Goal: Task Accomplishment & Management: Manage account settings

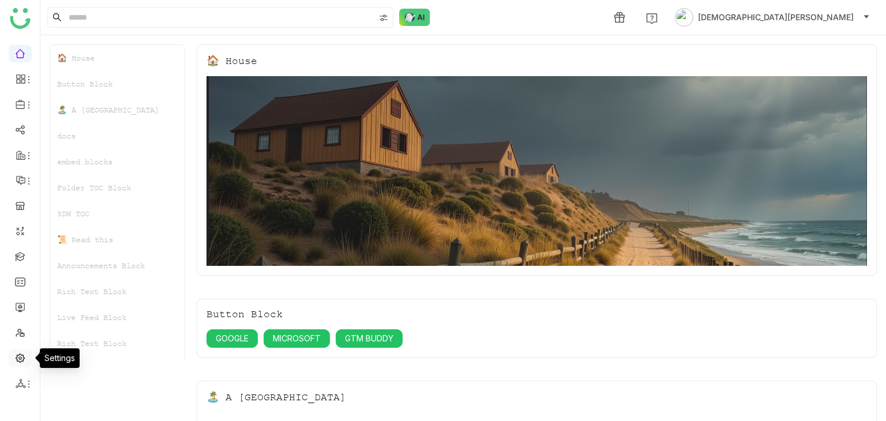
click at [17, 358] on link at bounding box center [20, 357] width 10 height 10
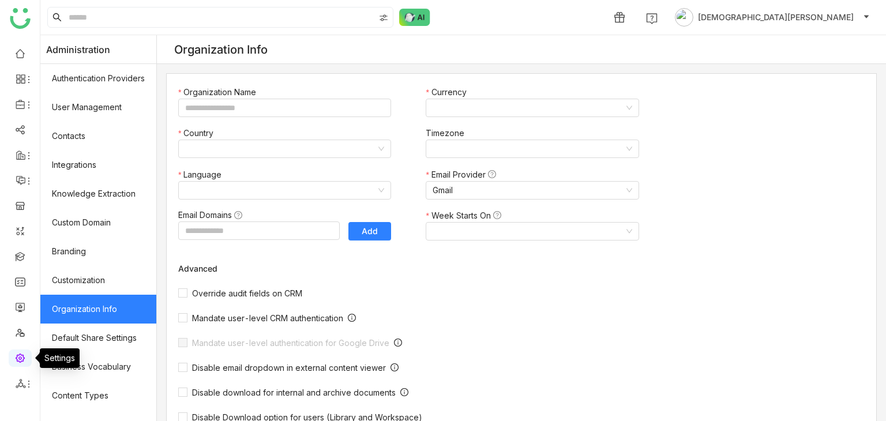
type input "*******"
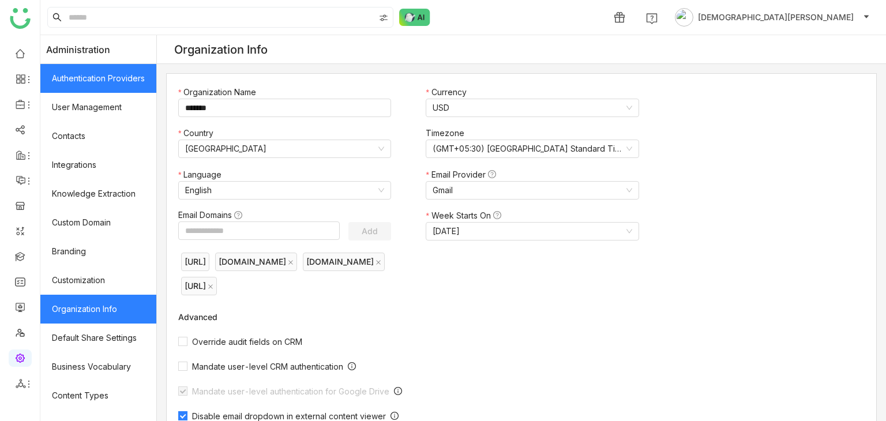
click at [114, 80] on link "Authentication Providers" at bounding box center [98, 78] width 116 height 29
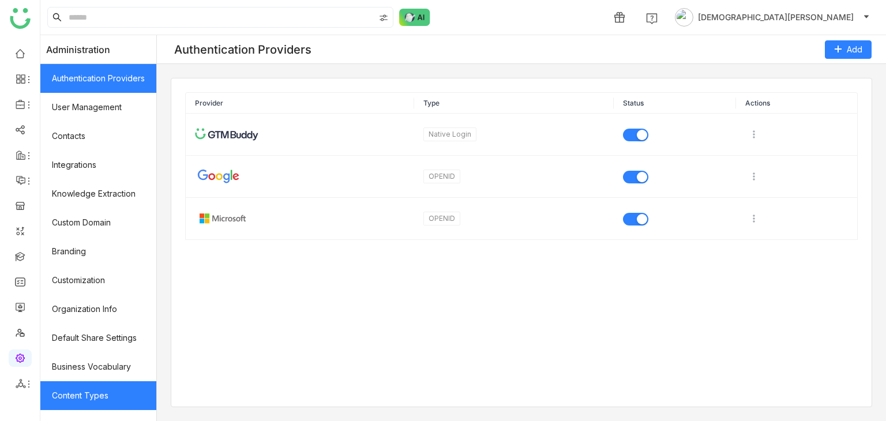
click at [93, 400] on link "Content Types" at bounding box center [98, 395] width 116 height 29
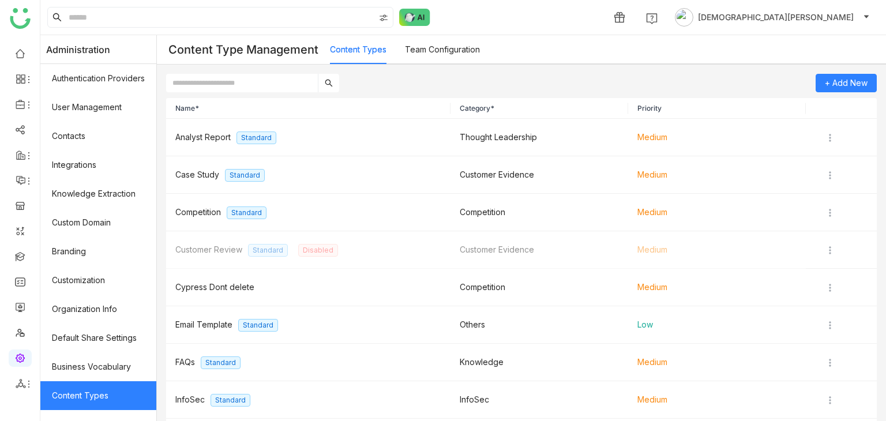
click at [93, 400] on link "Content Types" at bounding box center [98, 395] width 116 height 29
click at [94, 362] on link "Business Vocabulary" at bounding box center [98, 366] width 116 height 29
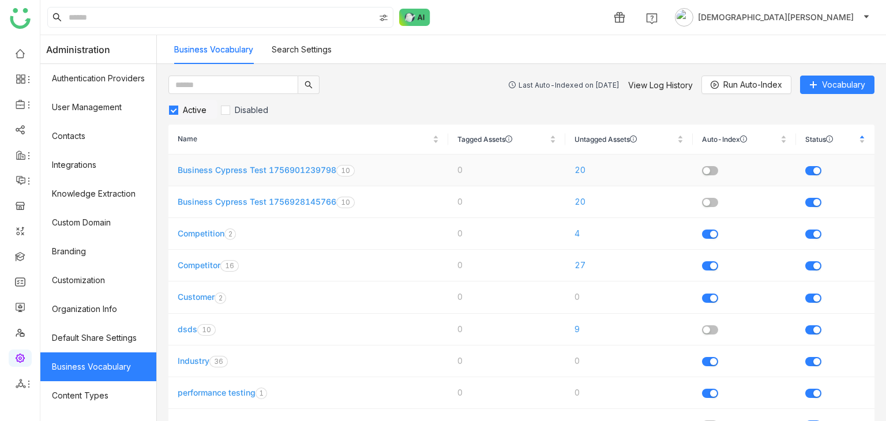
click at [280, 166] on link "Business Cypress Test 1756901239798" at bounding box center [257, 170] width 159 height 10
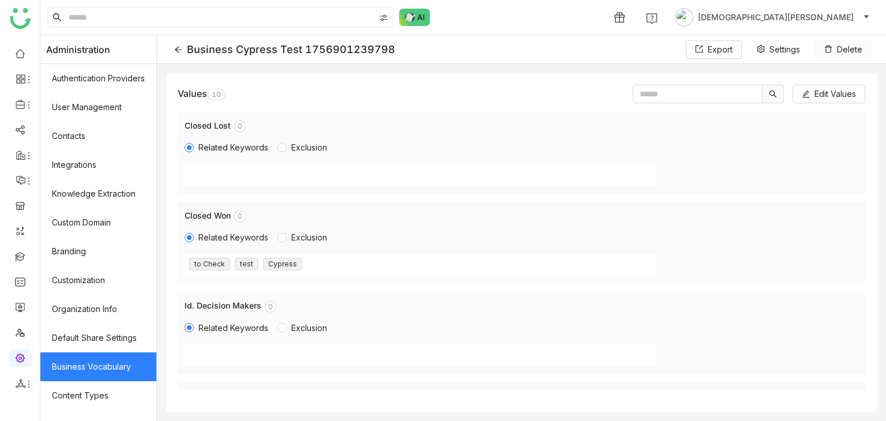
click at [846, 52] on span "Delete" at bounding box center [849, 49] width 25 height 13
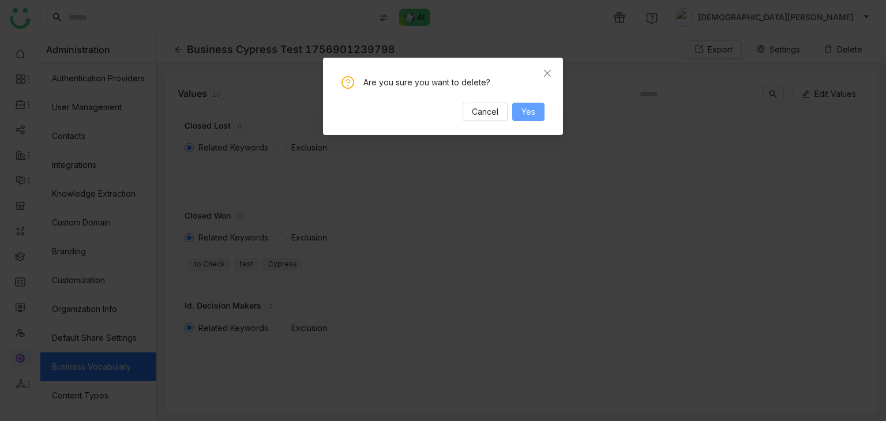
click at [531, 115] on span "Yes" at bounding box center [528, 112] width 14 height 13
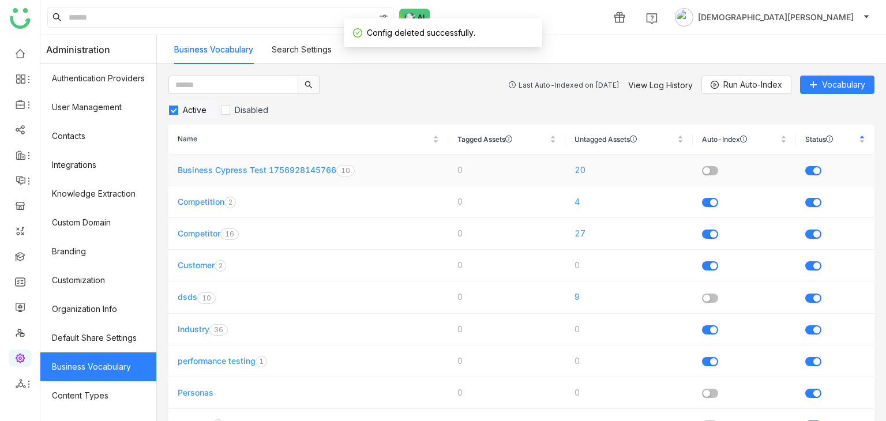
click at [223, 167] on link "Business Cypress Test 1756928145766" at bounding box center [257, 170] width 159 height 10
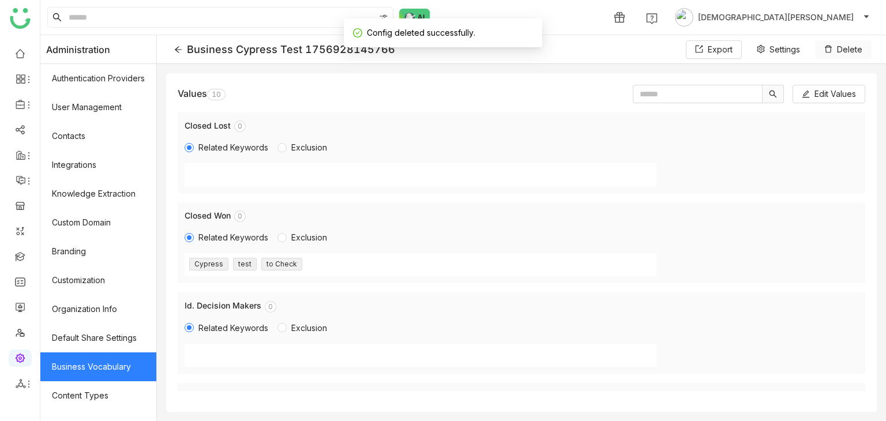
click at [833, 54] on button "Delete" at bounding box center [843, 49] width 57 height 18
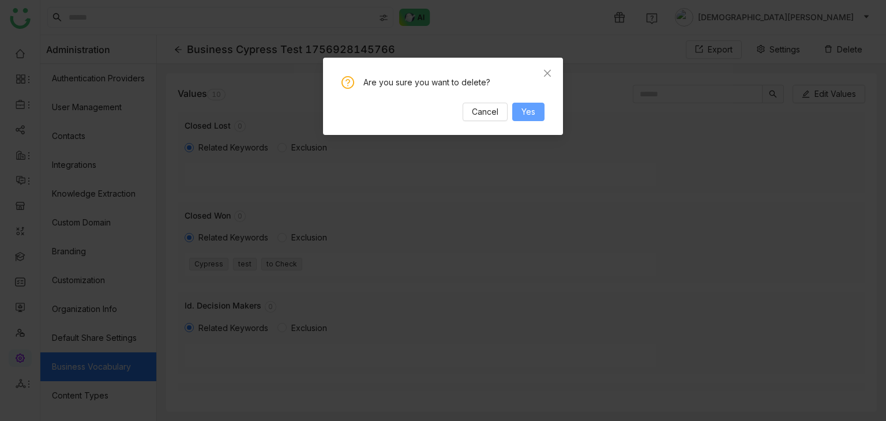
click at [534, 111] on span "Yes" at bounding box center [528, 112] width 14 height 13
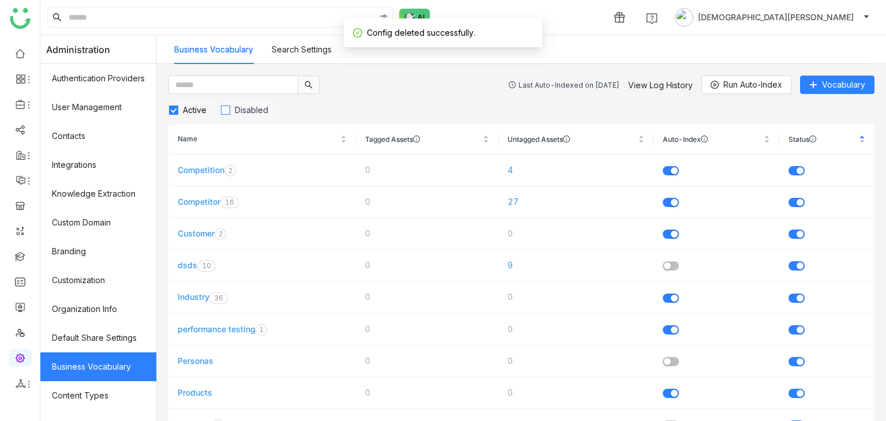
click at [268, 107] on span "Disabled" at bounding box center [251, 110] width 43 height 10
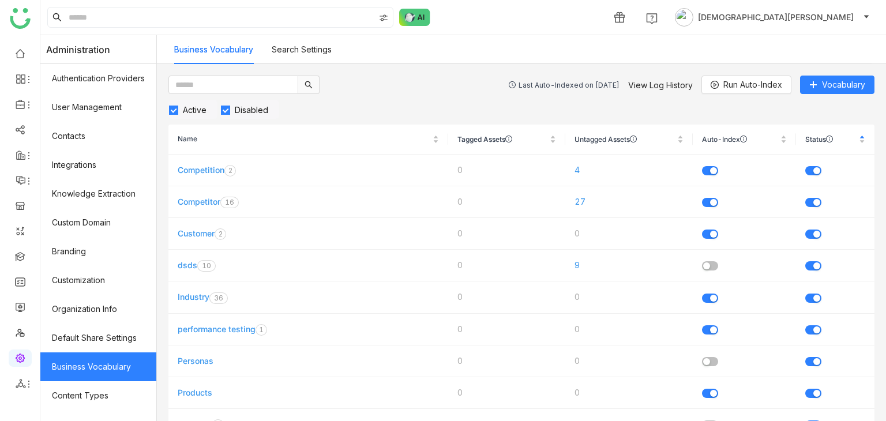
click at [193, 107] on span "Active" at bounding box center [194, 110] width 33 height 10
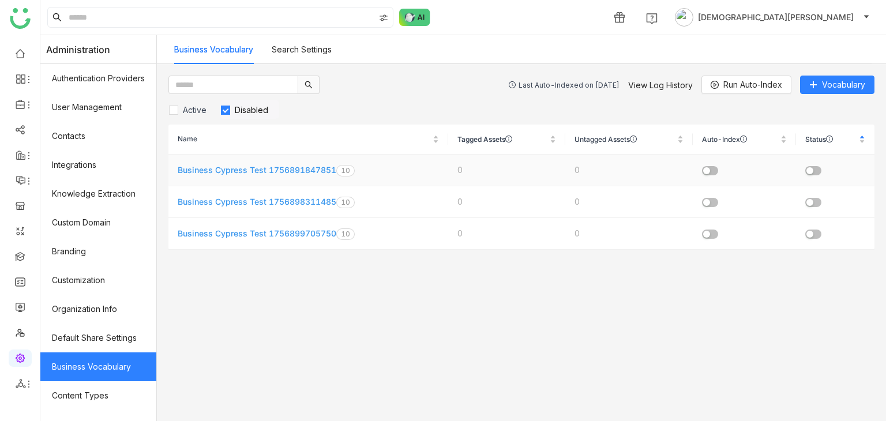
click at [302, 169] on link "Business Cypress Test 1756891847851" at bounding box center [257, 170] width 159 height 10
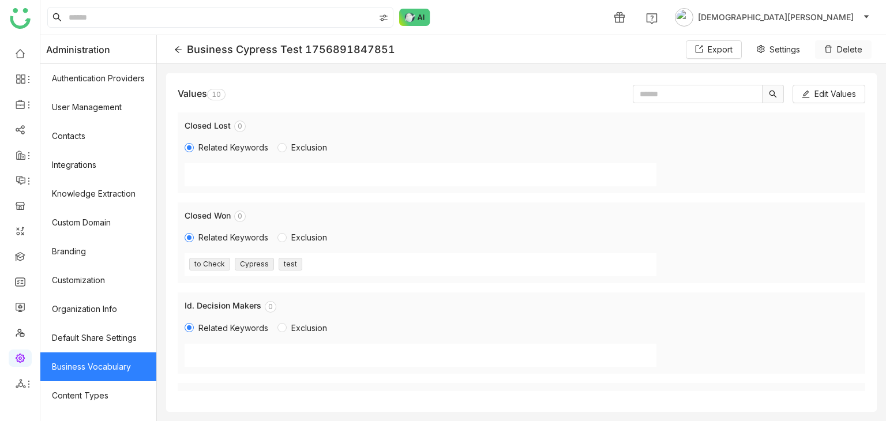
click at [830, 47] on icon at bounding box center [828, 49] width 7 height 7
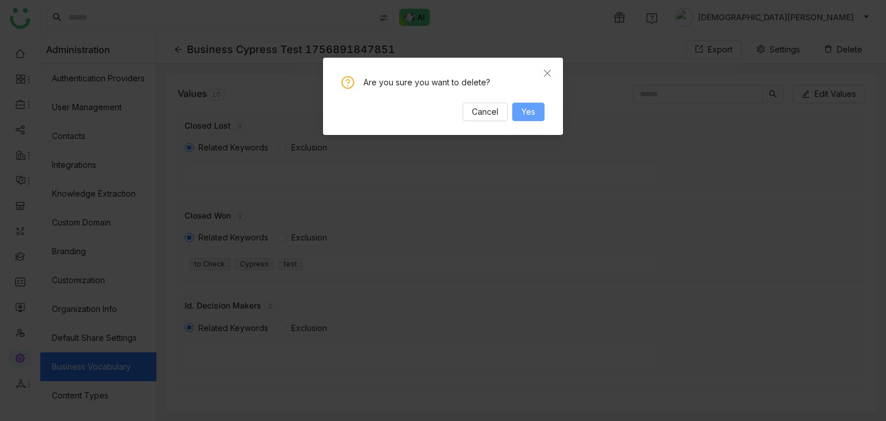
click at [531, 112] on span "Yes" at bounding box center [528, 112] width 14 height 13
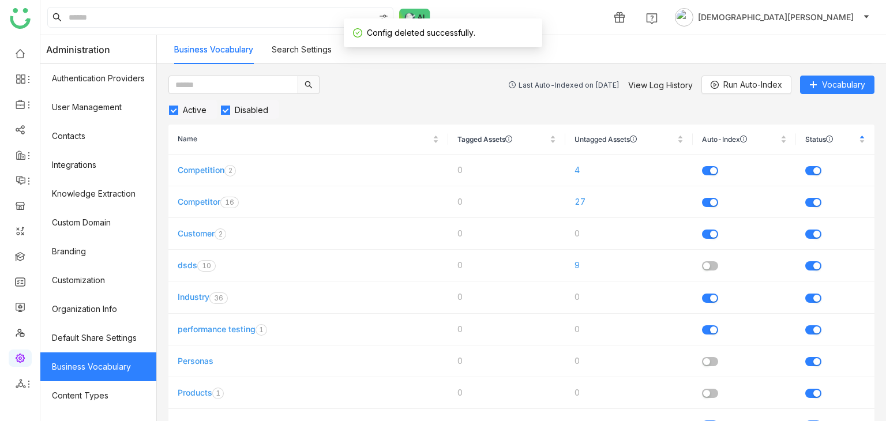
click at [199, 107] on span "Active" at bounding box center [194, 110] width 33 height 10
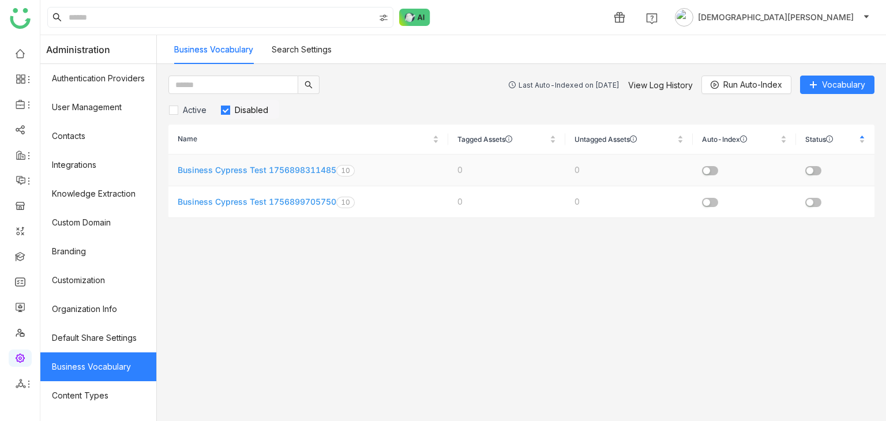
click at [242, 172] on link "Business Cypress Test 1756898311485" at bounding box center [257, 170] width 159 height 10
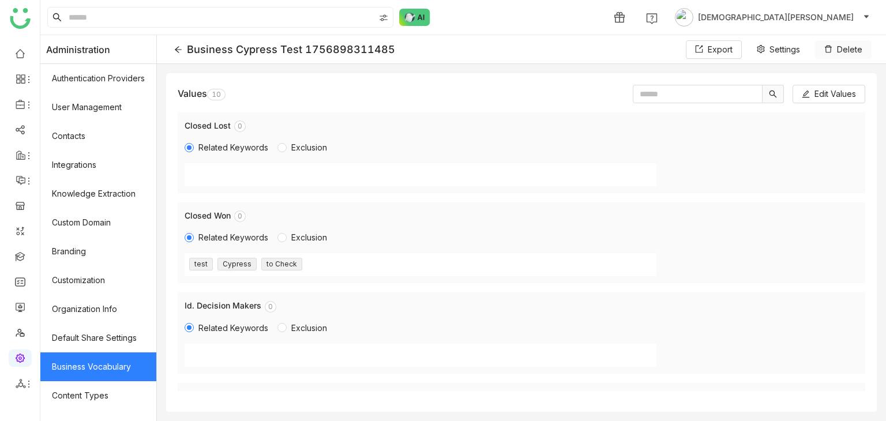
click at [849, 55] on span "Delete" at bounding box center [849, 49] width 25 height 13
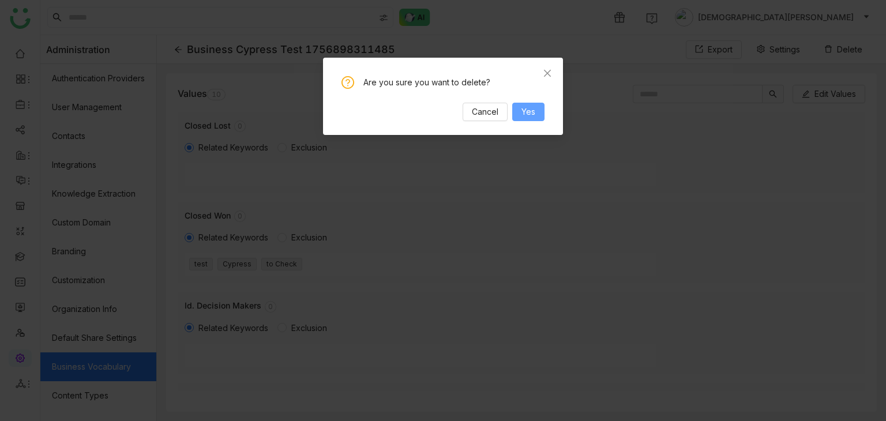
click at [533, 116] on span "Yes" at bounding box center [528, 112] width 14 height 13
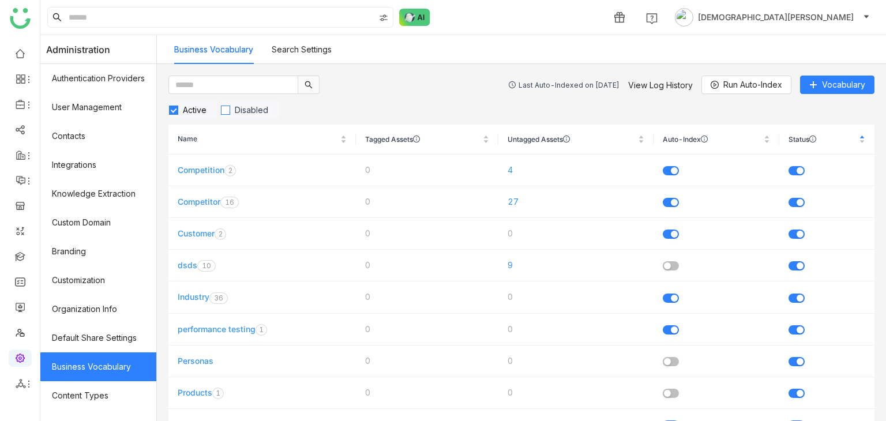
click at [243, 108] on span "Disabled" at bounding box center [251, 110] width 43 height 10
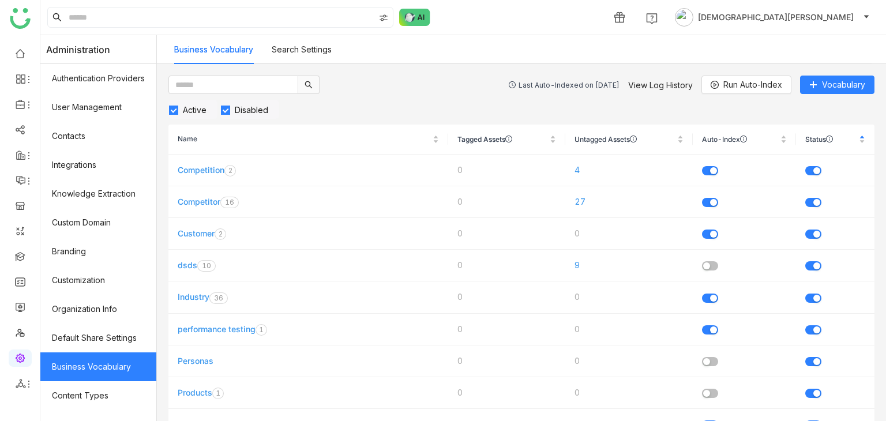
click at [195, 110] on span "Active" at bounding box center [194, 110] width 33 height 10
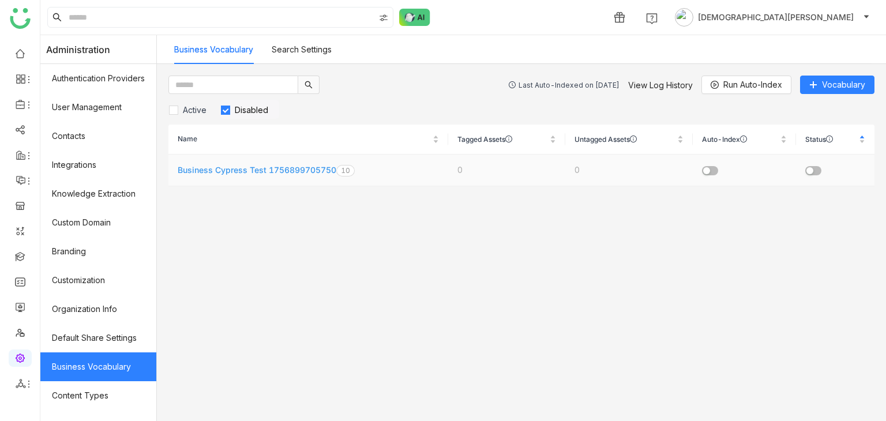
click at [297, 169] on link "Business Cypress Test 1756899705750" at bounding box center [257, 170] width 159 height 10
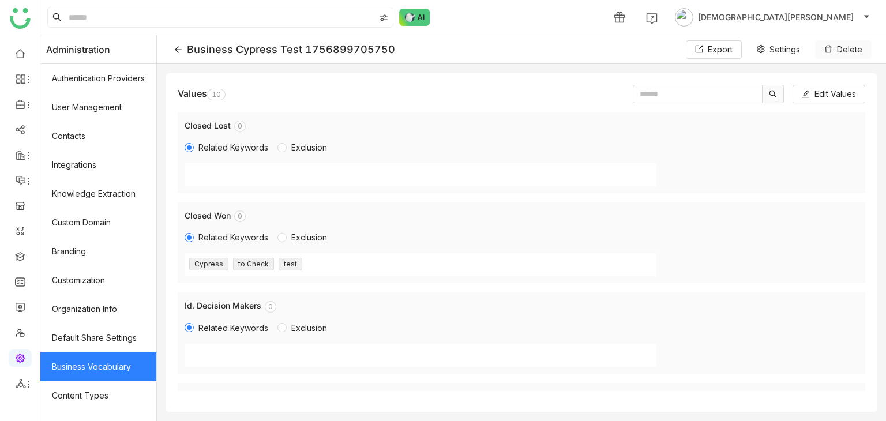
click at [848, 43] on span "Delete" at bounding box center [849, 49] width 25 height 13
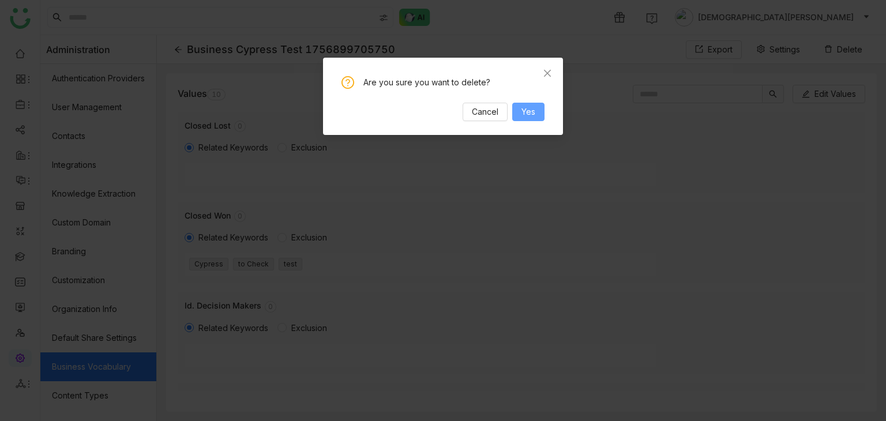
click at [524, 115] on span "Yes" at bounding box center [528, 112] width 14 height 13
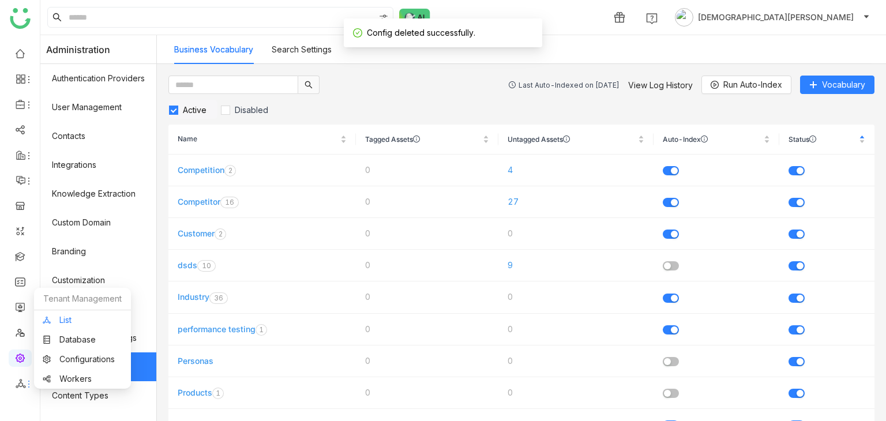
click at [90, 319] on link "List" at bounding box center [83, 320] width 80 height 8
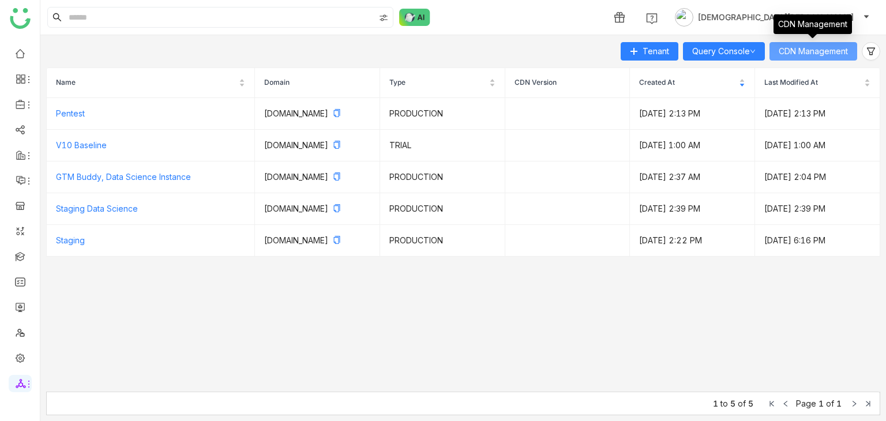
click at [803, 50] on span "CDN Management" at bounding box center [813, 51] width 69 height 13
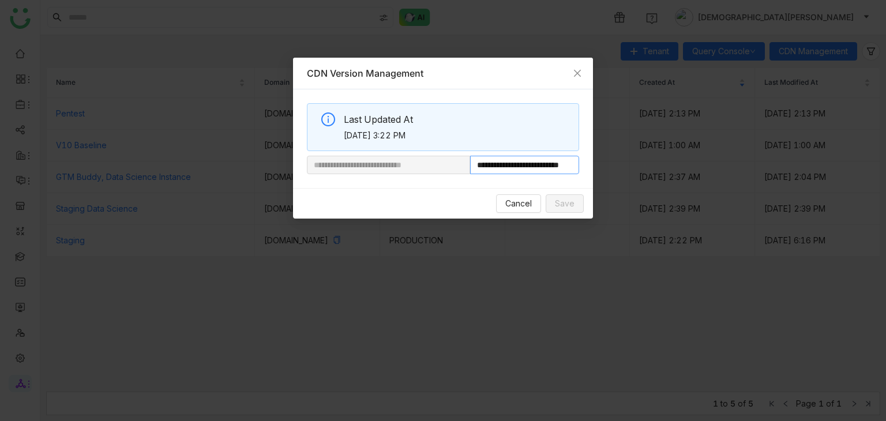
scroll to position [0, 37]
drag, startPoint x: 509, startPoint y: 165, endPoint x: 745, endPoint y: 156, distance: 236.0
click at [745, 156] on nz-modal-container "**********" at bounding box center [443, 210] width 886 height 421
paste input "text"
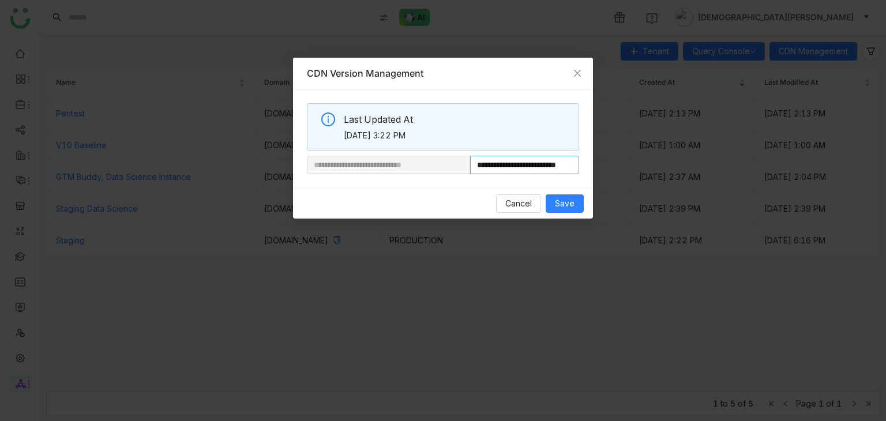
click at [432, 163] on nz-input-group "**********" at bounding box center [443, 165] width 272 height 18
type input "**********"
click at [579, 205] on button "Save" at bounding box center [565, 203] width 38 height 18
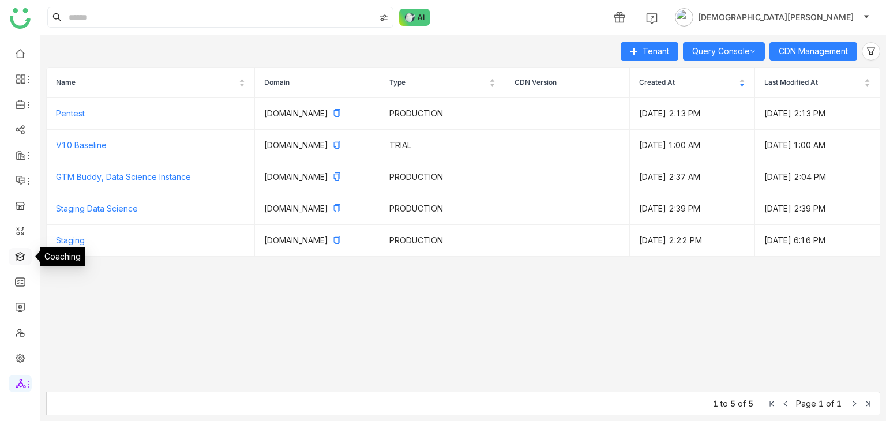
click at [21, 255] on link at bounding box center [20, 256] width 10 height 10
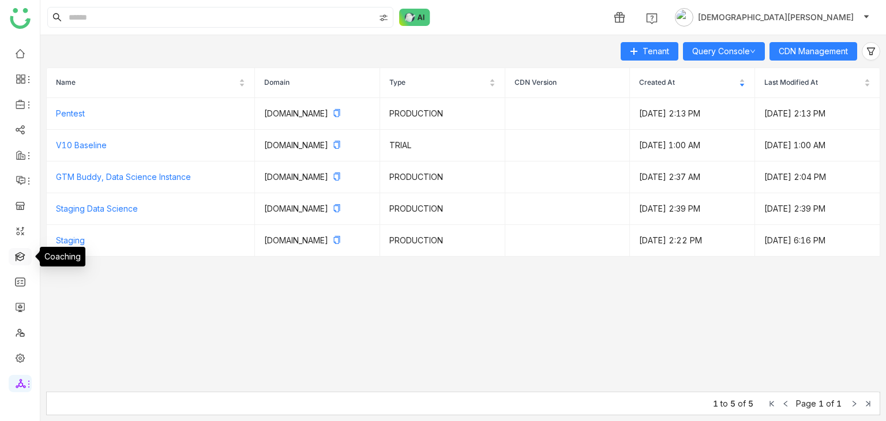
click at [21, 255] on link at bounding box center [20, 256] width 10 height 10
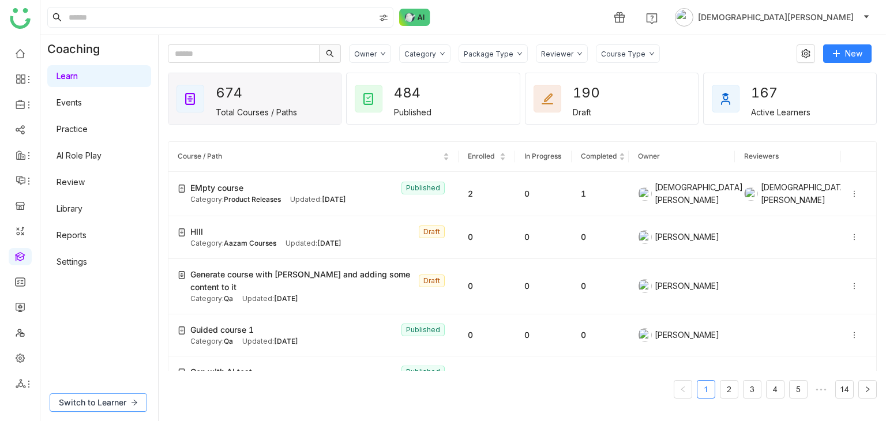
click at [100, 393] on button "Switch to Learner" at bounding box center [98, 402] width 97 height 18
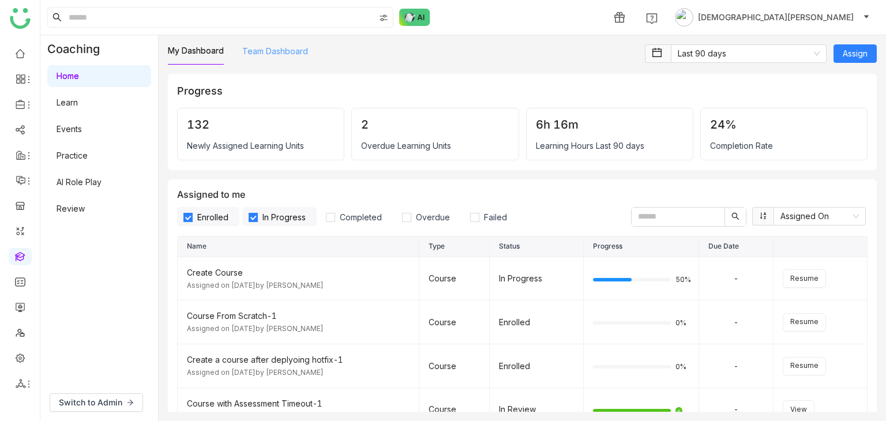
click at [291, 50] on link "Team Dashboard" at bounding box center [275, 51] width 66 height 10
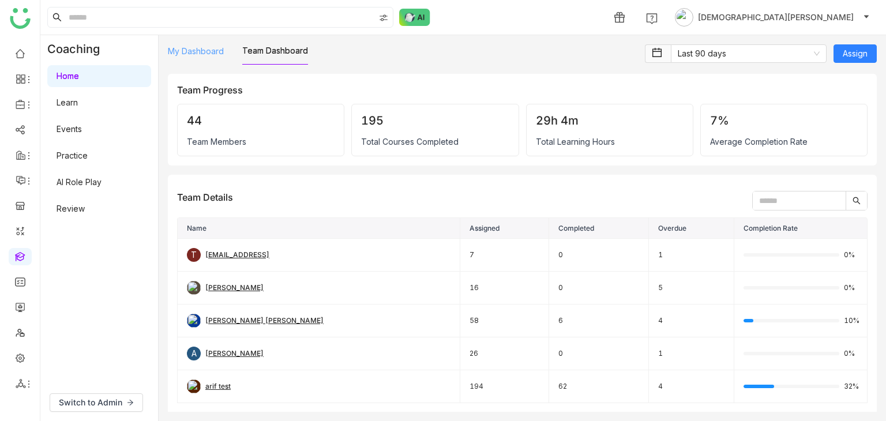
click at [219, 51] on link "My Dashboard" at bounding box center [196, 51] width 56 height 10
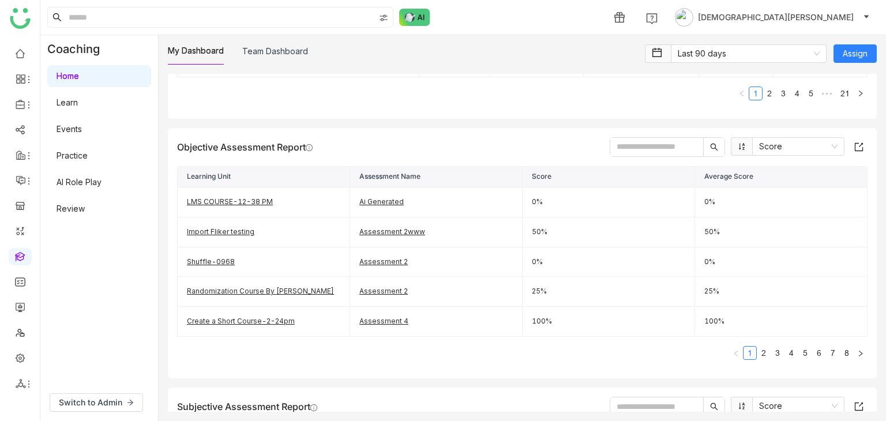
scroll to position [422, 0]
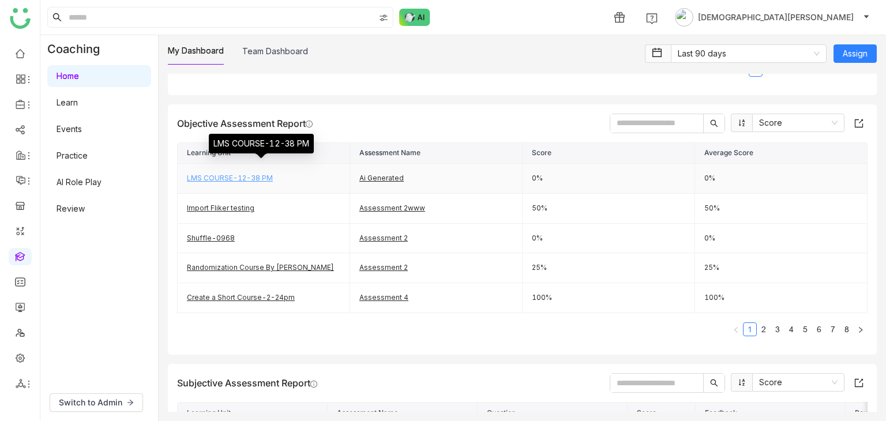
click at [240, 174] on link "LMS COURSE-12-38 PM" at bounding box center [230, 178] width 86 height 9
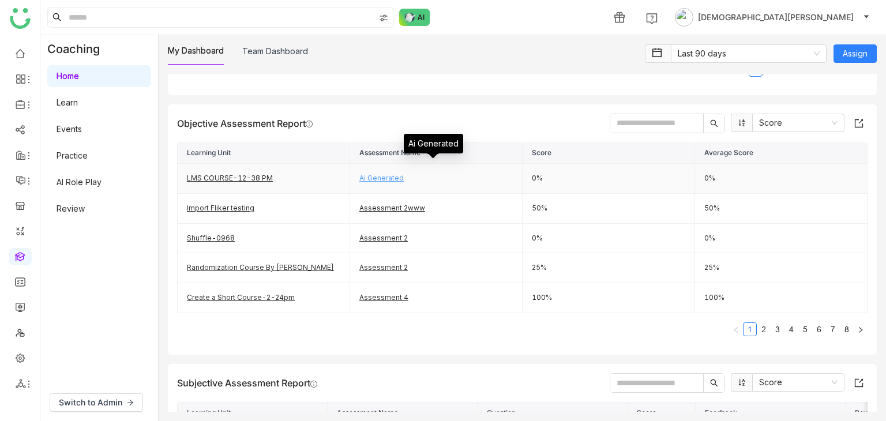
click at [376, 174] on link "Ai Generated" at bounding box center [381, 178] width 44 height 9
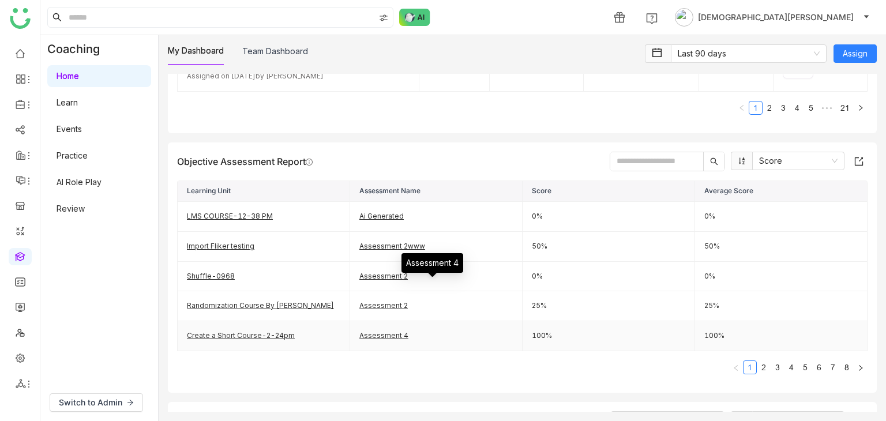
scroll to position [383, 0]
click at [630, 162] on input "text" at bounding box center [656, 162] width 93 height 18
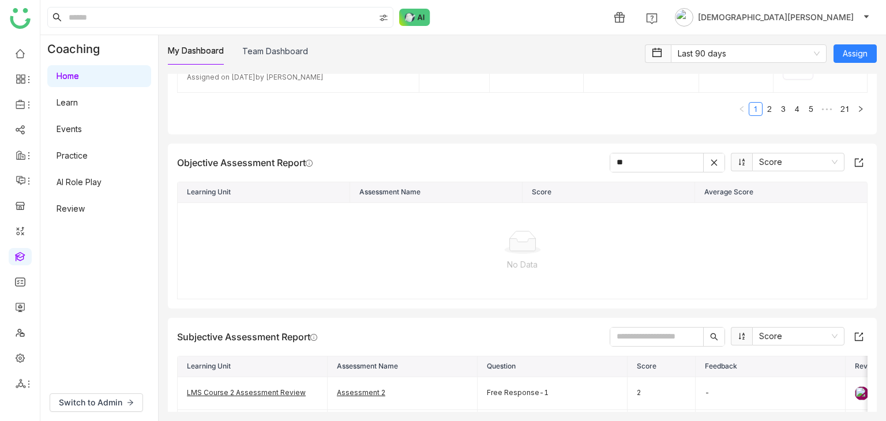
type input "*"
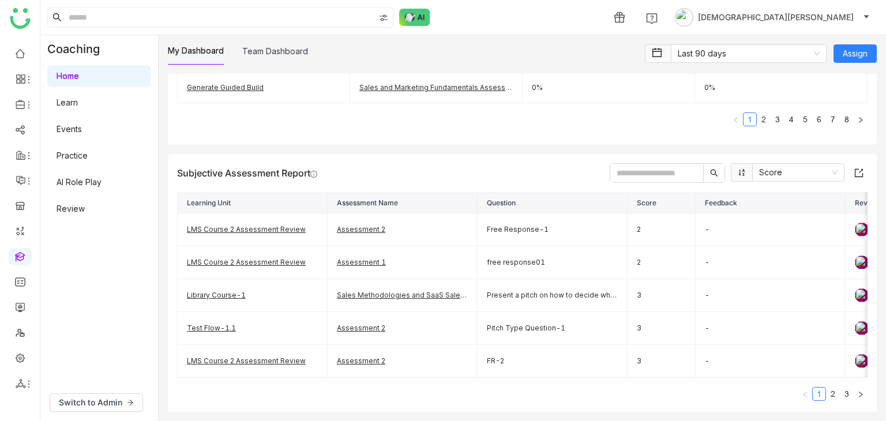
scroll to position [632, 0]
click at [641, 173] on input "text" at bounding box center [656, 173] width 93 height 18
type input "****"
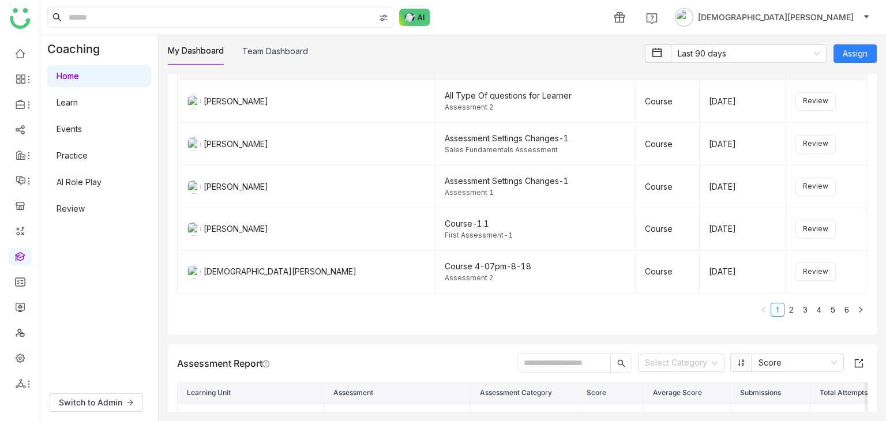
scroll to position [1486, 0]
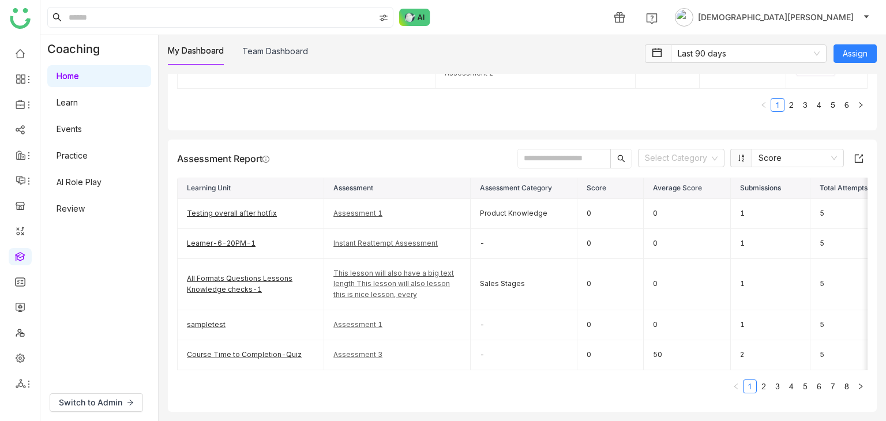
click at [554, 149] on input "text" at bounding box center [563, 158] width 93 height 18
click at [539, 149] on input "text" at bounding box center [563, 158] width 93 height 18
type input "****"
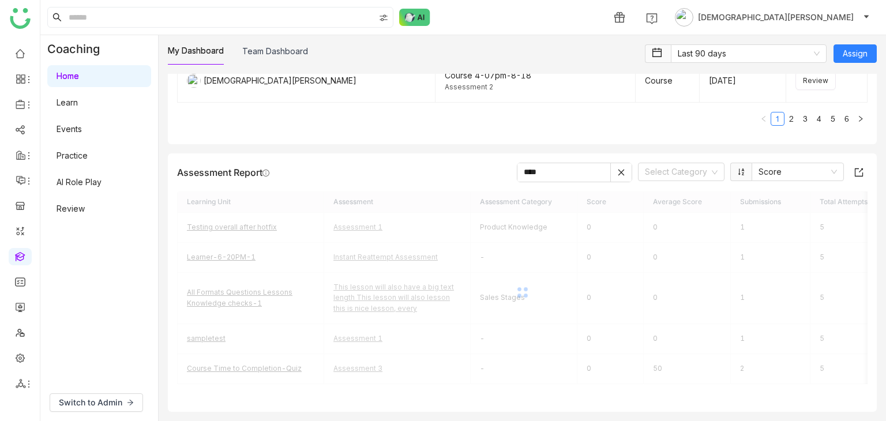
scroll to position [1313, 0]
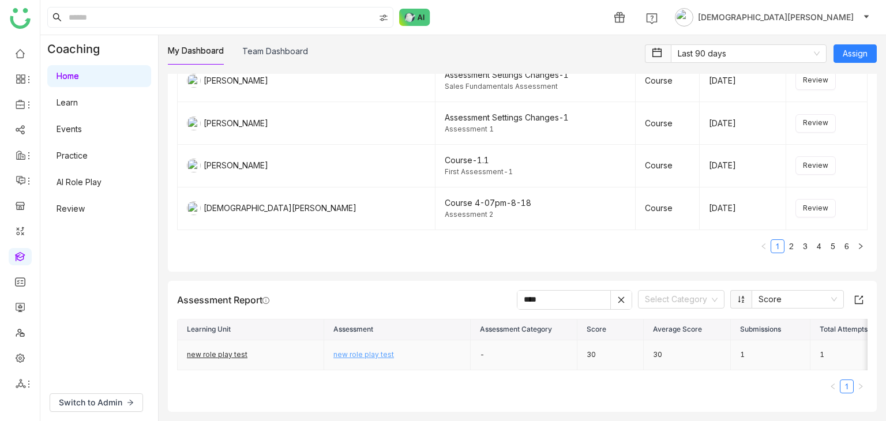
click at [358, 350] on link "new role play test" at bounding box center [363, 354] width 61 height 9
click at [617, 296] on icon at bounding box center [621, 300] width 8 height 8
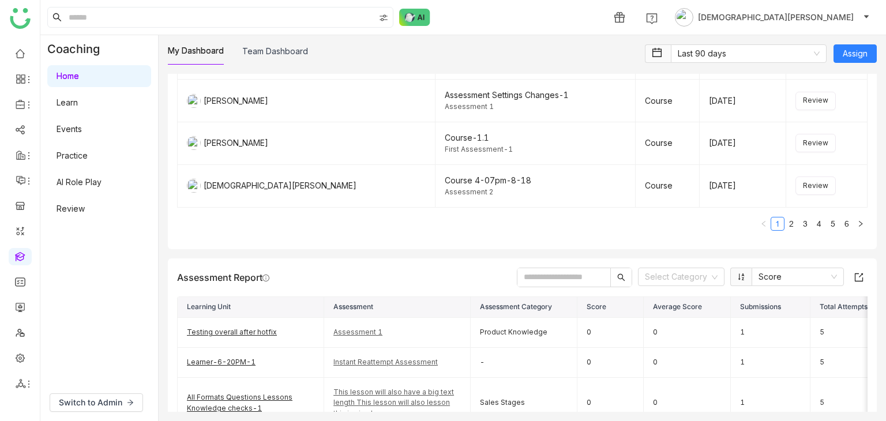
click at [546, 287] on input "text" at bounding box center [563, 277] width 93 height 18
type input "****"
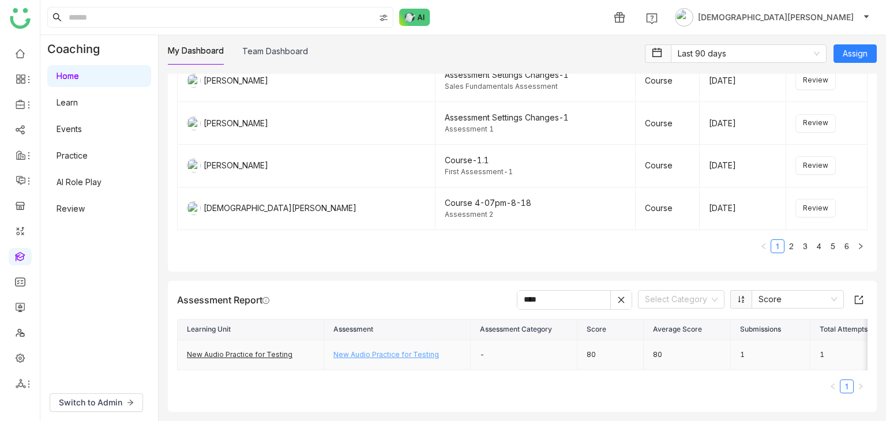
click at [364, 350] on link "New Audio Practice for Testing" at bounding box center [386, 354] width 106 height 9
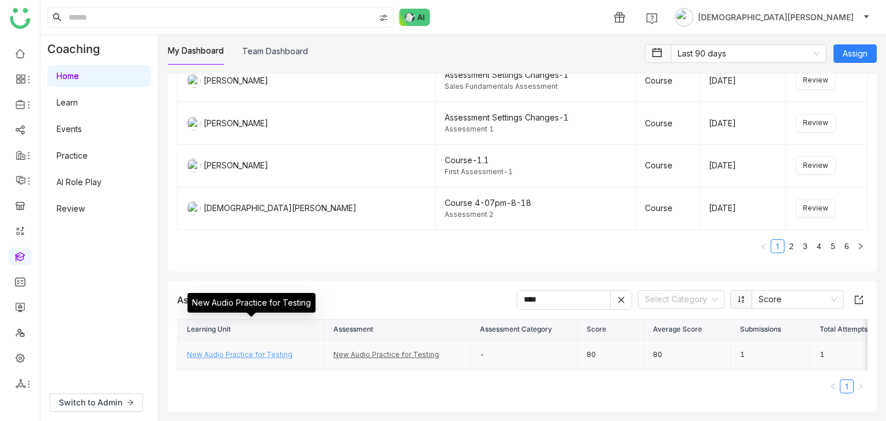
click at [251, 350] on link "New Audio Practice for Testing" at bounding box center [240, 354] width 106 height 9
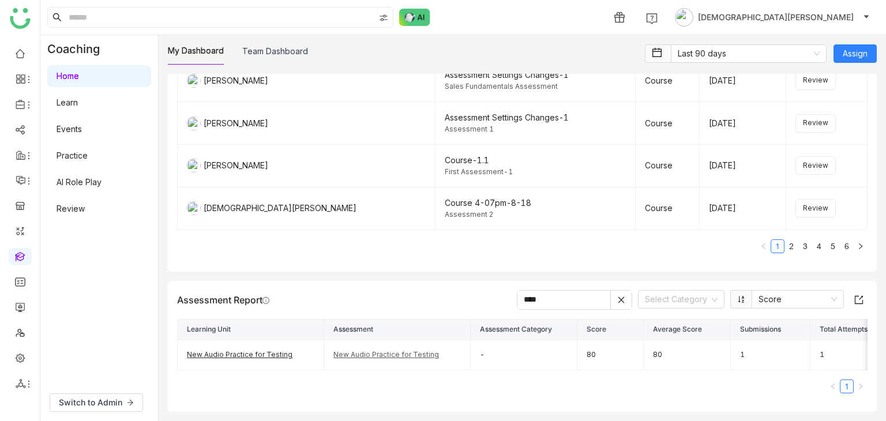
click at [618, 296] on icon at bounding box center [621, 299] width 6 height 6
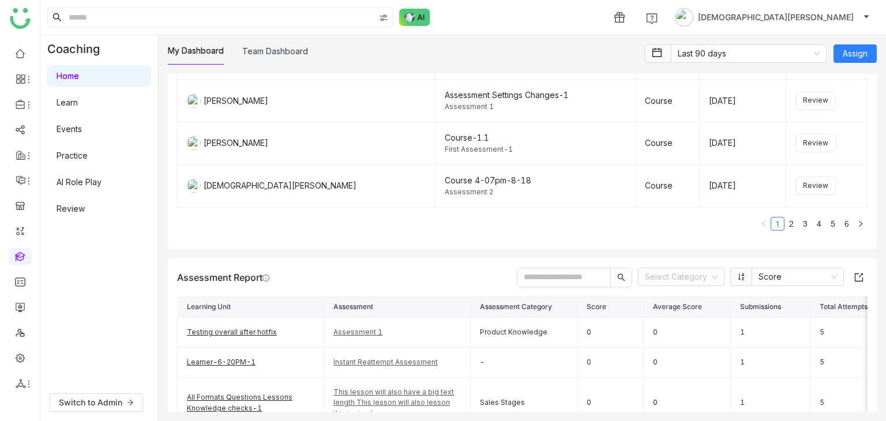
click at [555, 282] on input "text" at bounding box center [563, 277] width 93 height 18
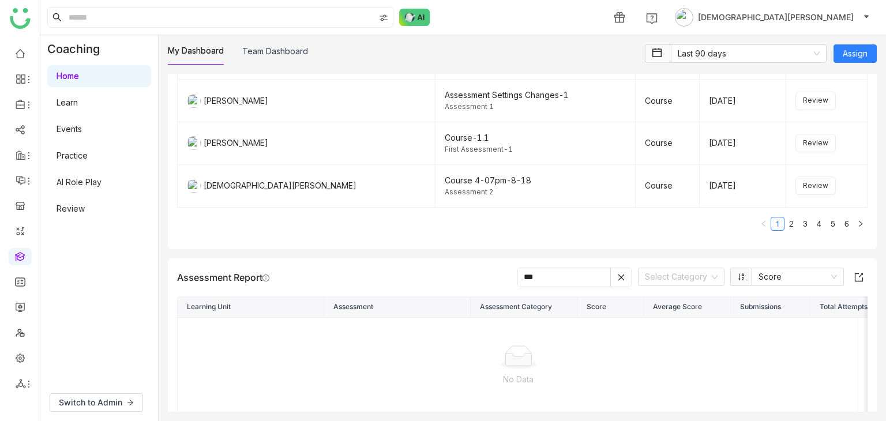
type input "***"
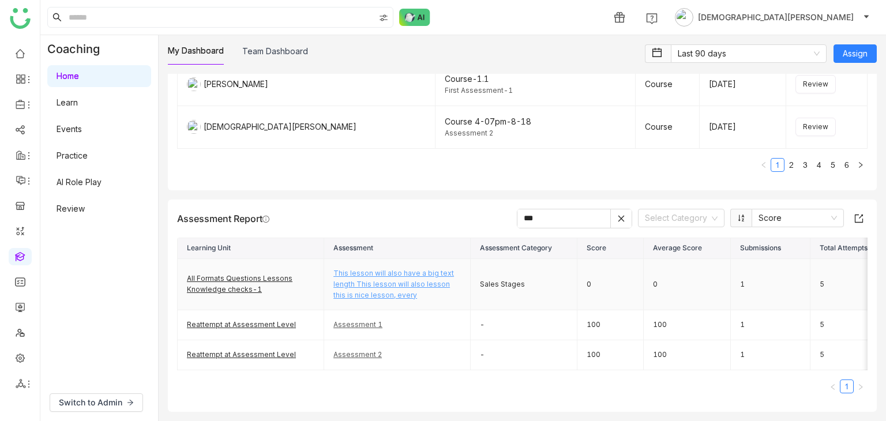
scroll to position [1405, 0]
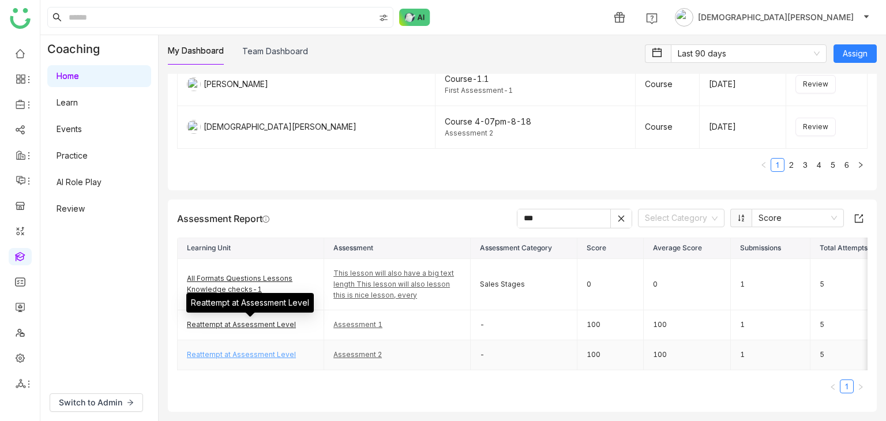
click at [256, 350] on link "Reattempt at Assessment Level" at bounding box center [241, 354] width 109 height 9
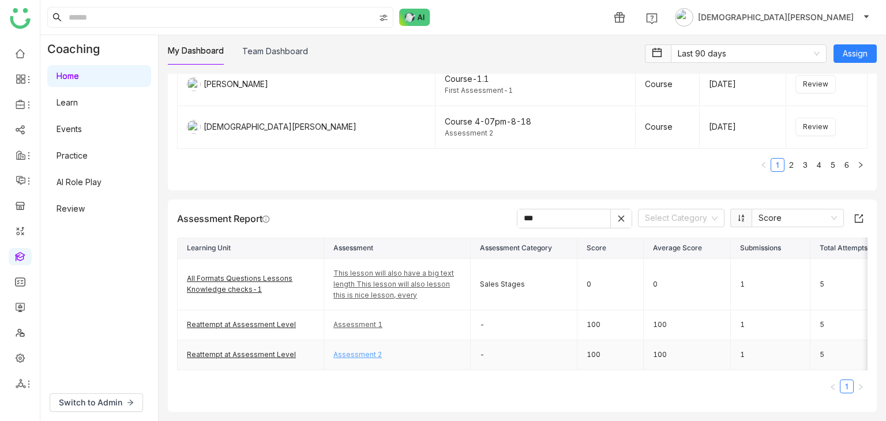
click at [366, 350] on link "Assessment 2" at bounding box center [357, 354] width 48 height 9
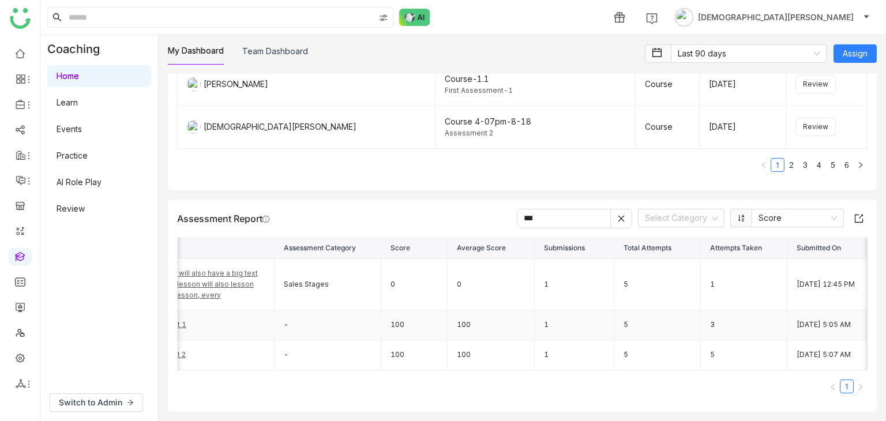
scroll to position [0, 0]
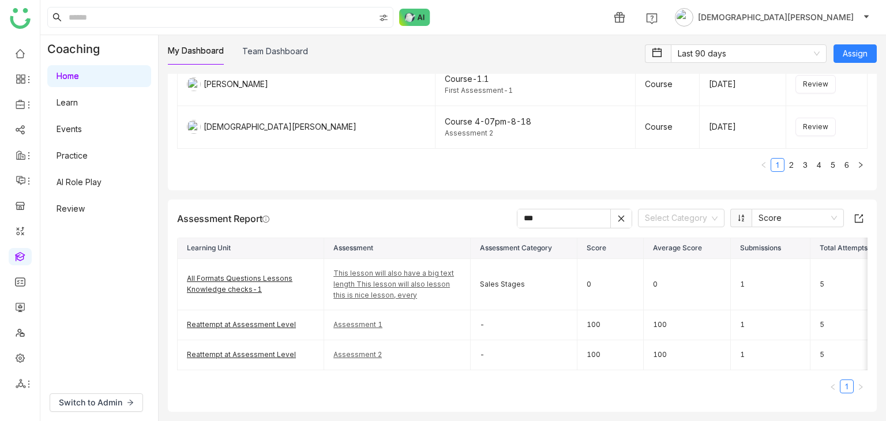
click at [617, 215] on icon at bounding box center [621, 219] width 8 height 8
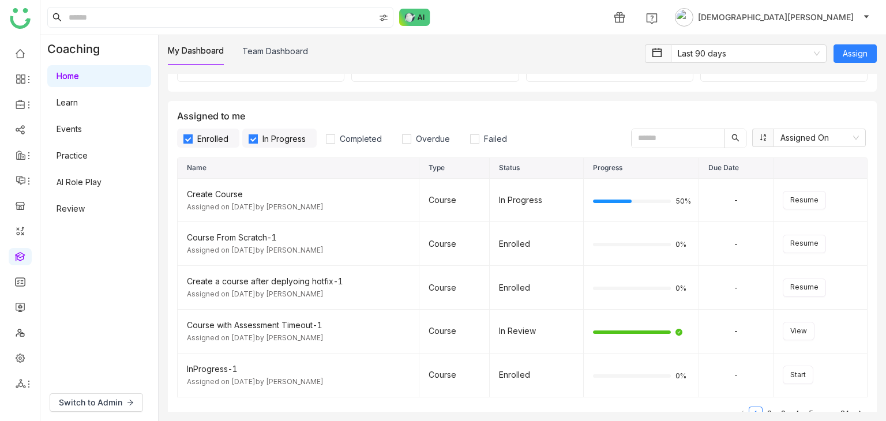
scroll to position [110, 0]
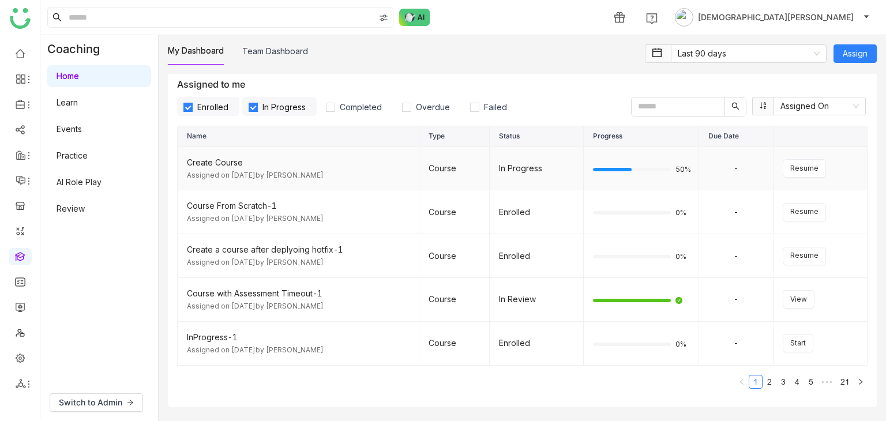
click at [210, 160] on div "Create Course" at bounding box center [298, 162] width 223 height 13
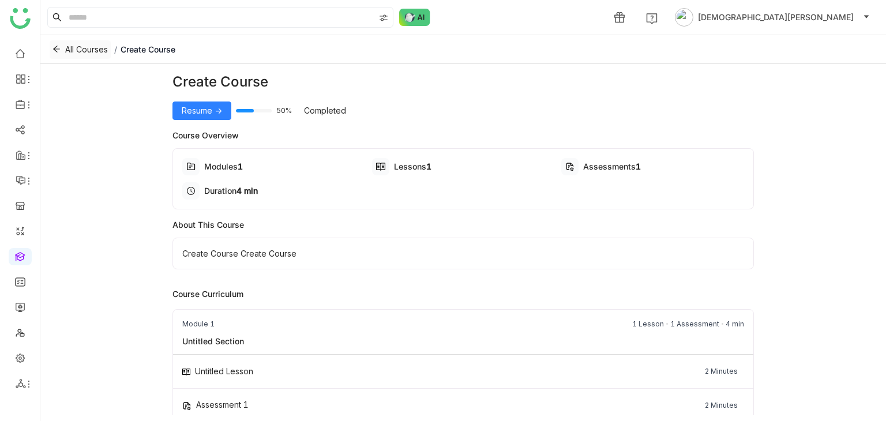
click at [58, 50] on icon at bounding box center [56, 49] width 8 height 8
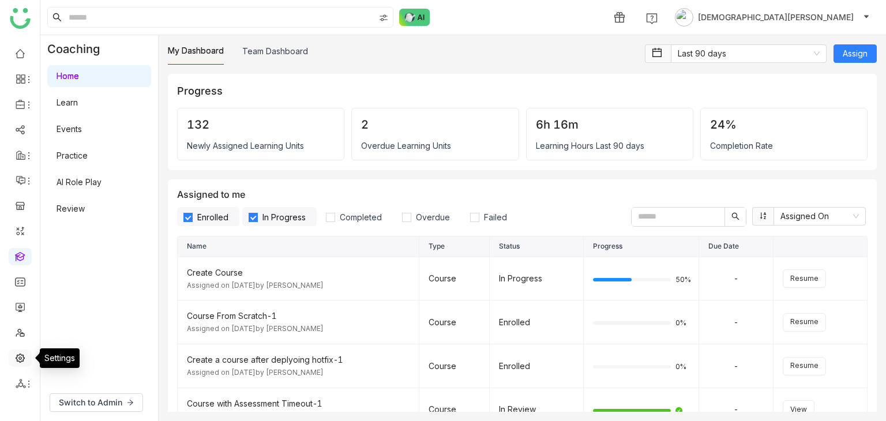
click at [15, 358] on link at bounding box center [20, 357] width 10 height 10
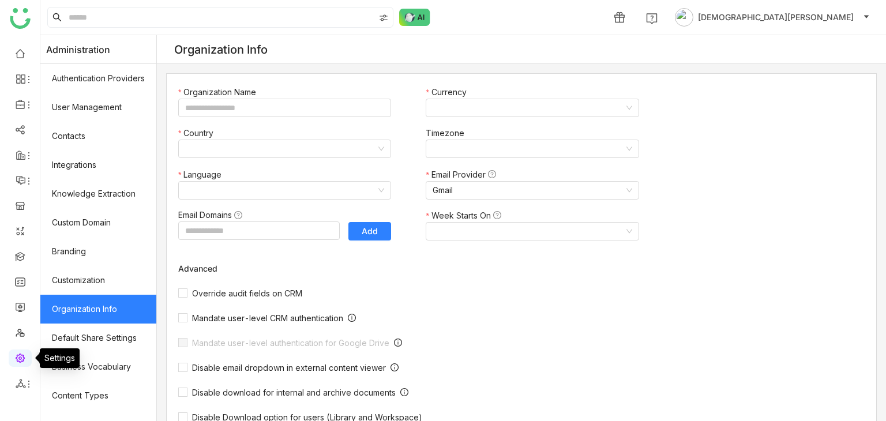
type input "*******"
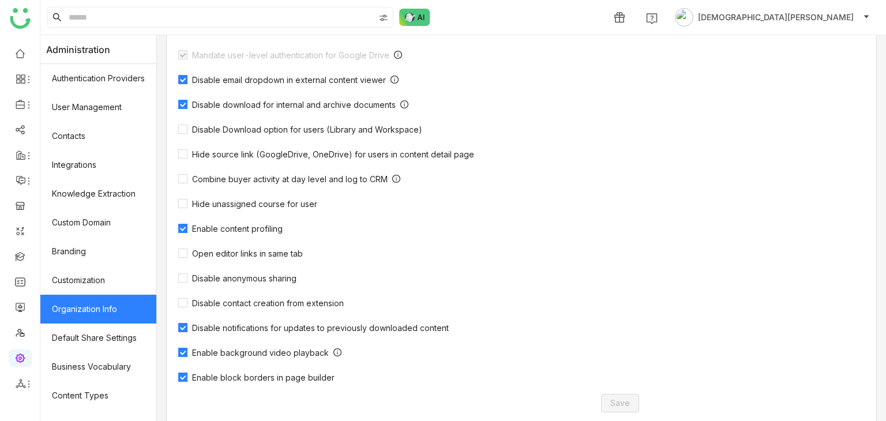
scroll to position [359, 0]
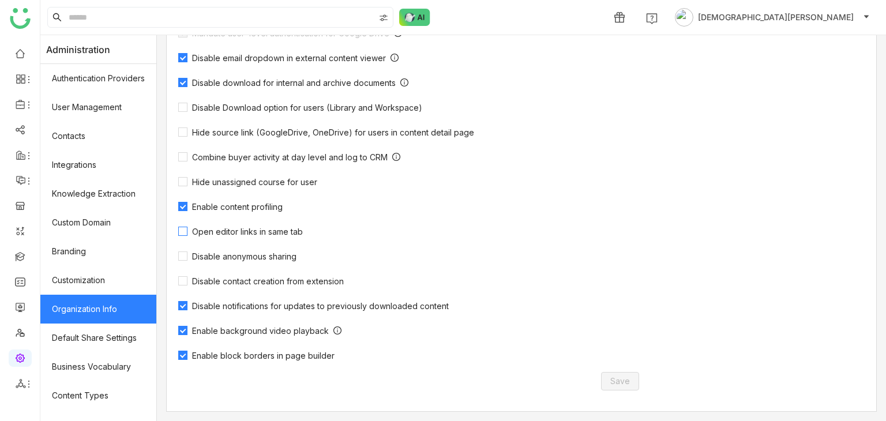
click at [250, 232] on span "Open editor links in same tab" at bounding box center [247, 232] width 120 height 10
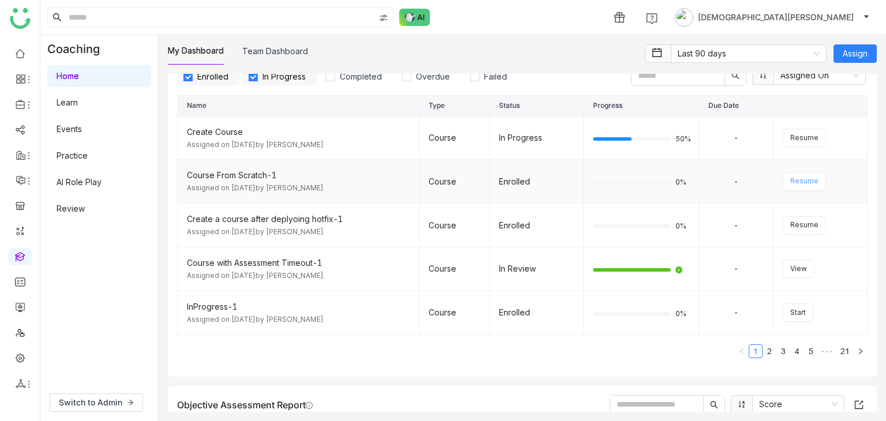
scroll to position [142, 0]
click at [790, 263] on span "View" at bounding box center [798, 267] width 17 height 11
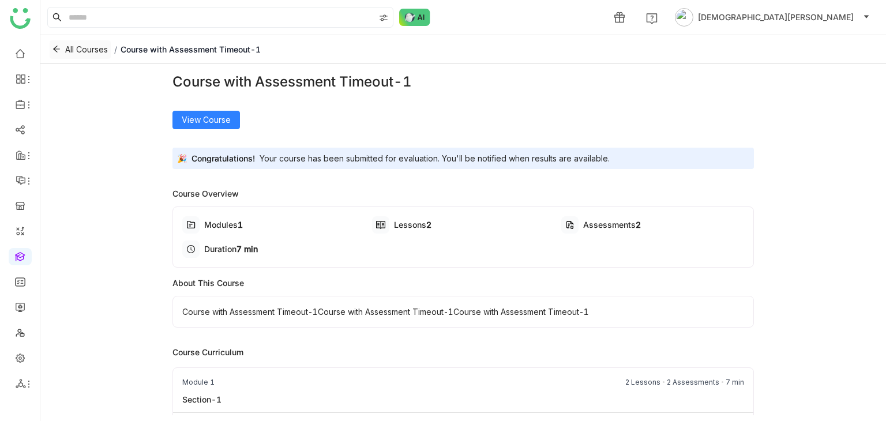
click at [83, 47] on span "All Courses" at bounding box center [86, 49] width 43 height 13
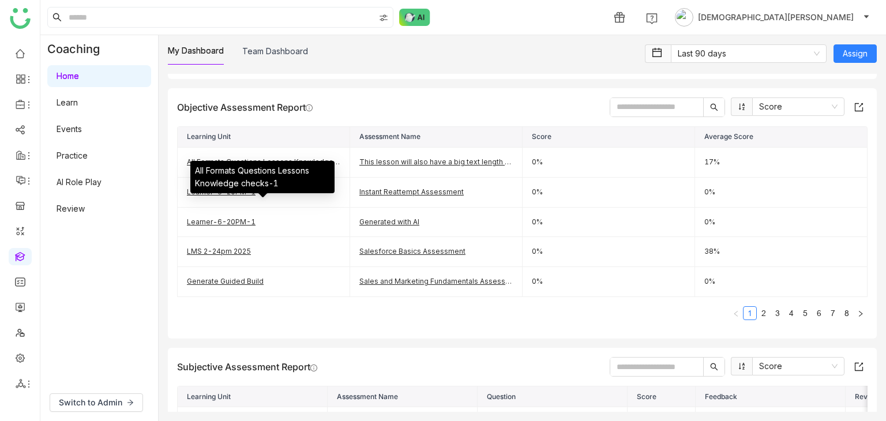
scroll to position [438, 0]
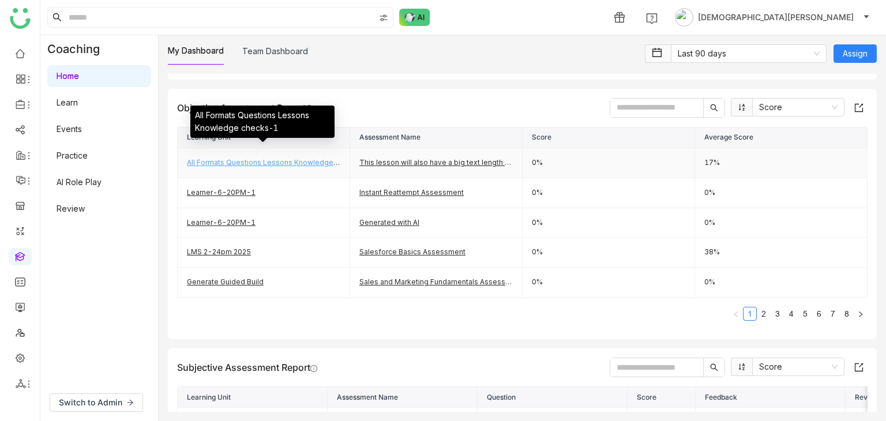
click at [226, 160] on link "All Formats Questions Lessons Knowledge checks-1" at bounding box center [278, 162] width 182 height 9
click at [280, 160] on link "All Formats Questions Lessons Knowledge checks-1" at bounding box center [278, 162] width 182 height 9
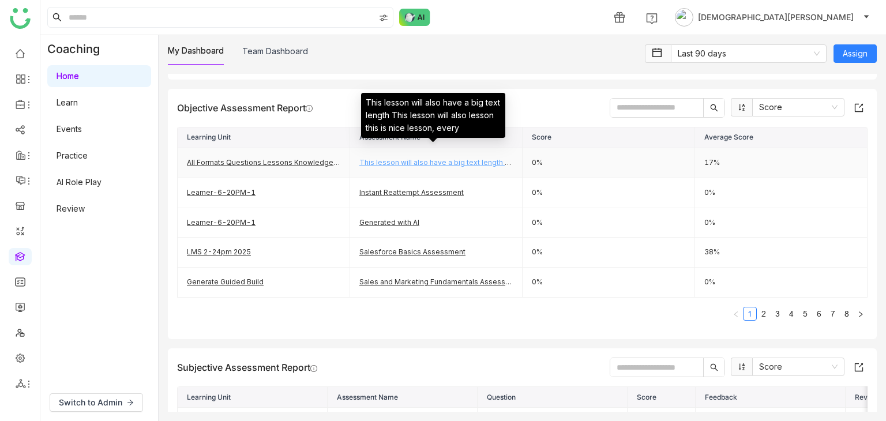
click at [387, 160] on link "This lesson will also have a big text length This lesson will also lesson this …" at bounding box center [521, 162] width 324 height 9
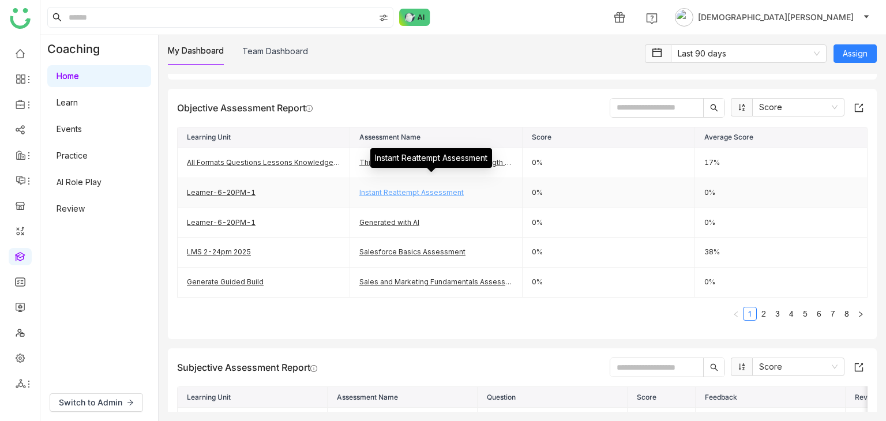
click at [371, 188] on link "Instant Reattempt Assessment" at bounding box center [411, 192] width 104 height 9
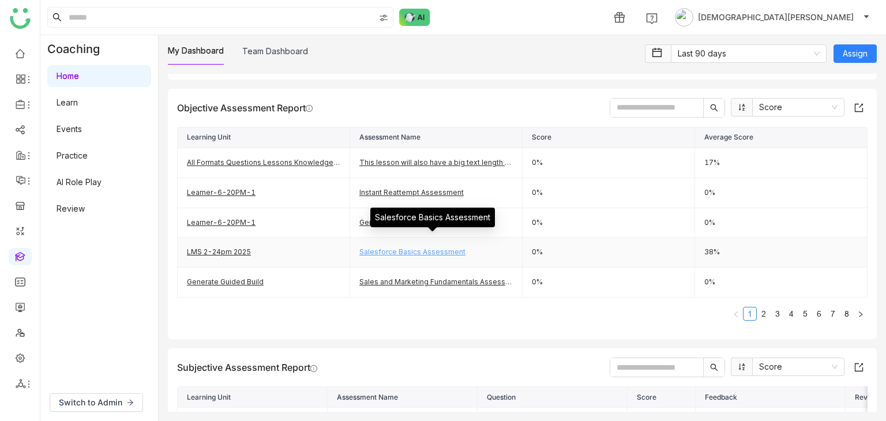
click at [394, 251] on link "Salesforce Basics Assessment" at bounding box center [412, 251] width 106 height 9
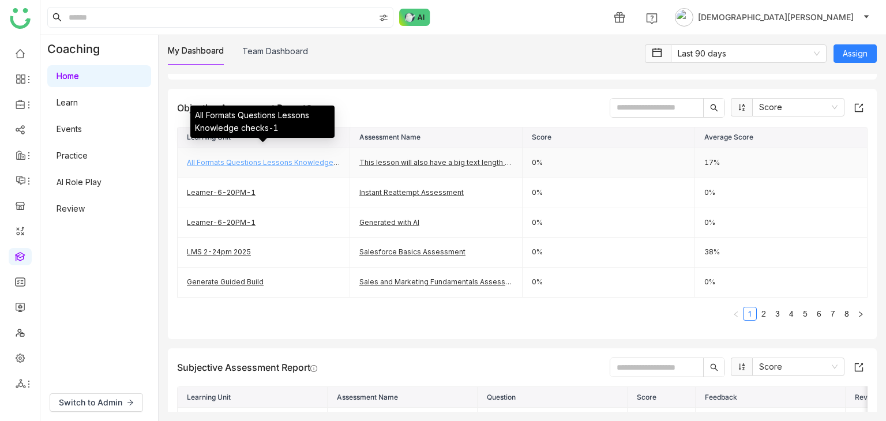
click at [216, 160] on link "All Formats Questions Lessons Knowledge checks-1" at bounding box center [278, 162] width 182 height 9
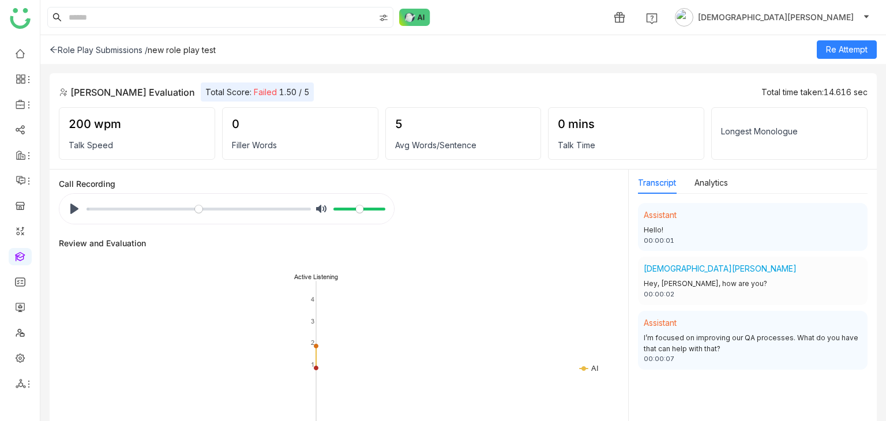
click at [72, 50] on div "Role Play Submissions /" at bounding box center [99, 50] width 98 height 10
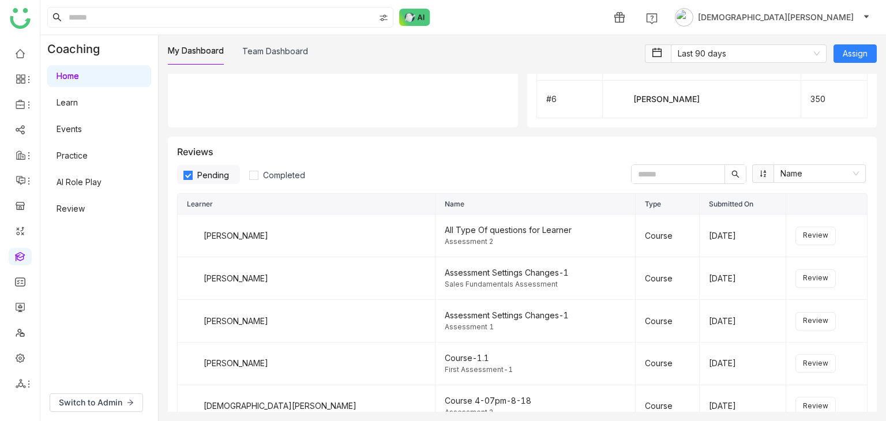
scroll to position [1617, 0]
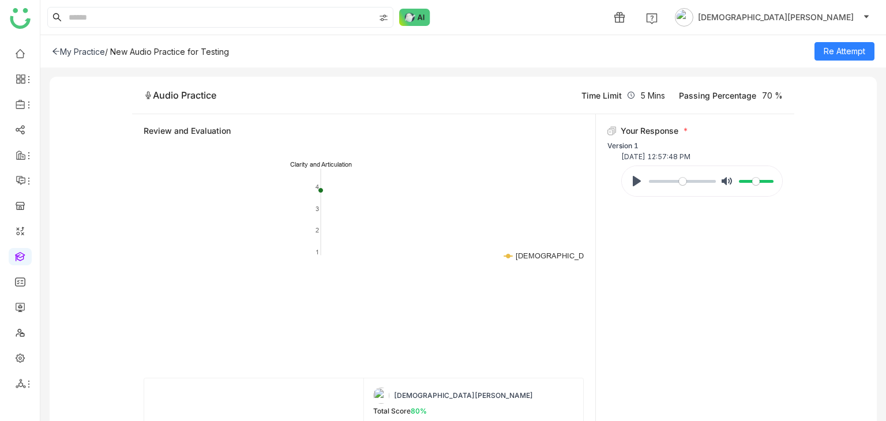
click at [85, 51] on div "My Practice" at bounding box center [78, 52] width 53 height 10
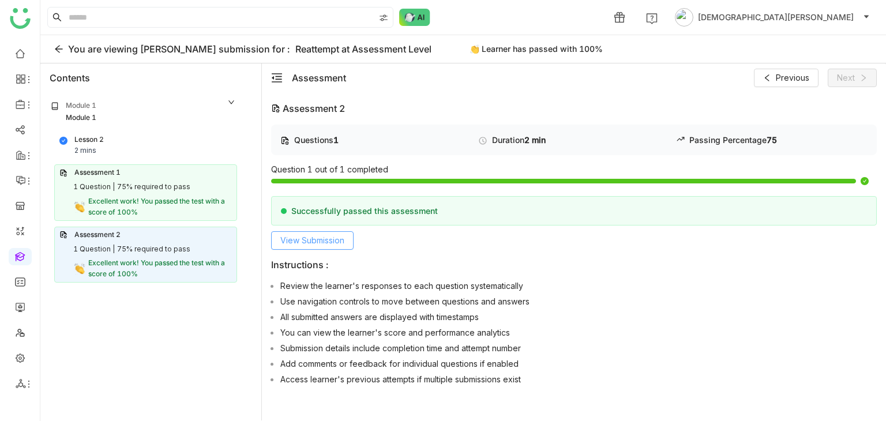
click at [332, 240] on span "View Submission" at bounding box center [312, 240] width 64 height 13
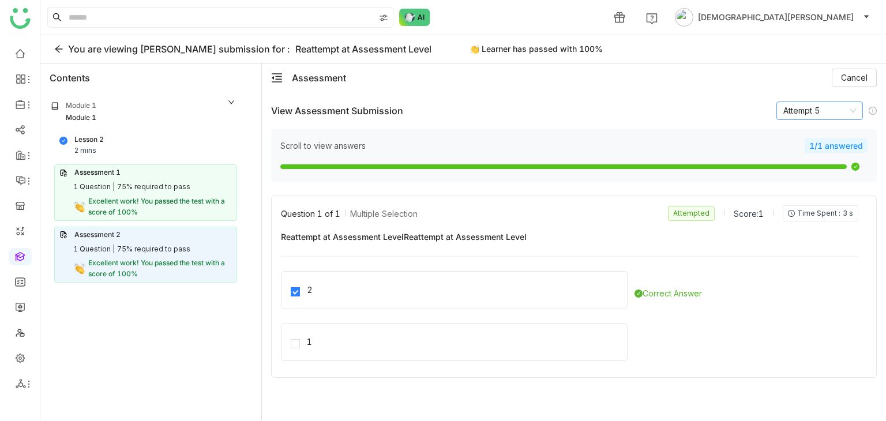
click at [806, 115] on nz-select-item "Attempt 5" at bounding box center [819, 110] width 73 height 17
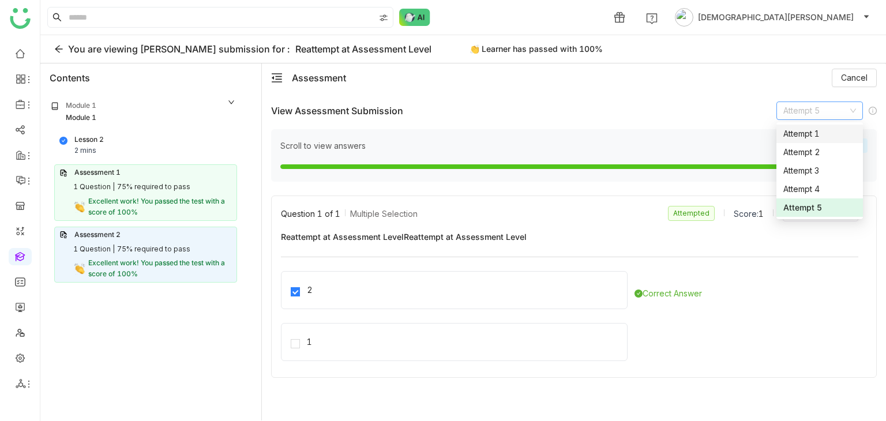
click at [805, 137] on div "Attempt 1" at bounding box center [819, 133] width 73 height 13
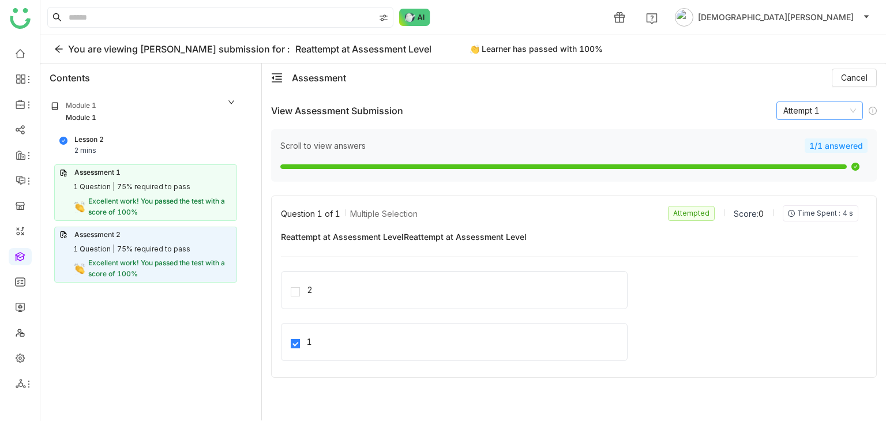
click at [817, 118] on nz-select-item "Attempt 1" at bounding box center [819, 110] width 73 height 17
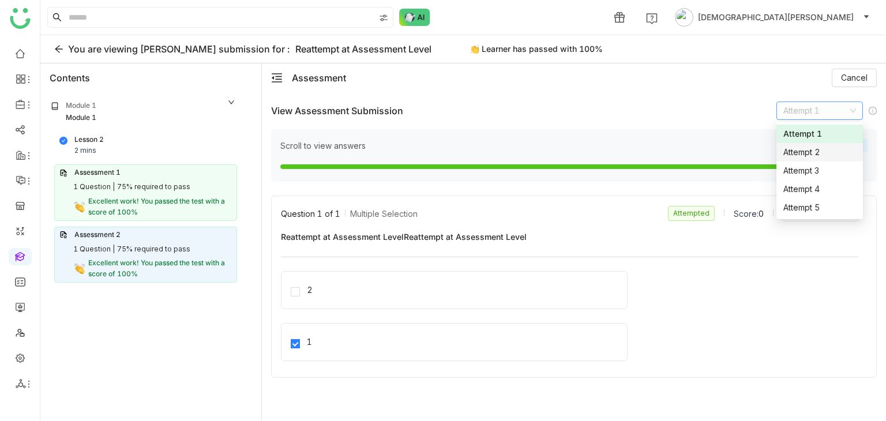
click at [806, 159] on nz-option-item "Attempt 2" at bounding box center [819, 152] width 87 height 18
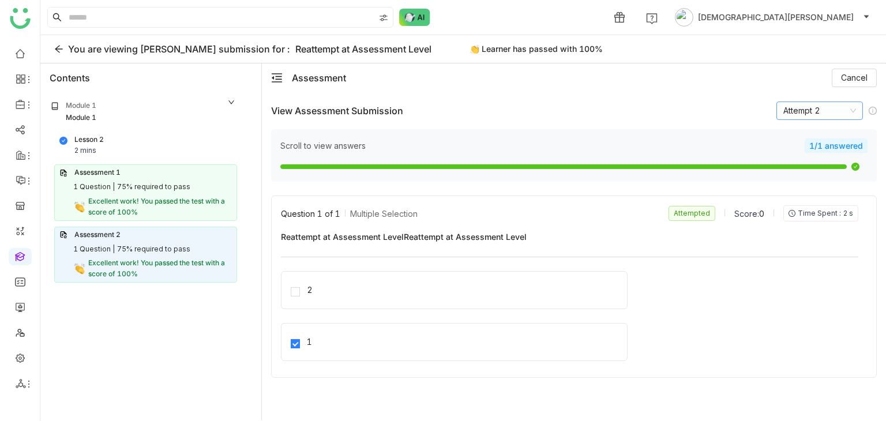
click at [810, 114] on nz-select-item "Attempt 2" at bounding box center [819, 110] width 73 height 17
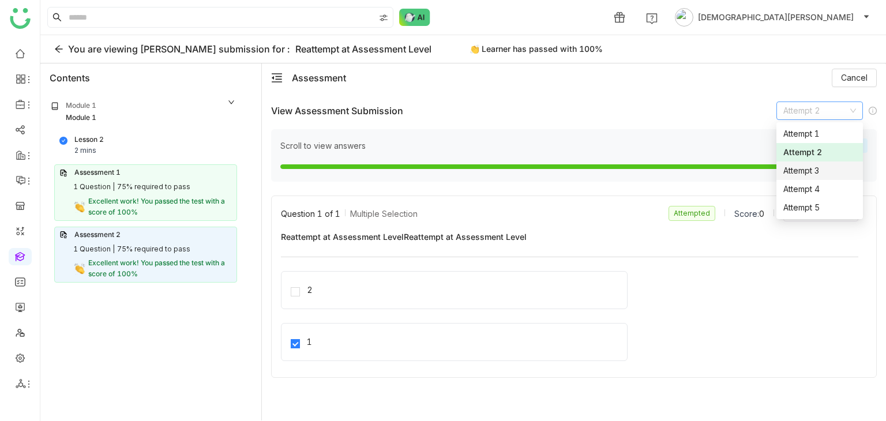
click at [800, 168] on div "Attempt 3" at bounding box center [819, 170] width 73 height 13
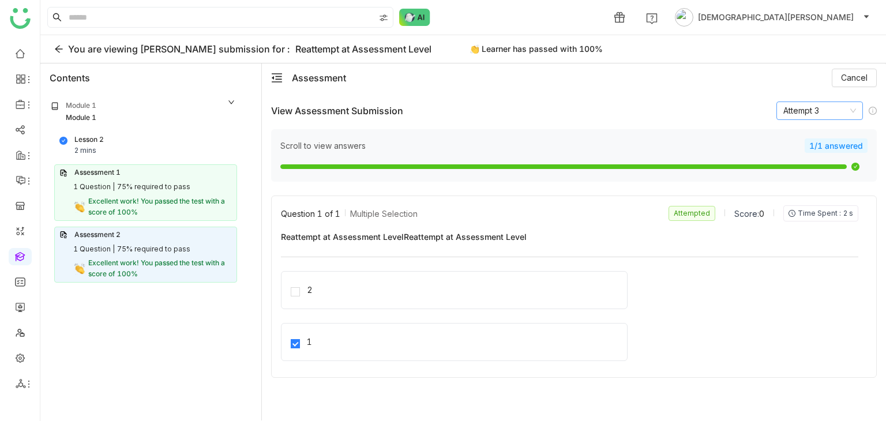
click at [807, 108] on nz-select-item "Attempt 3" at bounding box center [819, 110] width 73 height 17
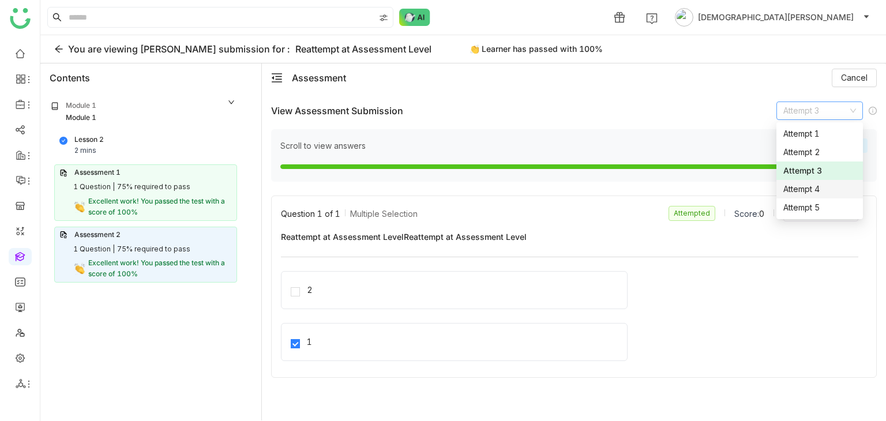
click at [807, 191] on div "Attempt 4" at bounding box center [819, 189] width 73 height 13
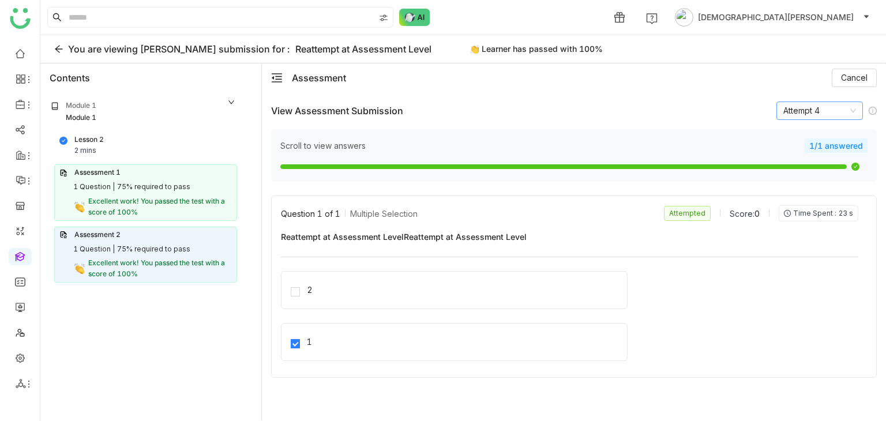
click at [804, 114] on nz-select-item "Attempt 4" at bounding box center [819, 110] width 73 height 17
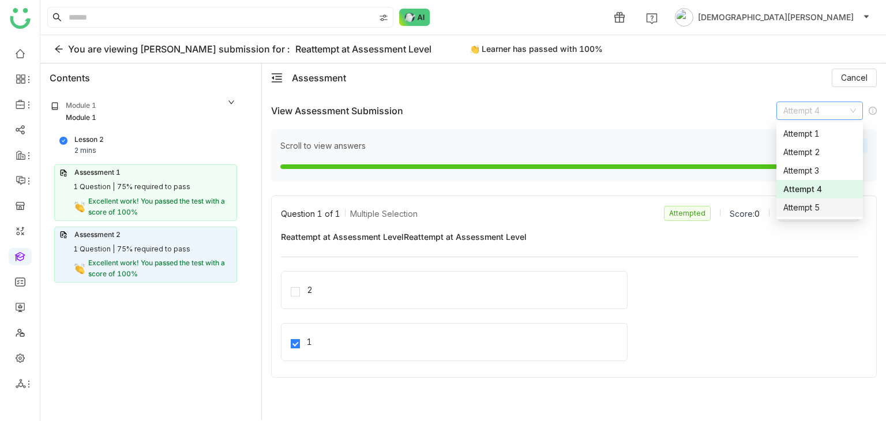
click at [799, 204] on div "Attempt 5" at bounding box center [819, 207] width 73 height 13
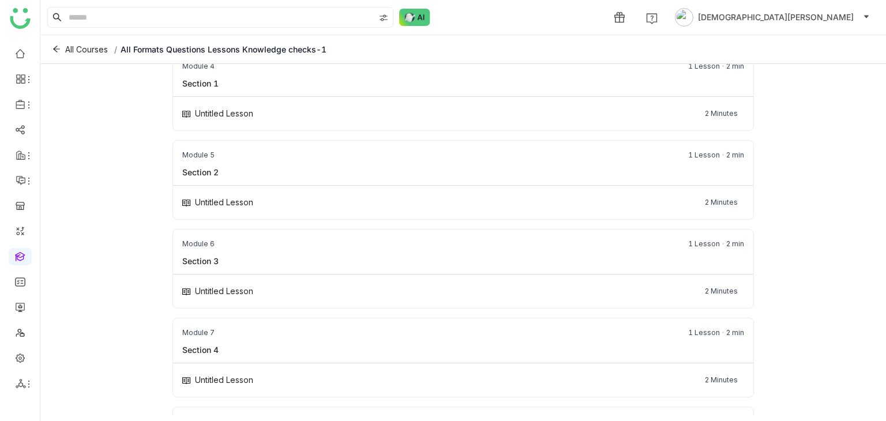
scroll to position [772, 0]
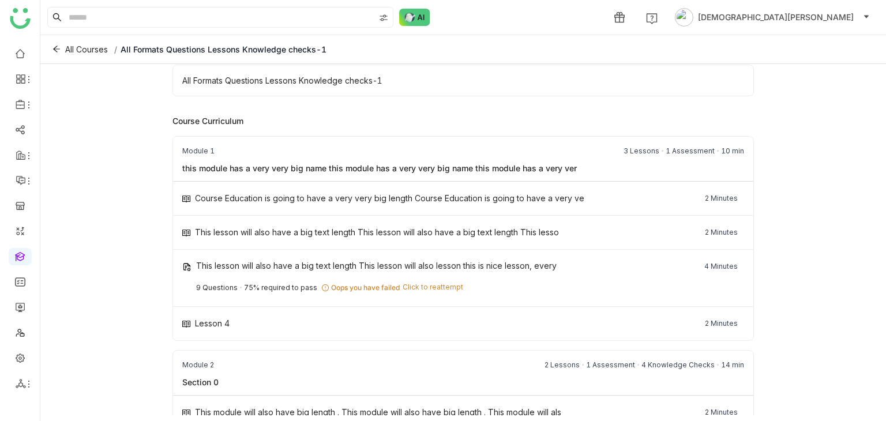
scroll to position [198, 0]
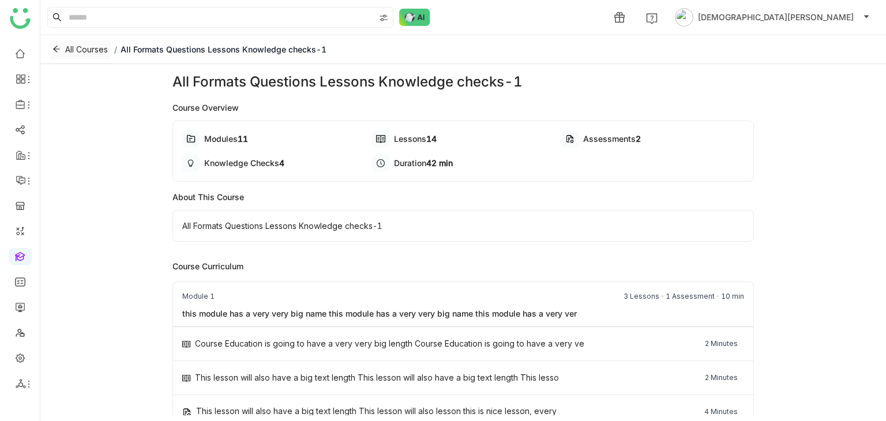
click at [74, 47] on span "All Courses" at bounding box center [86, 49] width 43 height 13
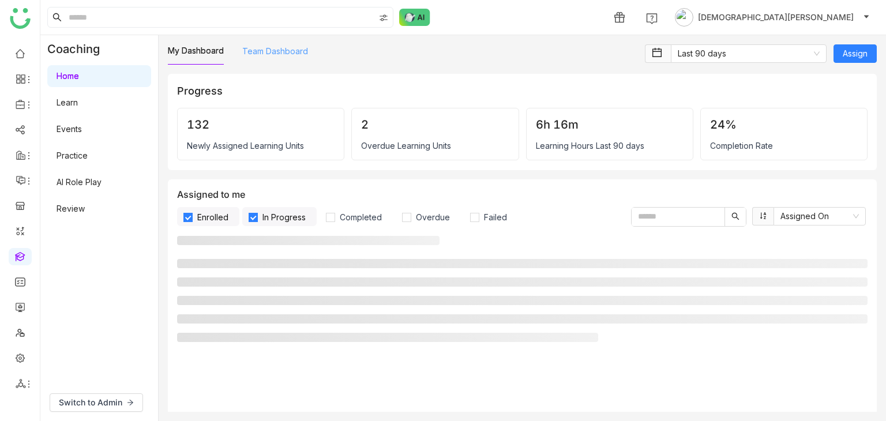
click at [277, 52] on link "Team Dashboard" at bounding box center [275, 51] width 66 height 10
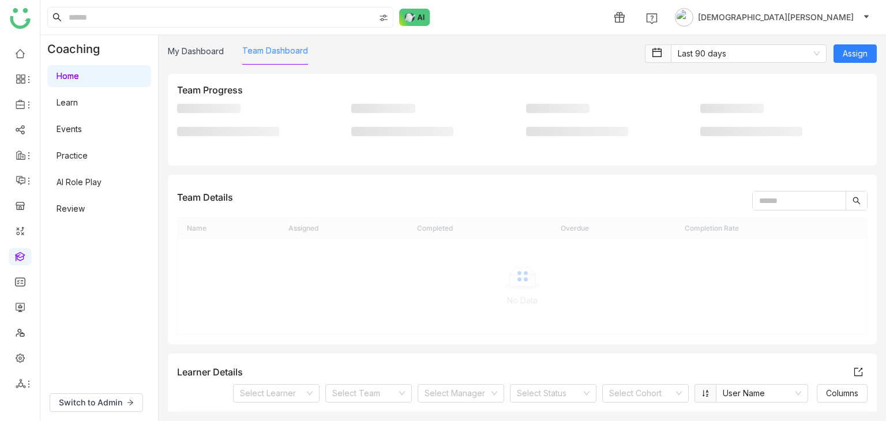
click at [277, 52] on link "Team Dashboard" at bounding box center [275, 51] width 66 height 10
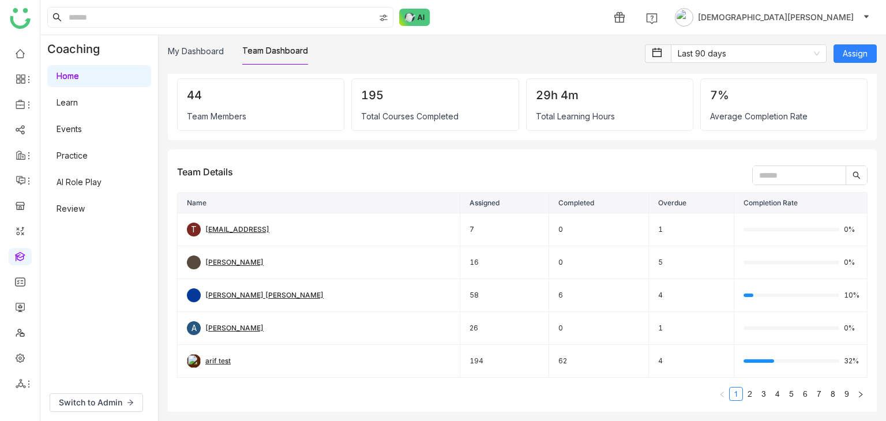
scroll to position [27, 0]
click at [254, 226] on div "testvishns@gtmbuddy.ai" at bounding box center [237, 228] width 64 height 11
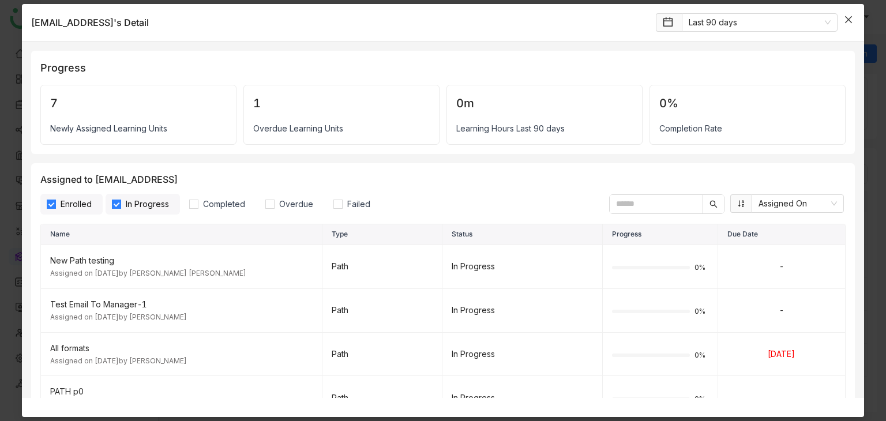
click at [845, 19] on icon "Close" at bounding box center [848, 19] width 9 height 9
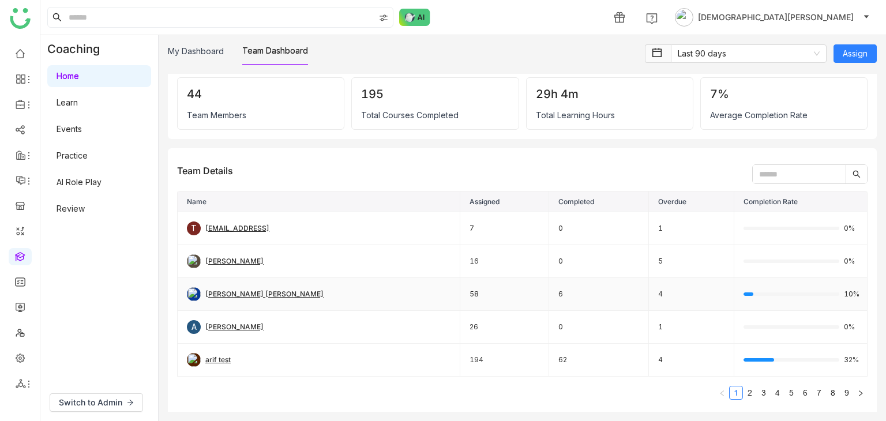
click at [233, 292] on div "[PERSON_NAME] [PERSON_NAME]" at bounding box center [264, 294] width 118 height 11
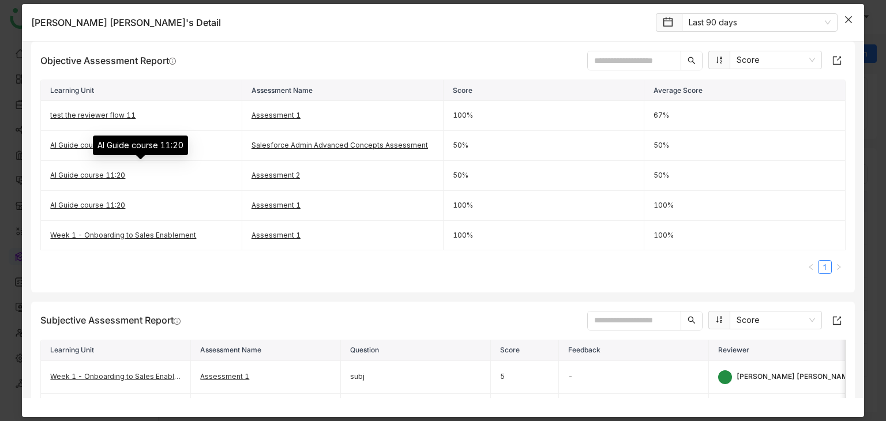
scroll to position [529, 0]
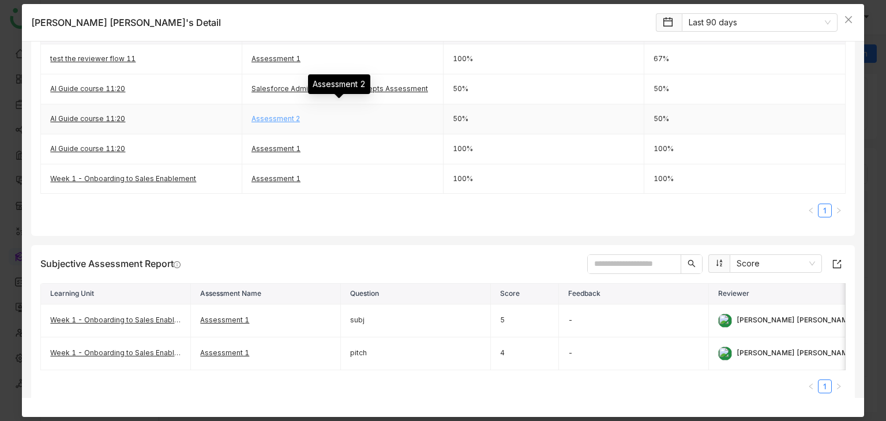
click at [264, 115] on link "Assessment 2" at bounding box center [275, 118] width 48 height 9
click at [847, 17] on icon "Close" at bounding box center [848, 19] width 9 height 9
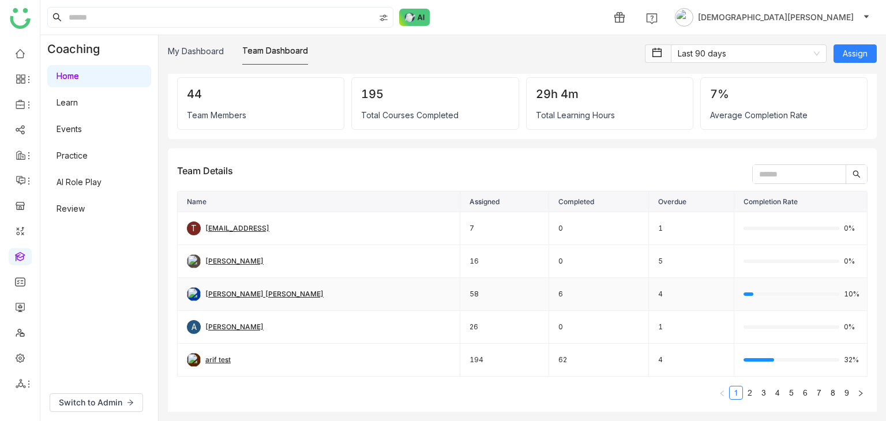
click at [242, 291] on div "[PERSON_NAME] [PERSON_NAME]" at bounding box center [264, 294] width 118 height 11
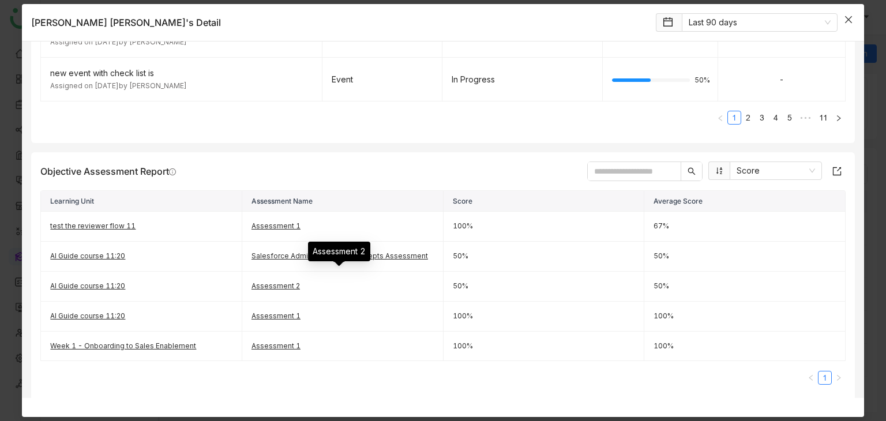
scroll to position [408, 0]
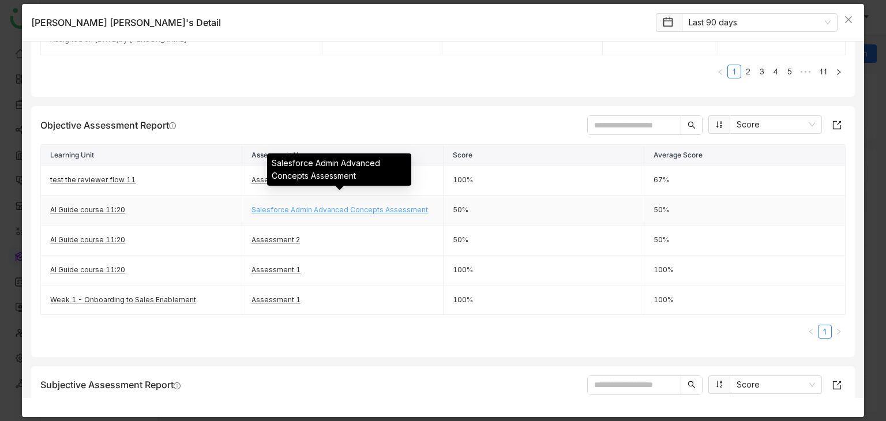
click at [288, 208] on link "Salesforce Admin Advanced Concepts Assessment" at bounding box center [339, 209] width 176 height 9
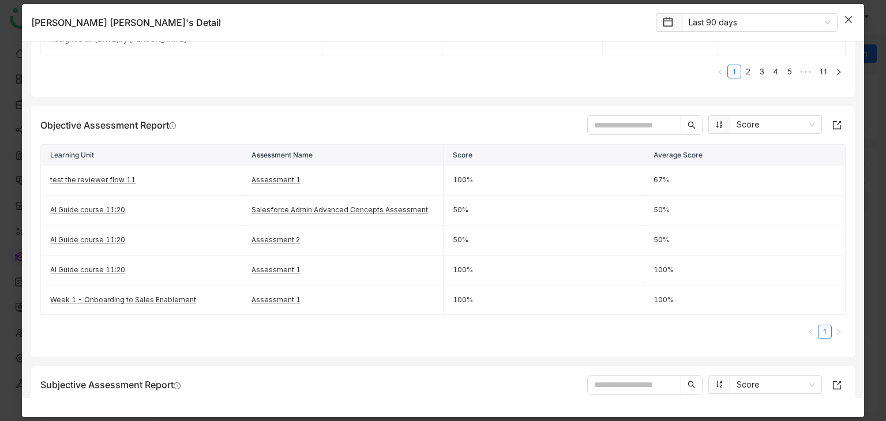
click at [851, 18] on icon "Close" at bounding box center [848, 19] width 9 height 9
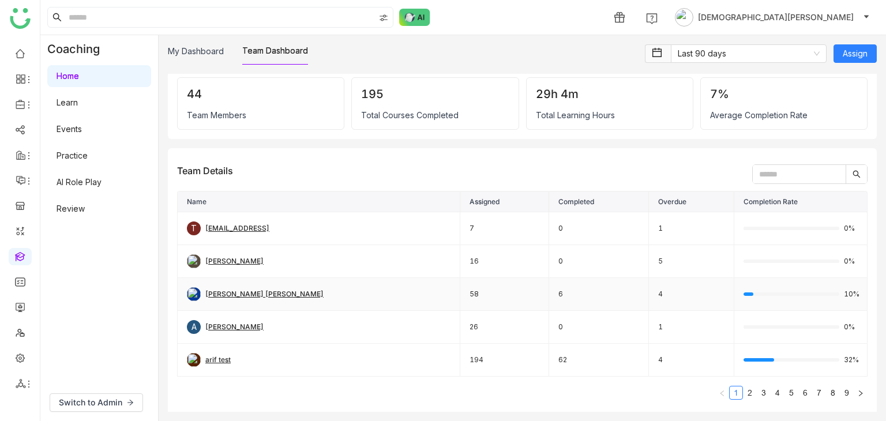
click at [238, 294] on div "[PERSON_NAME] [PERSON_NAME]" at bounding box center [264, 294] width 118 height 11
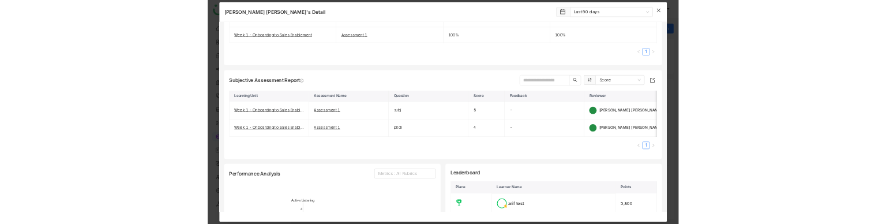
scroll to position [643, 0]
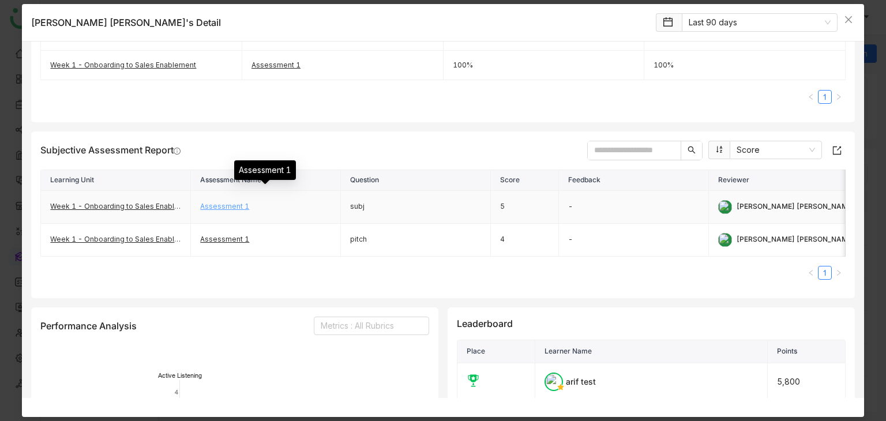
click at [208, 202] on link "Assessment 1" at bounding box center [224, 206] width 49 height 9
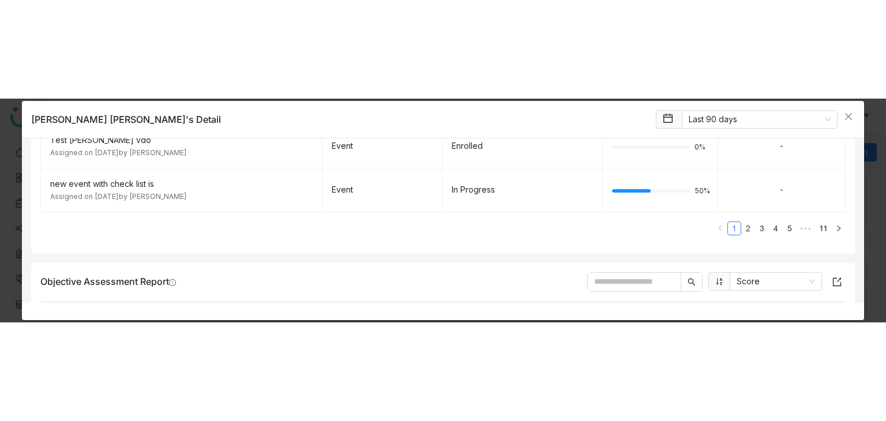
scroll to position [407, 0]
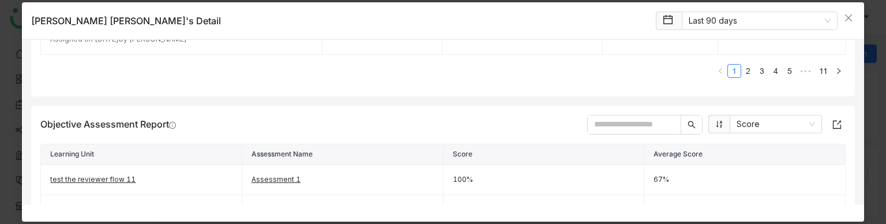
click at [612, 118] on input "text" at bounding box center [634, 124] width 93 height 18
type input "****"
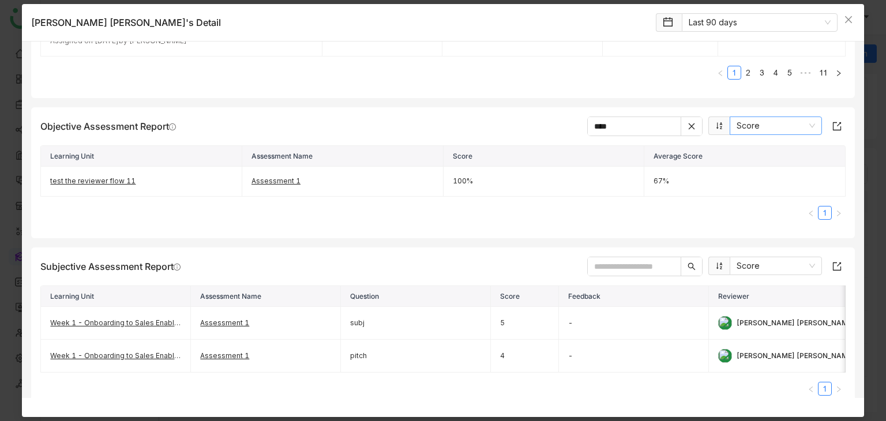
click at [788, 124] on nz-select-item "Score" at bounding box center [775, 125] width 78 height 17
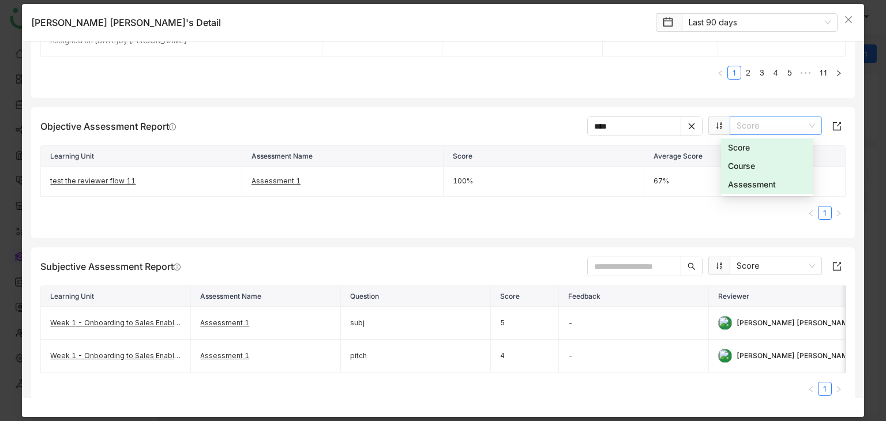
click at [687, 125] on icon at bounding box center [691, 126] width 8 height 8
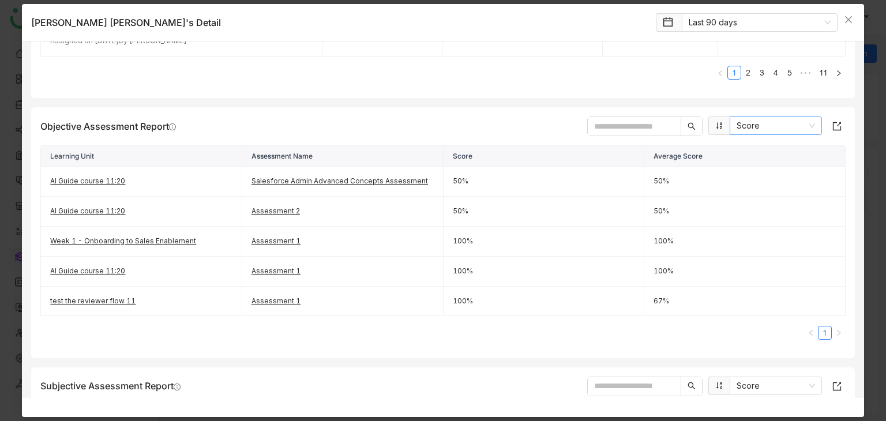
click at [779, 121] on nz-select-item "Score" at bounding box center [775, 125] width 78 height 17
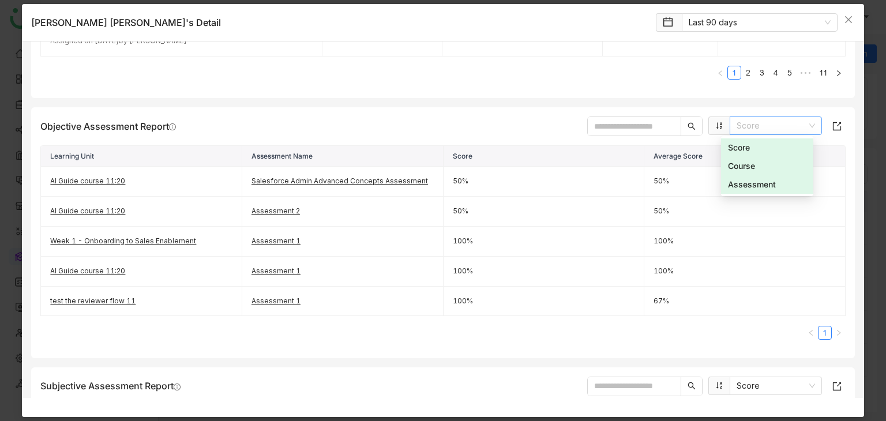
click at [760, 183] on div "Assessment" at bounding box center [767, 184] width 78 height 13
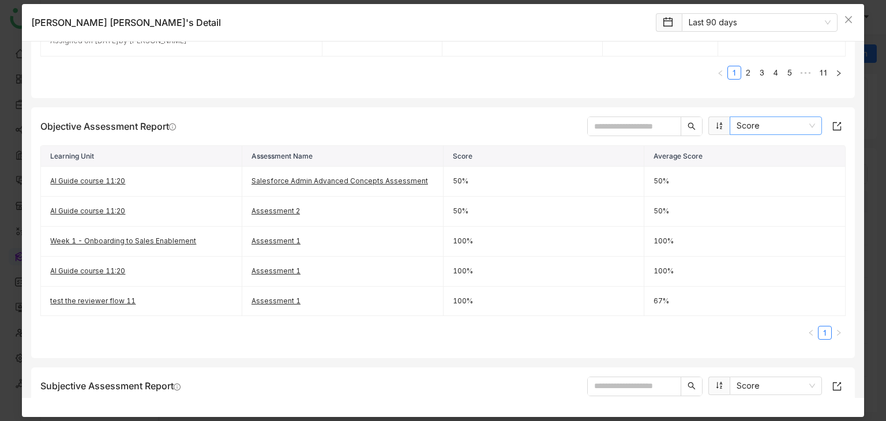
click at [757, 125] on nz-select-item "Score" at bounding box center [775, 125] width 78 height 17
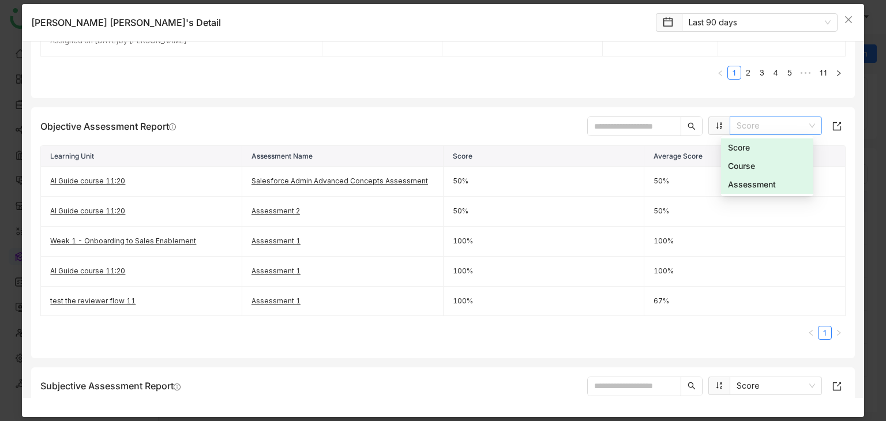
click at [759, 181] on div "Assessment" at bounding box center [767, 184] width 78 height 13
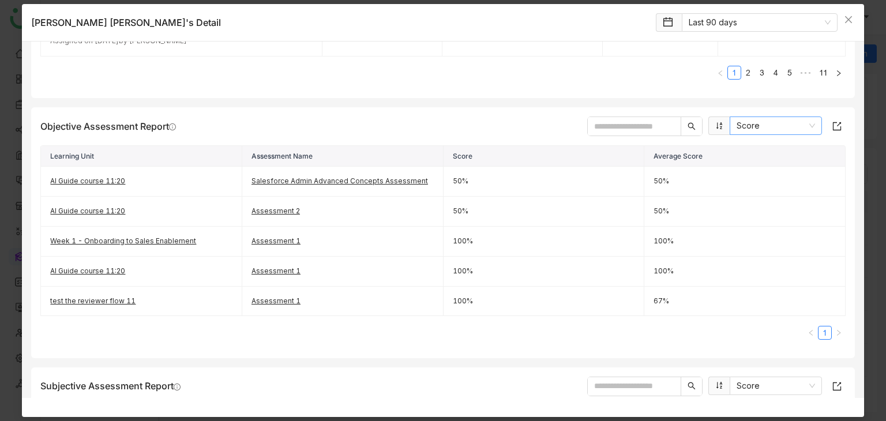
click at [750, 131] on nz-select-item "Score" at bounding box center [775, 125] width 78 height 17
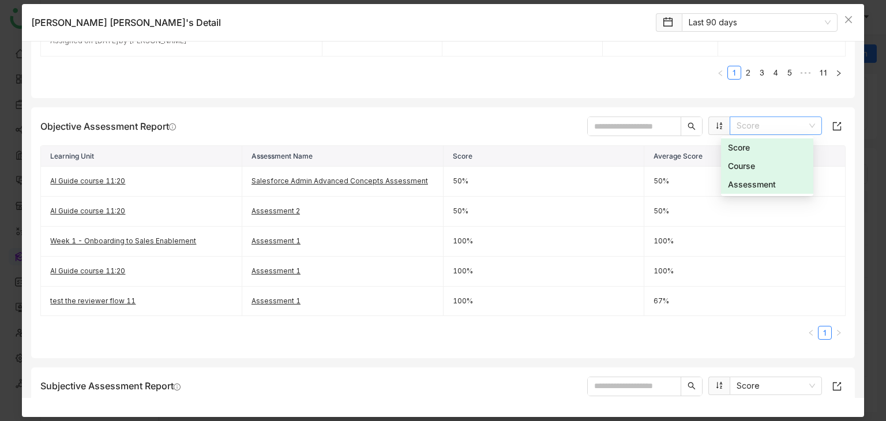
click at [745, 161] on div "Course" at bounding box center [767, 166] width 78 height 13
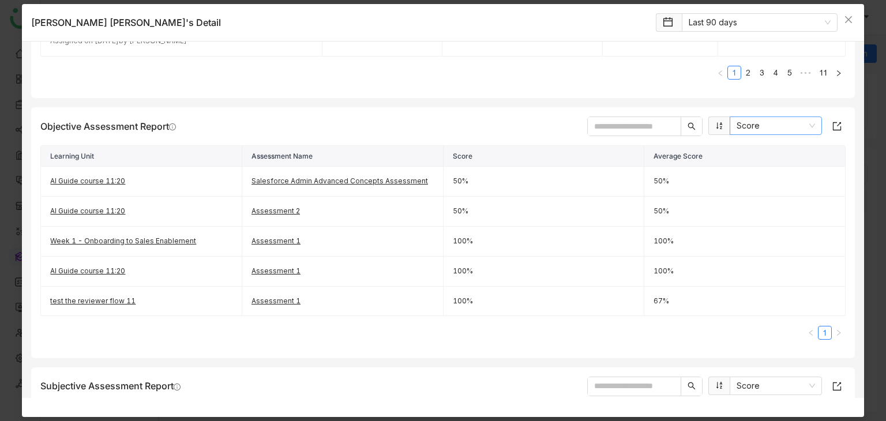
click at [751, 127] on nz-select-item "Score" at bounding box center [775, 125] width 78 height 17
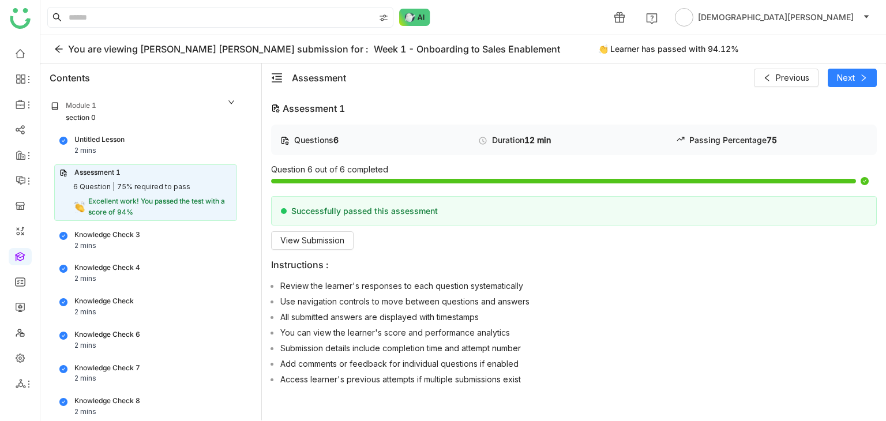
scroll to position [72, 0]
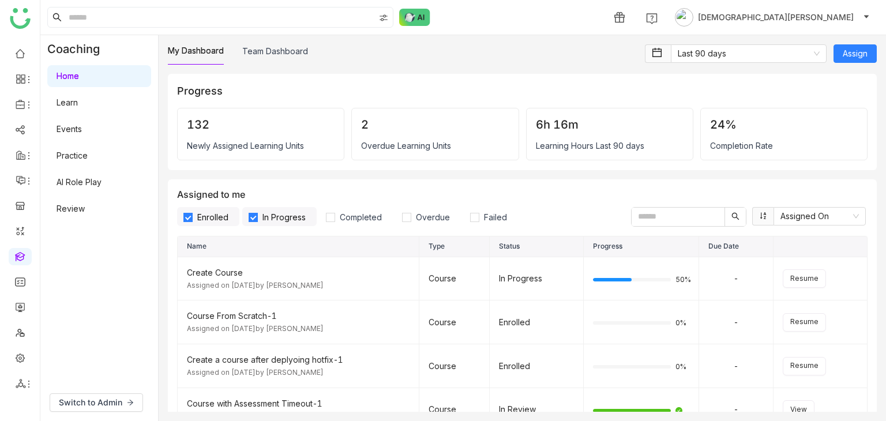
scroll to position [438, 0]
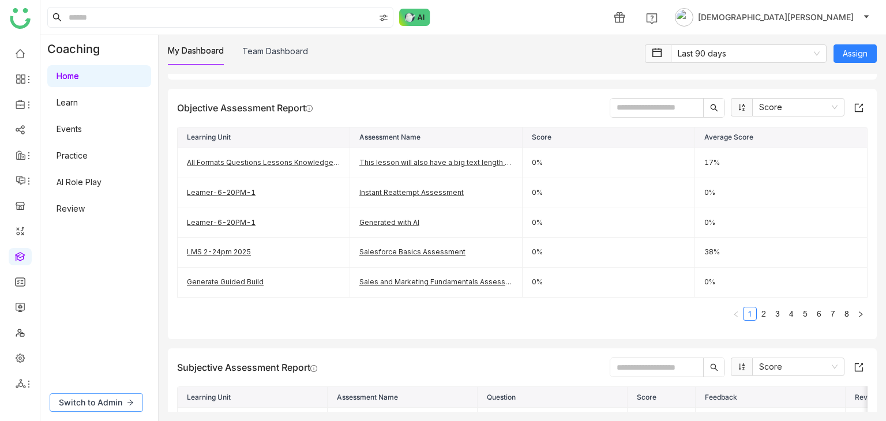
click at [100, 401] on span "Switch to Admin" at bounding box center [90, 402] width 63 height 13
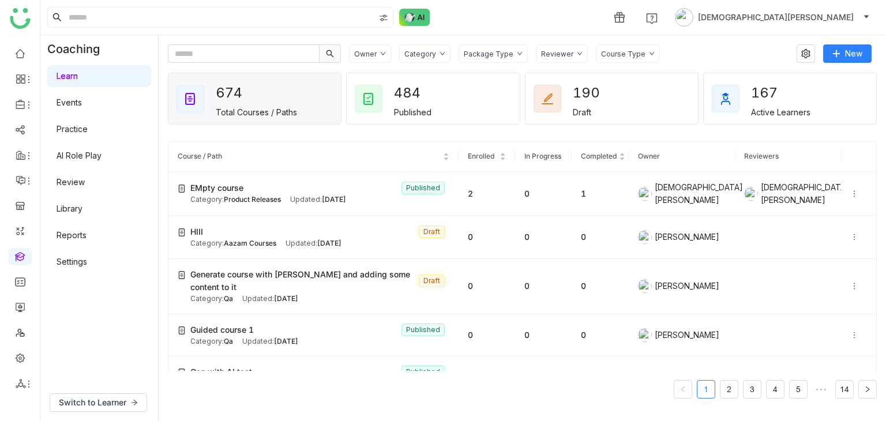
click at [78, 79] on link "Learn" at bounding box center [67, 76] width 21 height 10
click at [82, 204] on link "Library" at bounding box center [70, 209] width 26 height 10
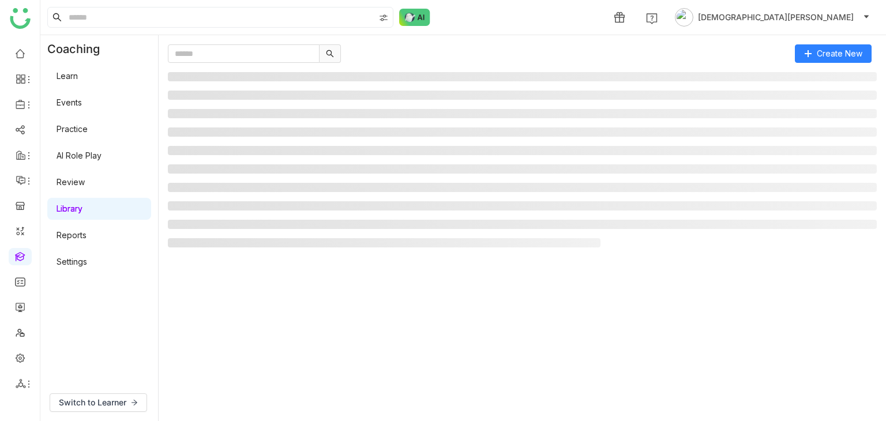
click at [82, 204] on link "Library" at bounding box center [70, 209] width 26 height 10
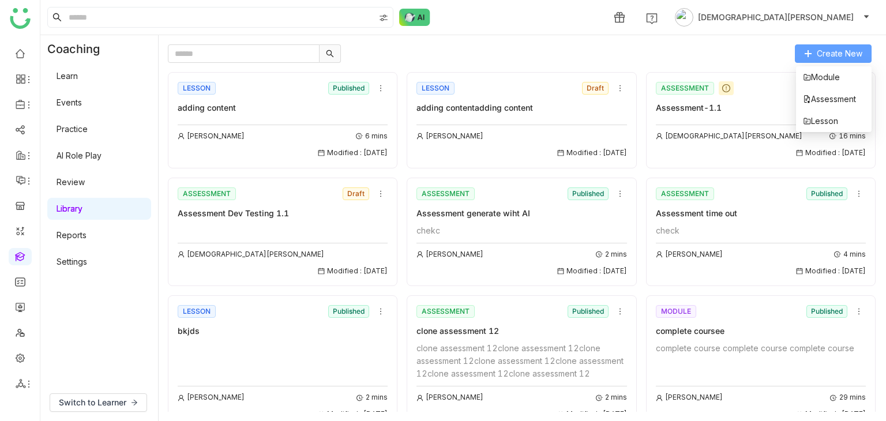
click at [814, 53] on button "Create New" at bounding box center [833, 53] width 77 height 18
click at [815, 75] on span "Module" at bounding box center [821, 77] width 37 height 13
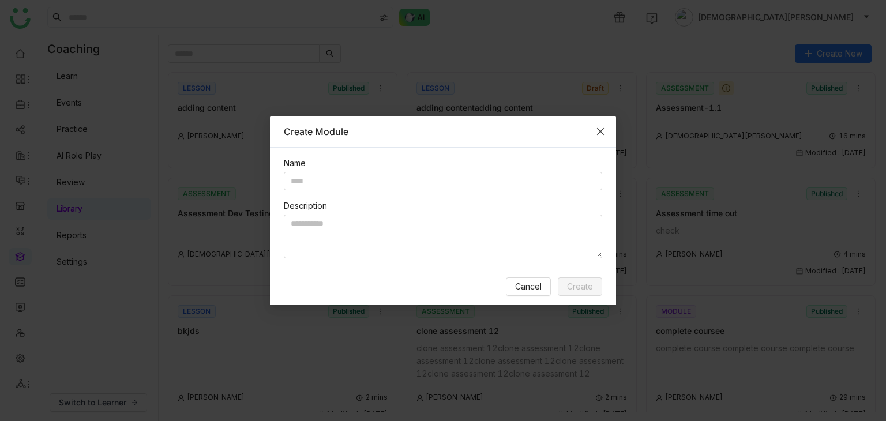
click at [603, 134] on icon "Close" at bounding box center [600, 131] width 9 height 9
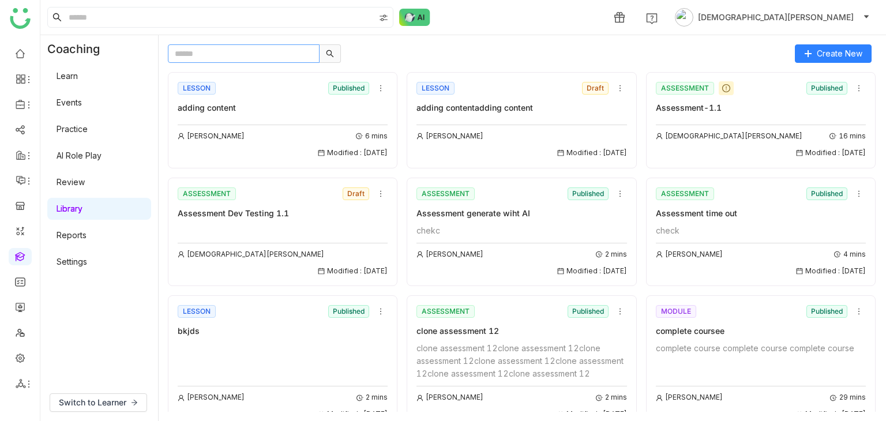
click at [182, 58] on input "text" at bounding box center [244, 53] width 152 height 18
click at [78, 72] on link "Learn" at bounding box center [67, 76] width 21 height 10
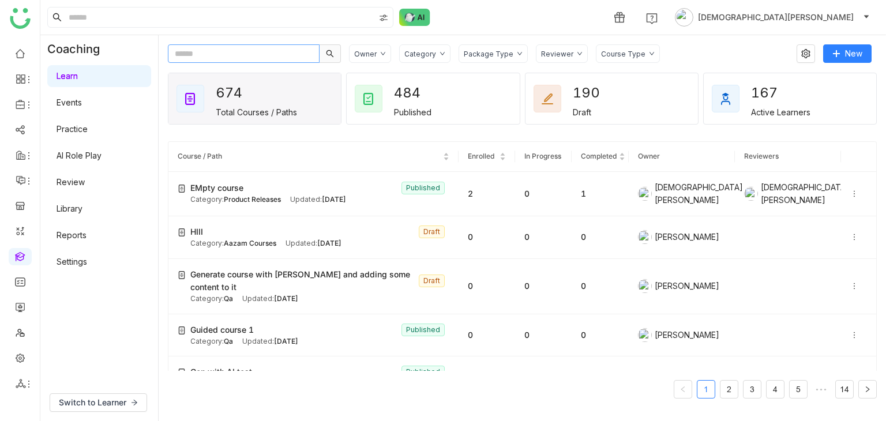
click at [248, 50] on input "text" at bounding box center [244, 53] width 152 height 18
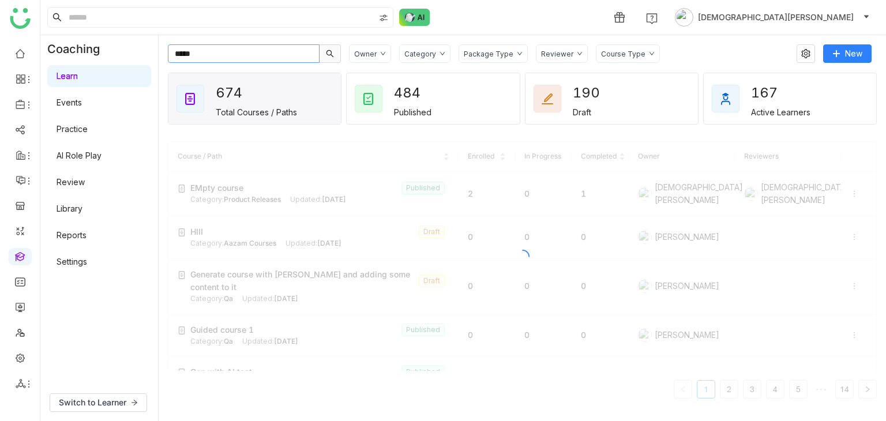
type input "*****"
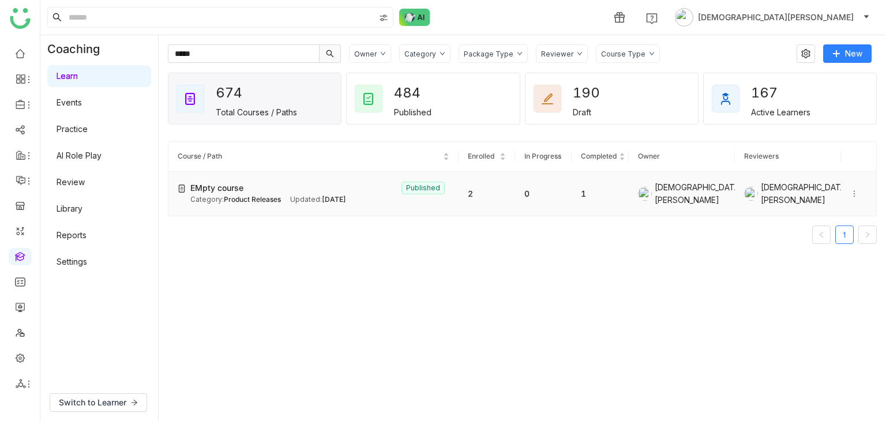
click at [255, 190] on div "EMpty course Published" at bounding box center [319, 188] width 259 height 13
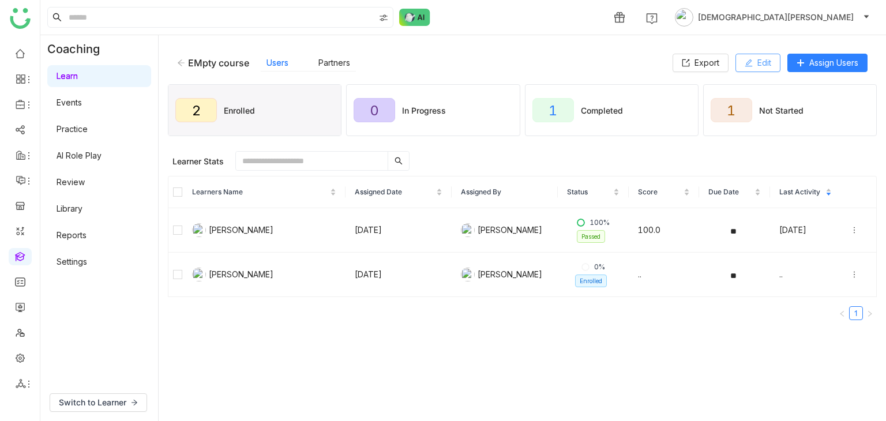
click at [765, 61] on span "Edit" at bounding box center [764, 63] width 14 height 13
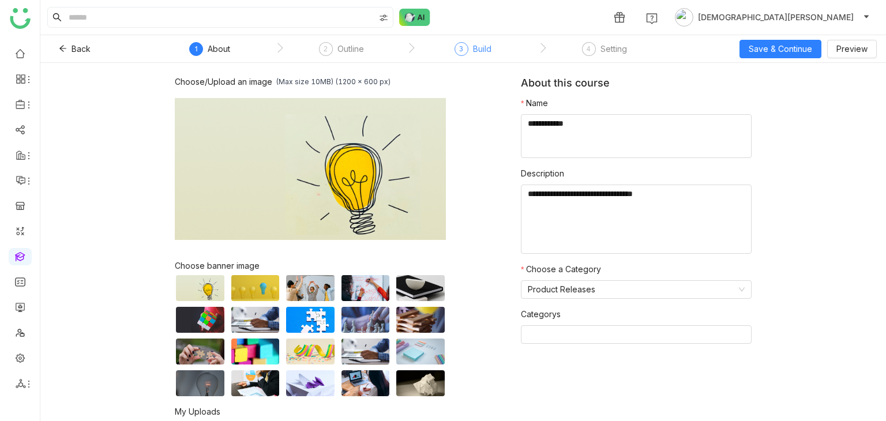
click at [461, 53] on span "3" at bounding box center [461, 48] width 4 height 9
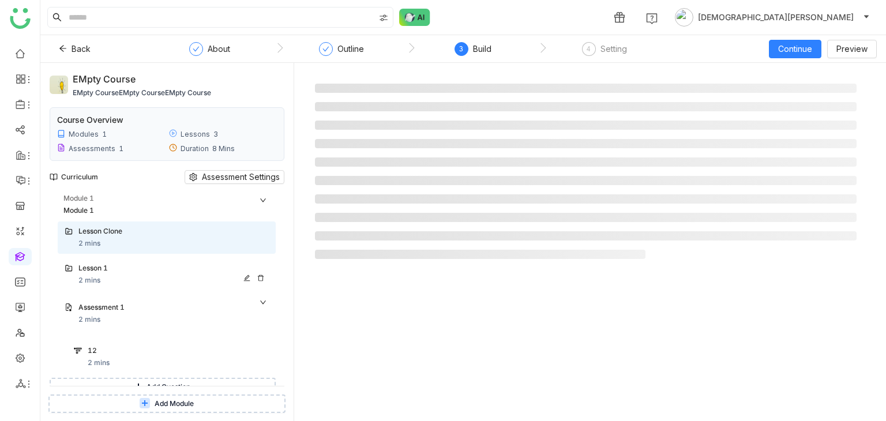
scroll to position [85, 0]
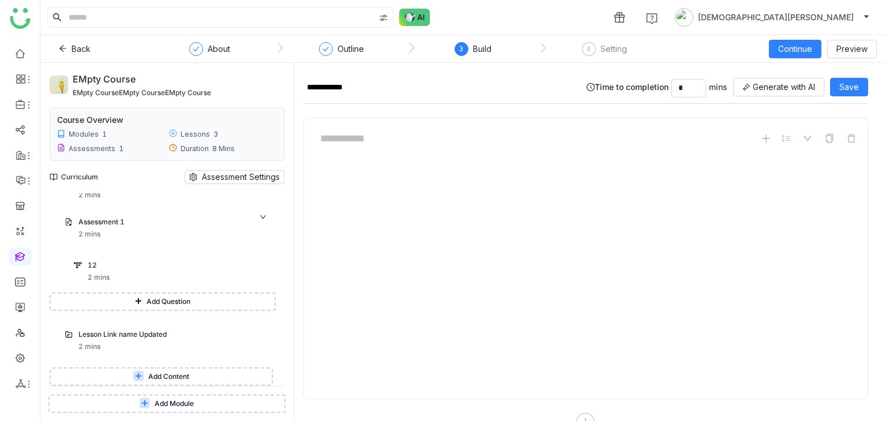
click at [174, 375] on span "Add Content" at bounding box center [168, 376] width 41 height 11
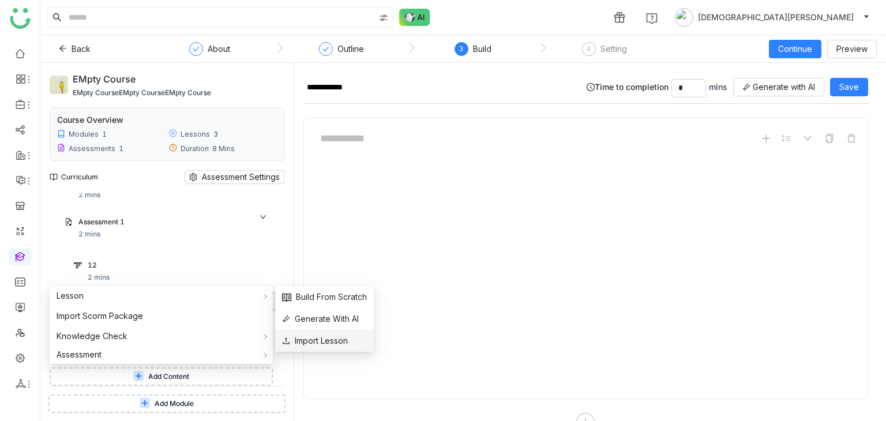
click at [325, 338] on span "Import Lesson" at bounding box center [315, 340] width 66 height 13
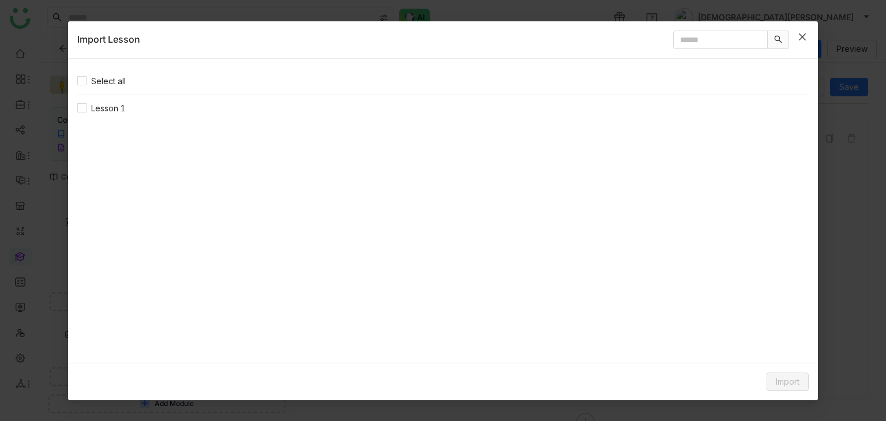
click at [802, 35] on icon "Close" at bounding box center [802, 36] width 9 height 9
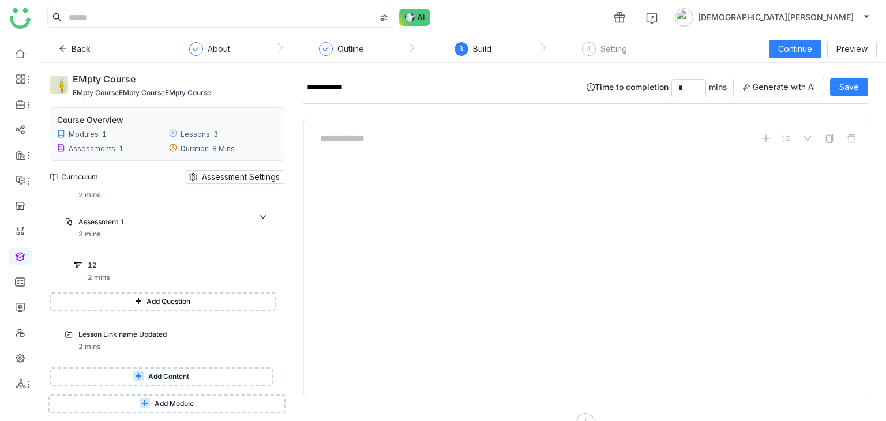
click at [185, 374] on span "Add Content" at bounding box center [168, 376] width 41 height 11
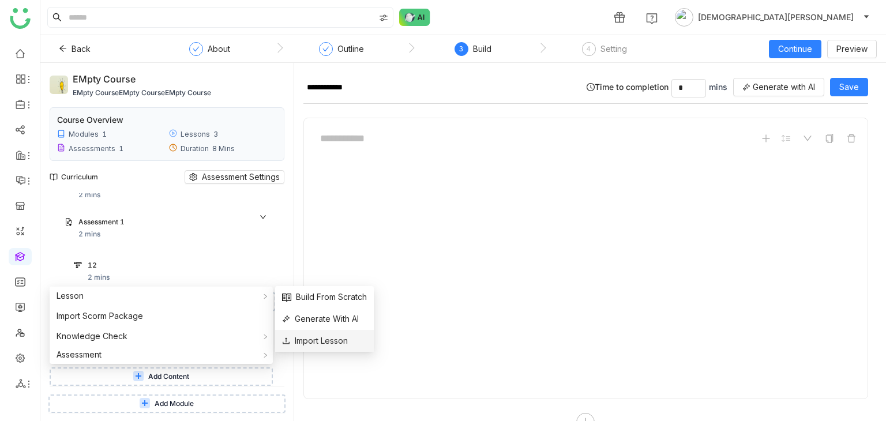
click at [321, 342] on span "Import Lesson" at bounding box center [315, 340] width 66 height 13
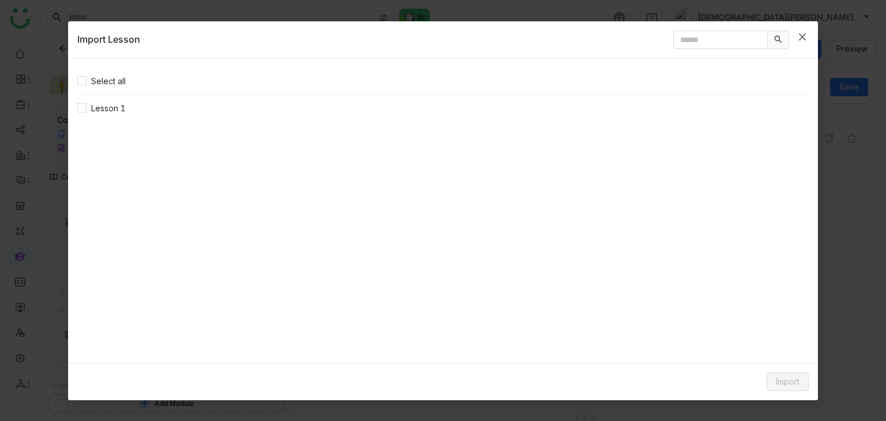
click at [809, 37] on span "Close" at bounding box center [802, 36] width 31 height 31
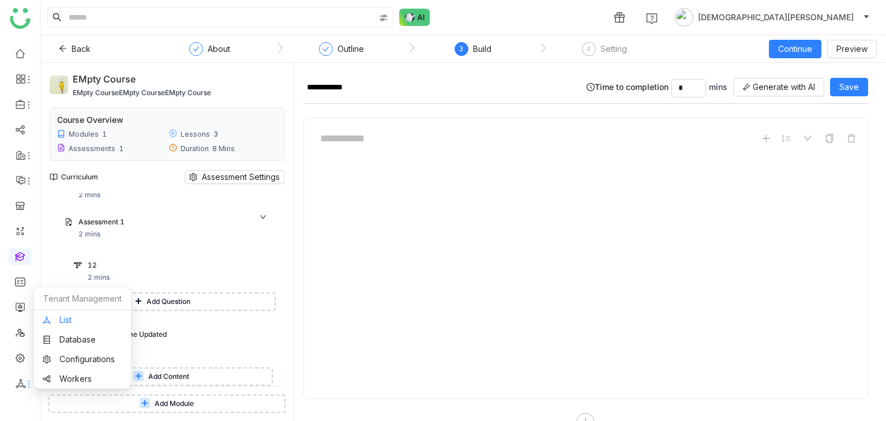
click at [70, 316] on link "List" at bounding box center [83, 320] width 80 height 8
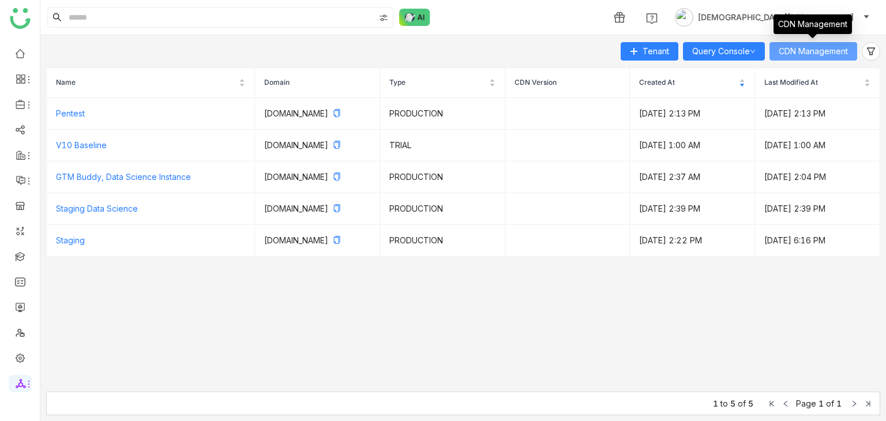
click at [812, 51] on span "CDN Management" at bounding box center [813, 51] width 69 height 13
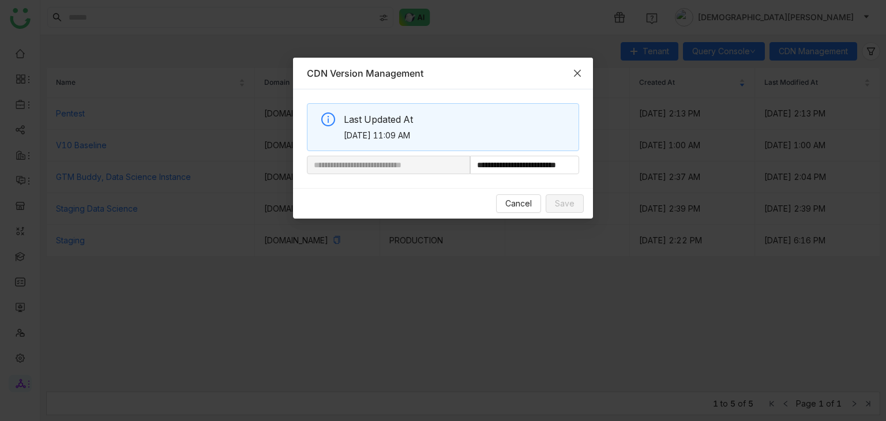
click at [574, 74] on icon "Close" at bounding box center [577, 73] width 9 height 9
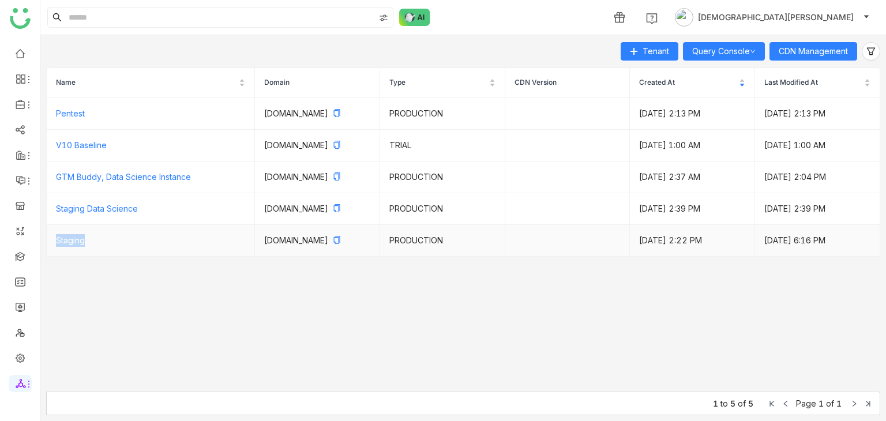
drag, startPoint x: 98, startPoint y: 239, endPoint x: 55, endPoint y: 259, distance: 47.0
click at [55, 257] on td "Staging" at bounding box center [151, 241] width 208 height 32
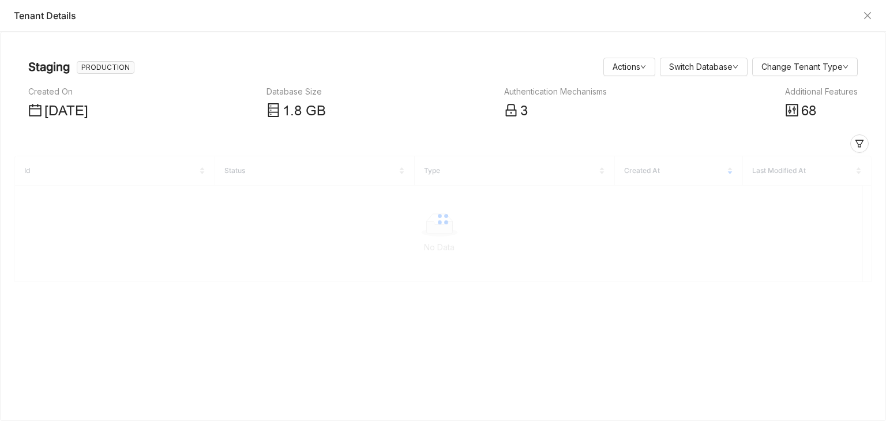
click at [55, 259] on div at bounding box center [443, 210] width 886 height 421
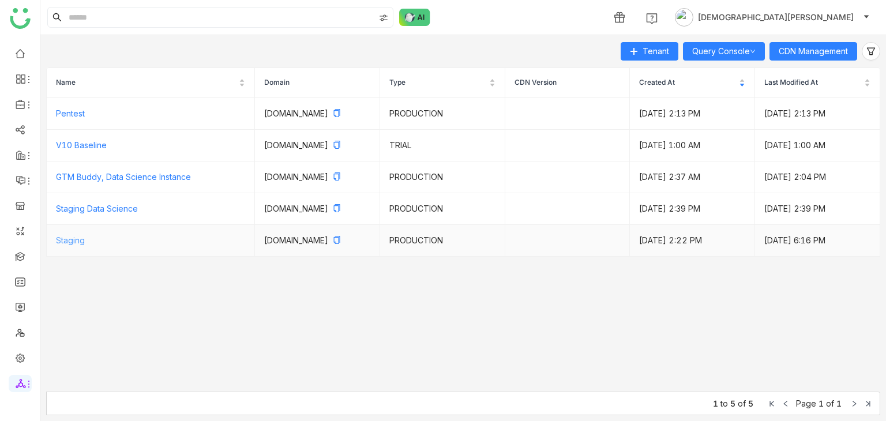
click at [77, 245] on link "Staging" at bounding box center [70, 240] width 29 height 10
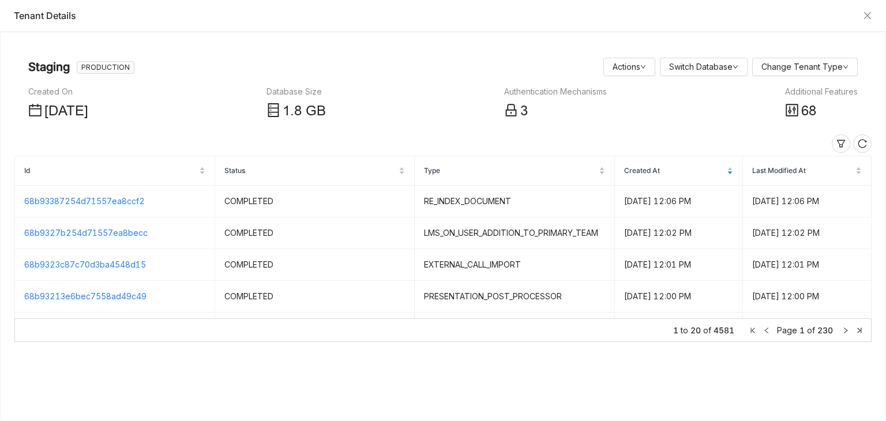
click at [827, 88] on div "Additional Features" at bounding box center [821, 91] width 73 height 13
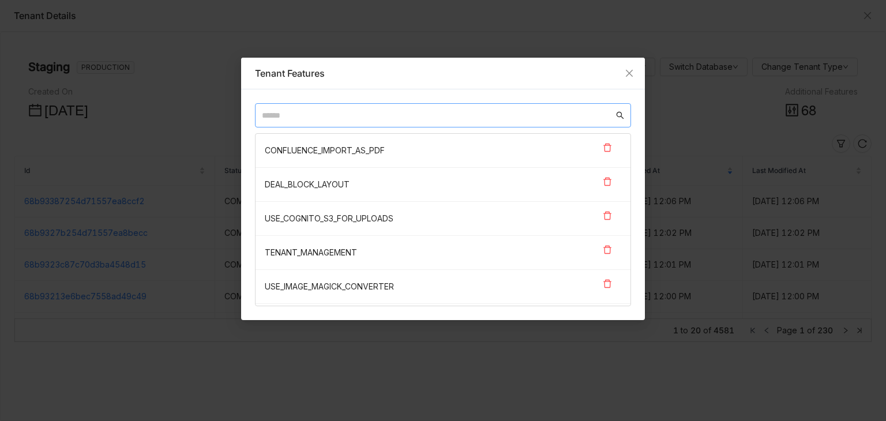
click at [356, 121] on nz-input-group at bounding box center [443, 115] width 376 height 24
click at [336, 119] on input "text" at bounding box center [438, 115] width 352 height 13
paste input "**********"
type input "**********"
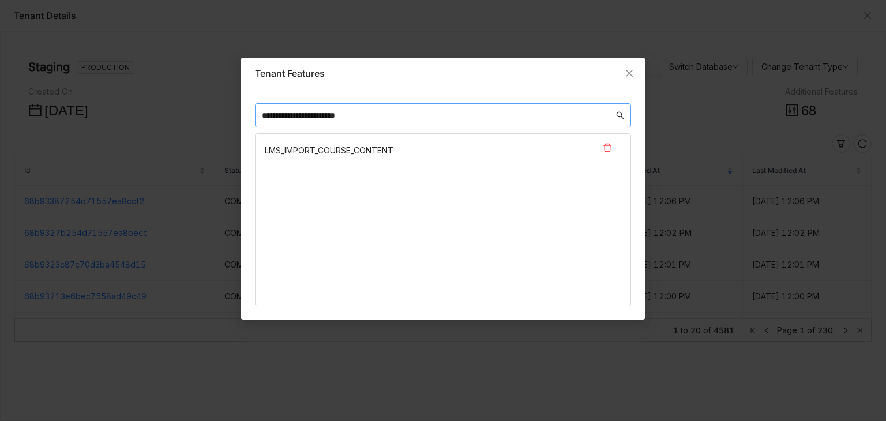
click at [551, 109] on input "**********" at bounding box center [438, 115] width 352 height 13
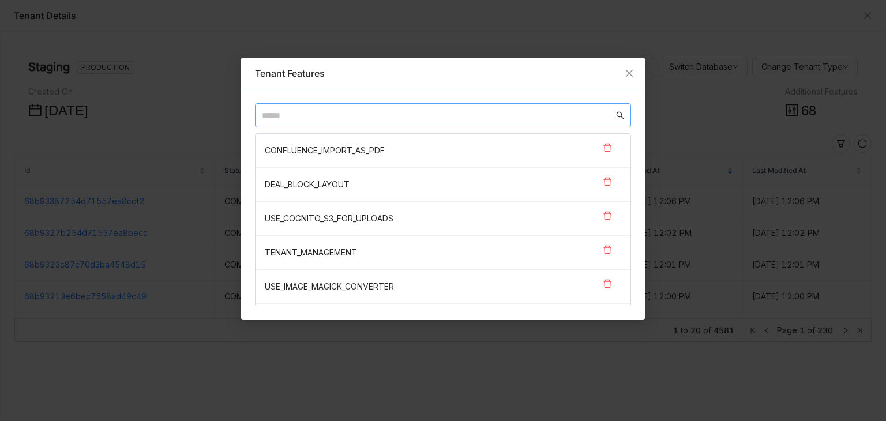
click at [369, 110] on input "text" at bounding box center [438, 115] width 352 height 13
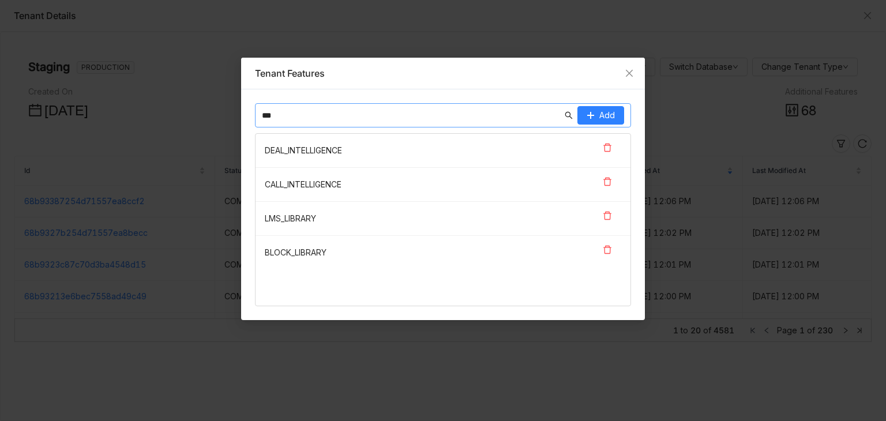
type input "****"
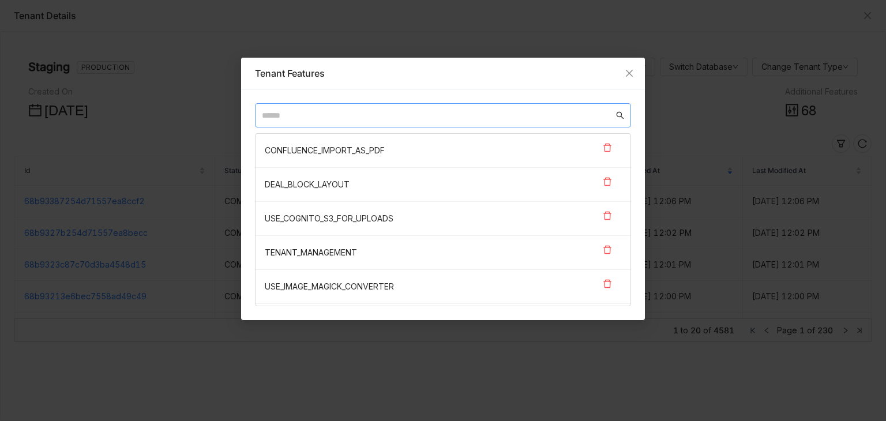
paste input "**********"
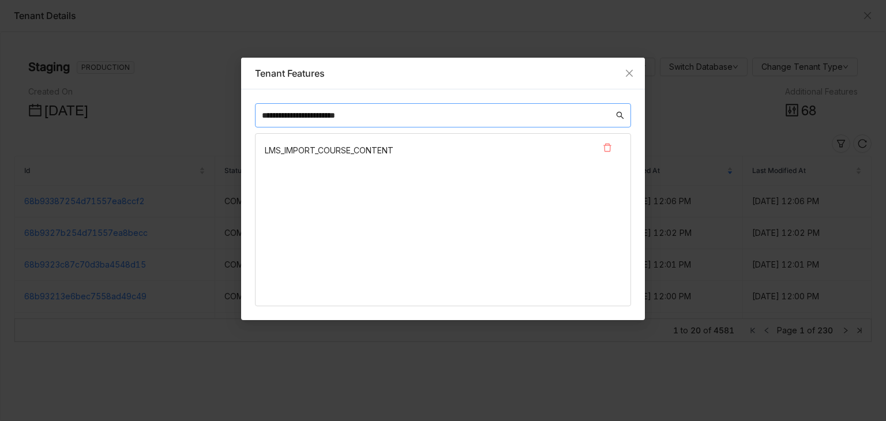
type input "**********"
click at [608, 145] on icon at bounding box center [607, 147] width 9 height 9
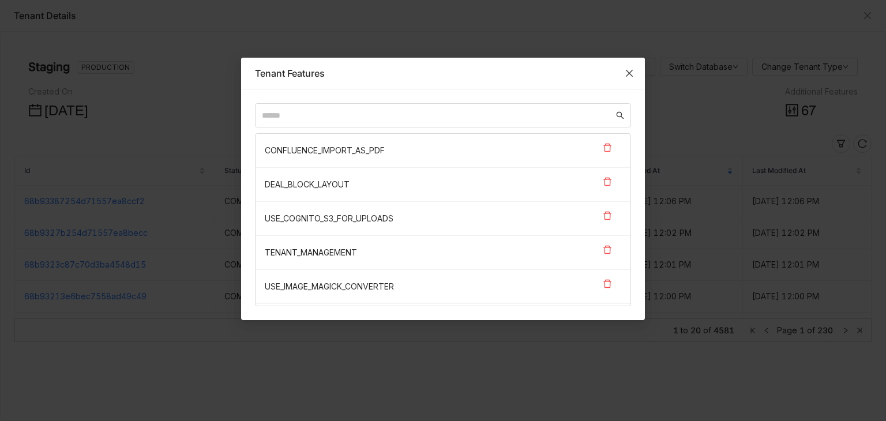
click at [627, 76] on icon "Close" at bounding box center [629, 73] width 9 height 9
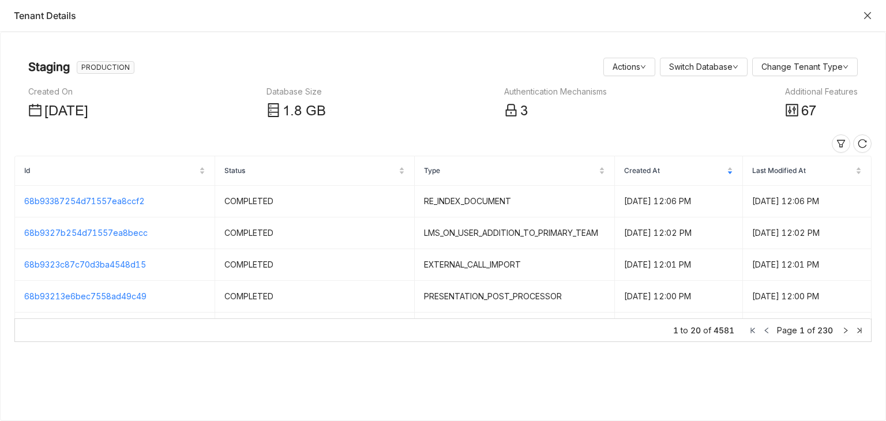
click at [866, 18] on icon "Close" at bounding box center [867, 15] width 9 height 9
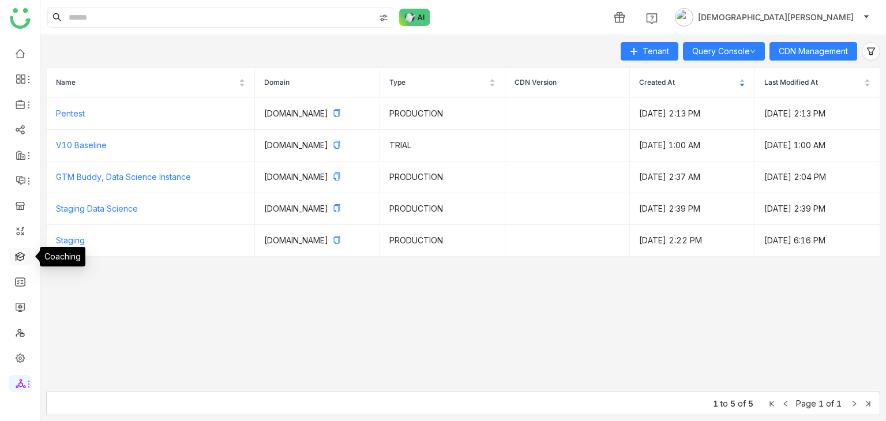
click at [22, 257] on link at bounding box center [20, 256] width 10 height 10
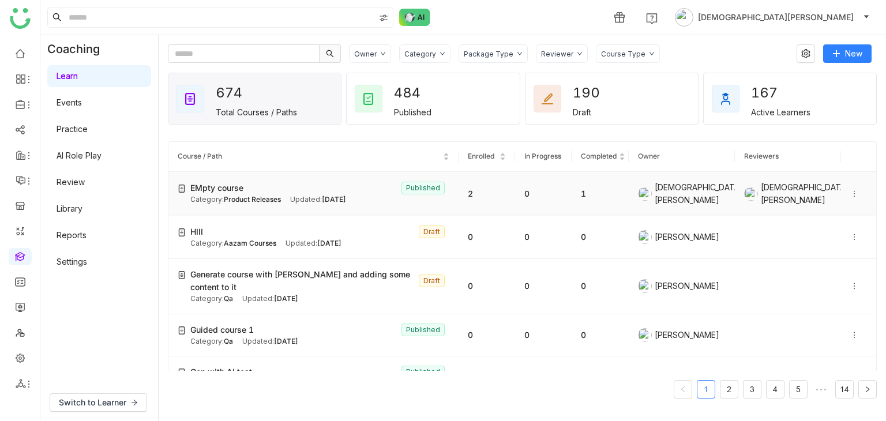
click at [231, 191] on span "EMpty course" at bounding box center [216, 188] width 53 height 13
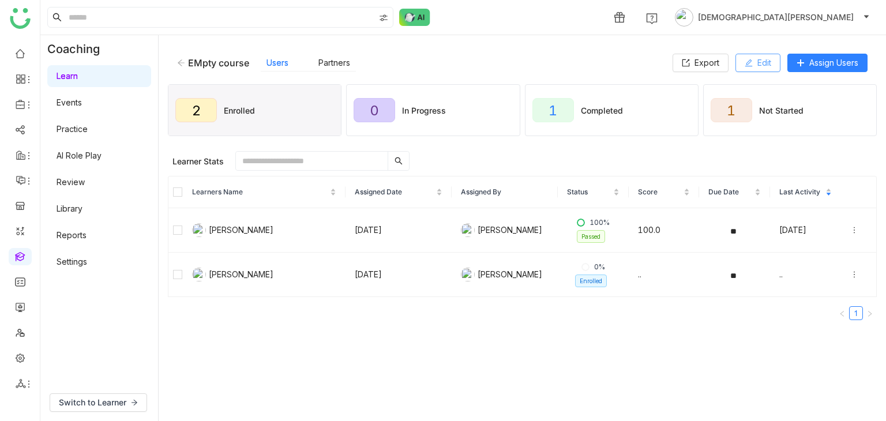
click at [752, 63] on button "Edit" at bounding box center [757, 63] width 45 height 18
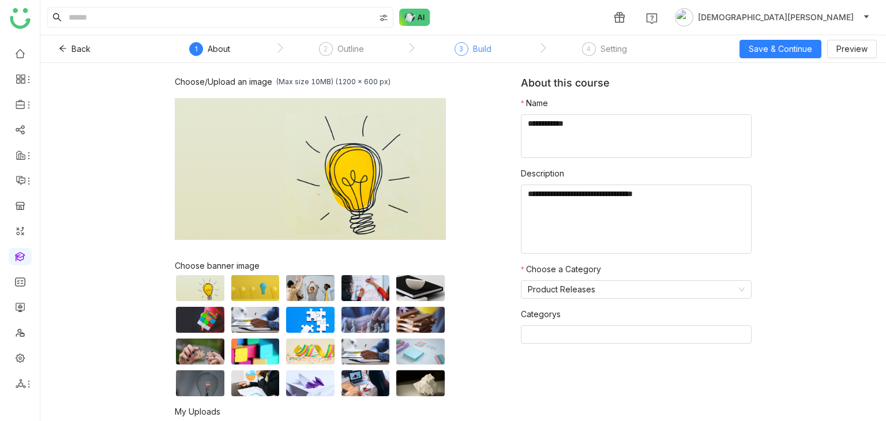
click at [457, 50] on div "3" at bounding box center [461, 49] width 14 height 14
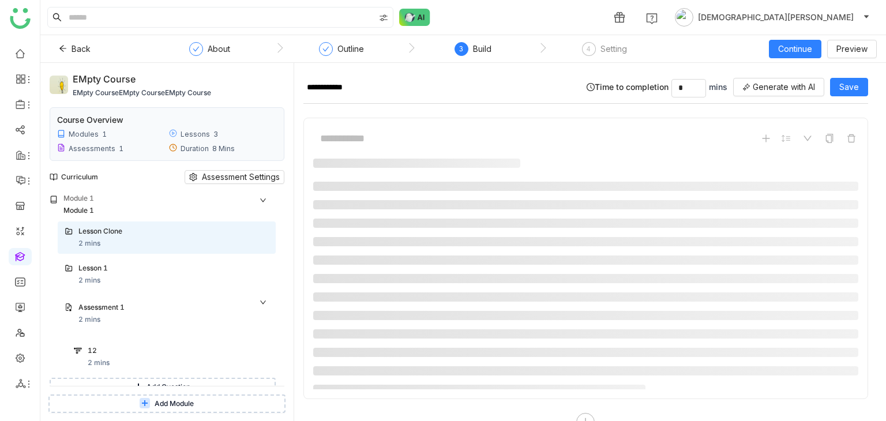
click at [133, 400] on button "Add Module" at bounding box center [166, 403] width 237 height 18
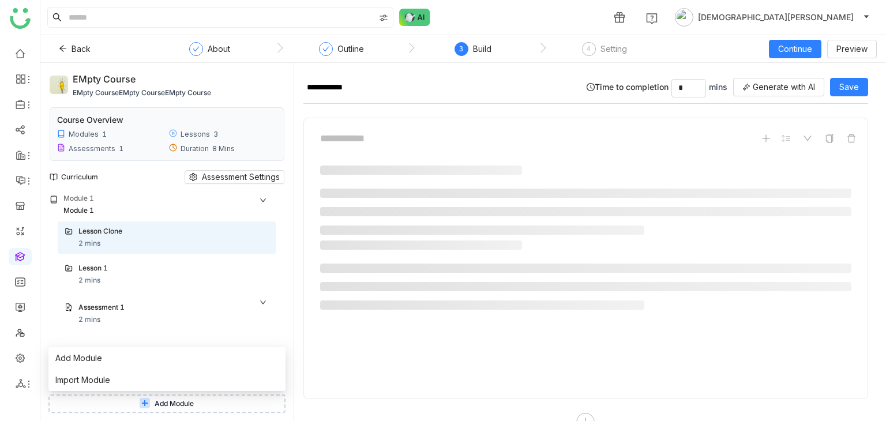
click at [299, 215] on div "**********" at bounding box center [590, 242] width 592 height 358
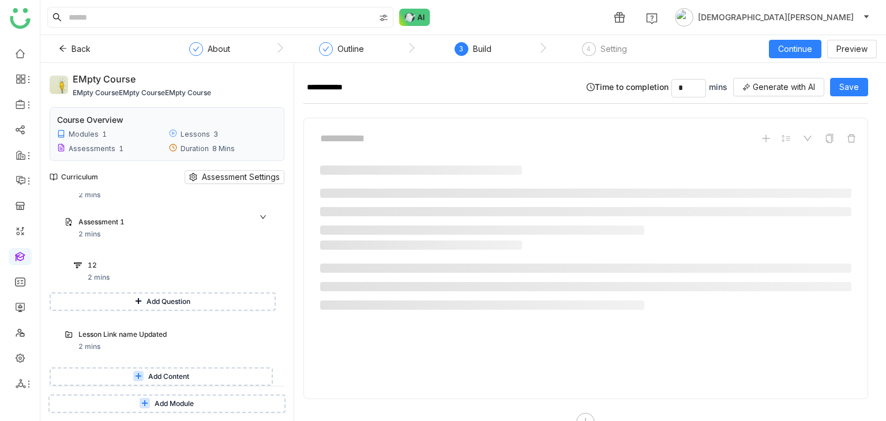
click at [159, 376] on span "Add Content" at bounding box center [168, 376] width 41 height 11
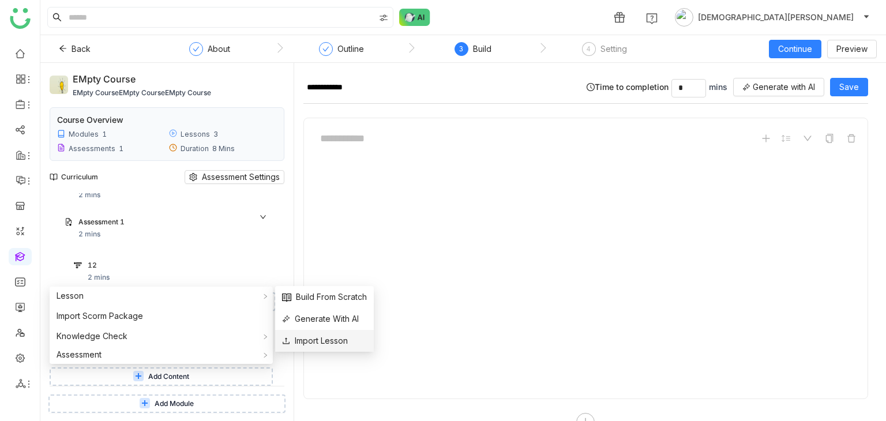
click at [319, 341] on span "Import Lesson" at bounding box center [315, 340] width 66 height 13
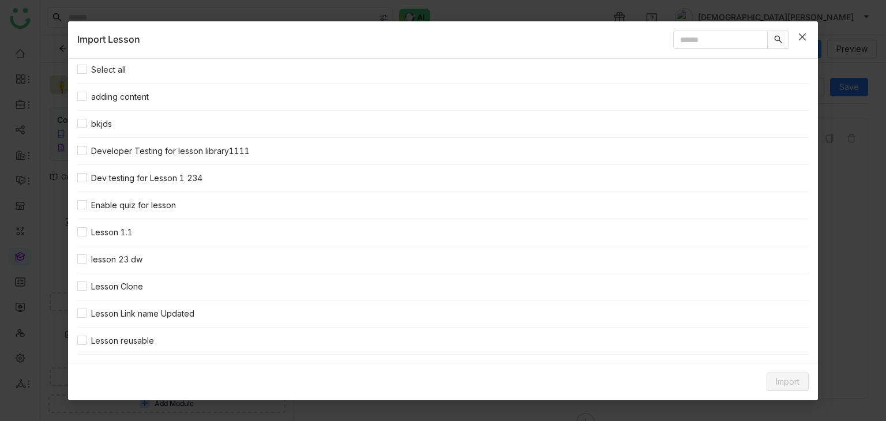
scroll to position [0, 0]
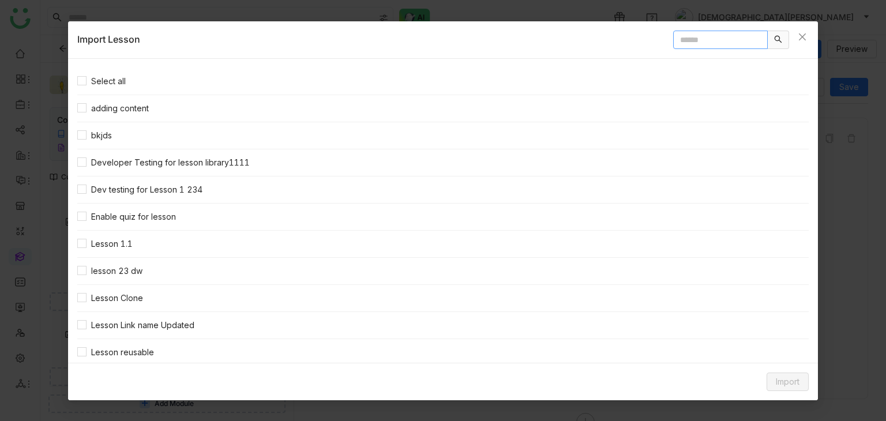
click at [695, 43] on input "text" at bounding box center [720, 40] width 95 height 18
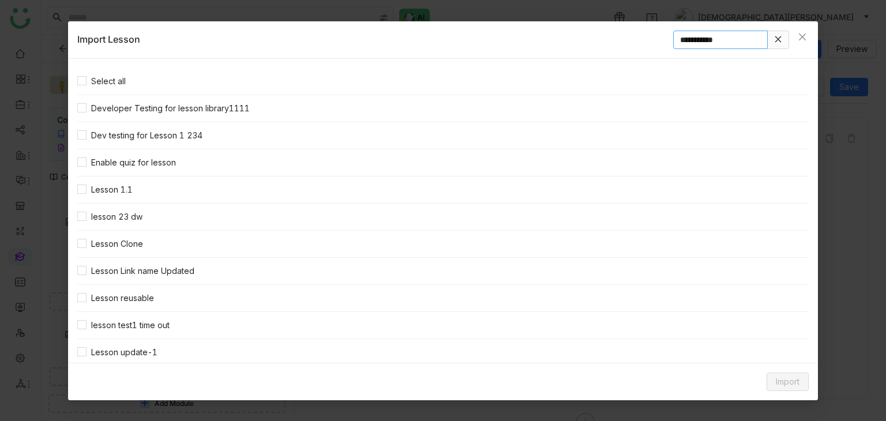
type input "**********"
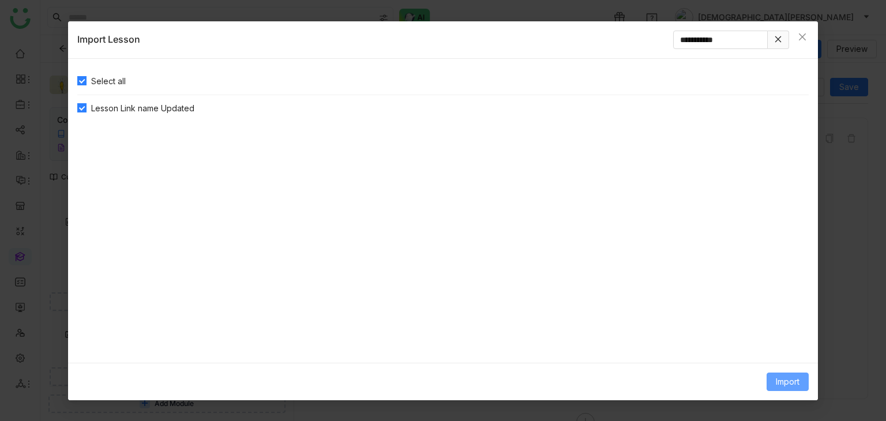
click at [791, 381] on span "Import" at bounding box center [788, 381] width 24 height 13
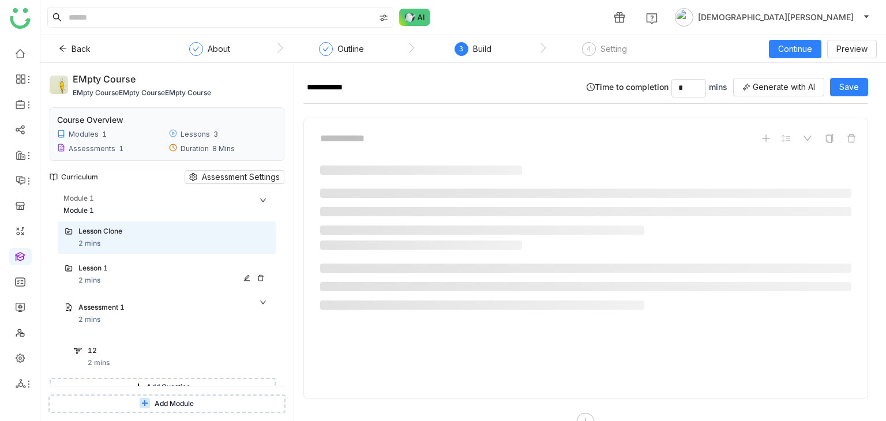
scroll to position [85, 0]
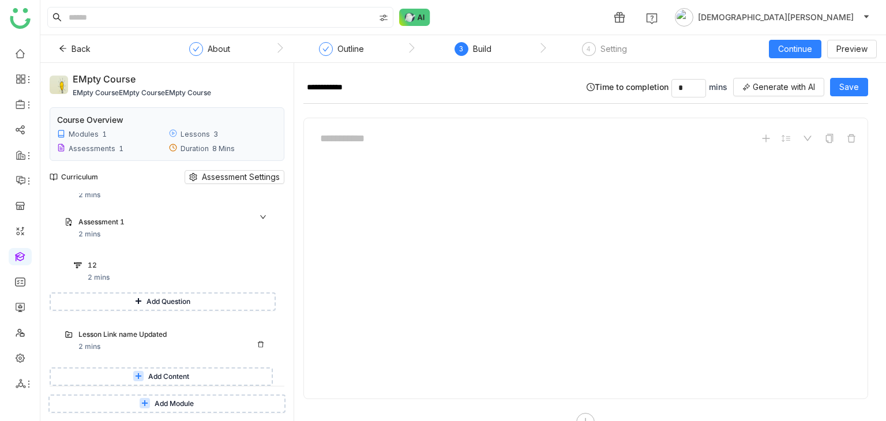
click at [161, 337] on div "Lesson Link name Updated" at bounding box center [161, 334] width 167 height 11
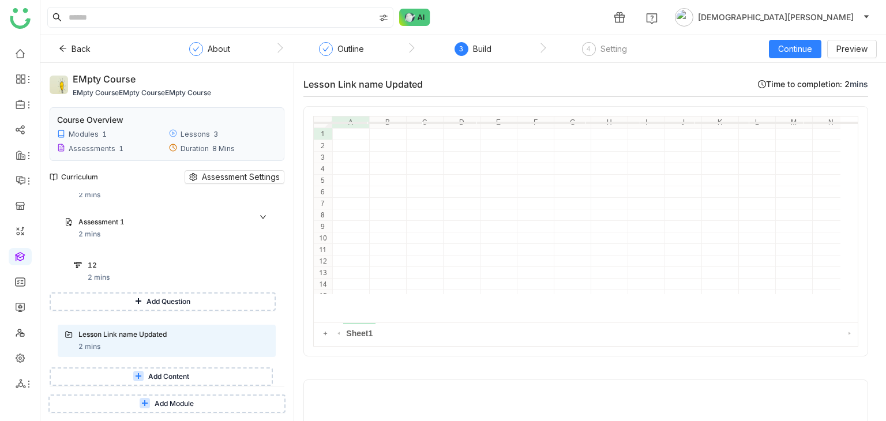
click at [180, 370] on button "Add Content" at bounding box center [161, 376] width 223 height 18
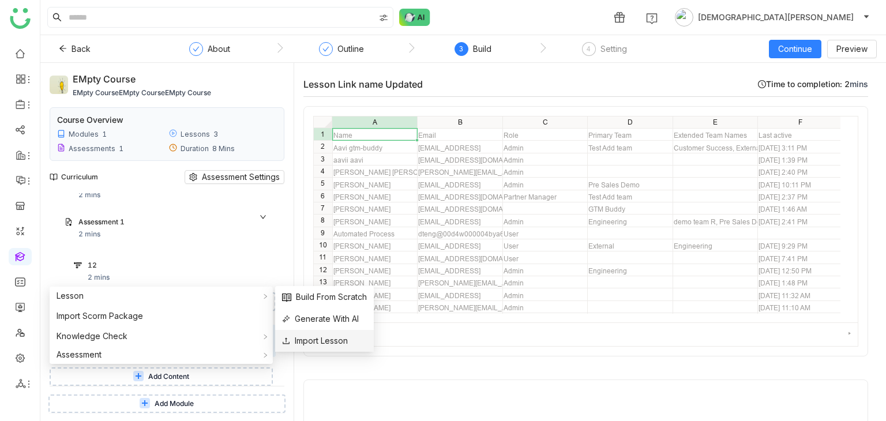
click at [320, 342] on span "Import Lesson" at bounding box center [315, 340] width 66 height 13
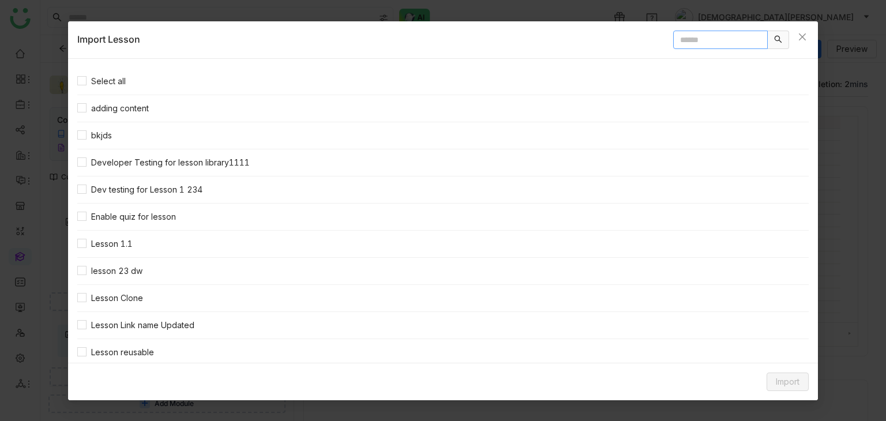
click at [697, 37] on input "text" at bounding box center [720, 40] width 95 height 18
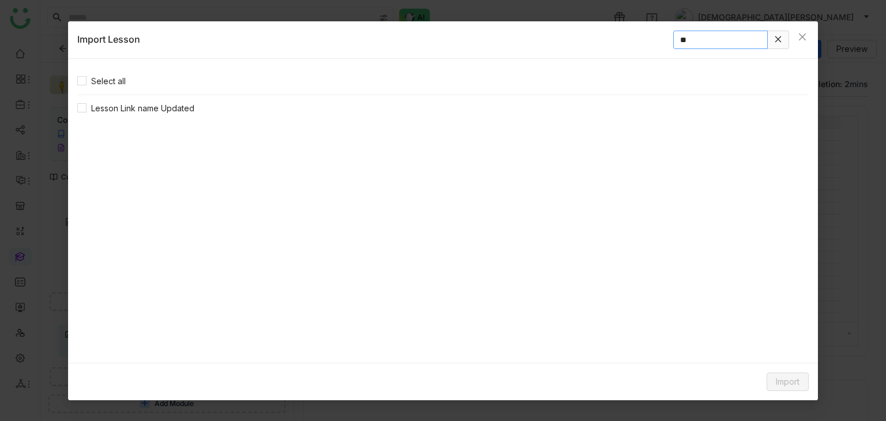
type input "*"
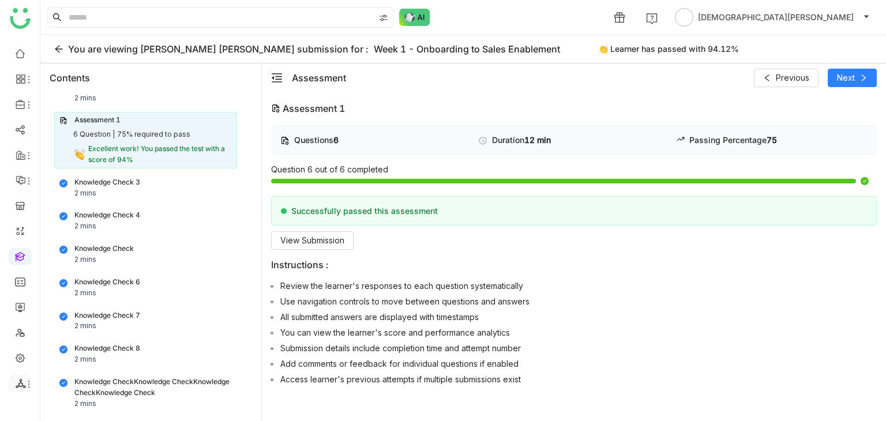
scroll to position [72, 0]
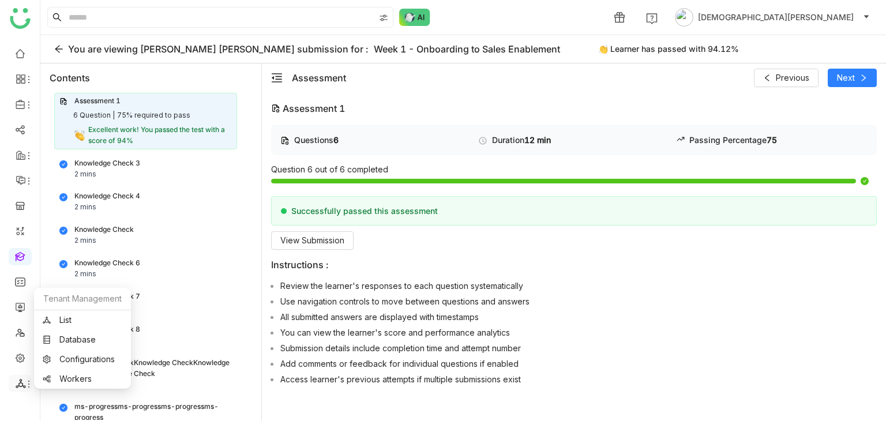
click at [16, 381] on icon at bounding box center [21, 383] width 10 height 10
click at [88, 320] on link "List" at bounding box center [83, 320] width 80 height 8
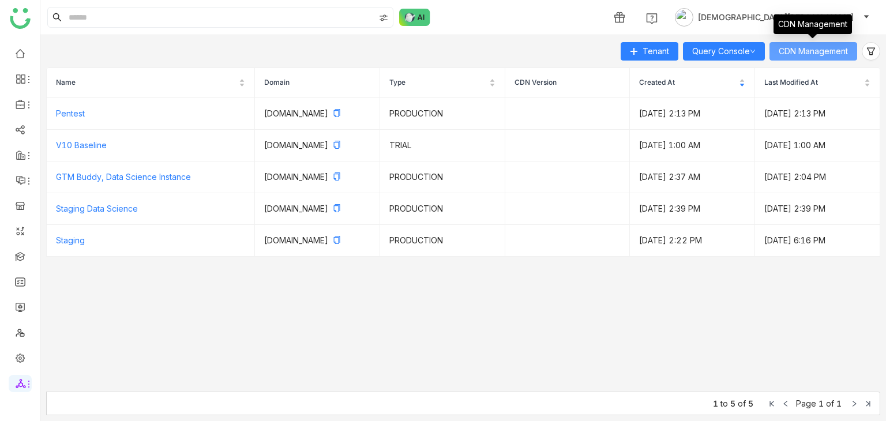
click at [814, 49] on span "CDN Management" at bounding box center [813, 51] width 69 height 13
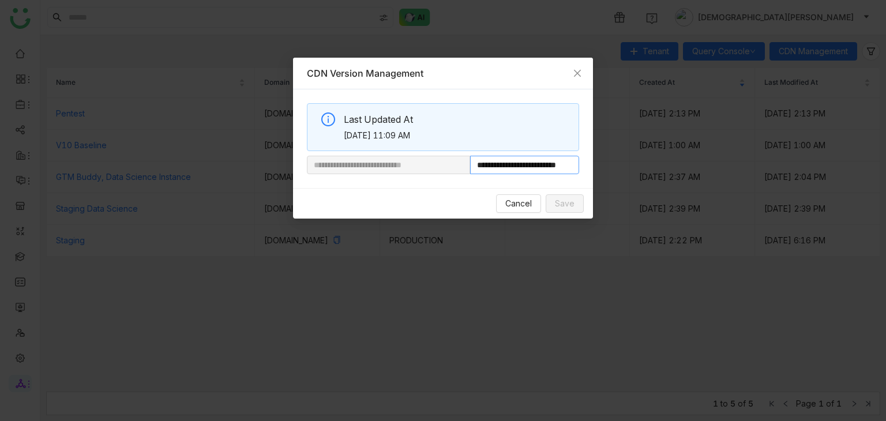
drag, startPoint x: 509, startPoint y: 167, endPoint x: 646, endPoint y: 170, distance: 137.3
click at [646, 170] on nz-modal-container "**********" at bounding box center [443, 210] width 886 height 421
paste input "*"
type input "**********"
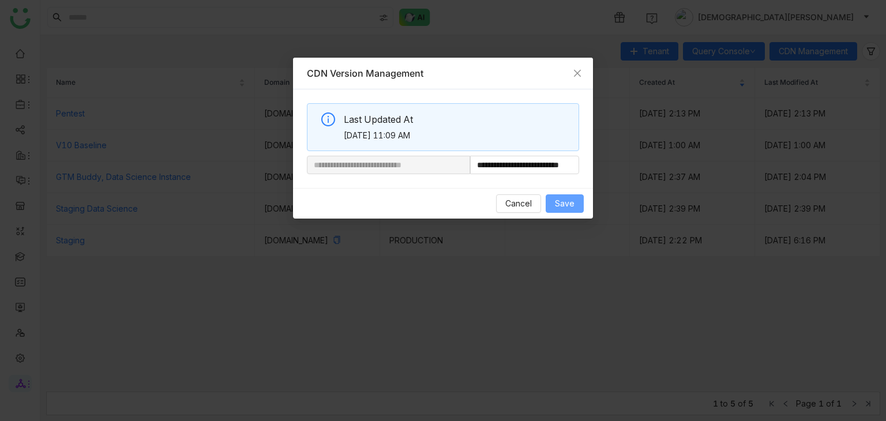
scroll to position [0, 0]
click at [569, 204] on span "Save" at bounding box center [565, 203] width 20 height 13
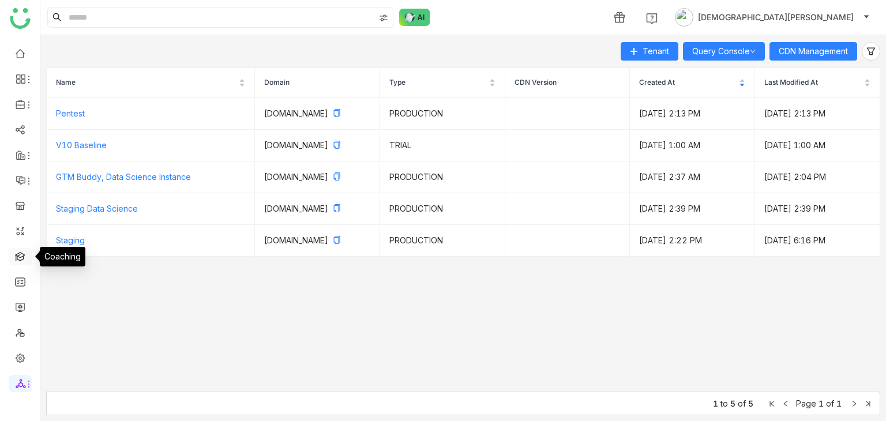
click at [17, 255] on link at bounding box center [20, 256] width 10 height 10
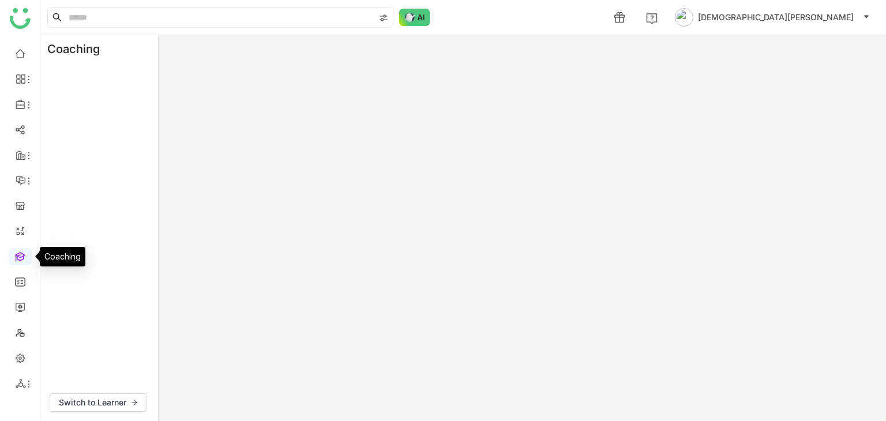
click at [17, 255] on link at bounding box center [20, 256] width 10 height 10
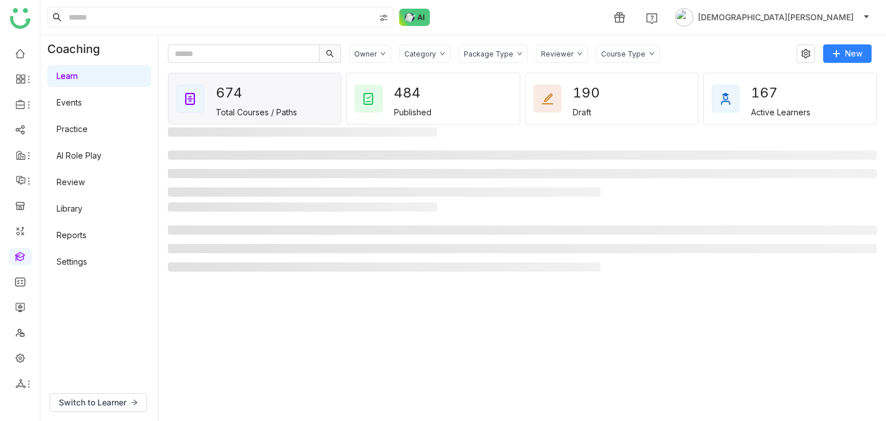
click at [82, 212] on link "Library" at bounding box center [70, 209] width 26 height 10
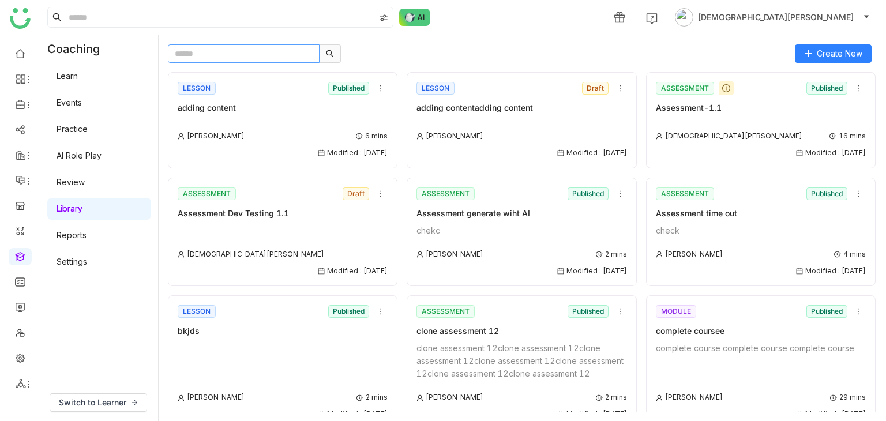
click at [272, 59] on input "text" at bounding box center [244, 53] width 152 height 18
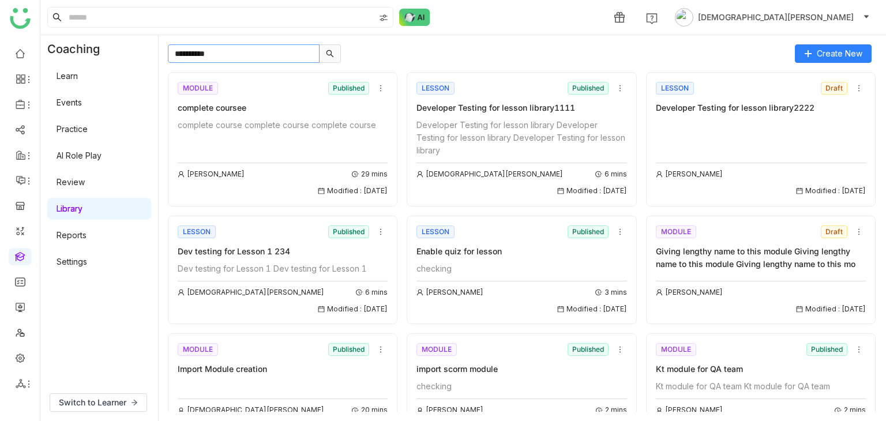
type input "**********"
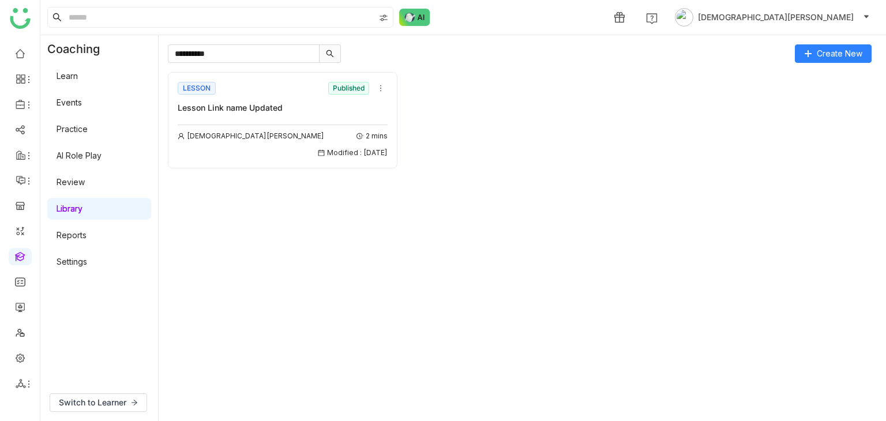
click at [300, 114] on div "LESSON Published Lesson Link name Updated [PERSON_NAME] 2 mins Modified : [DATE]" at bounding box center [283, 119] width 210 height 79
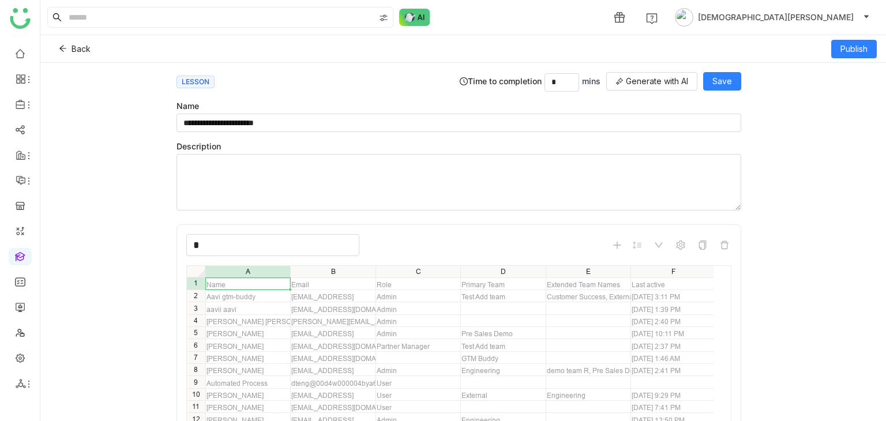
click at [263, 243] on input "*" at bounding box center [272, 245] width 173 height 22
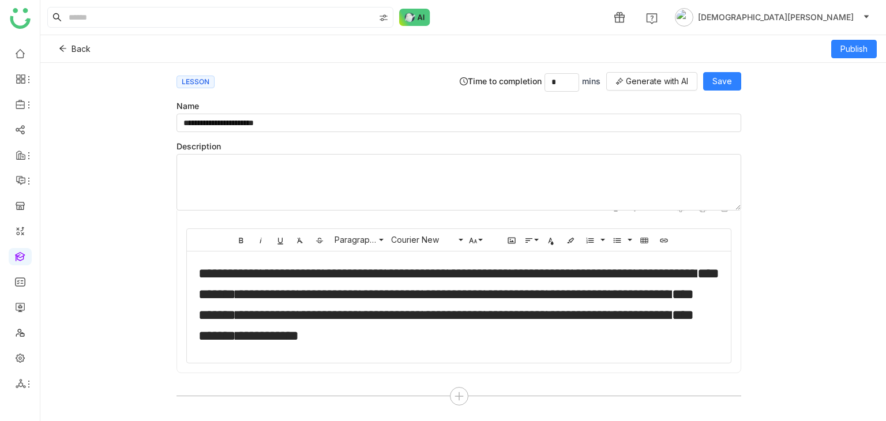
scroll to position [789, 0]
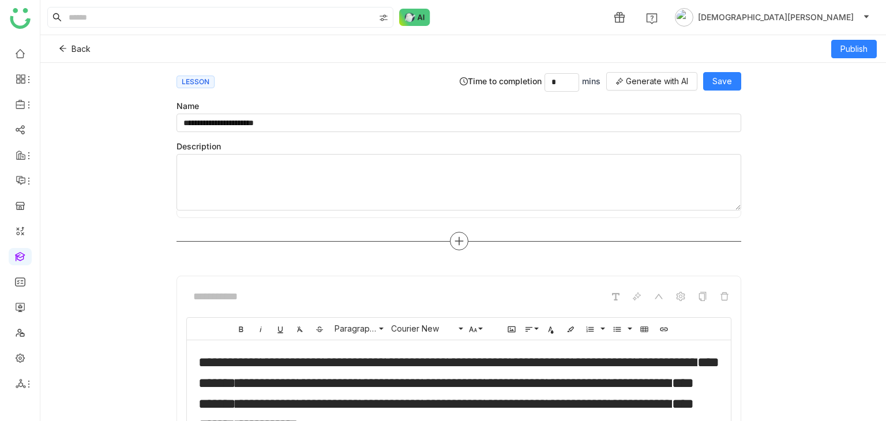
type input "***"
click at [454, 246] on icon at bounding box center [459, 241] width 10 height 10
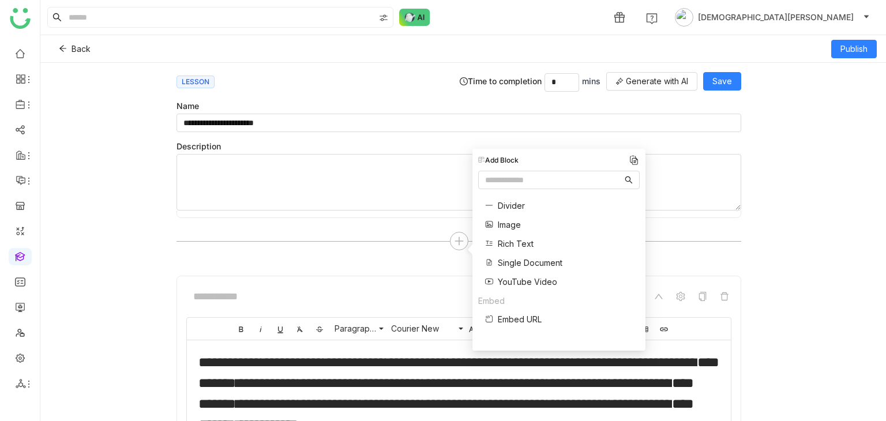
click at [516, 221] on span "Image" at bounding box center [509, 225] width 23 height 12
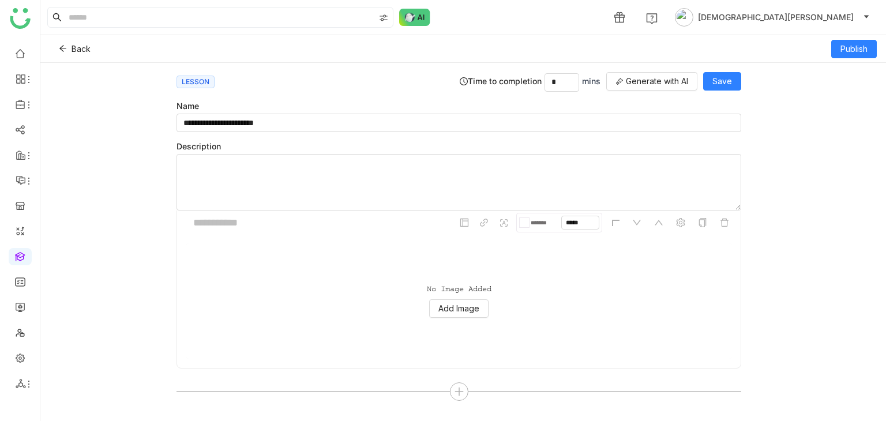
scroll to position [875, 0]
click at [724, 77] on span "Save" at bounding box center [722, 81] width 20 height 13
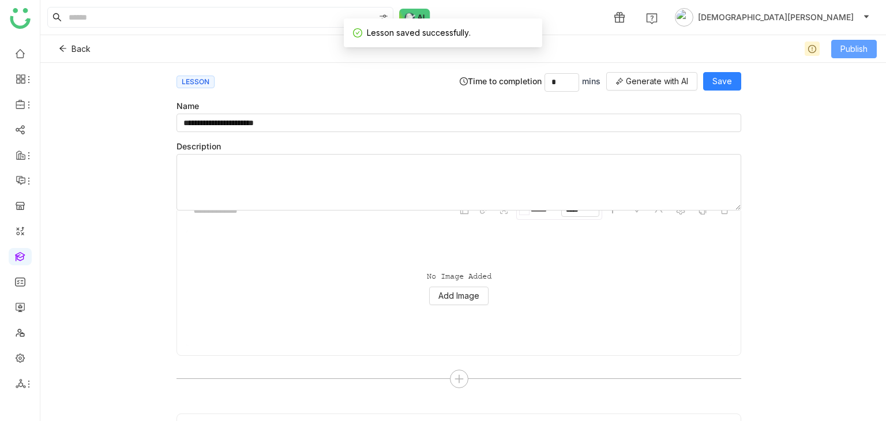
click at [853, 47] on span "Publish" at bounding box center [853, 49] width 27 height 13
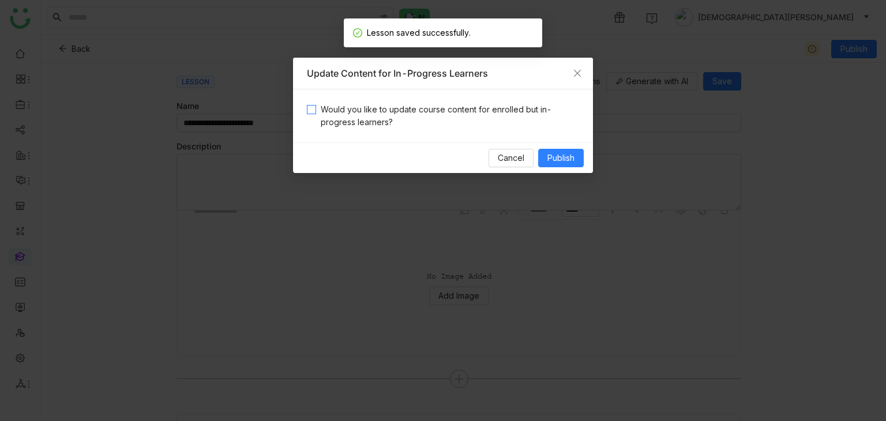
click at [452, 107] on span "Would you like to update course content for enrolled but in-progress learners?" at bounding box center [447, 115] width 263 height 25
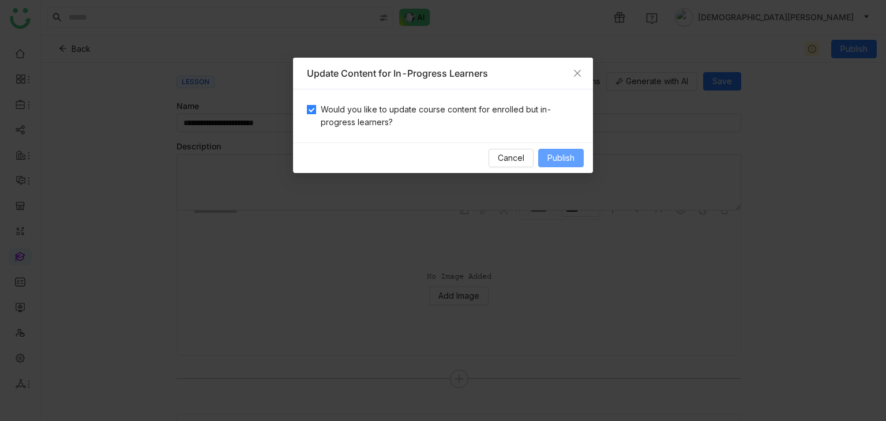
click at [561, 160] on span "Publish" at bounding box center [560, 158] width 27 height 13
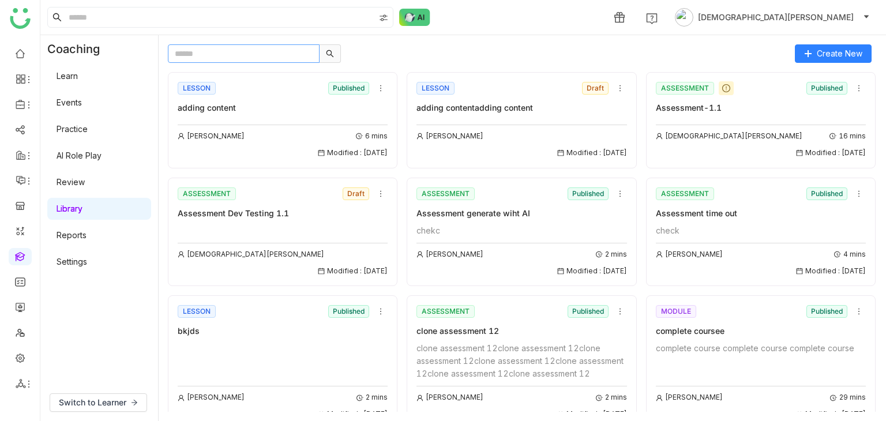
click at [270, 57] on input "text" at bounding box center [244, 53] width 152 height 18
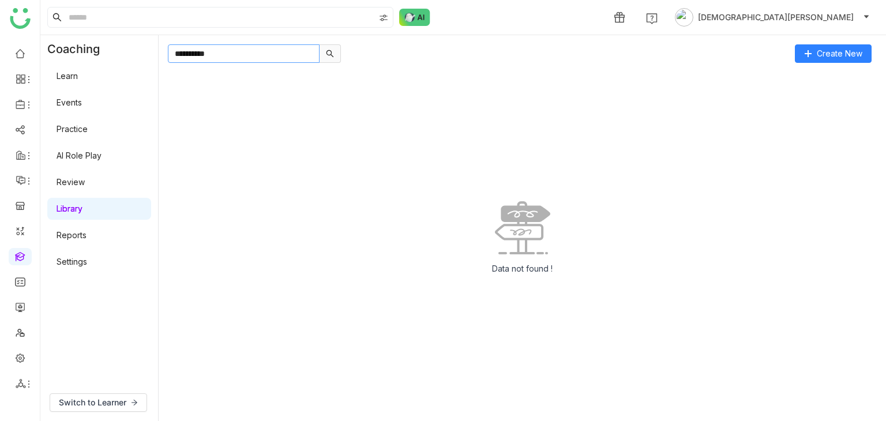
click at [200, 54] on input "**********" at bounding box center [244, 53] width 152 height 18
type input "**********"
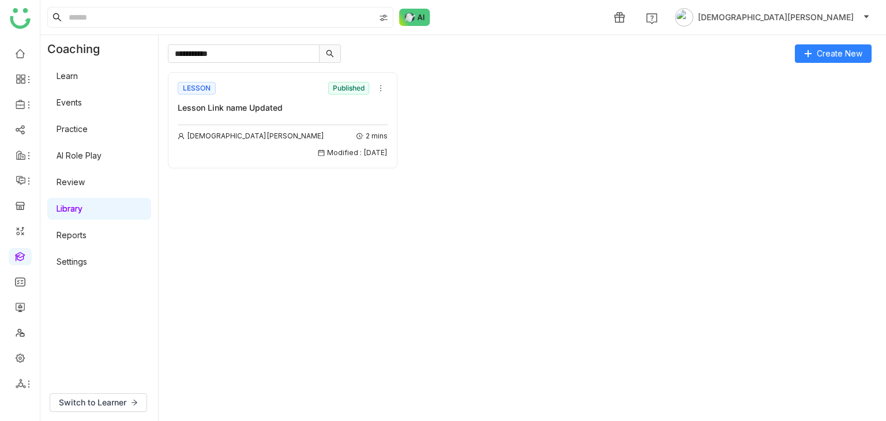
click at [277, 104] on div "Lesson Link name Updated" at bounding box center [283, 107] width 210 height 13
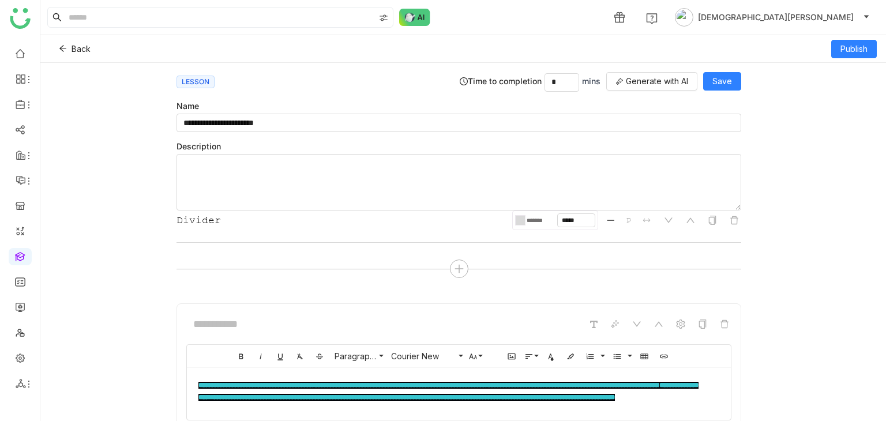
scroll to position [577, 0]
click at [458, 269] on icon at bounding box center [458, 269] width 1 height 8
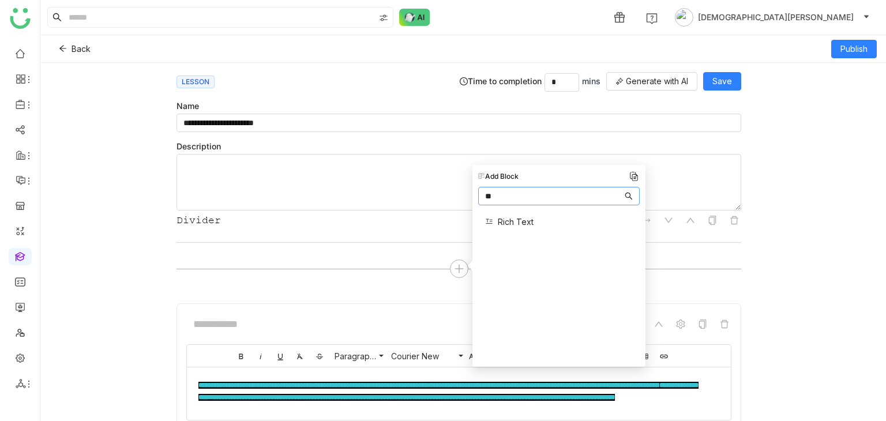
type input "**"
click at [509, 218] on span "Rich Text" at bounding box center [516, 222] width 36 height 12
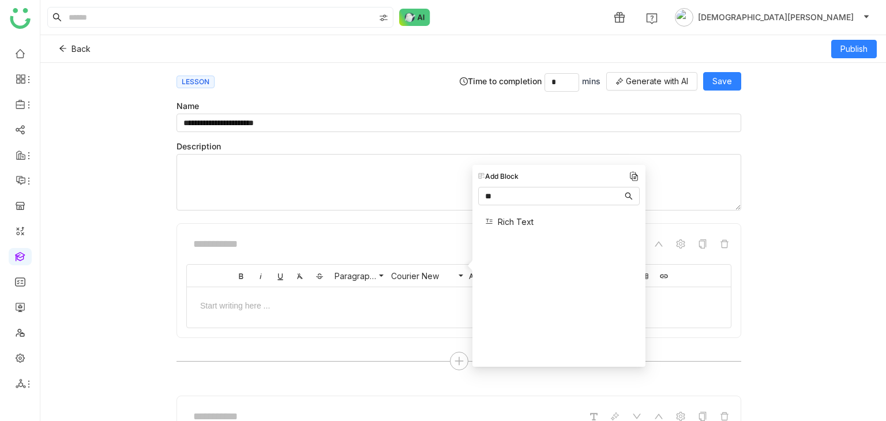
scroll to position [682, 0]
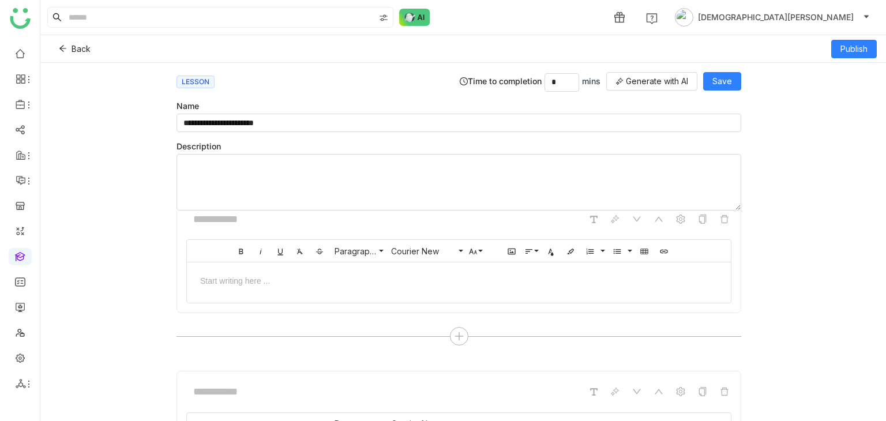
click at [253, 280] on div at bounding box center [458, 280] width 521 height 12
click at [734, 77] on button "Save" at bounding box center [722, 81] width 38 height 18
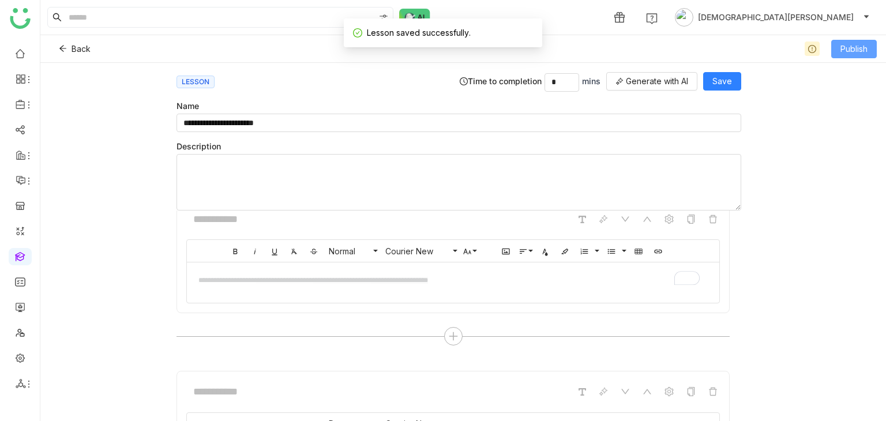
click at [858, 54] on span "Publish" at bounding box center [853, 49] width 27 height 13
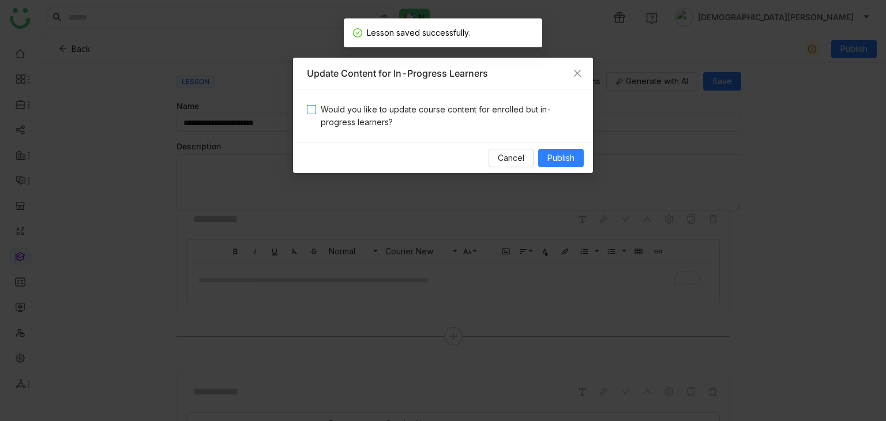
click at [441, 111] on span "Would you like to update course content for enrolled but in-progress learners?" at bounding box center [447, 115] width 263 height 25
click at [559, 159] on span "Publish" at bounding box center [560, 158] width 27 height 13
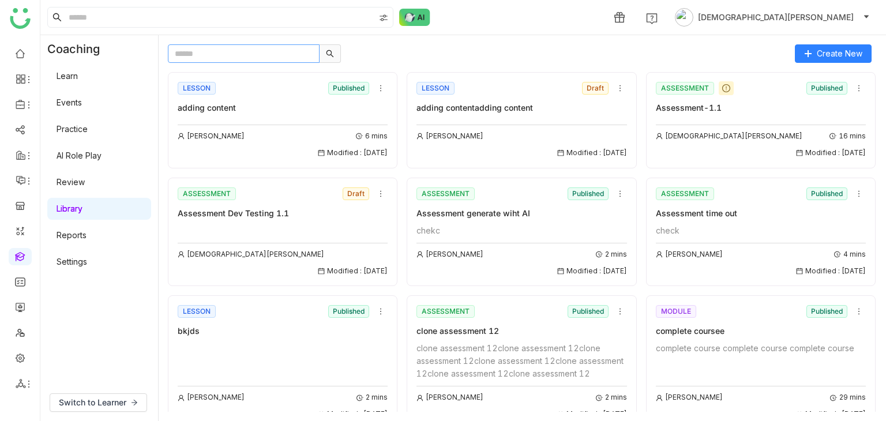
click at [233, 50] on input "text" at bounding box center [244, 53] width 152 height 18
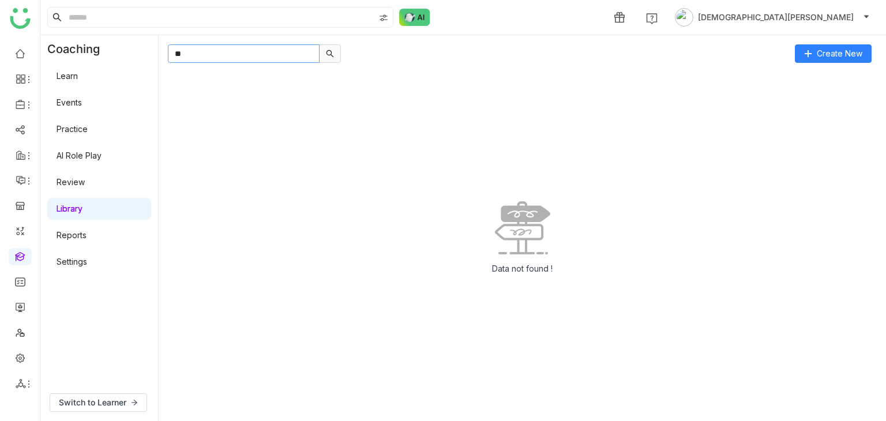
type input "*"
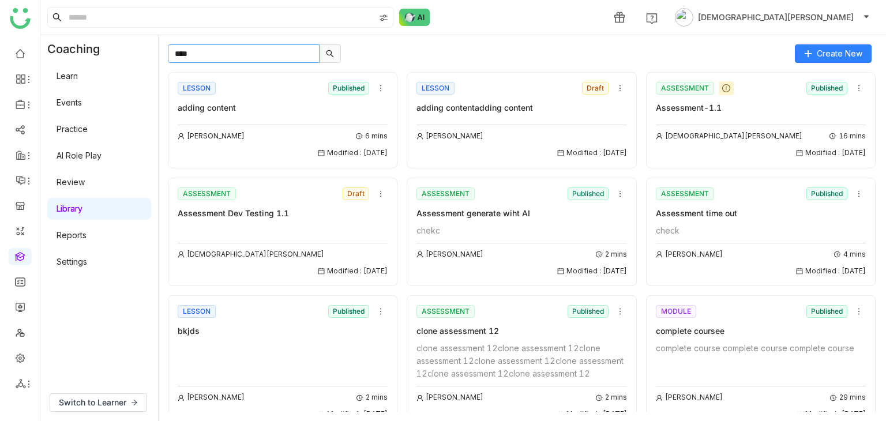
type input "****"
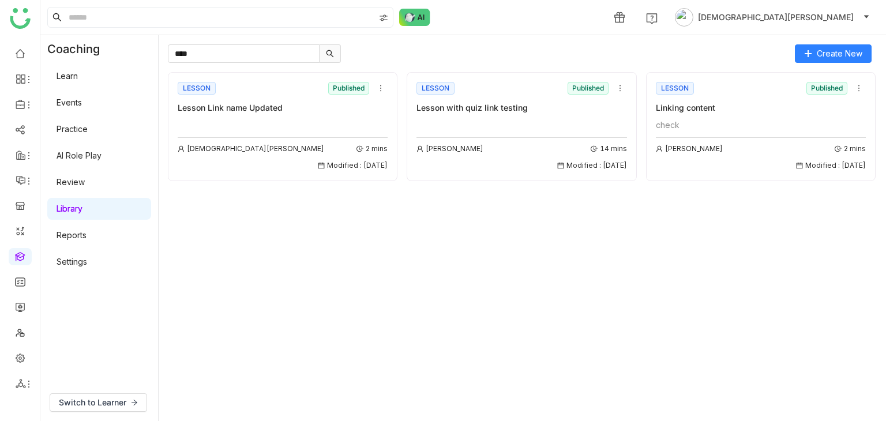
click at [310, 128] on div "Vishnu Vardhan 2 mins Modified : 04/09/2025" at bounding box center [283, 145] width 210 height 52
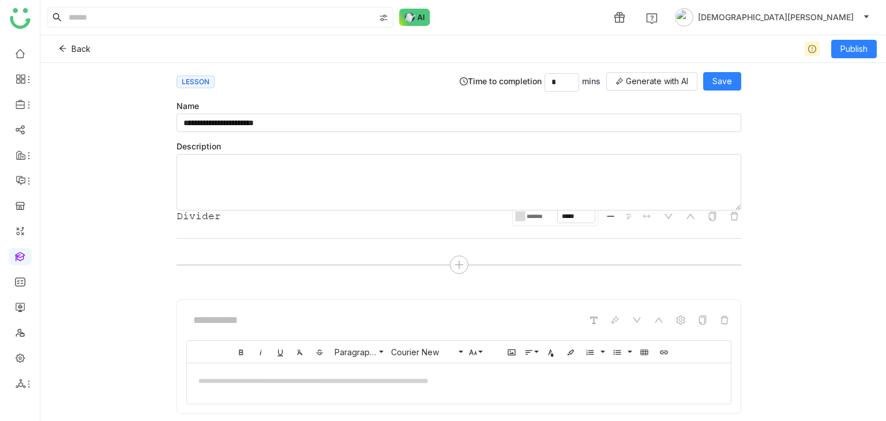
scroll to position [571, 0]
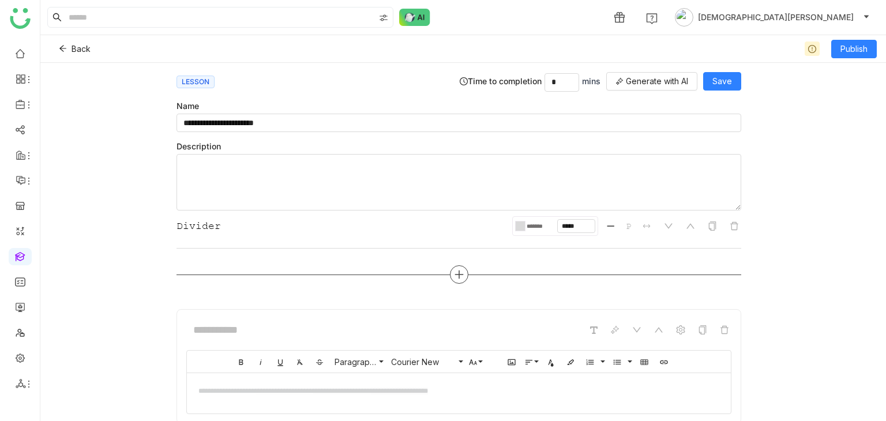
click at [454, 269] on icon at bounding box center [459, 274] width 10 height 10
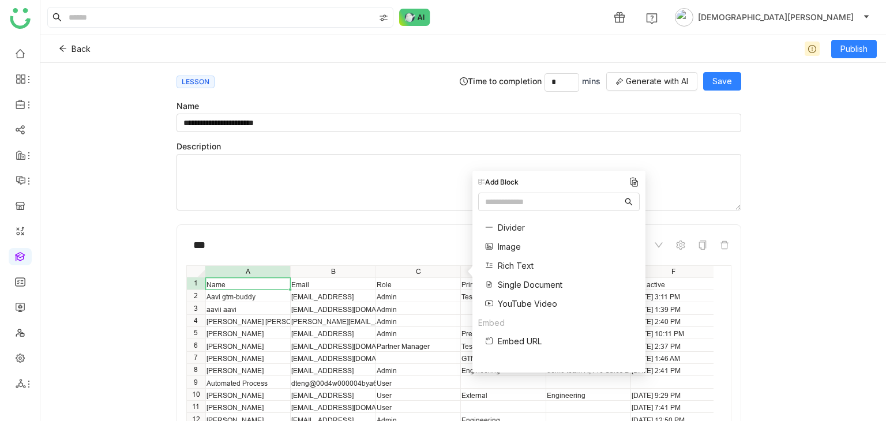
scroll to position [0, 0]
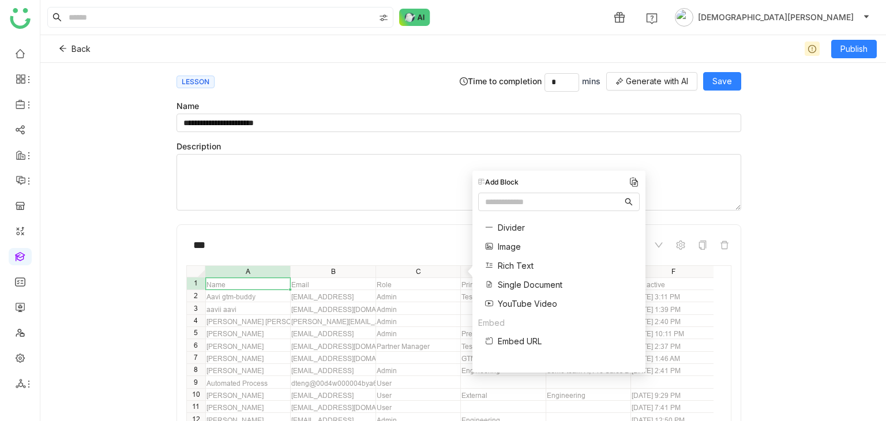
click at [523, 286] on span "Single Document" at bounding box center [530, 285] width 65 height 12
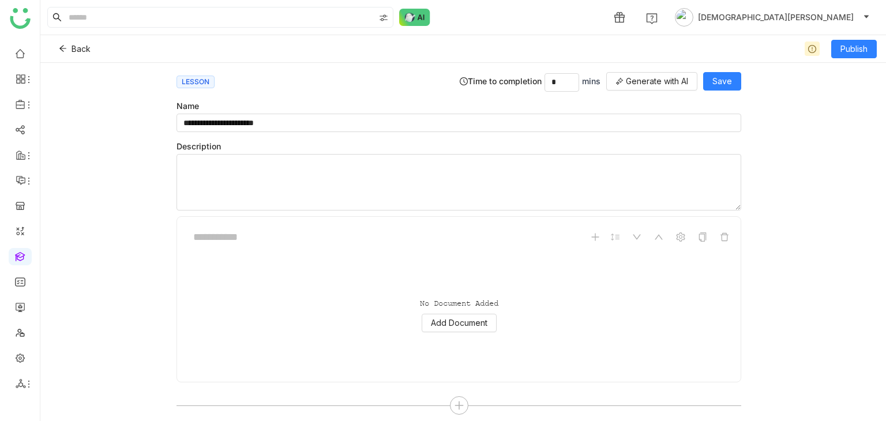
scroll to position [682, 0]
click at [450, 299] on span "Add Document" at bounding box center [459, 305] width 57 height 13
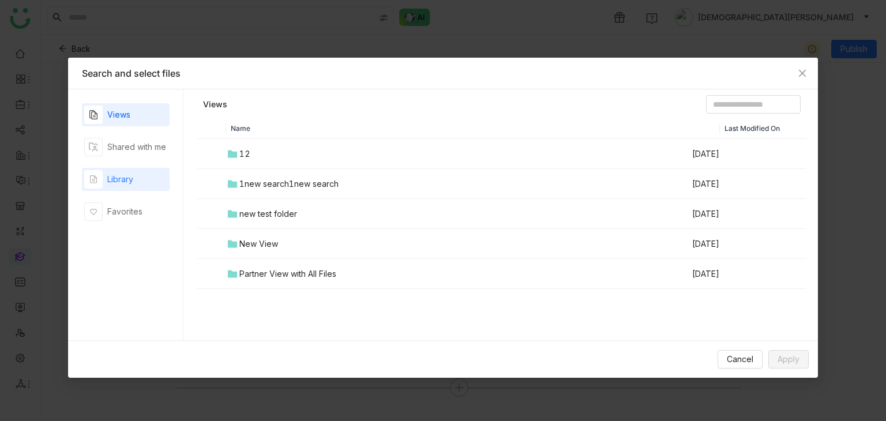
click at [106, 187] on div "Library" at bounding box center [108, 179] width 49 height 18
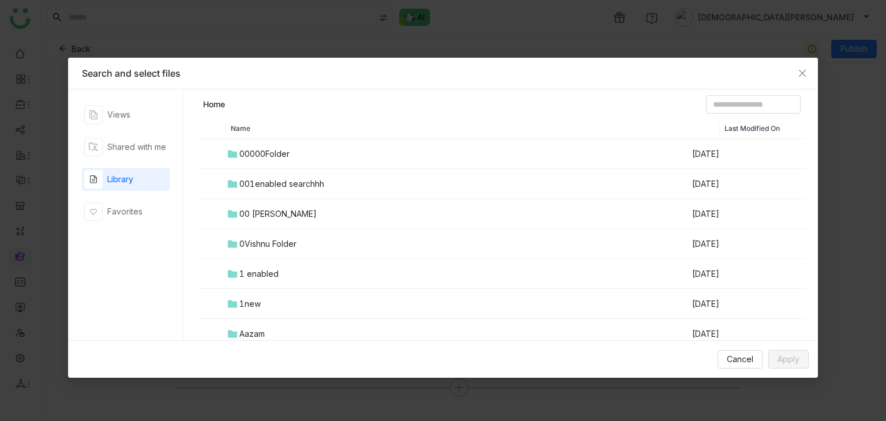
click at [261, 185] on div "001enabled searchhh" at bounding box center [281, 184] width 85 height 13
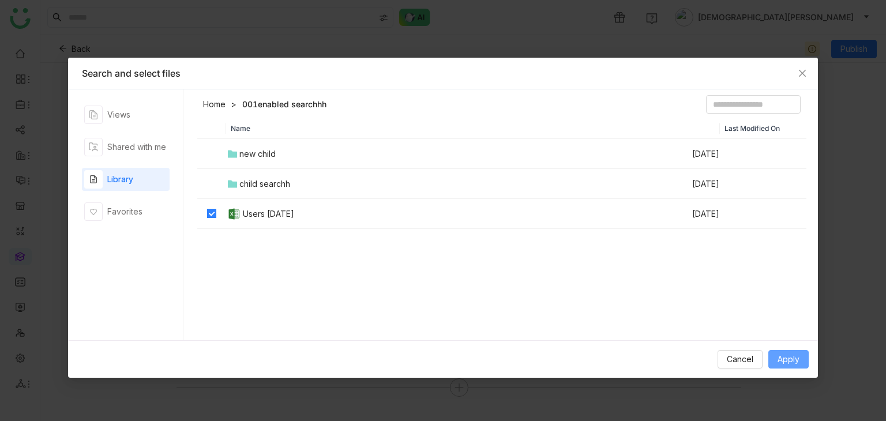
click at [784, 363] on span "Apply" at bounding box center [788, 359] width 22 height 13
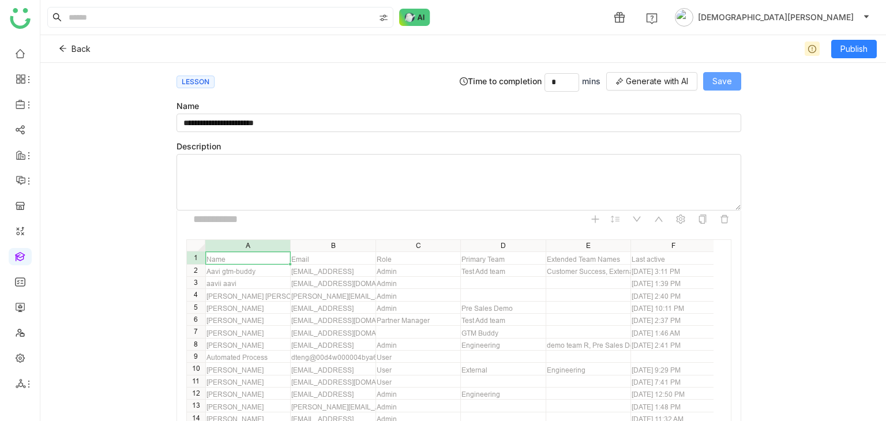
click at [730, 79] on span "Save" at bounding box center [722, 81] width 20 height 13
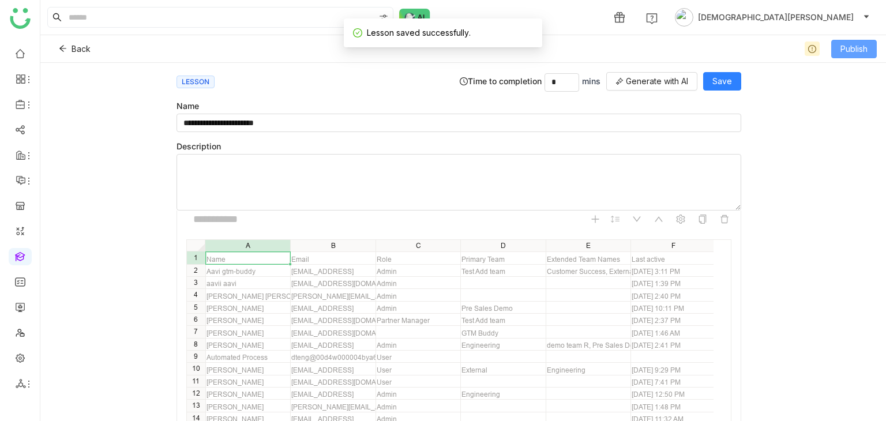
click at [857, 48] on span "Publish" at bounding box center [853, 49] width 27 height 13
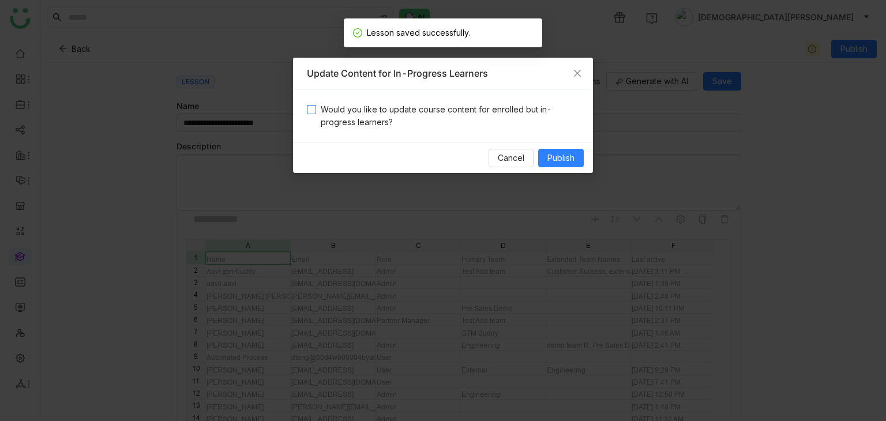
click at [393, 114] on span "Would you like to update course content for enrolled but in-progress learners?" at bounding box center [447, 115] width 263 height 25
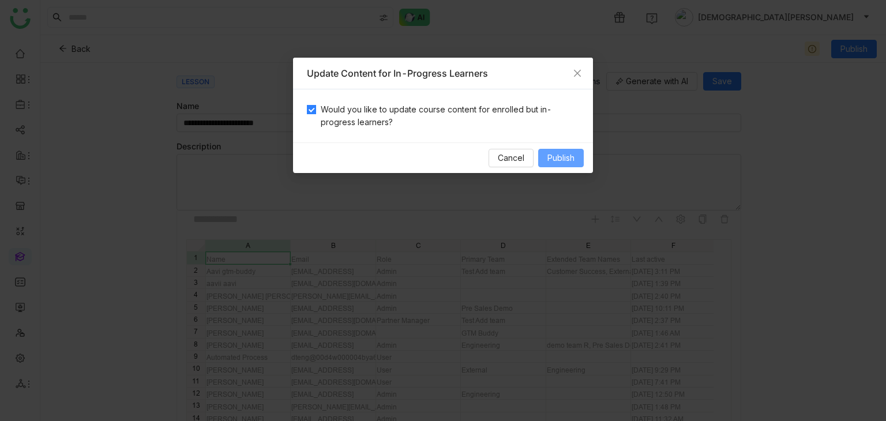
click at [562, 158] on span "Publish" at bounding box center [560, 158] width 27 height 13
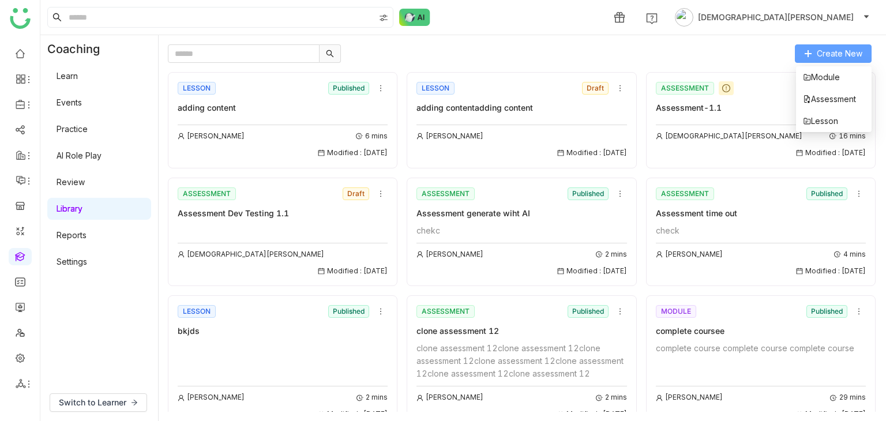
click at [819, 55] on span "Create New" at bounding box center [840, 53] width 46 height 13
click at [828, 116] on span "Lesson" at bounding box center [820, 121] width 35 height 13
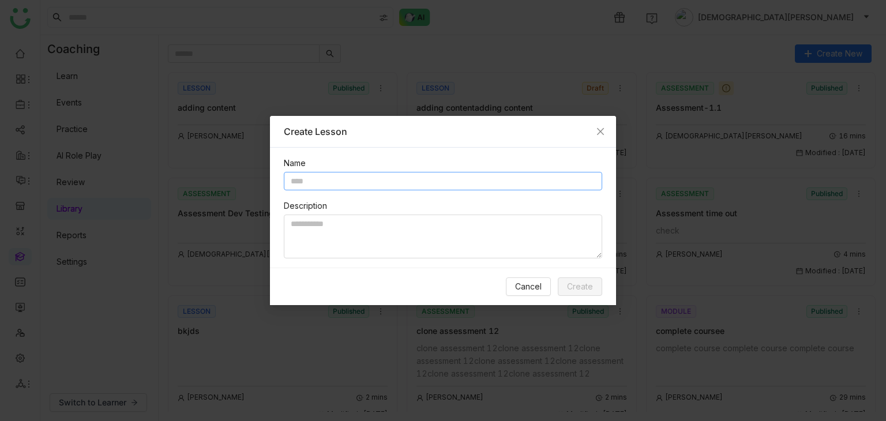
click at [386, 179] on input "text" at bounding box center [443, 181] width 318 height 18
type input "**********"
paste textarea "**********"
click at [338, 227] on textarea at bounding box center [443, 237] width 318 height 44
paste textarea "**********"
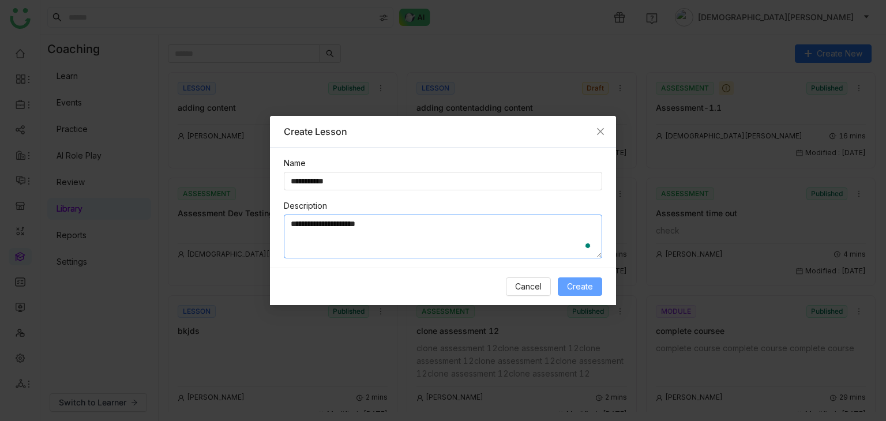
type textarea "**********"
click at [576, 281] on span "Create" at bounding box center [580, 286] width 26 height 13
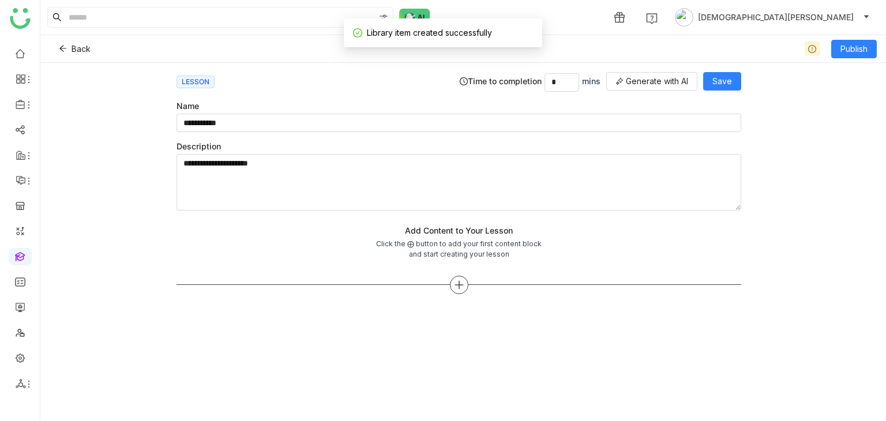
click at [459, 288] on div at bounding box center [459, 285] width 18 height 18
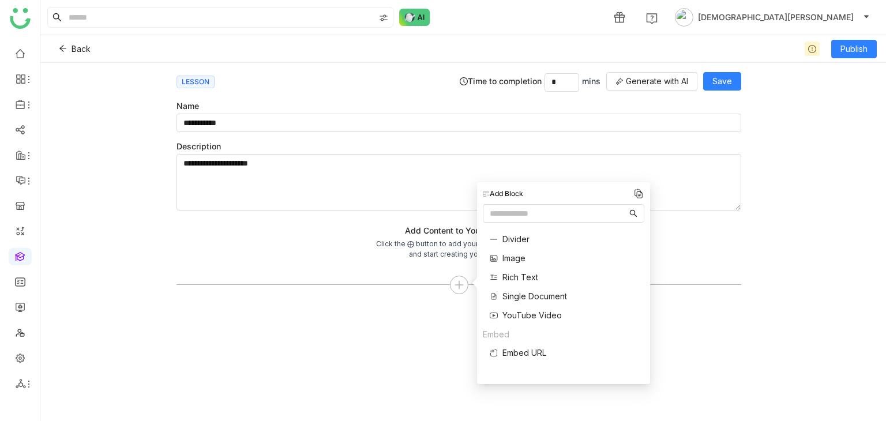
click at [512, 279] on span "Rich Text" at bounding box center [520, 277] width 36 height 12
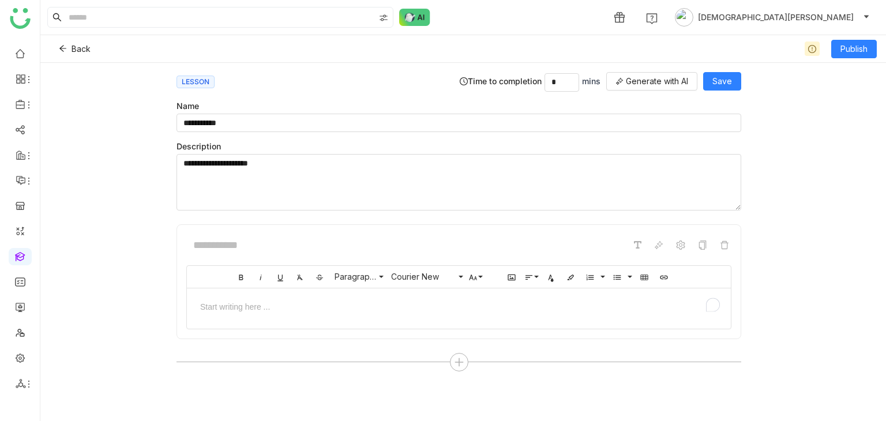
click at [267, 302] on div "To enrich screen reader interactions, please activate Accessibility in Grammarl…" at bounding box center [458, 306] width 521 height 12
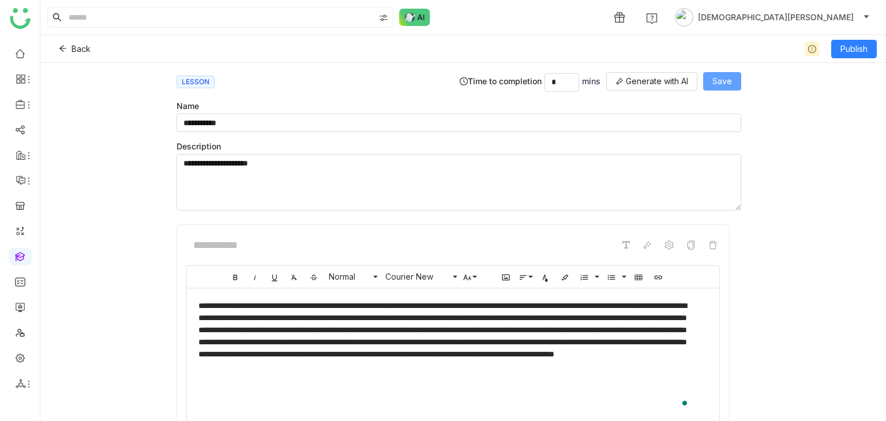
click at [732, 79] on button "Save" at bounding box center [722, 81] width 38 height 18
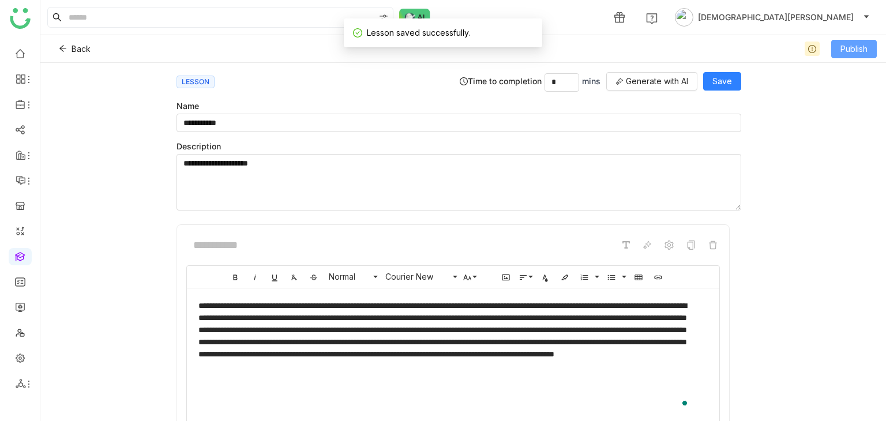
click at [858, 50] on span "Publish" at bounding box center [853, 49] width 27 height 13
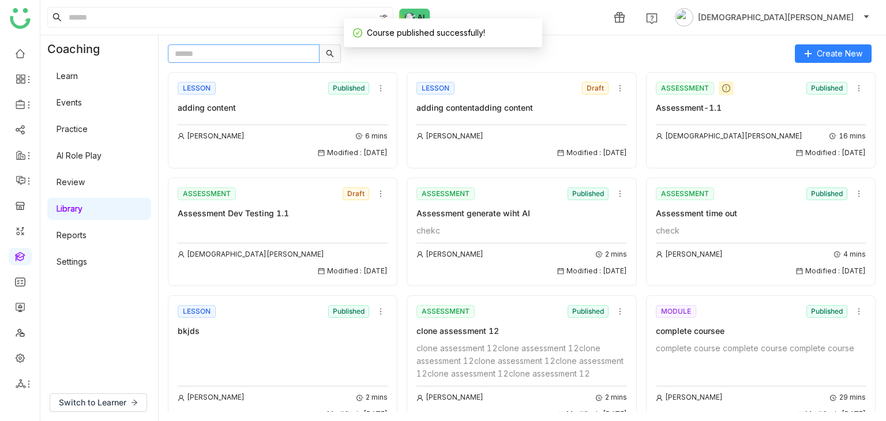
click at [252, 56] on input "text" at bounding box center [244, 53] width 152 height 18
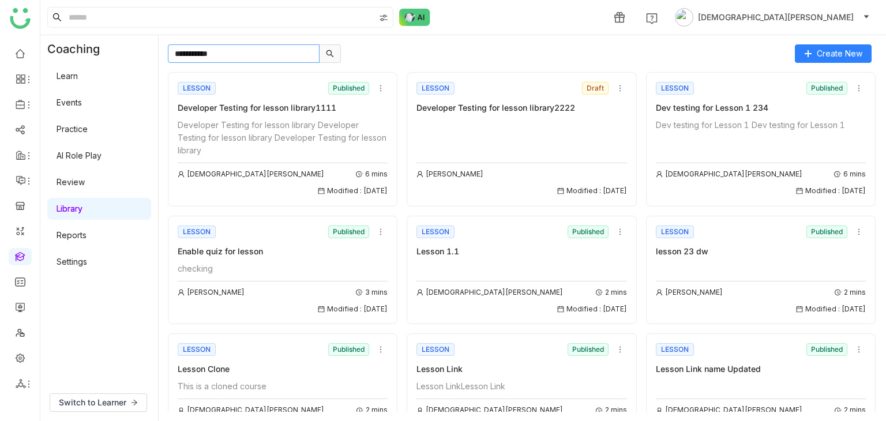
type input "**********"
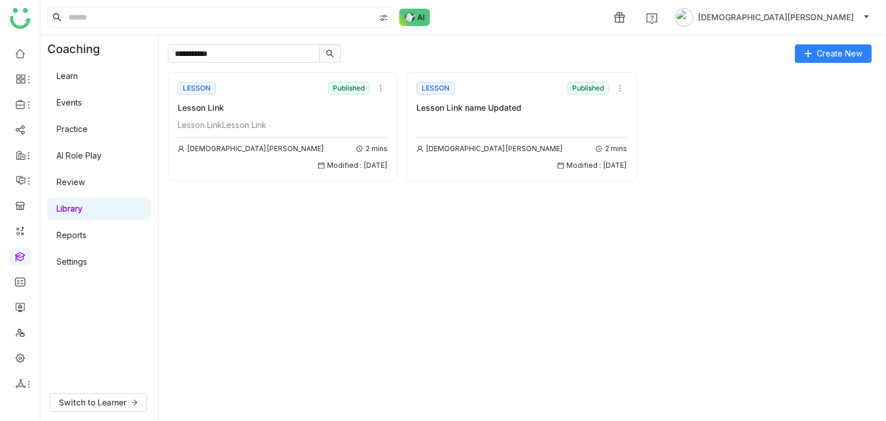
click at [249, 103] on div "Lesson Link" at bounding box center [283, 107] width 210 height 13
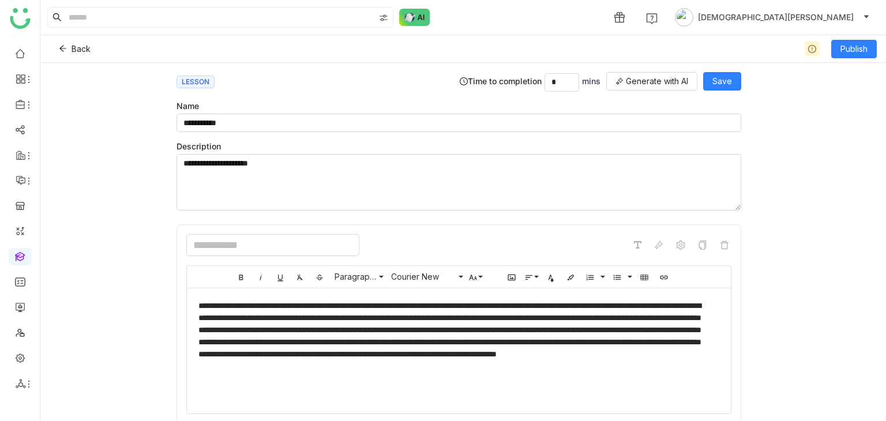
scroll to position [48, 0]
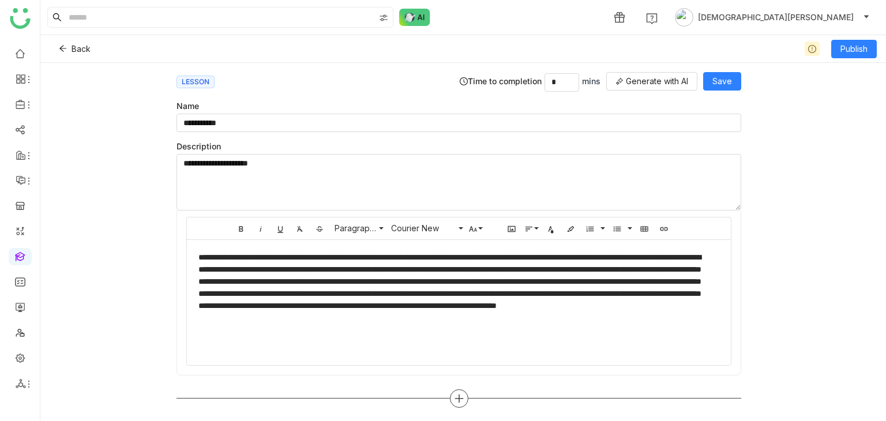
click at [454, 393] on icon at bounding box center [459, 398] width 10 height 10
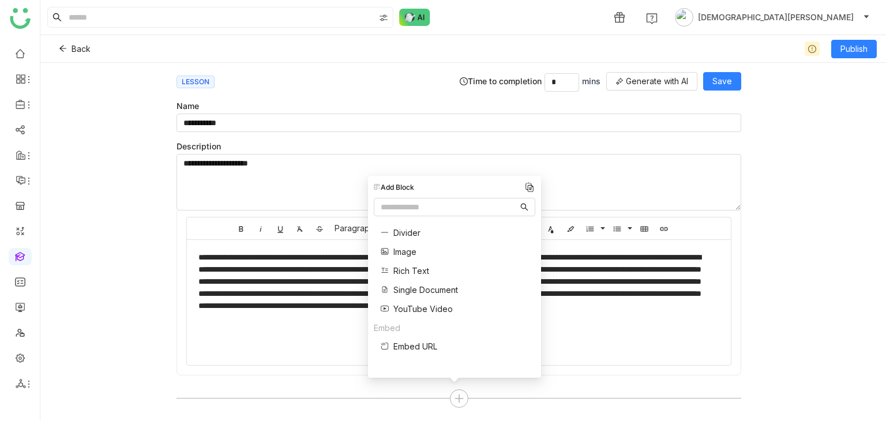
click at [422, 289] on span "Single Document" at bounding box center [425, 290] width 65 height 12
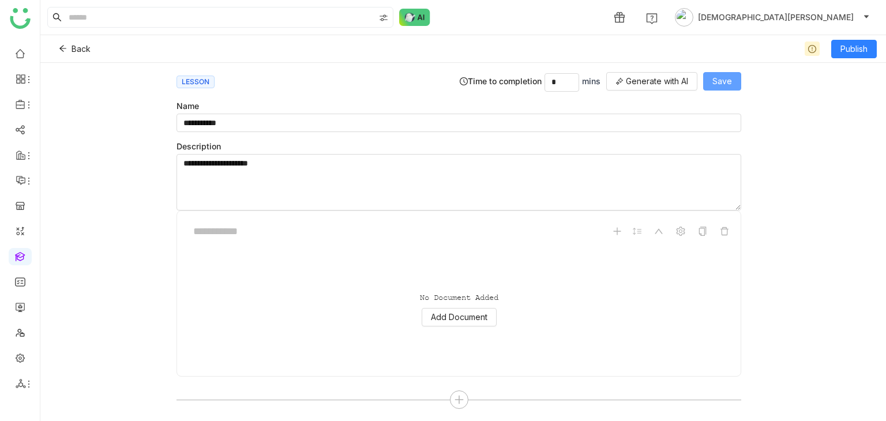
scroll to position [272, 0]
click at [724, 78] on span "Save" at bounding box center [722, 81] width 20 height 13
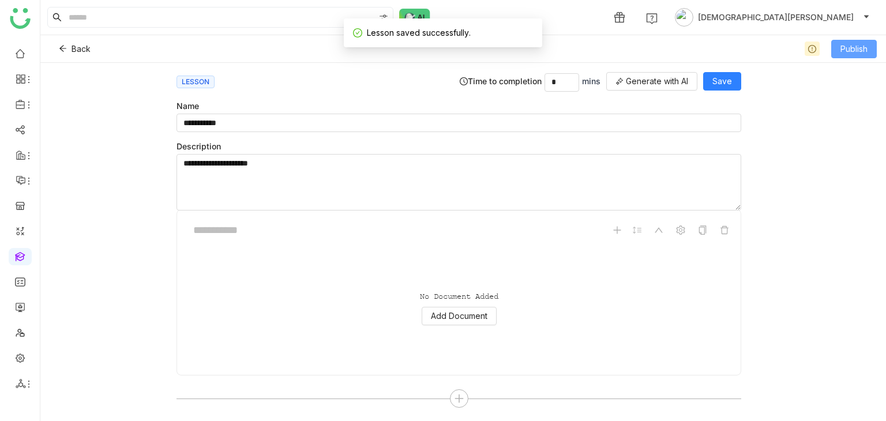
click at [866, 46] on span "Publish" at bounding box center [853, 49] width 27 height 13
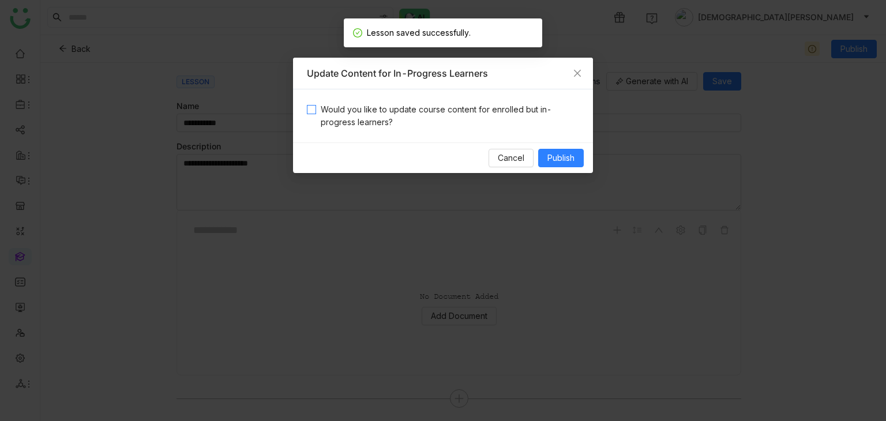
click at [357, 123] on span "Would you like to update course content for enrolled but in-progress learners?" at bounding box center [447, 115] width 263 height 25
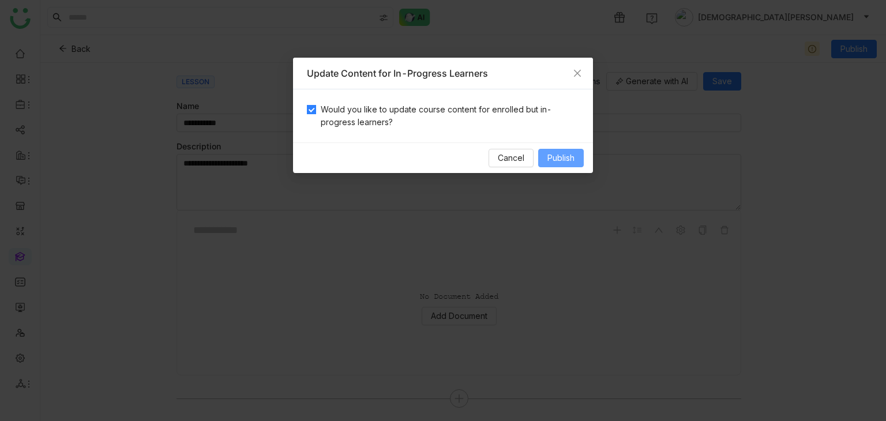
click at [548, 160] on span "Publish" at bounding box center [560, 158] width 27 height 13
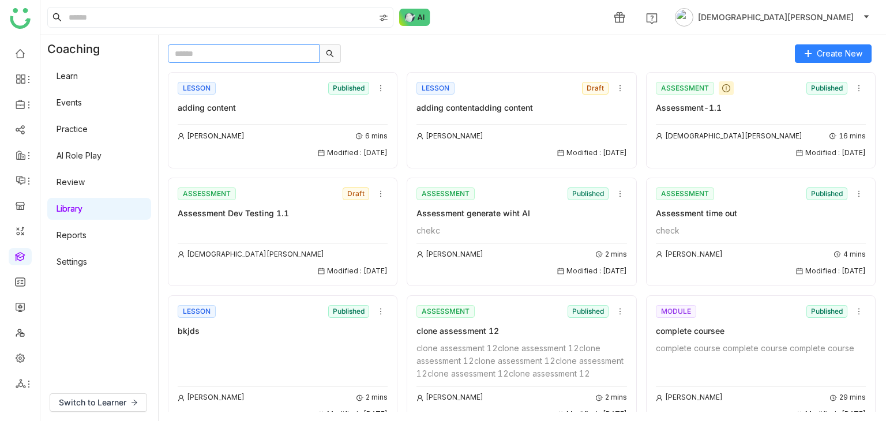
click at [199, 55] on input "text" at bounding box center [244, 53] width 152 height 18
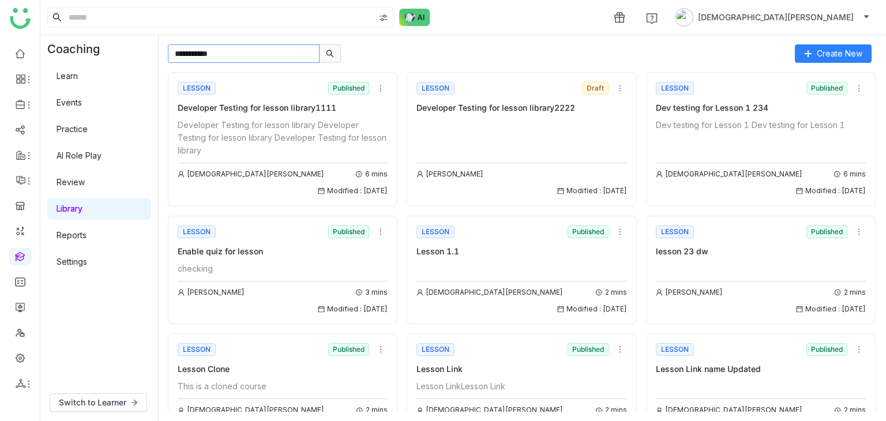
type input "**********"
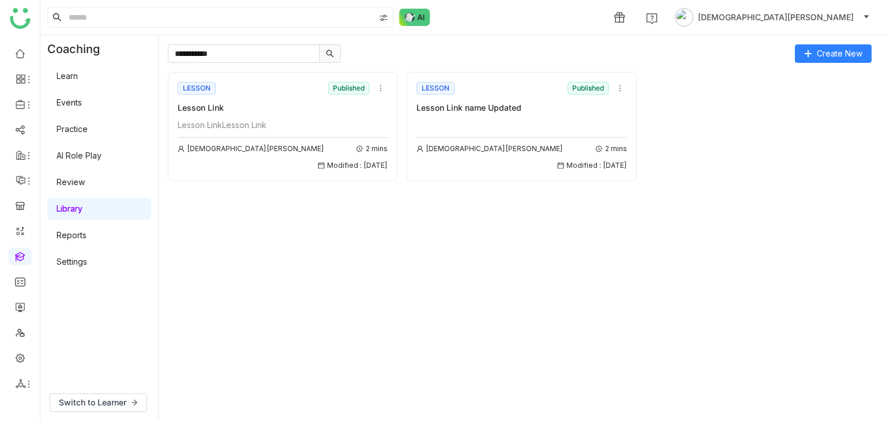
click at [263, 121] on div "Lesson LinkLesson Link" at bounding box center [283, 125] width 210 height 13
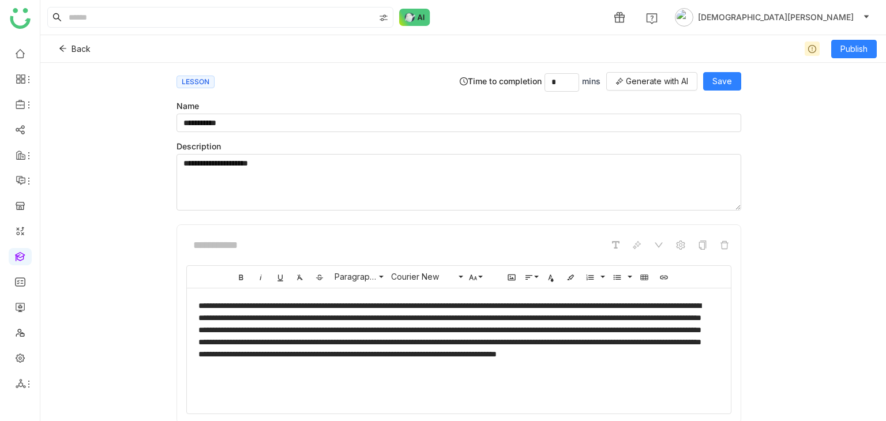
scroll to position [272, 0]
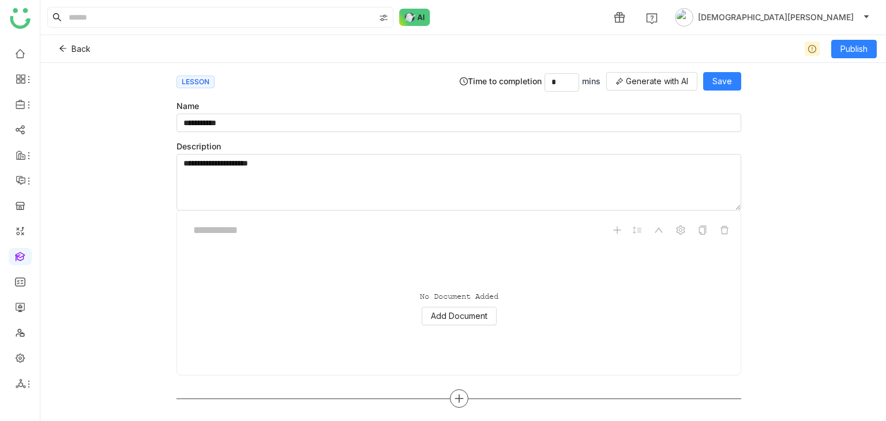
click at [454, 395] on icon at bounding box center [459, 398] width 10 height 10
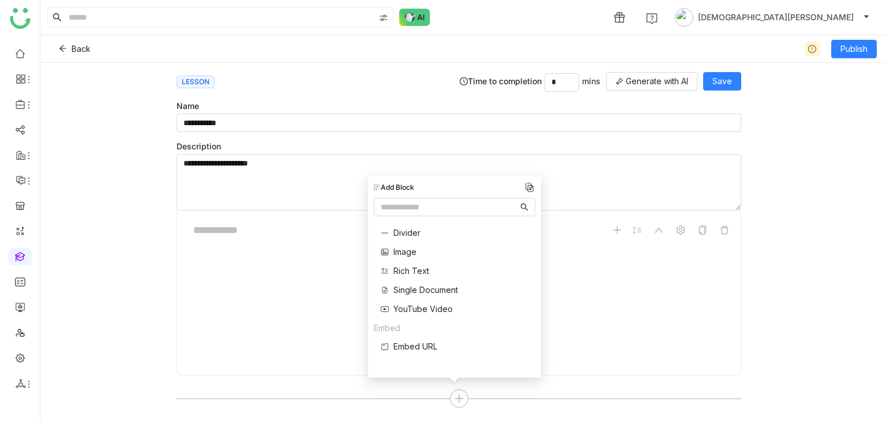
click at [427, 287] on span "Single Document" at bounding box center [425, 290] width 65 height 12
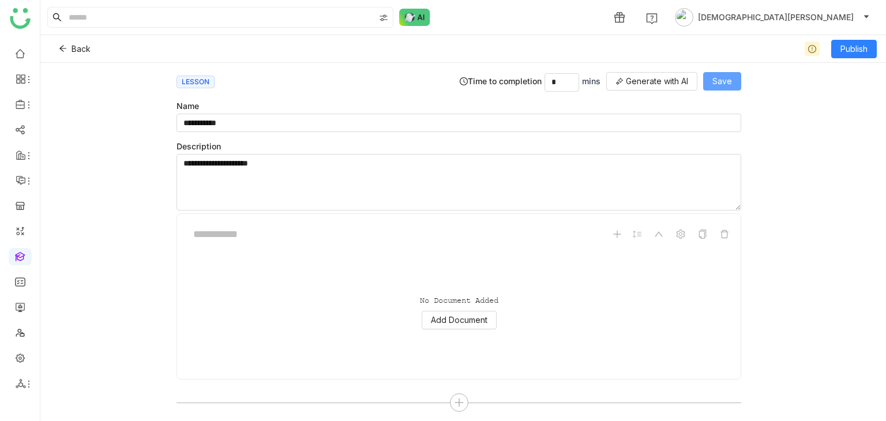
scroll to position [496, 0]
click at [717, 82] on span "Save" at bounding box center [722, 81] width 20 height 13
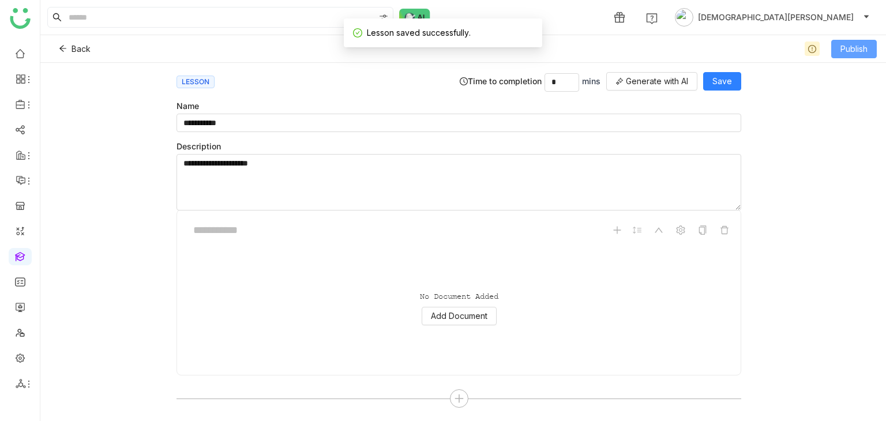
click at [837, 46] on button "Publish" at bounding box center [854, 49] width 46 height 18
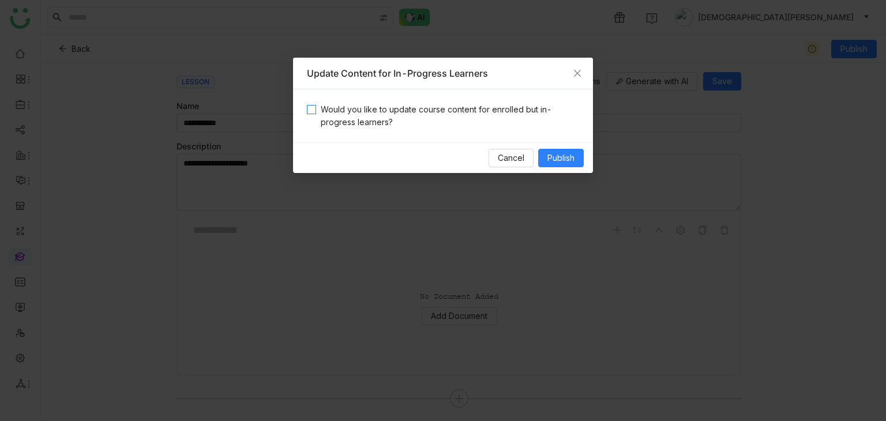
click at [349, 117] on span "Would you like to update course content for enrolled but in-progress learners?" at bounding box center [447, 115] width 263 height 25
click at [563, 154] on span "Publish" at bounding box center [560, 158] width 27 height 13
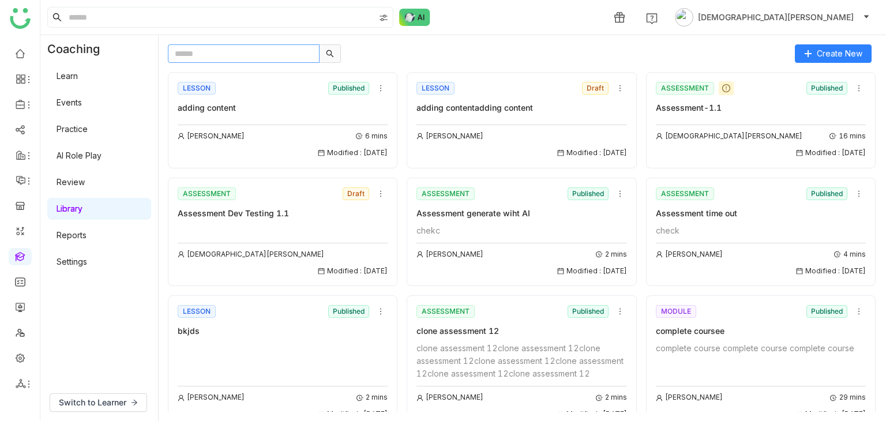
click at [216, 47] on input "text" at bounding box center [244, 53] width 152 height 18
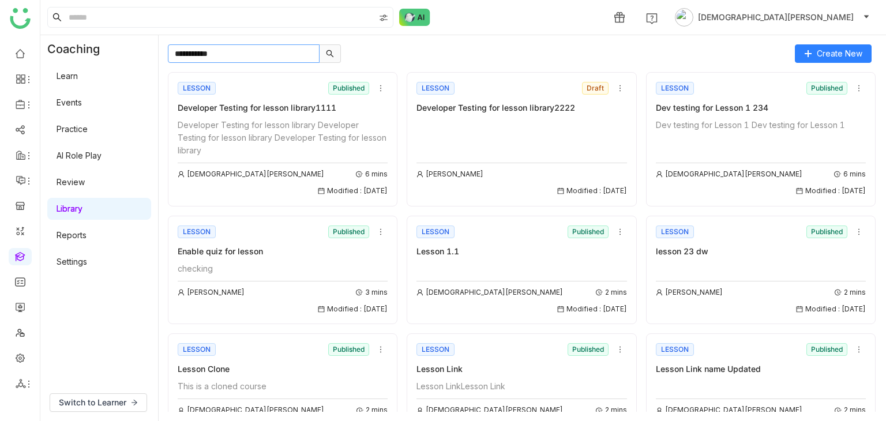
type input "**********"
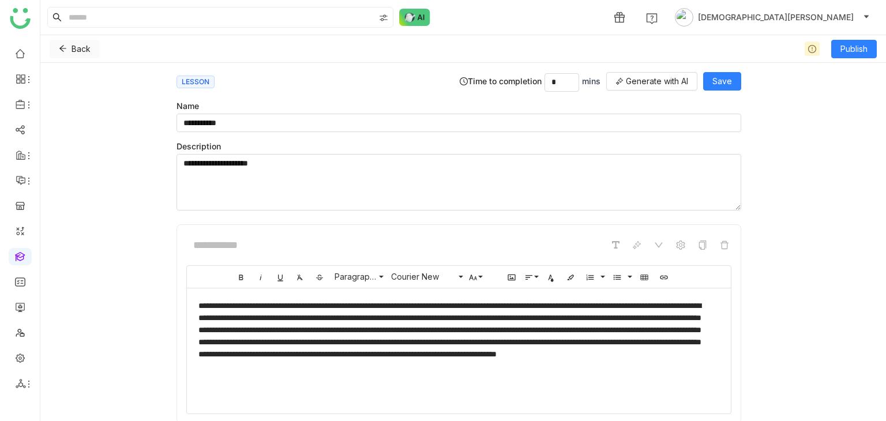
click at [60, 49] on icon at bounding box center [63, 48] width 8 height 8
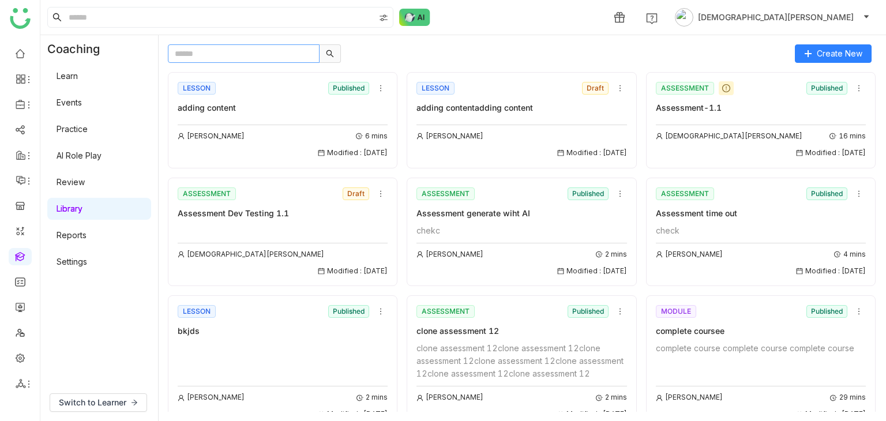
click at [223, 54] on input "text" at bounding box center [244, 53] width 152 height 18
type input "**********"
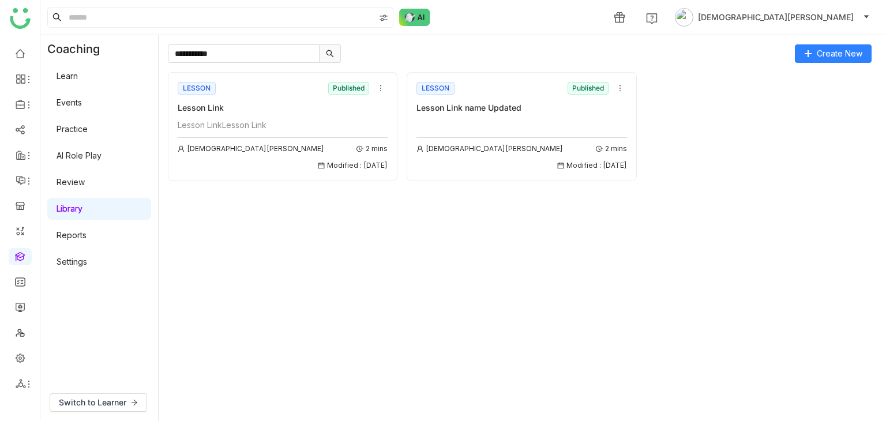
click at [531, 127] on div "Vishnu Vardhan 2 mins Modified : 04/09/2025" at bounding box center [521, 145] width 210 height 52
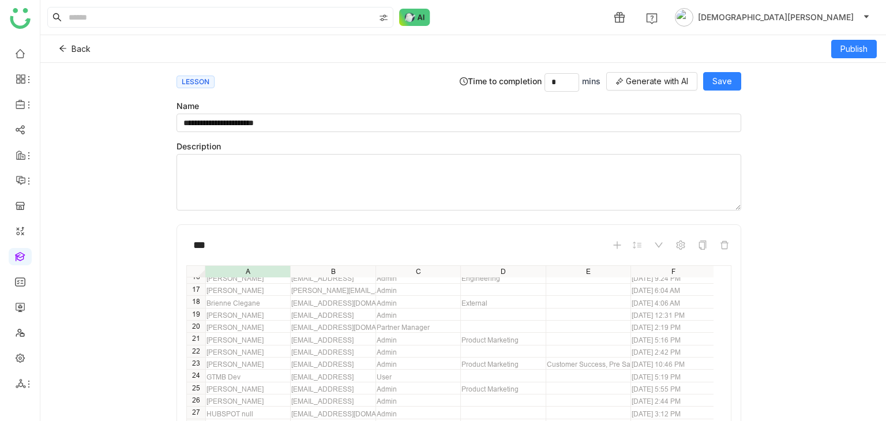
scroll to position [604, 0]
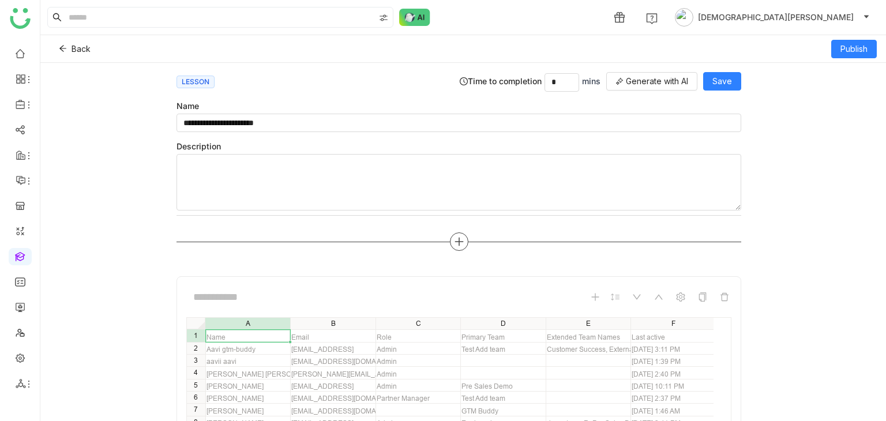
click at [454, 236] on icon at bounding box center [459, 241] width 10 height 10
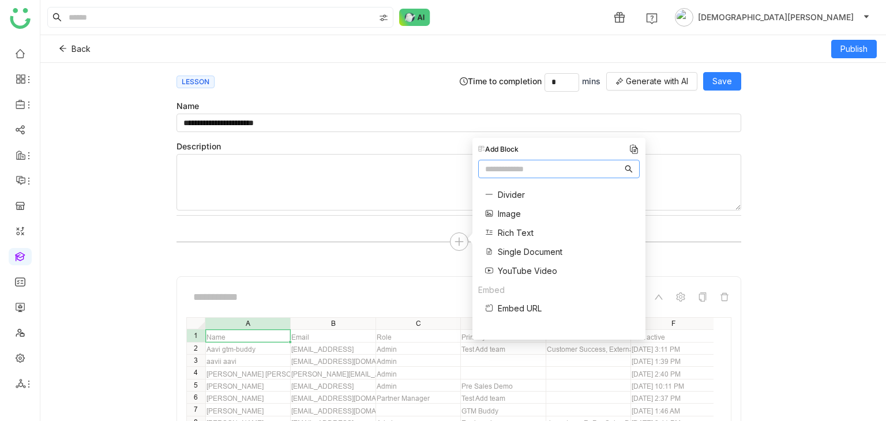
click at [501, 216] on span "Image" at bounding box center [509, 214] width 23 height 12
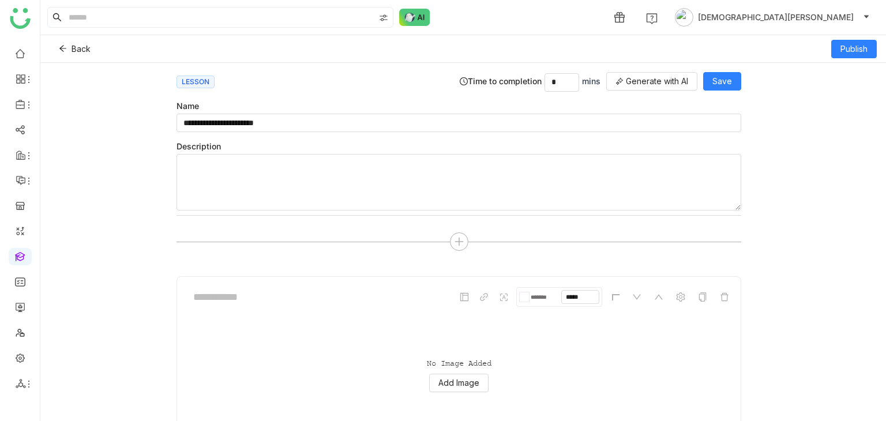
scroll to position [679, 0]
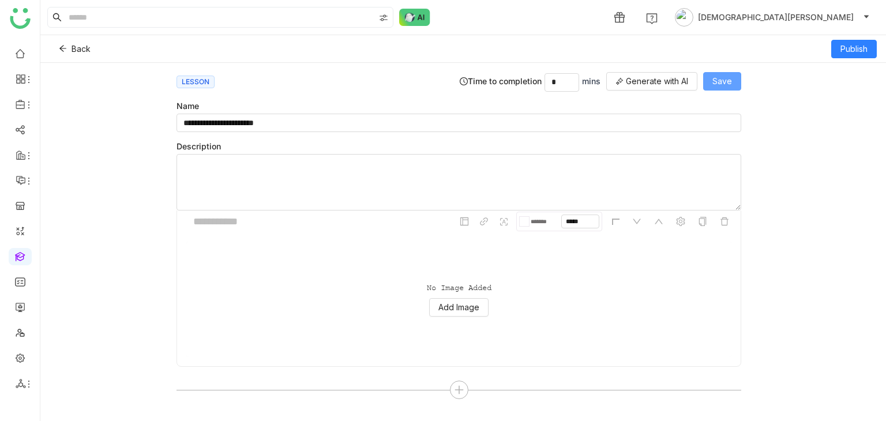
click at [715, 85] on span "Save" at bounding box center [722, 81] width 20 height 13
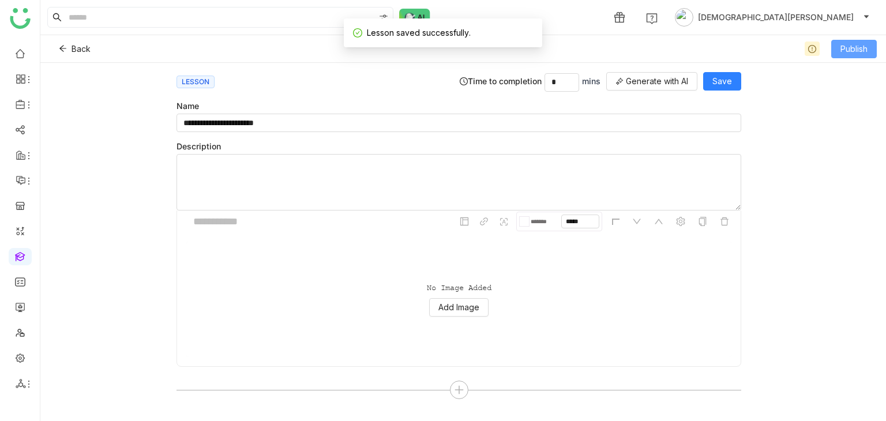
click at [840, 48] on span "Publish" at bounding box center [853, 49] width 27 height 13
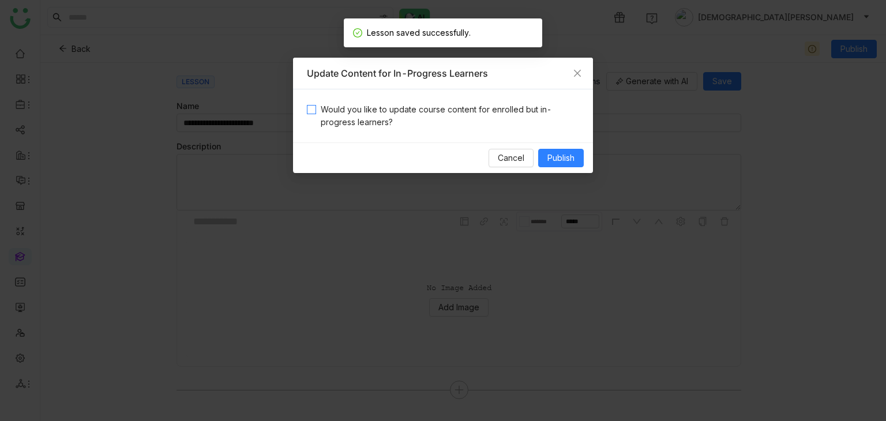
click at [438, 107] on span "Would you like to update course content for enrolled but in-progress learners?" at bounding box center [447, 115] width 263 height 25
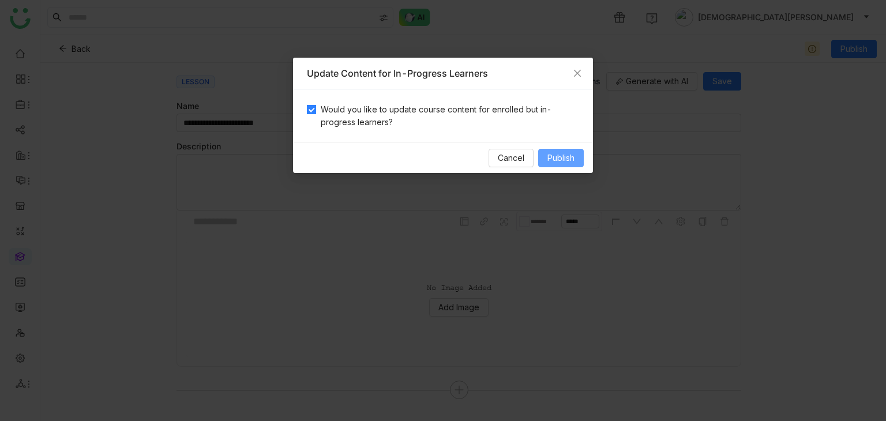
click at [548, 161] on span "Publish" at bounding box center [560, 158] width 27 height 13
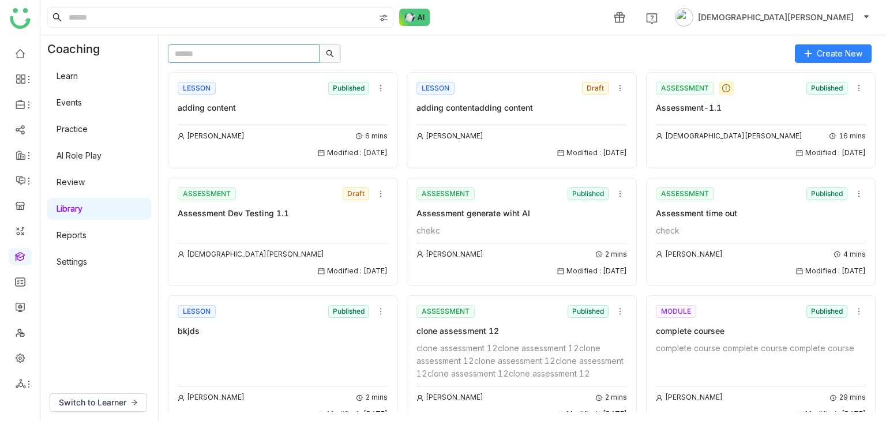
click at [216, 59] on input "text" at bounding box center [244, 53] width 152 height 18
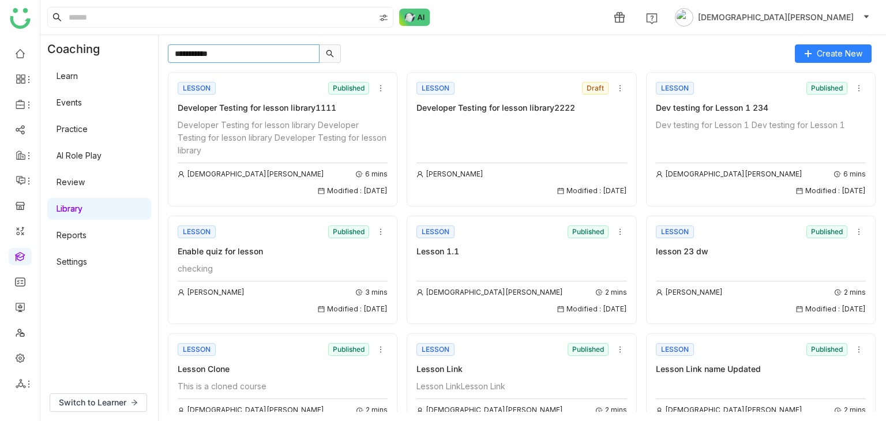
type input "**********"
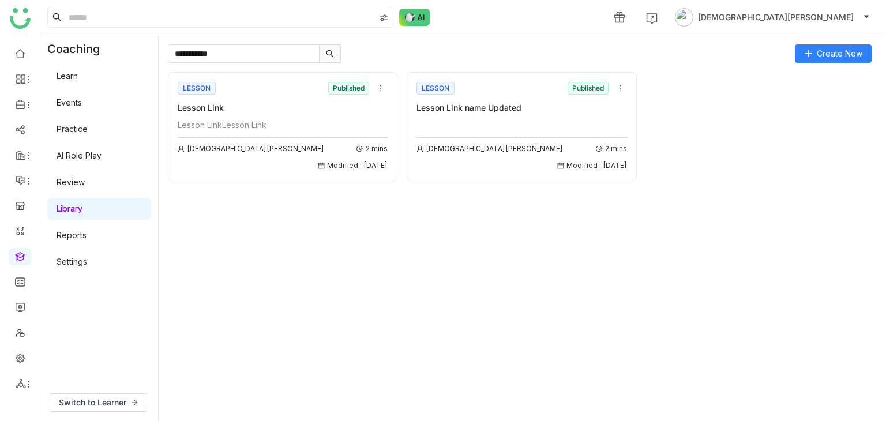
click at [252, 123] on div "Lesson LinkLesson Link" at bounding box center [283, 125] width 210 height 13
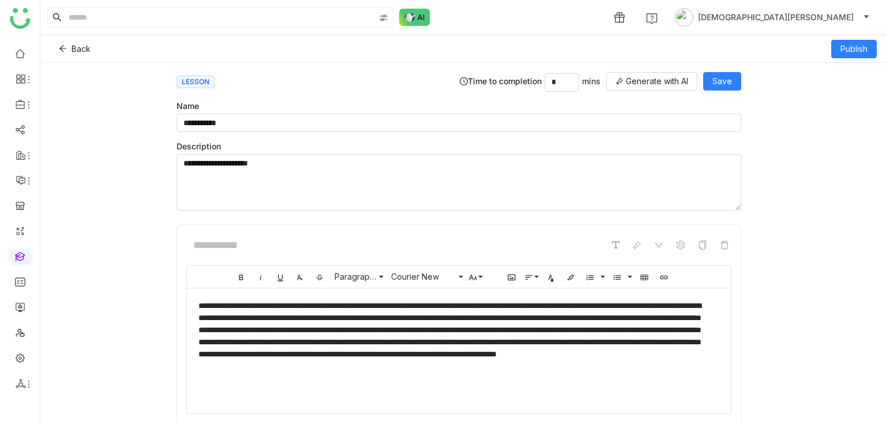
click at [429, 341] on div "**********" at bounding box center [454, 348] width 513 height 97
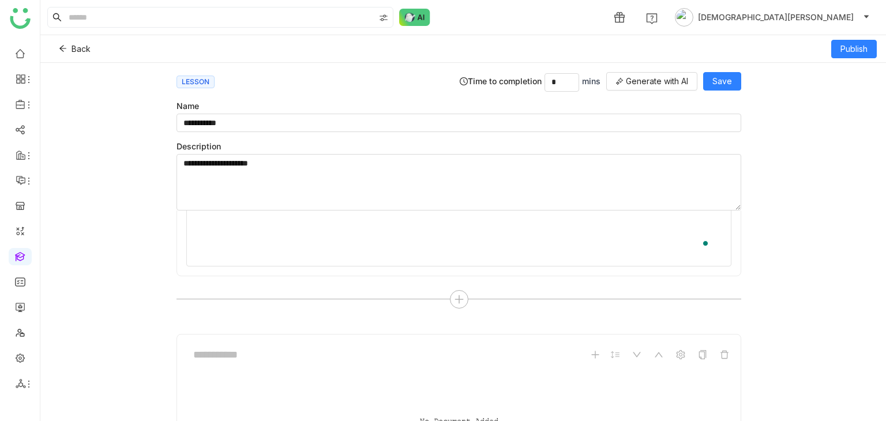
scroll to position [175, 0]
click at [453, 280] on icon at bounding box center [453, 284] width 1 height 8
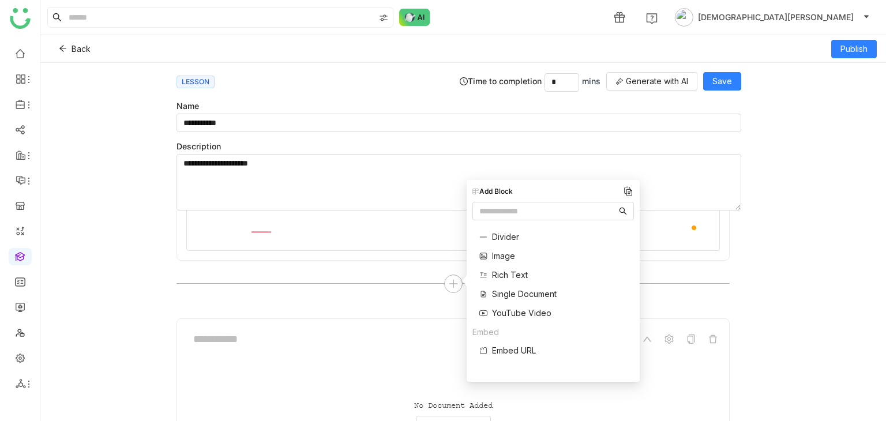
click at [494, 270] on span "Rich Text" at bounding box center [510, 275] width 36 height 12
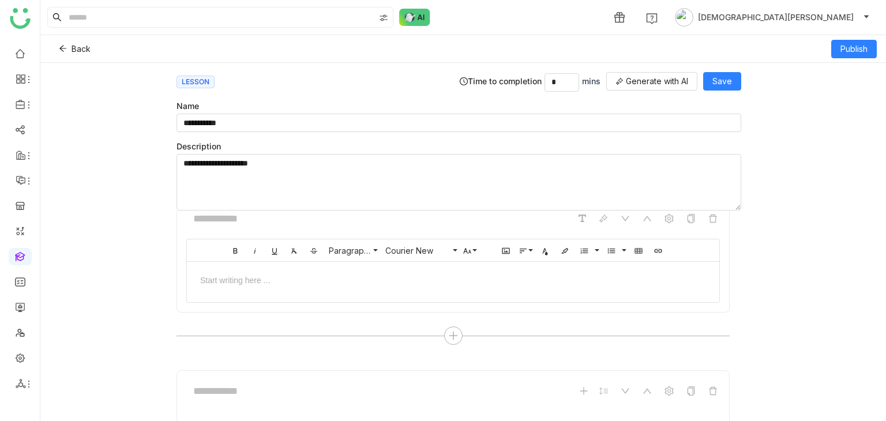
click at [809, 121] on div "**********" at bounding box center [462, 242] width 845 height 358
click at [724, 82] on span "Save" at bounding box center [722, 81] width 20 height 13
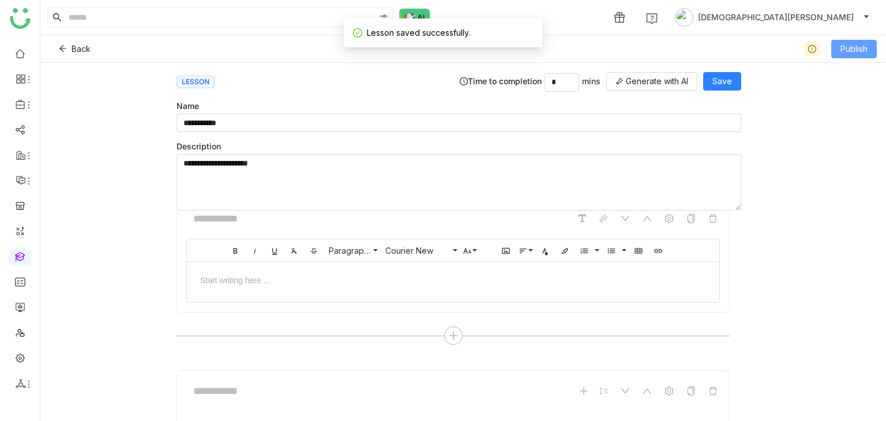
click at [860, 48] on span "Publish" at bounding box center [853, 49] width 27 height 13
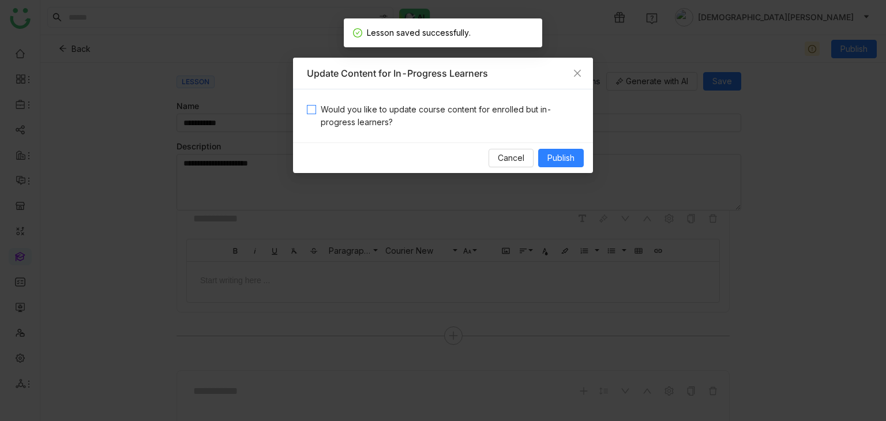
click at [428, 104] on span "Would you like to update course content for enrolled but in-progress learners?" at bounding box center [447, 115] width 263 height 25
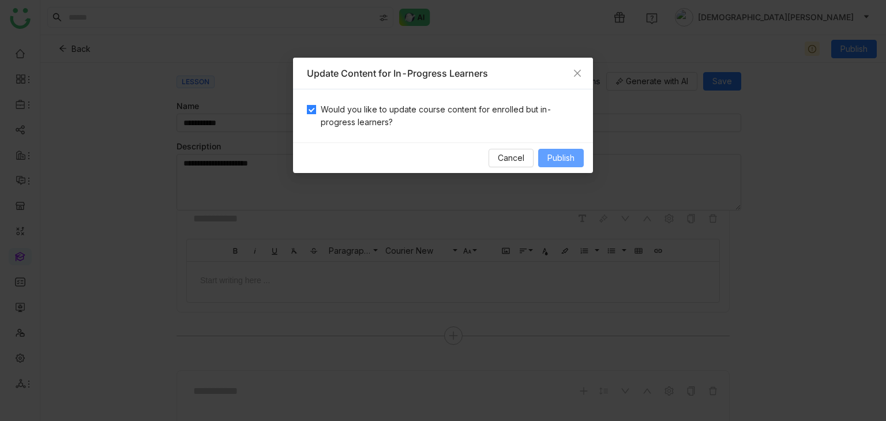
click at [547, 159] on span "Publish" at bounding box center [560, 158] width 27 height 13
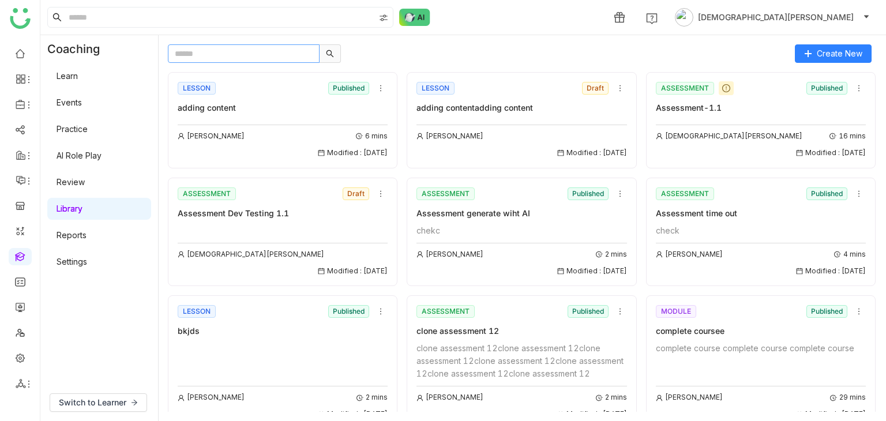
click at [227, 50] on input "text" at bounding box center [244, 53] width 152 height 18
type input "**********"
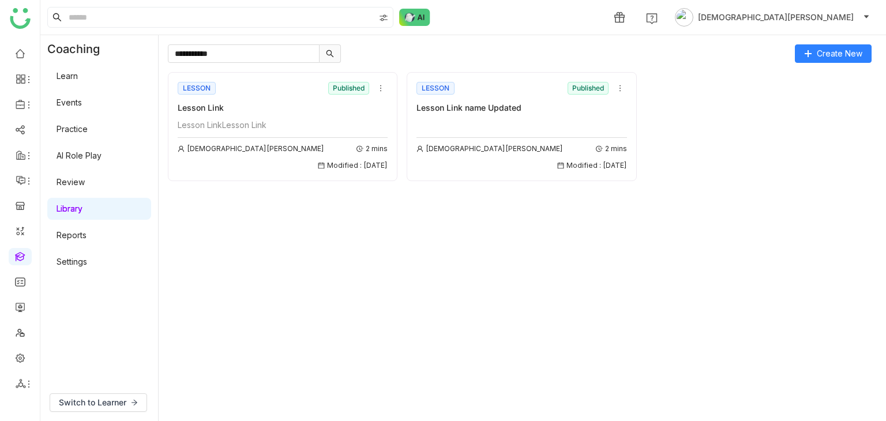
click at [251, 116] on div "LESSON Published Lesson Link Lesson LinkLesson Link Vishnu Vardhan 2 mins Modif…" at bounding box center [283, 126] width 210 height 92
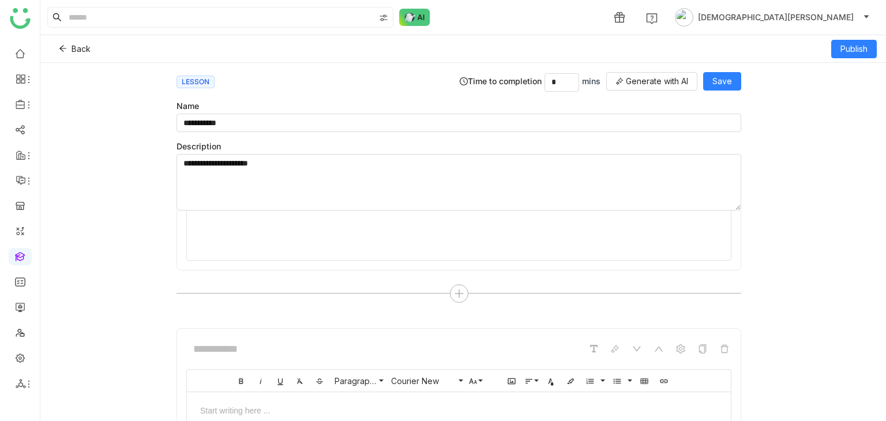
scroll to position [172, 0]
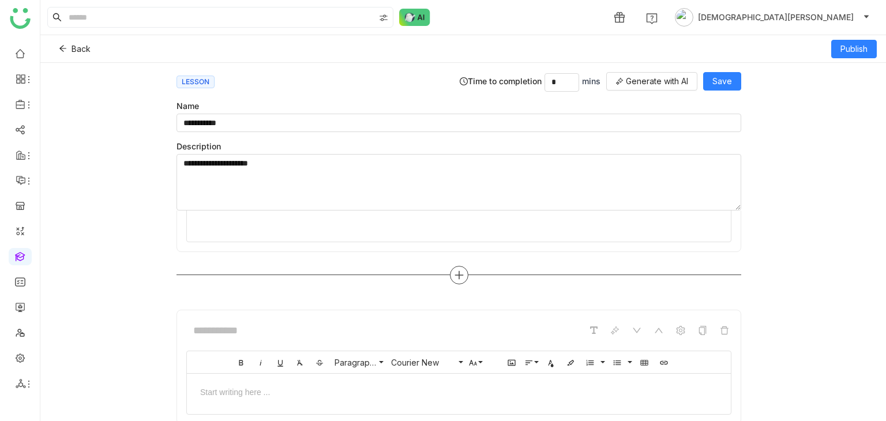
click at [454, 275] on icon at bounding box center [459, 275] width 10 height 10
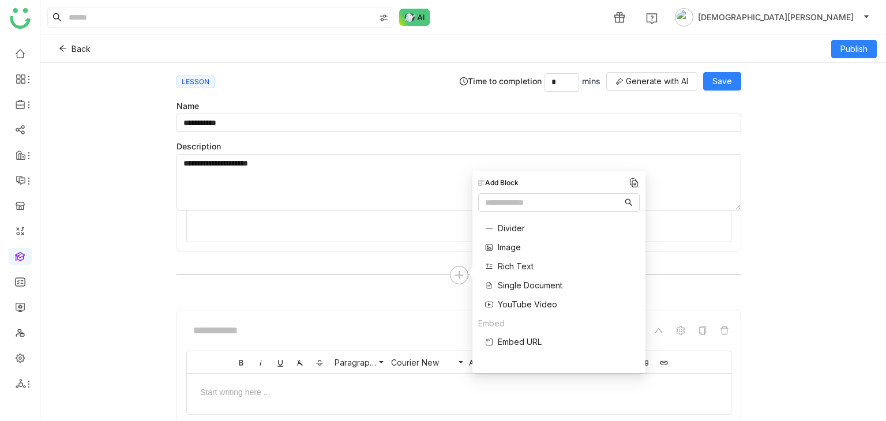
click at [498, 252] on span "Image" at bounding box center [509, 247] width 23 height 12
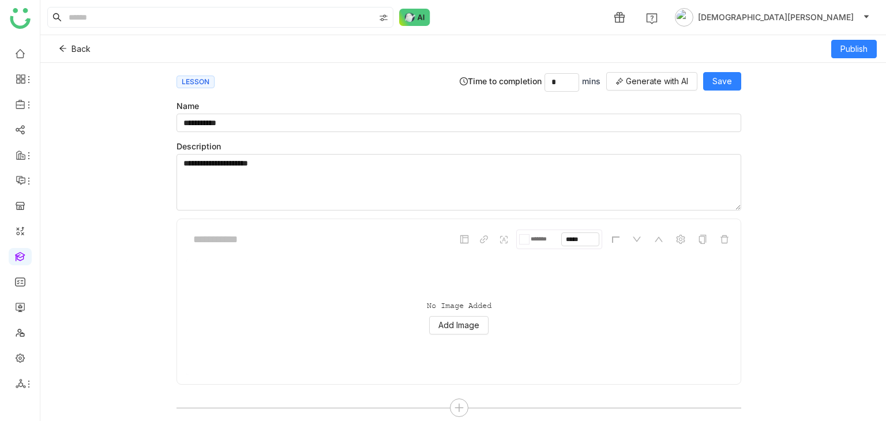
scroll to position [281, 0]
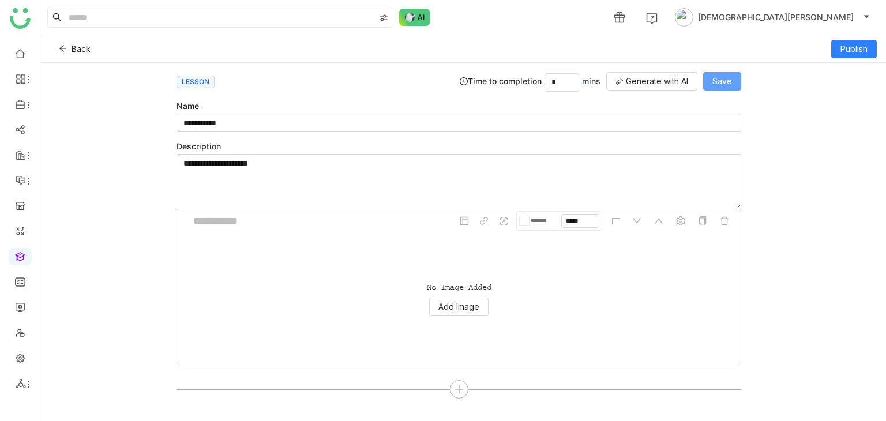
click at [728, 72] on button "Save" at bounding box center [722, 81] width 38 height 18
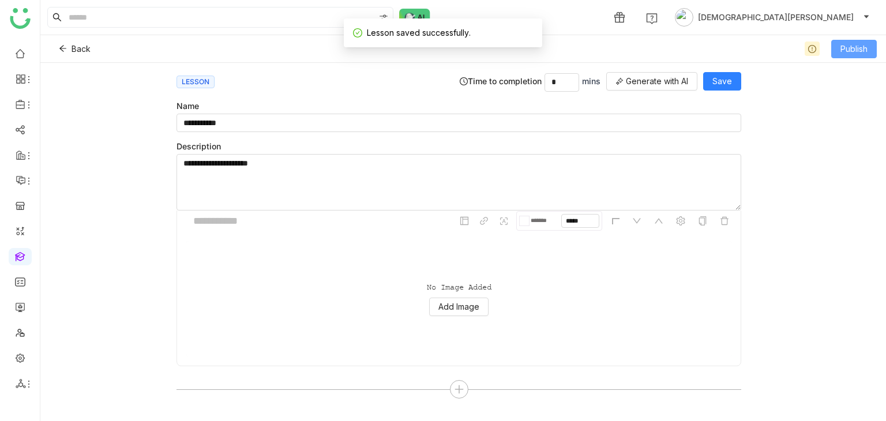
click at [857, 52] on span "Publish" at bounding box center [853, 49] width 27 height 13
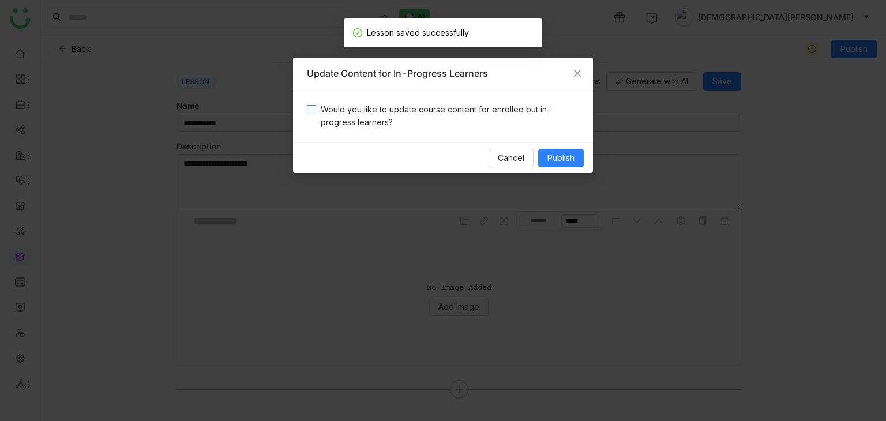
click at [443, 114] on span "Would you like to update course content for enrolled but in-progress learners?" at bounding box center [447, 115] width 263 height 25
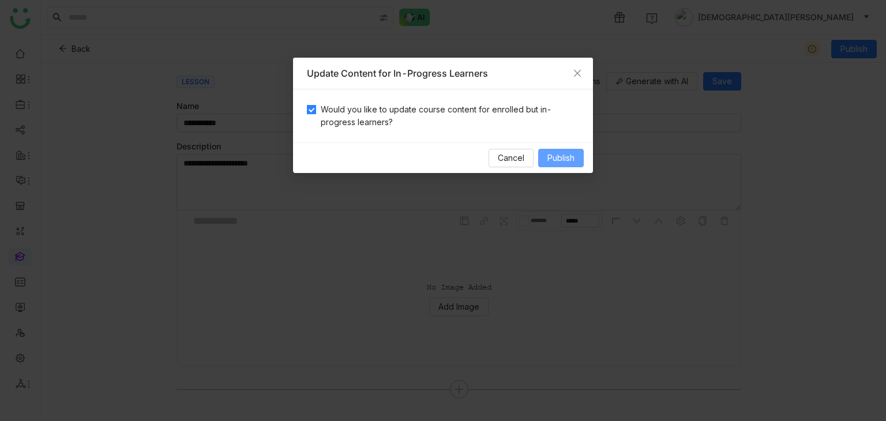
click at [562, 163] on span "Publish" at bounding box center [560, 158] width 27 height 13
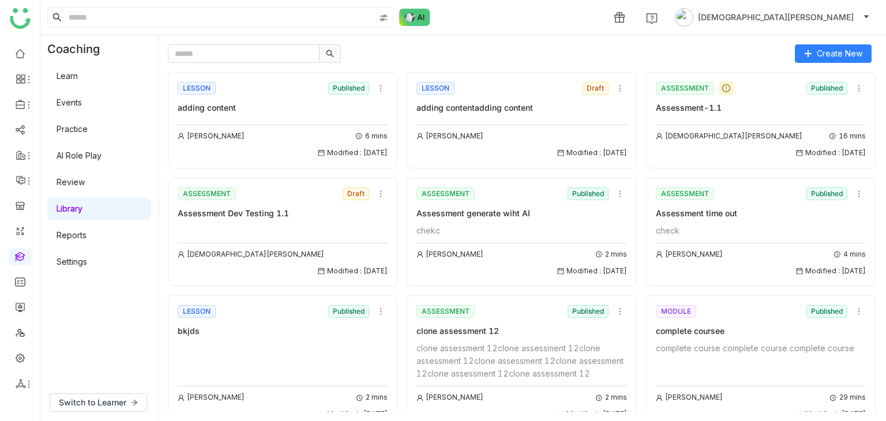
click at [201, 87] on div "LESSON" at bounding box center [197, 88] width 38 height 13
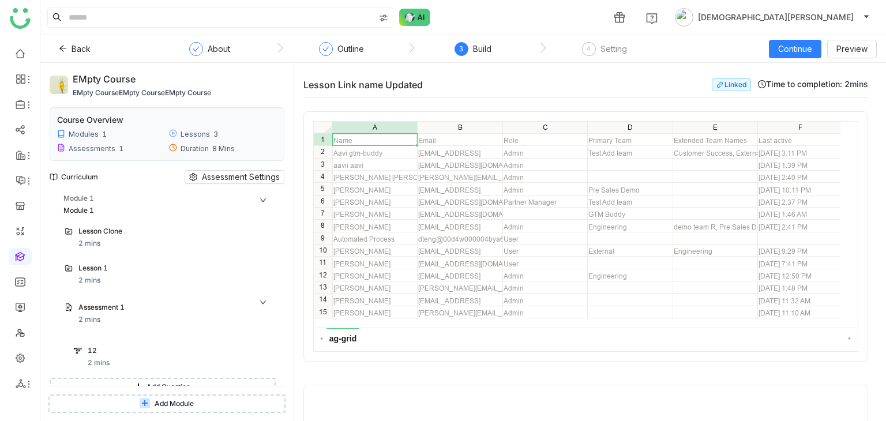
scroll to position [85, 0]
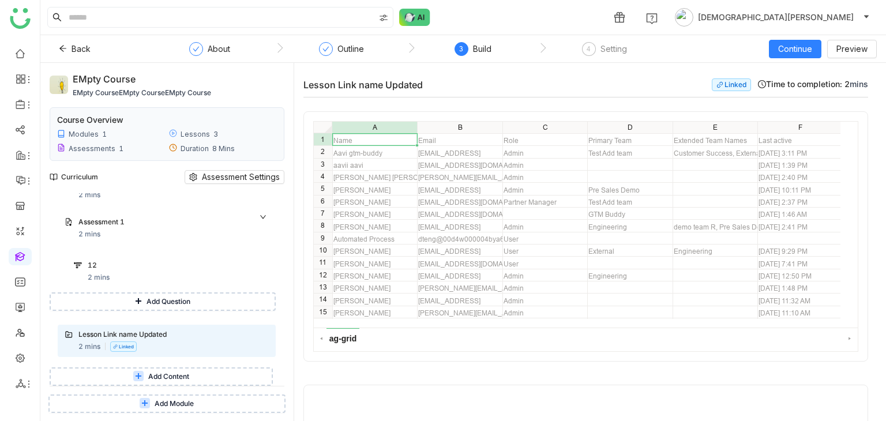
click at [169, 377] on span "Add Content" at bounding box center [168, 376] width 41 height 11
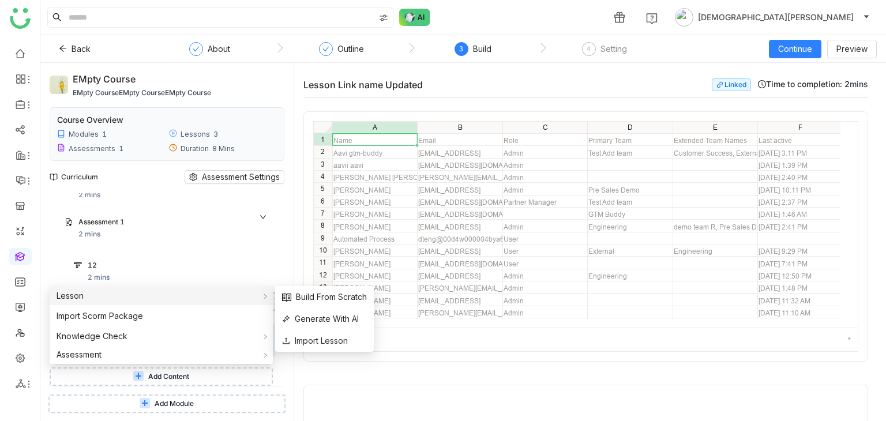
click at [141, 298] on div "Lesson" at bounding box center [161, 296] width 223 height 18
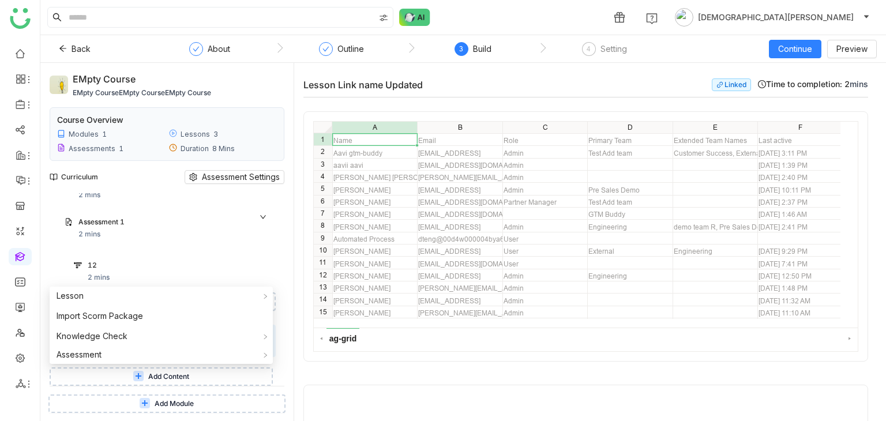
click at [287, 257] on div "EMpty course EMpty courseEMpty courseEMpty course Course Overview Modules 1 Les…" at bounding box center [166, 242] width 253 height 358
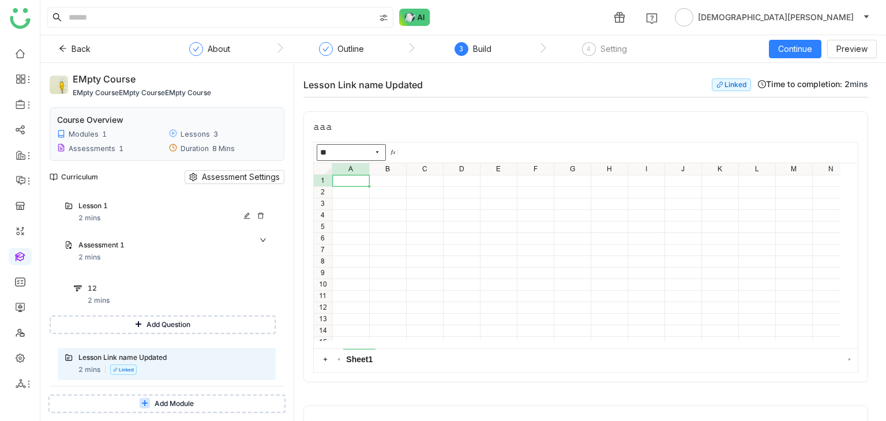
scroll to position [85, 0]
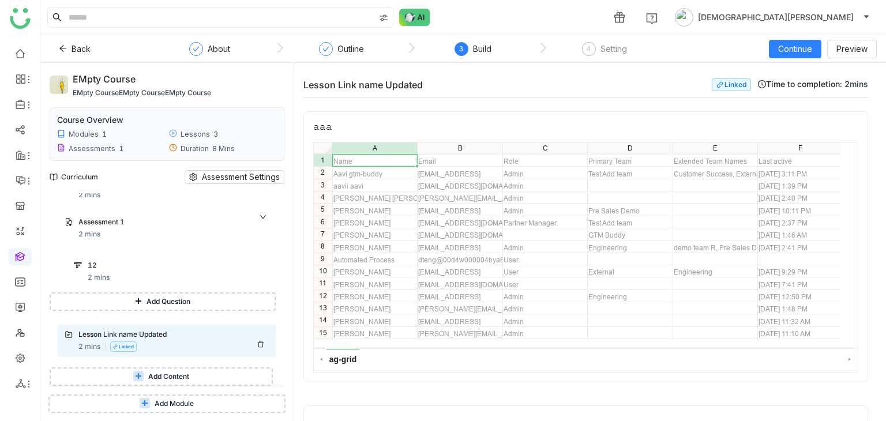
click at [258, 341] on icon at bounding box center [260, 344] width 7 height 7
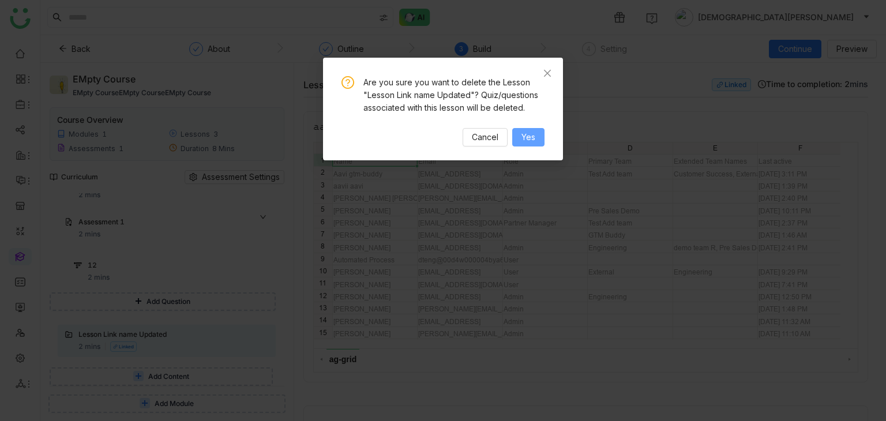
click at [530, 139] on span "Yes" at bounding box center [528, 137] width 14 height 13
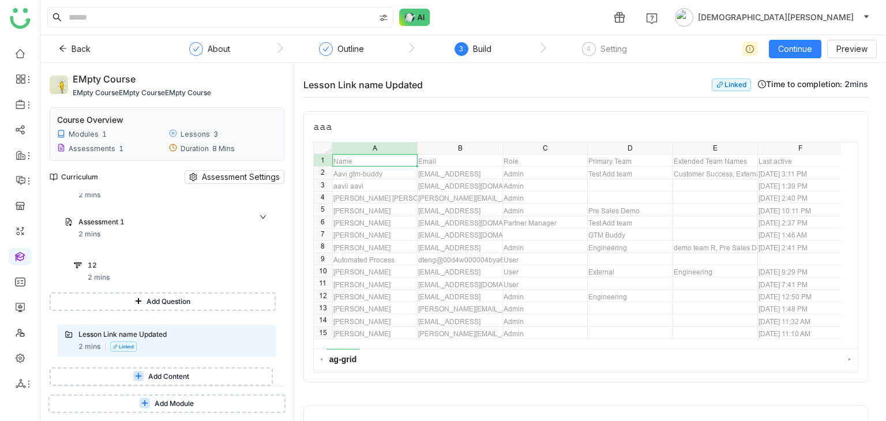
scroll to position [48, 0]
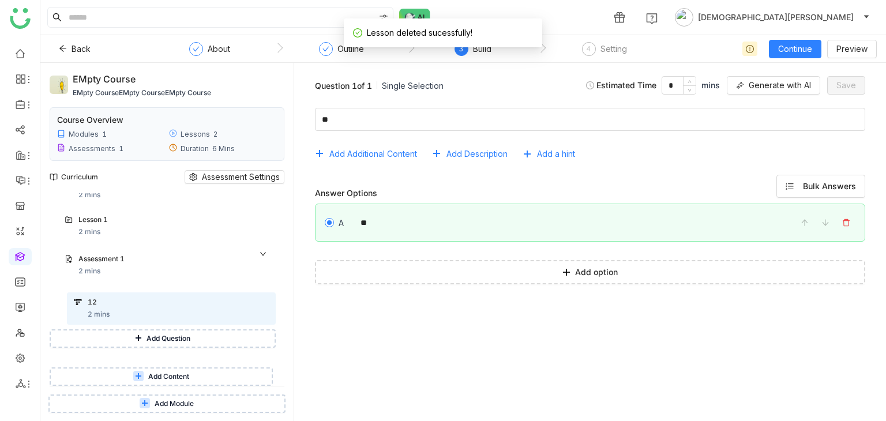
click at [162, 375] on span "Add Content" at bounding box center [168, 376] width 41 height 11
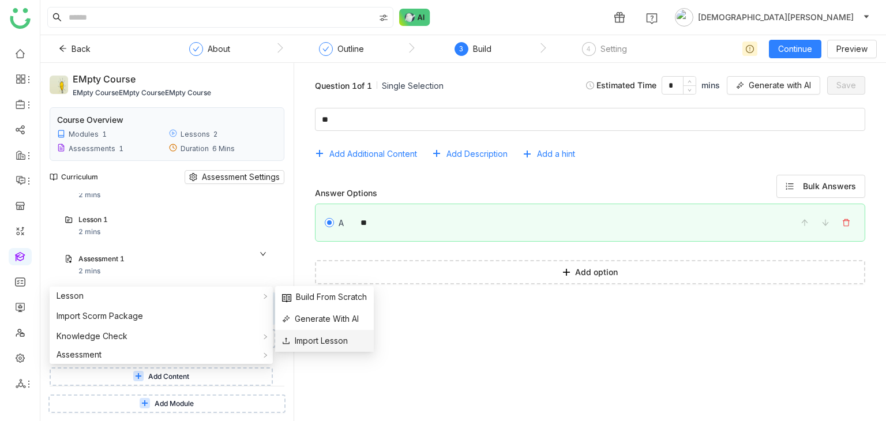
click at [333, 339] on span "Import Lesson" at bounding box center [315, 340] width 66 height 13
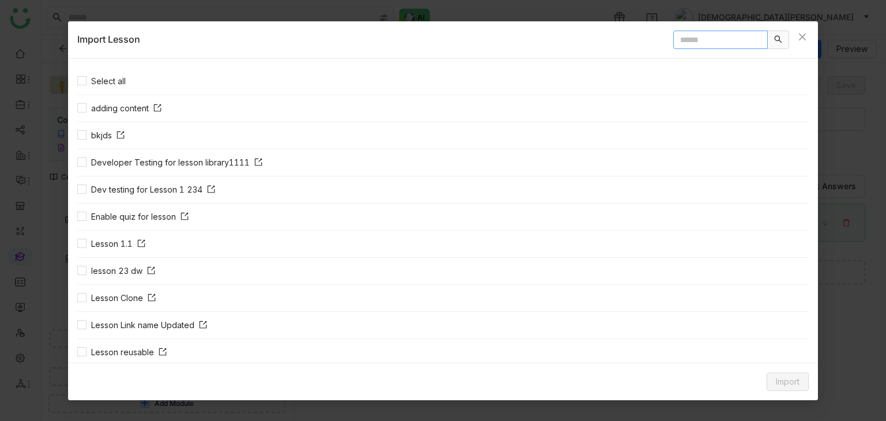
click at [683, 36] on input "text" at bounding box center [720, 40] width 95 height 18
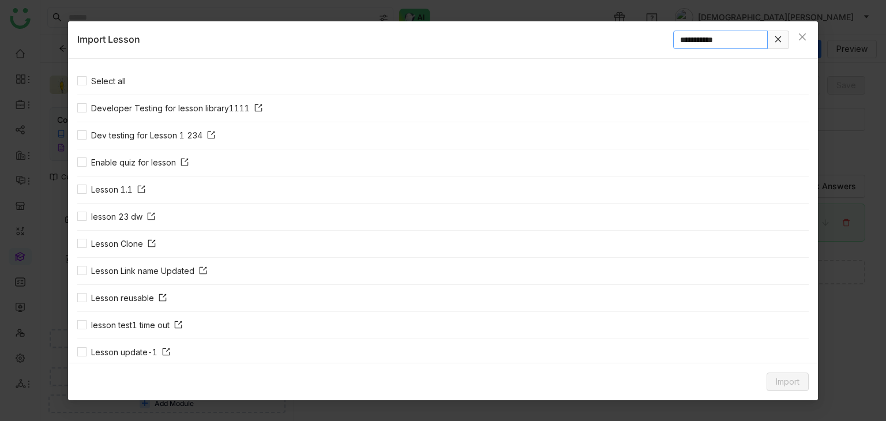
type input "**********"
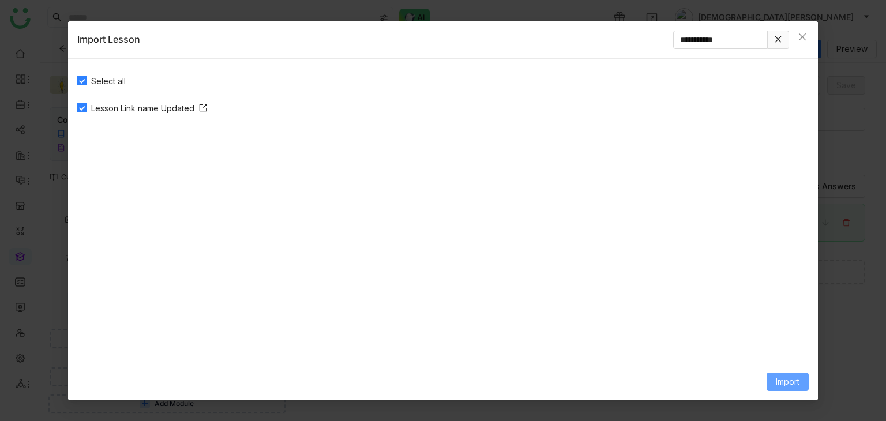
click at [777, 382] on span "Import" at bounding box center [788, 381] width 24 height 13
click at [769, 356] on span "Link Content" at bounding box center [766, 357] width 57 height 13
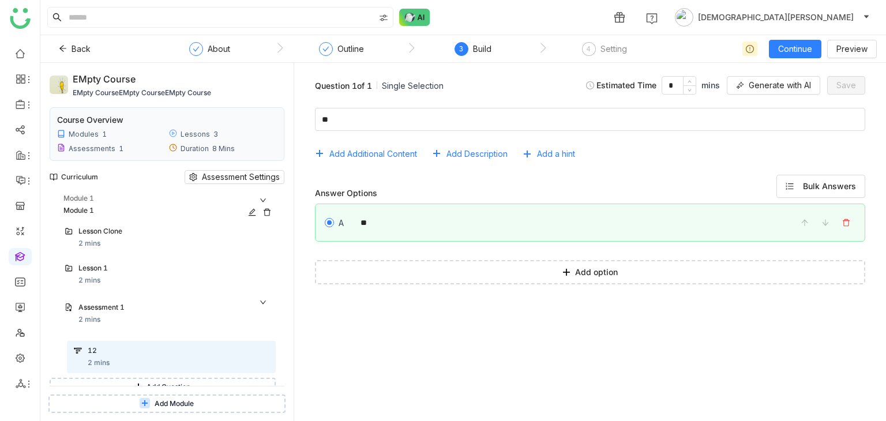
scroll to position [85, 0]
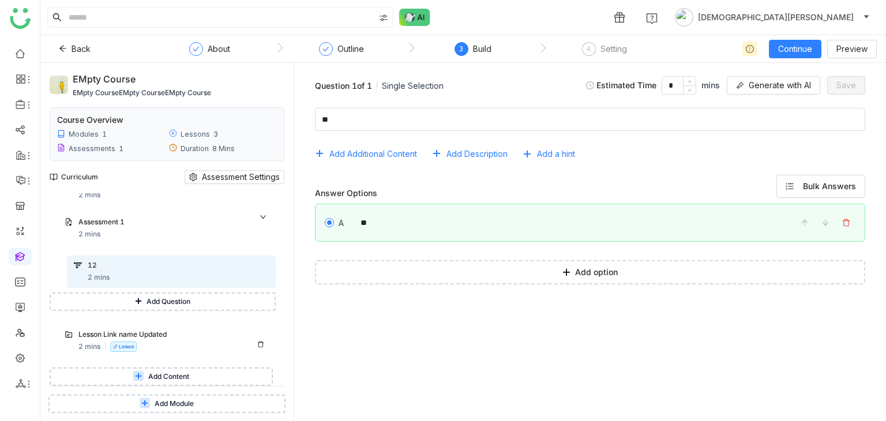
click at [192, 345] on div "Lesson Link name Updated 2 mins Linked" at bounding box center [173, 340] width 190 height 23
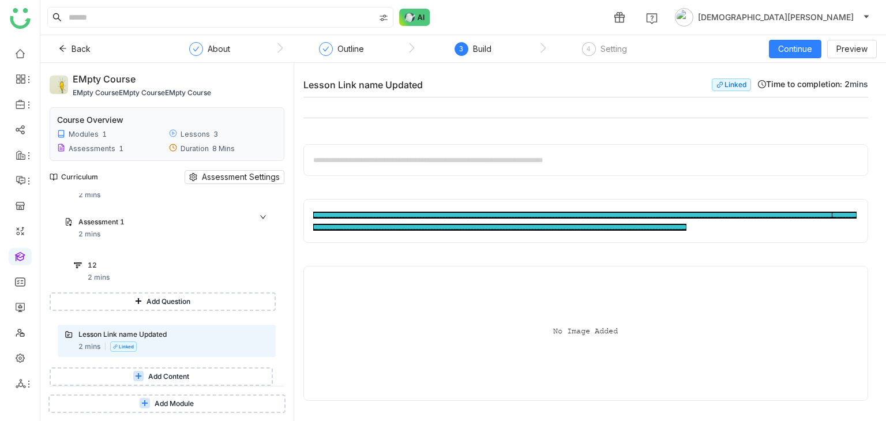
scroll to position [304, 0]
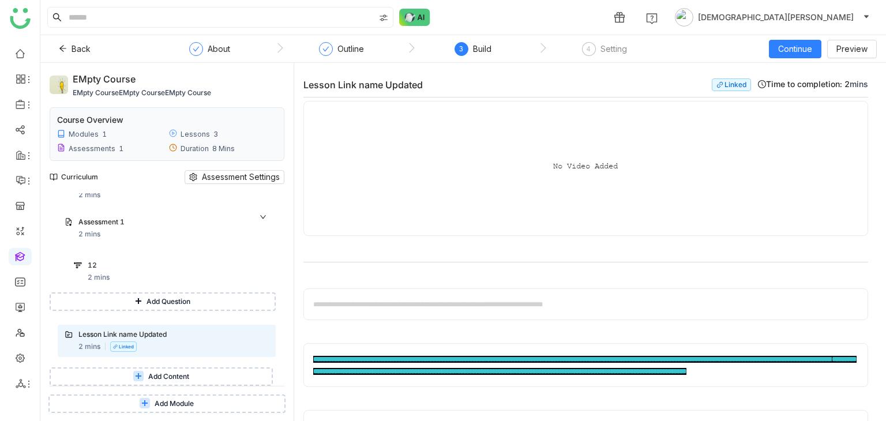
click at [411, 303] on span "**********" at bounding box center [456, 304] width 172 height 7
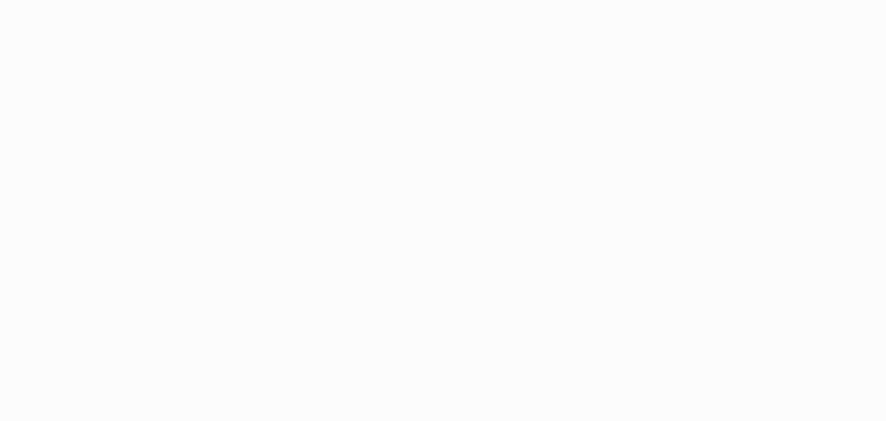
click at [487, 183] on html at bounding box center [443, 210] width 886 height 421
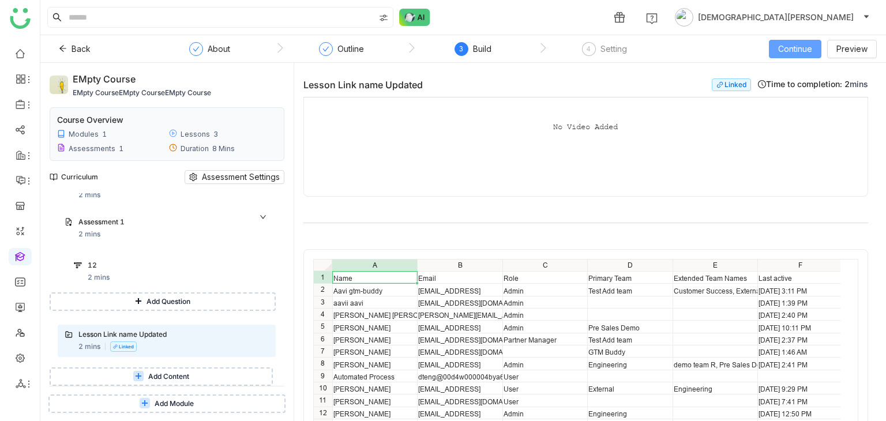
scroll to position [344, 0]
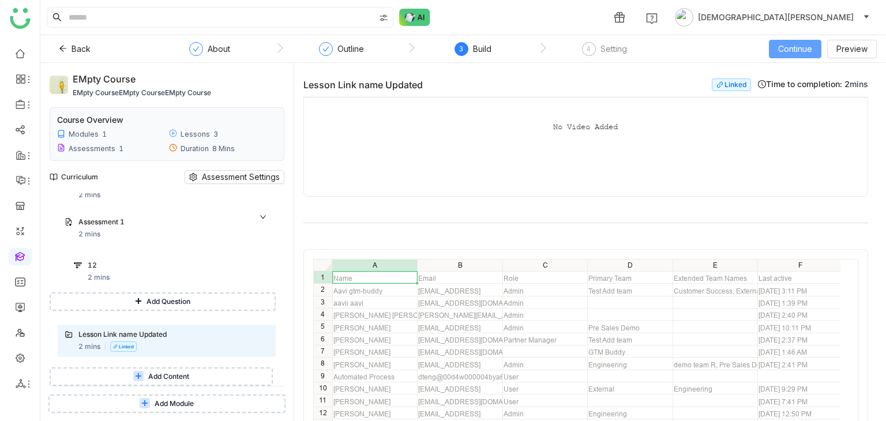
click at [798, 54] on span "Continue" at bounding box center [795, 49] width 34 height 13
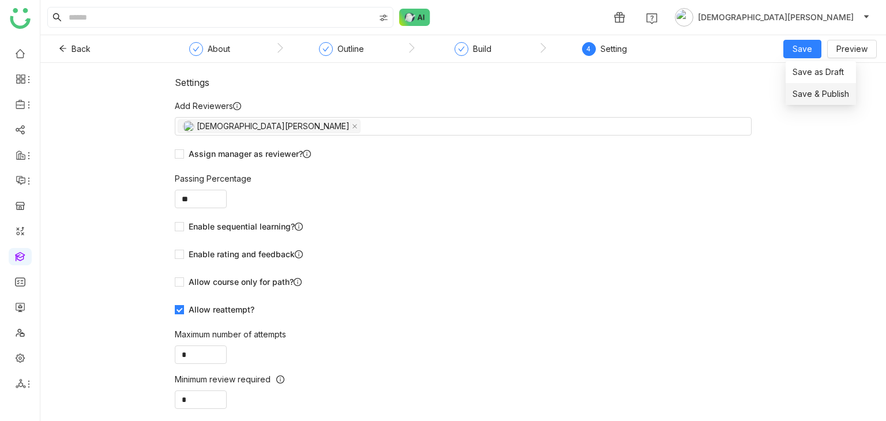
click at [805, 93] on span "Save & Publish" at bounding box center [820, 94] width 57 height 13
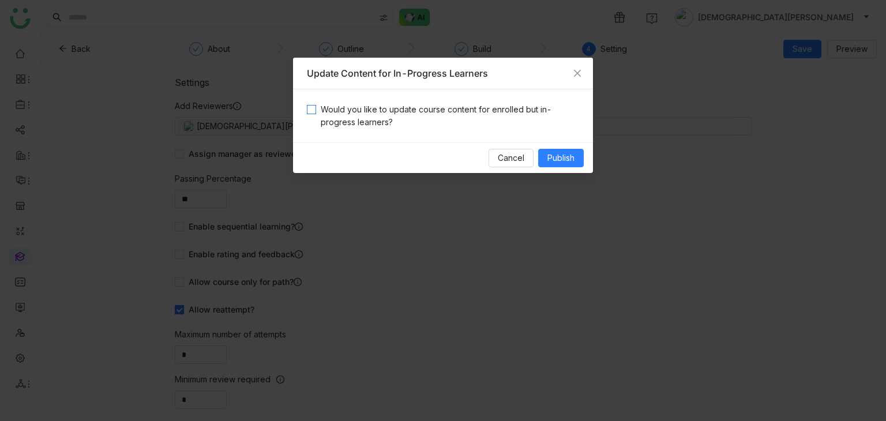
click at [347, 113] on span "Would you like to update course content for enrolled but in-progress learners?" at bounding box center [447, 115] width 263 height 25
click at [561, 162] on span "Publish" at bounding box center [560, 158] width 27 height 13
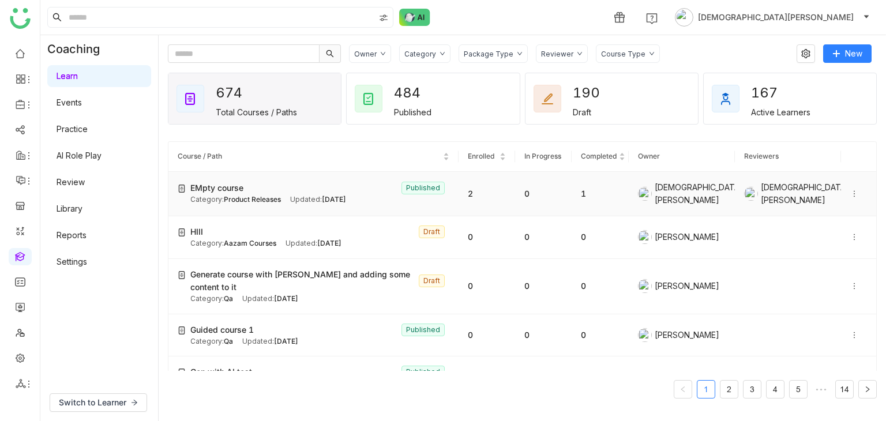
click at [295, 202] on div "Updated: Sep 04, 2025" at bounding box center [318, 199] width 56 height 11
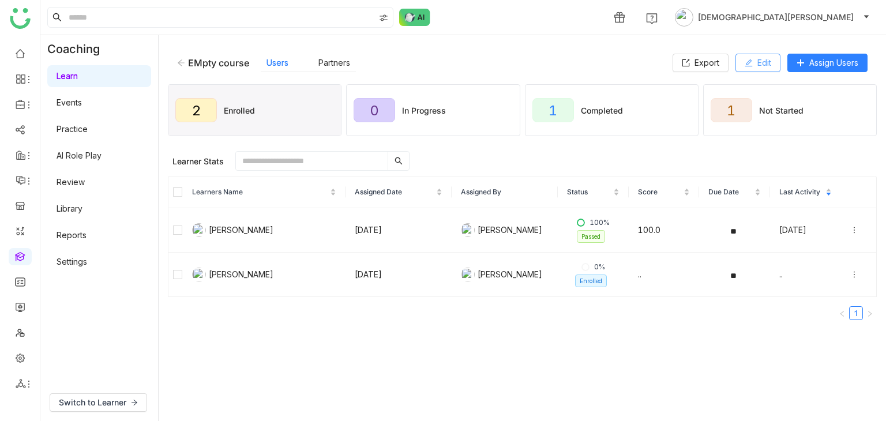
click at [761, 68] on span "Edit" at bounding box center [764, 63] width 14 height 13
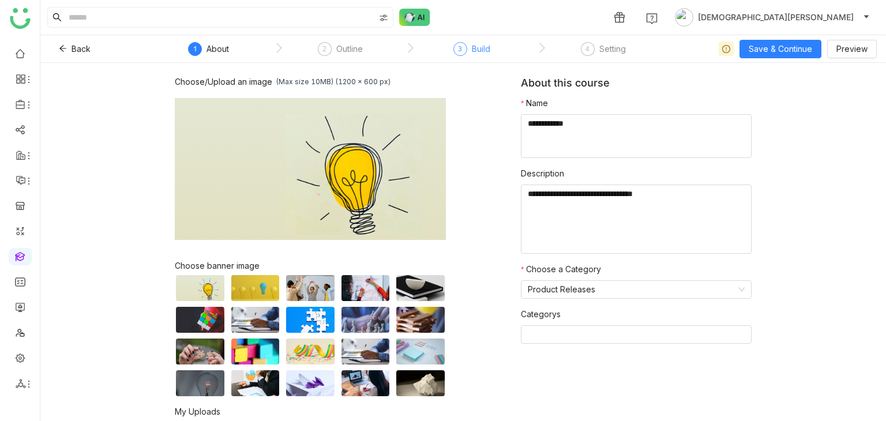
click at [466, 54] on div "3 Build" at bounding box center [471, 52] width 37 height 21
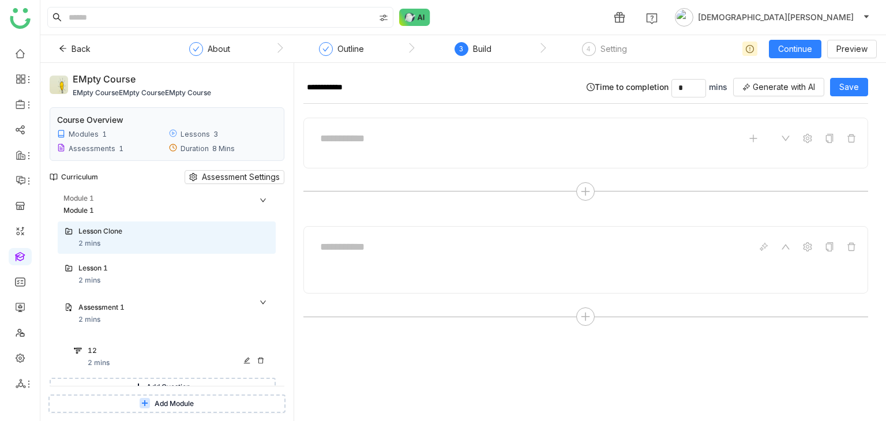
scroll to position [85, 0]
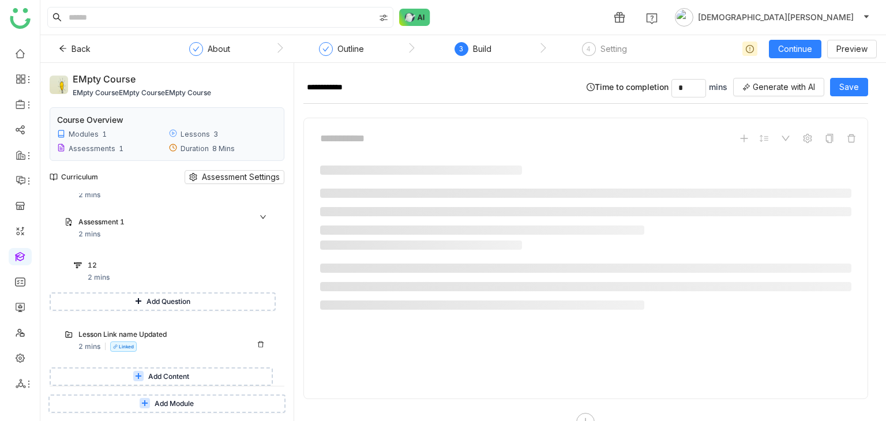
click at [195, 343] on div "Lesson Link name Updated 2 mins Linked" at bounding box center [173, 340] width 190 height 23
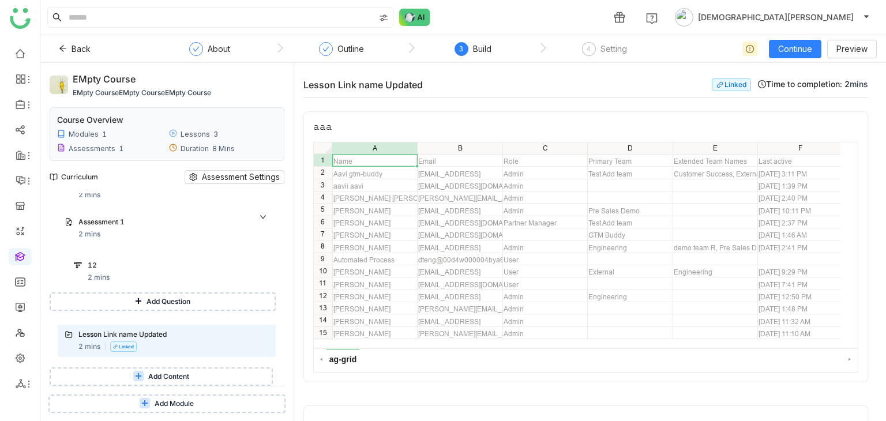
scroll to position [344, 0]
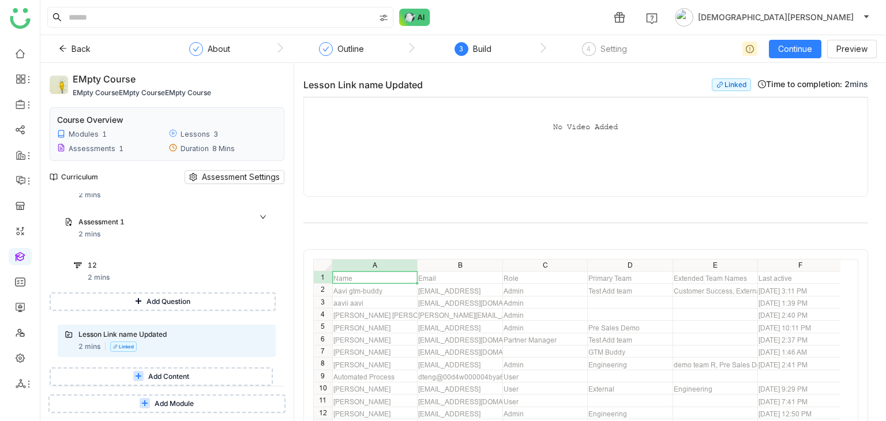
click at [151, 379] on span "Add Content" at bounding box center [168, 376] width 41 height 11
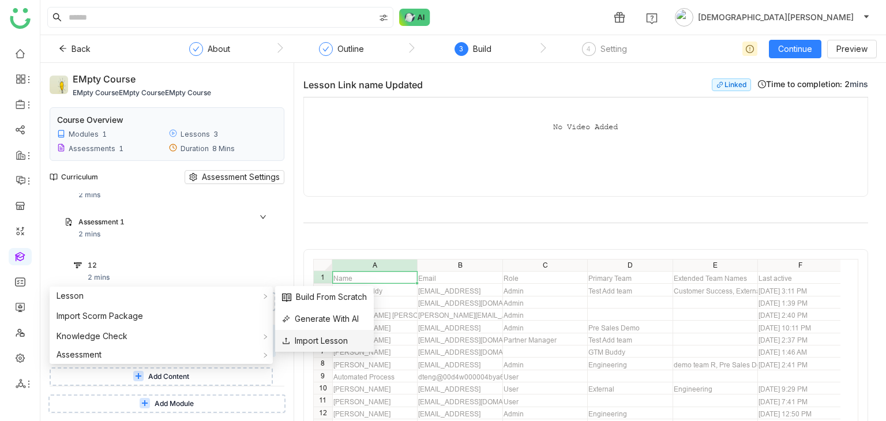
click at [314, 335] on span "Import Lesson" at bounding box center [315, 340] width 66 height 13
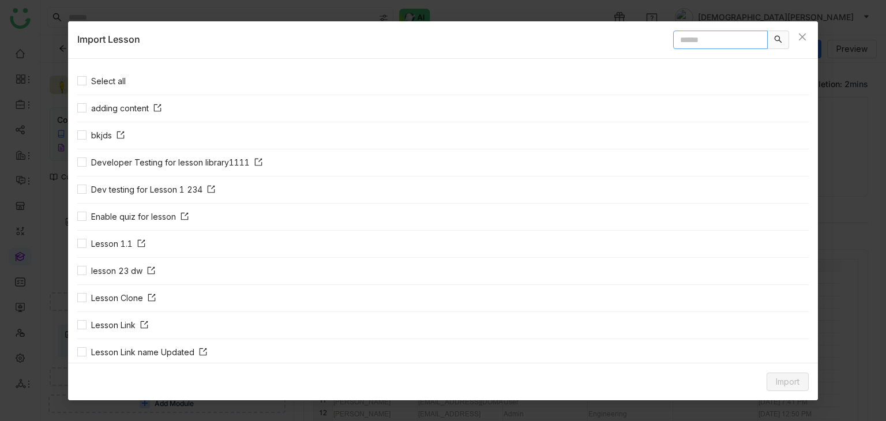
click at [710, 40] on input "text" at bounding box center [720, 40] width 95 height 18
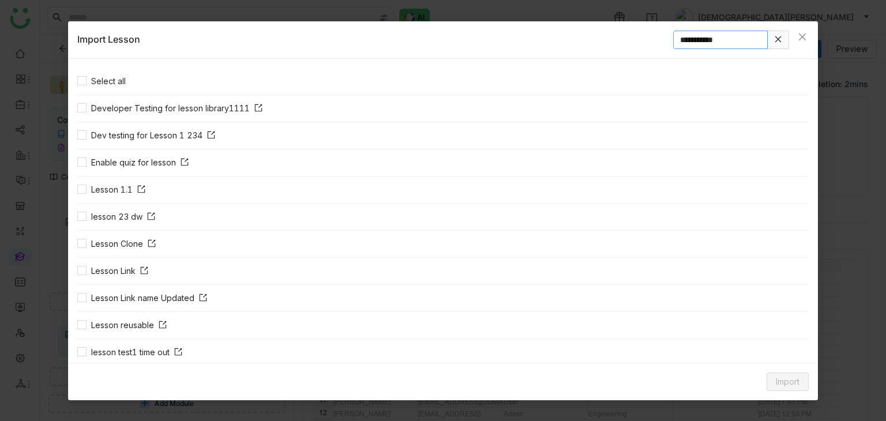
type input "**********"
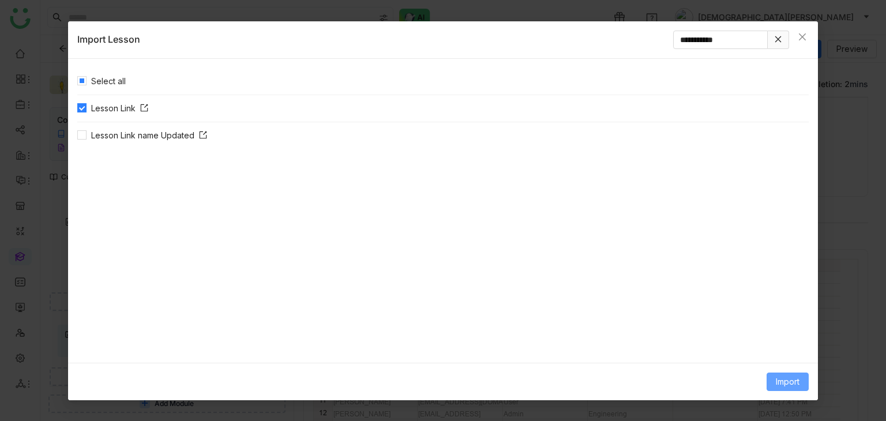
click at [791, 381] on span "Import" at bounding box center [788, 381] width 24 height 13
click at [771, 354] on span "Link Content" at bounding box center [766, 357] width 57 height 13
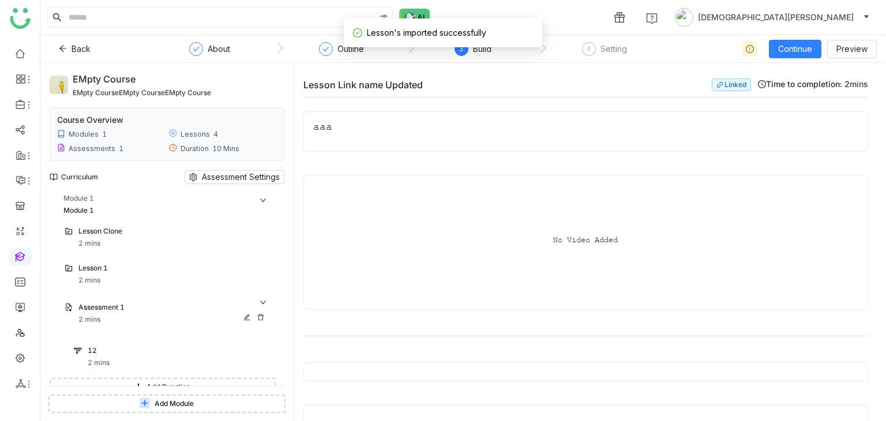
scroll to position [122, 0]
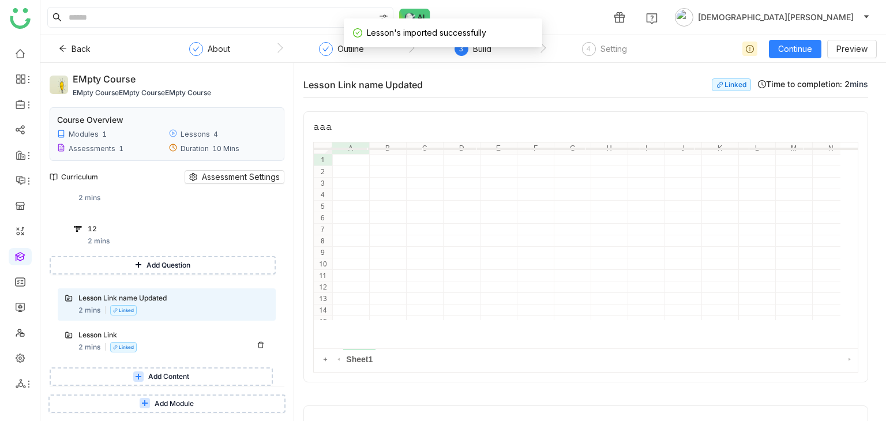
click at [151, 340] on div "Lesson Link" at bounding box center [161, 335] width 167 height 11
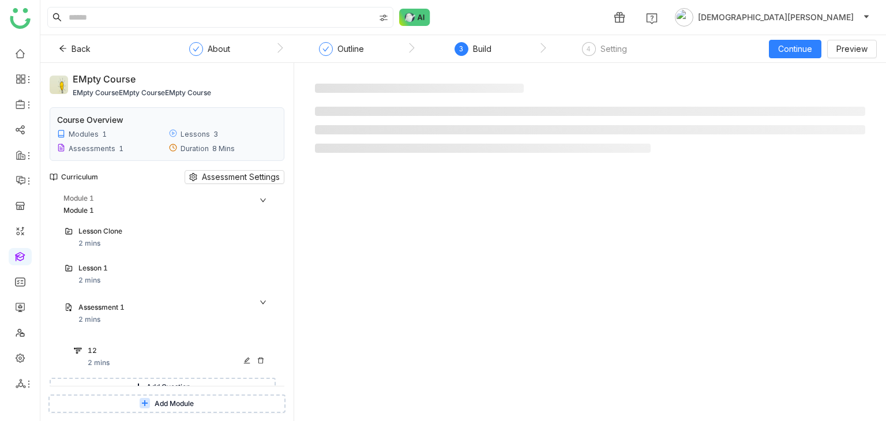
scroll to position [85, 0]
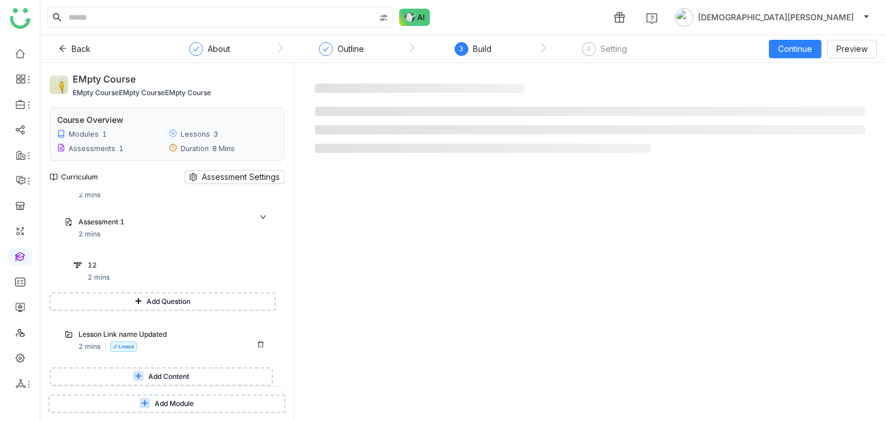
click at [176, 337] on div "Lesson Link name Updated" at bounding box center [161, 334] width 167 height 11
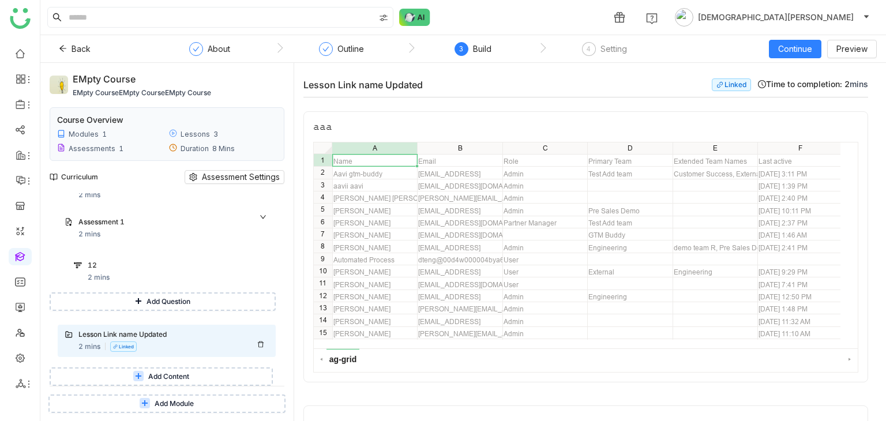
scroll to position [344, 0]
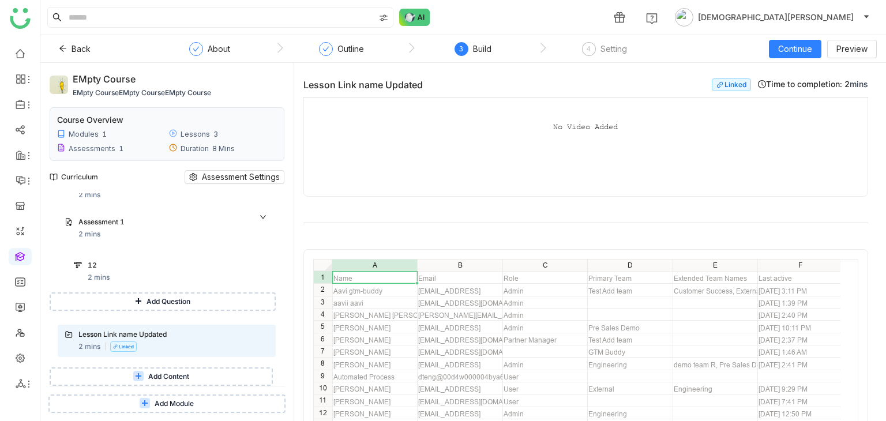
click at [151, 371] on span "Add Content" at bounding box center [168, 376] width 41 height 11
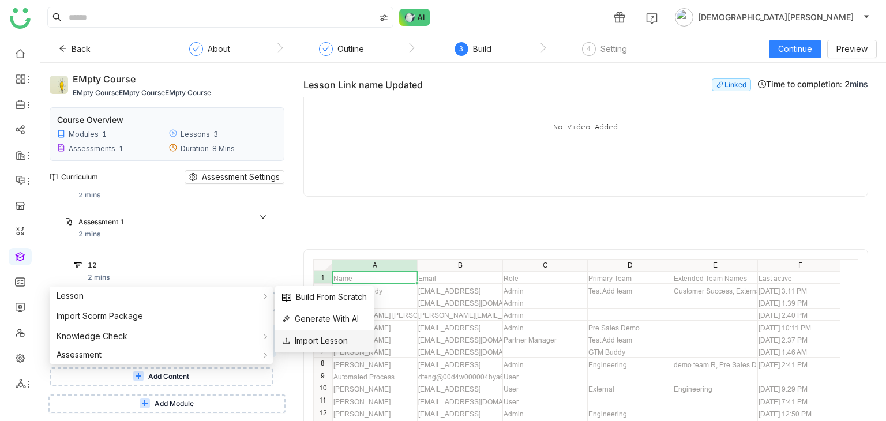
click at [318, 338] on span "Import Lesson" at bounding box center [315, 340] width 66 height 13
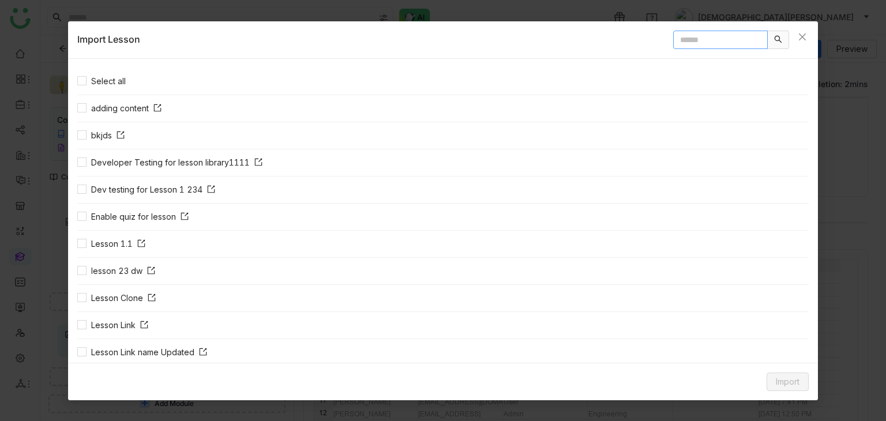
click at [693, 37] on input "text" at bounding box center [720, 40] width 95 height 18
type input "**********"
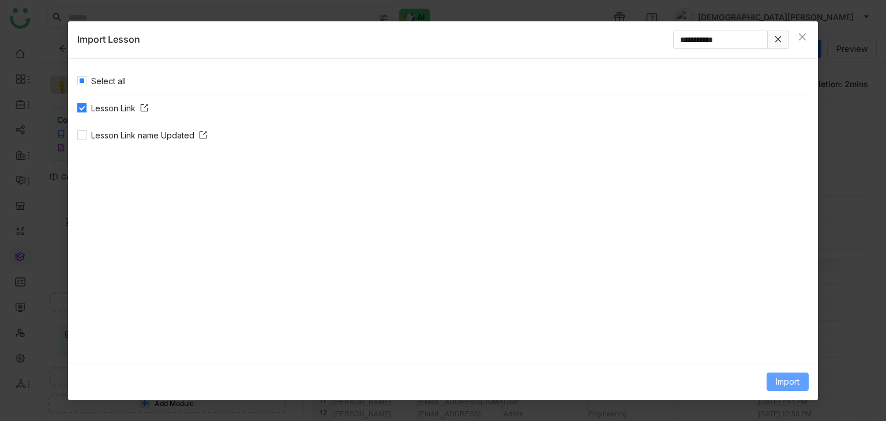
click at [784, 373] on button "Import" at bounding box center [787, 382] width 42 height 18
click at [766, 355] on span "Link Content" at bounding box center [766, 357] width 57 height 13
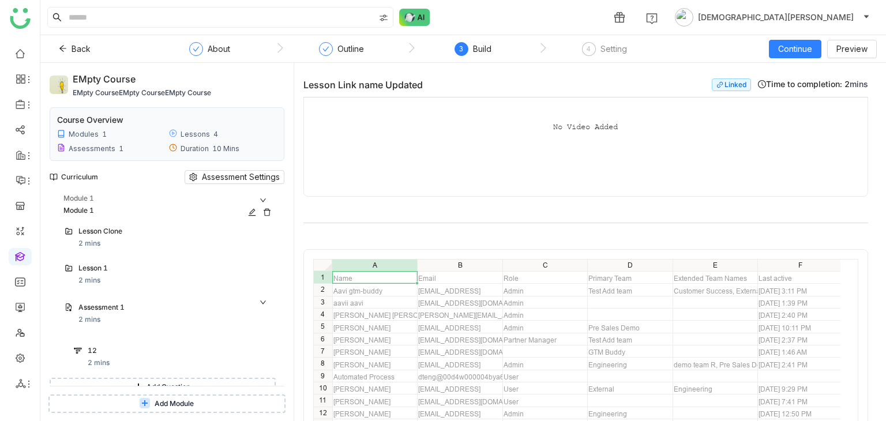
scroll to position [122, 0]
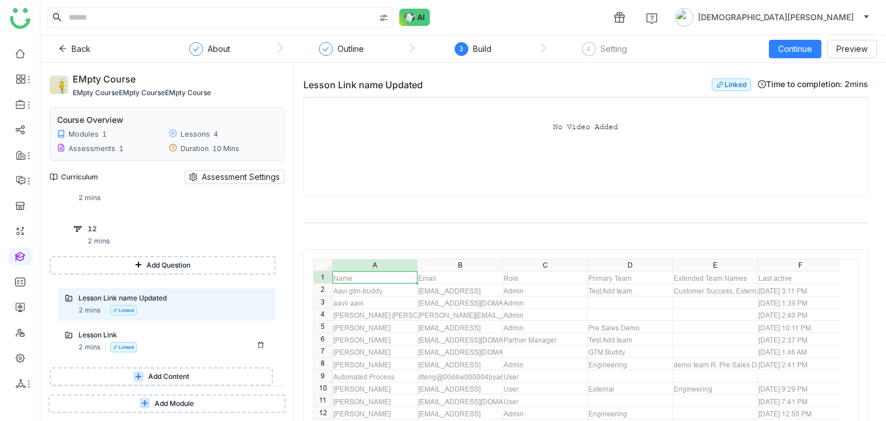
click at [92, 337] on div "Lesson Link" at bounding box center [161, 335] width 167 height 11
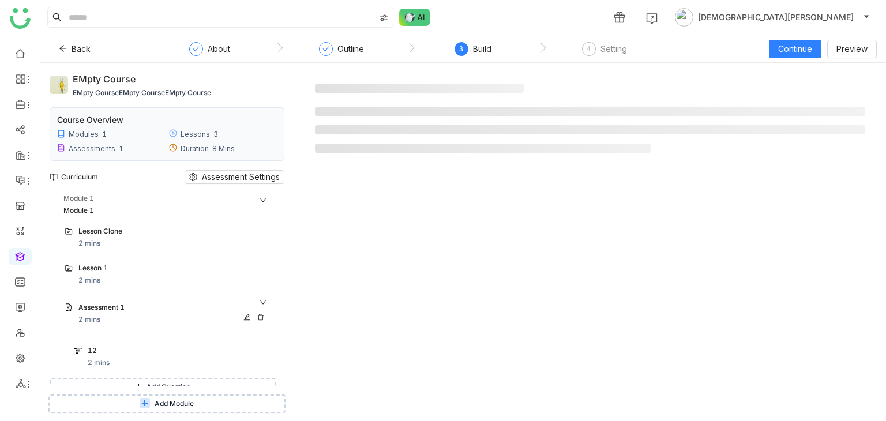
scroll to position [85, 0]
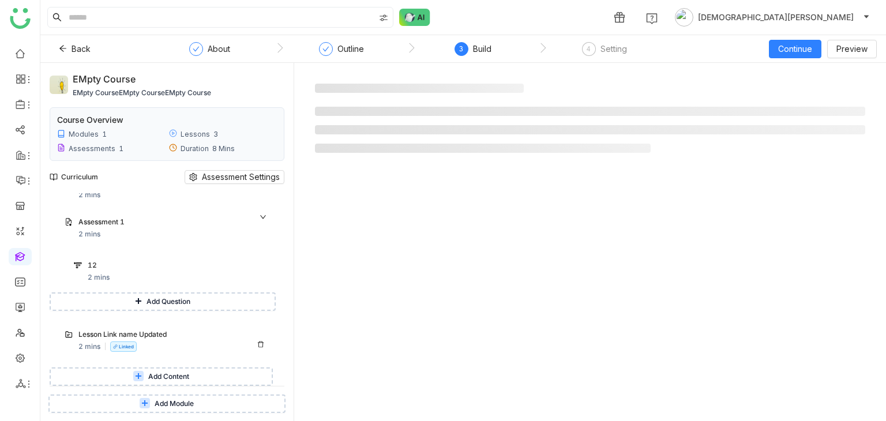
click at [197, 344] on div "Lesson Link name Updated 2 mins Linked" at bounding box center [173, 340] width 190 height 23
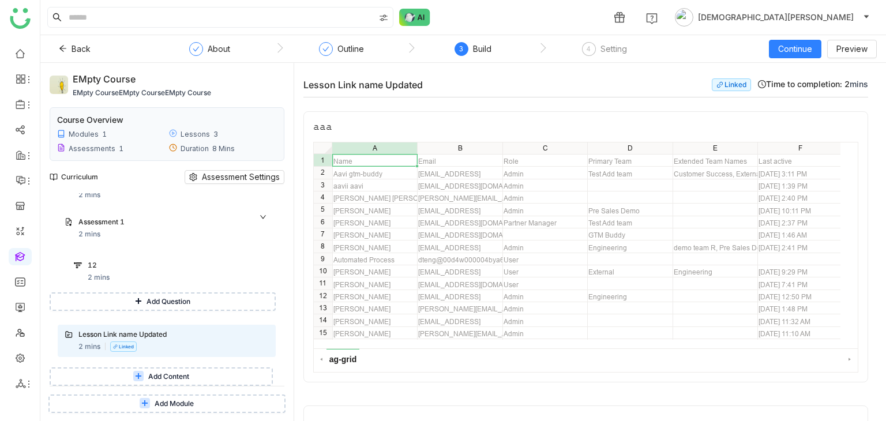
scroll to position [501, 0]
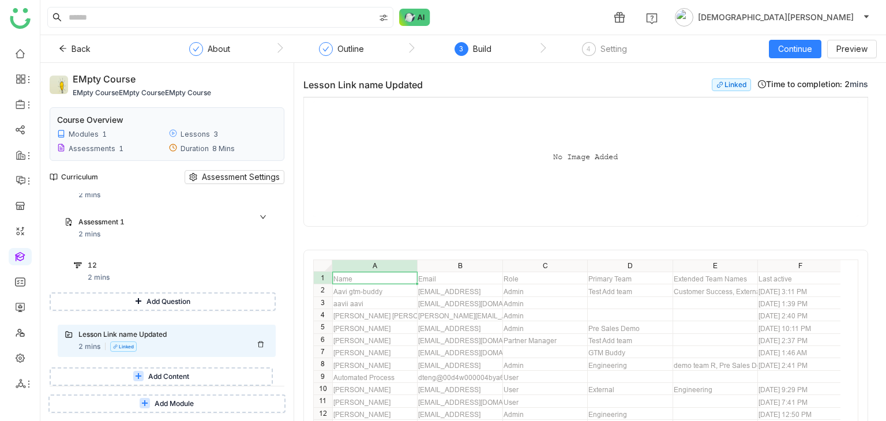
click at [258, 345] on icon at bounding box center [260, 344] width 7 height 7
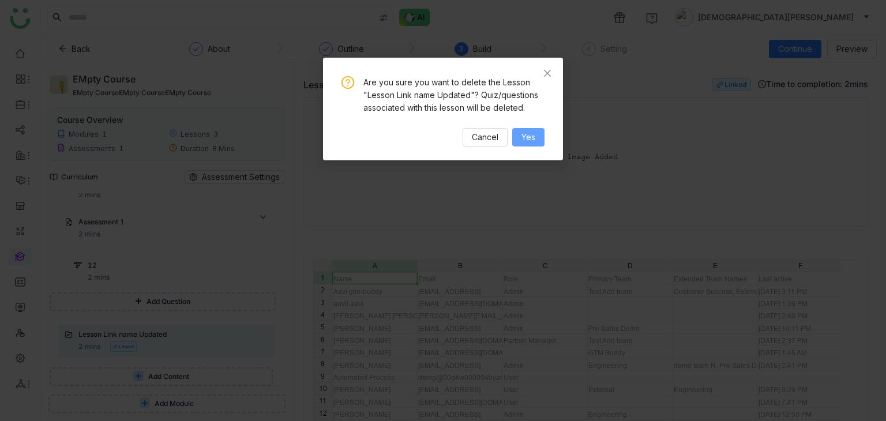
click at [530, 135] on span "Yes" at bounding box center [528, 137] width 14 height 13
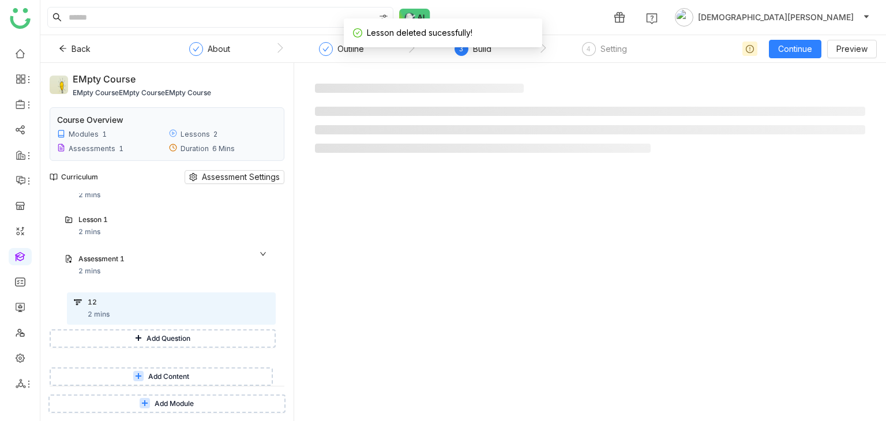
scroll to position [48, 0]
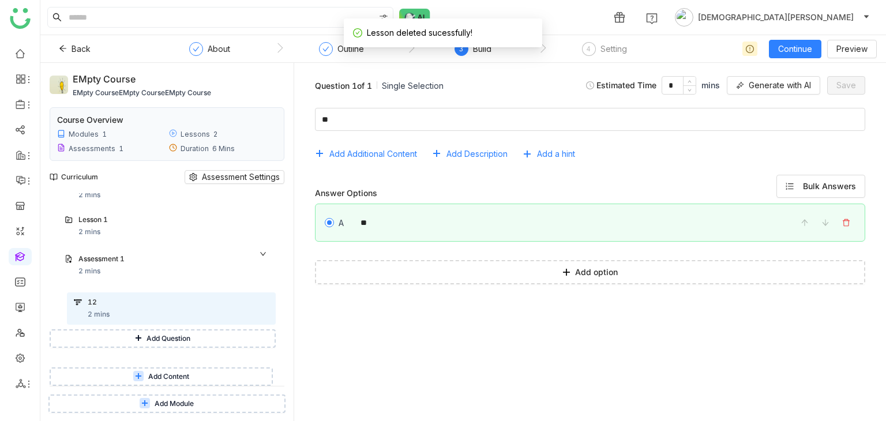
click at [157, 371] on span "Add Content" at bounding box center [168, 376] width 41 height 11
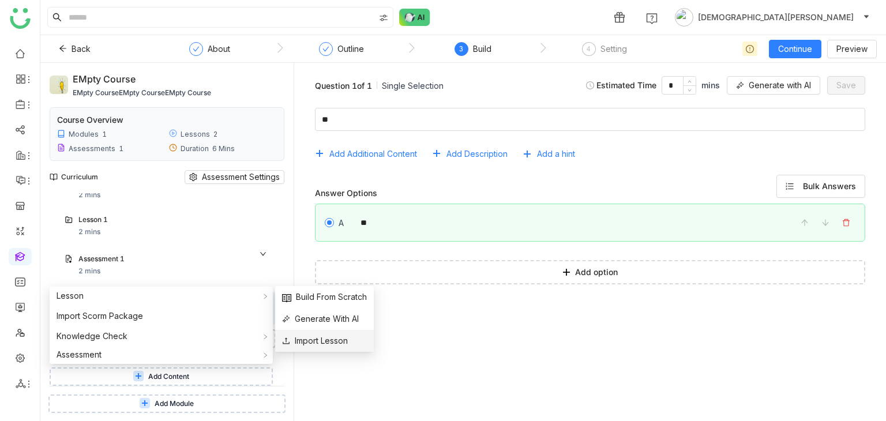
click at [305, 340] on span "Import Lesson" at bounding box center [315, 340] width 66 height 13
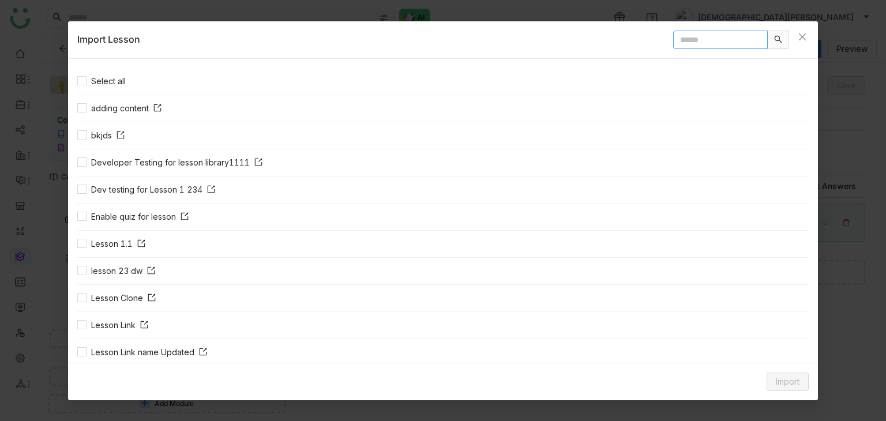
click at [727, 37] on input "text" at bounding box center [720, 40] width 95 height 18
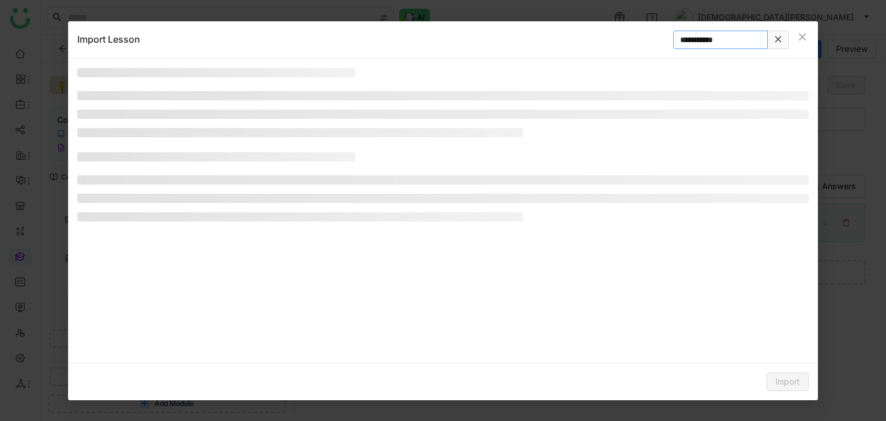
type input "**********"
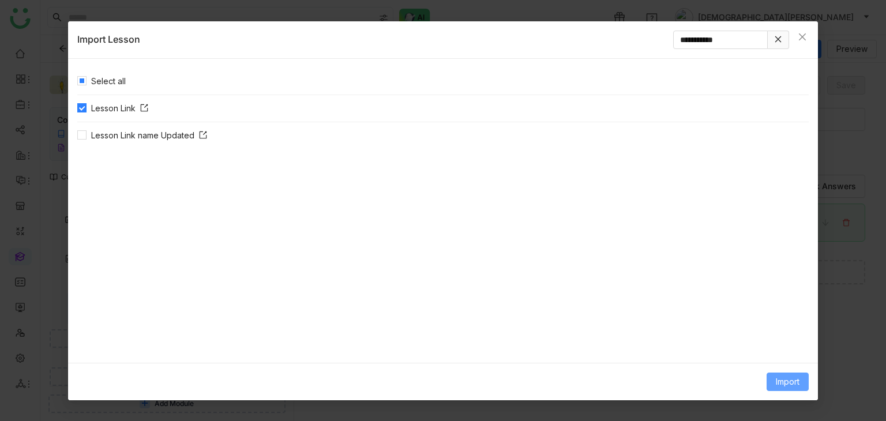
click at [787, 377] on span "Import" at bounding box center [788, 381] width 24 height 13
click at [771, 360] on span "Link Content" at bounding box center [766, 357] width 57 height 13
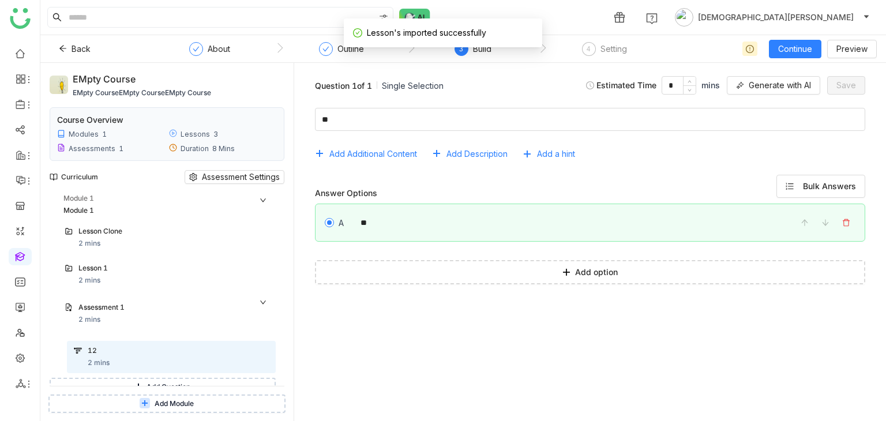
scroll to position [85, 0]
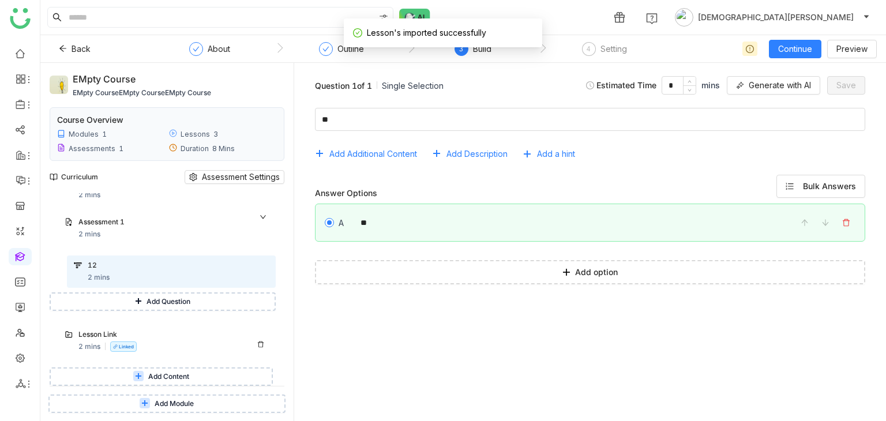
click at [175, 346] on div "Lesson Link 2 mins Linked" at bounding box center [173, 340] width 190 height 23
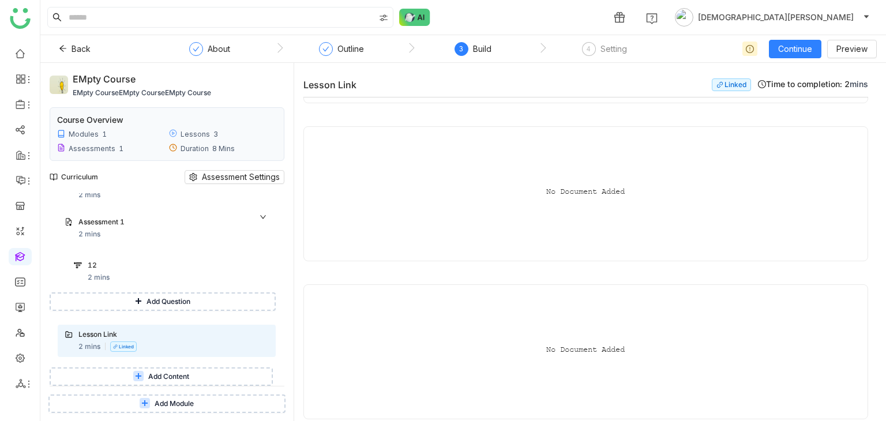
scroll to position [69, 0]
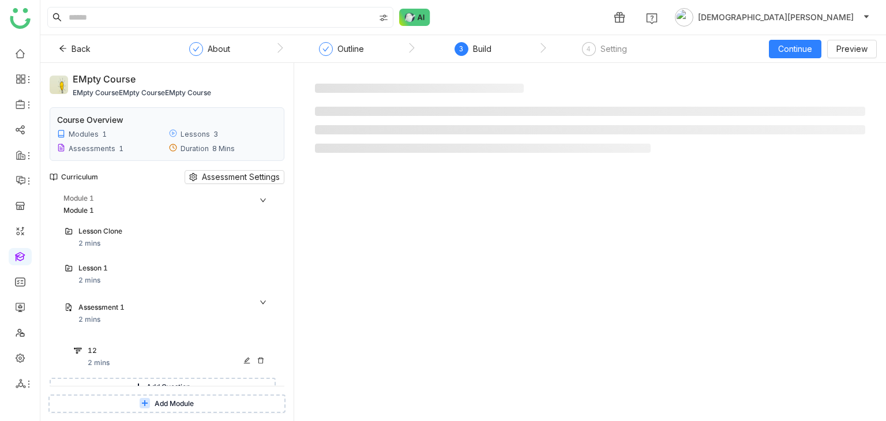
scroll to position [85, 0]
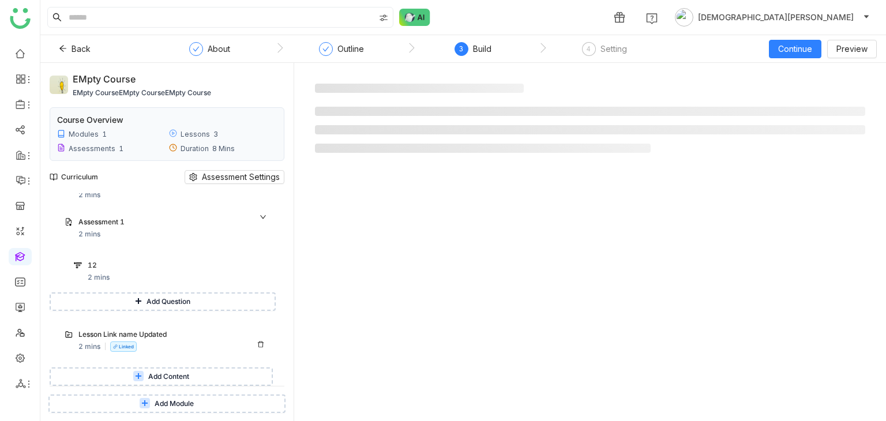
click at [155, 340] on div "Lesson Link name Updated" at bounding box center [161, 334] width 167 height 11
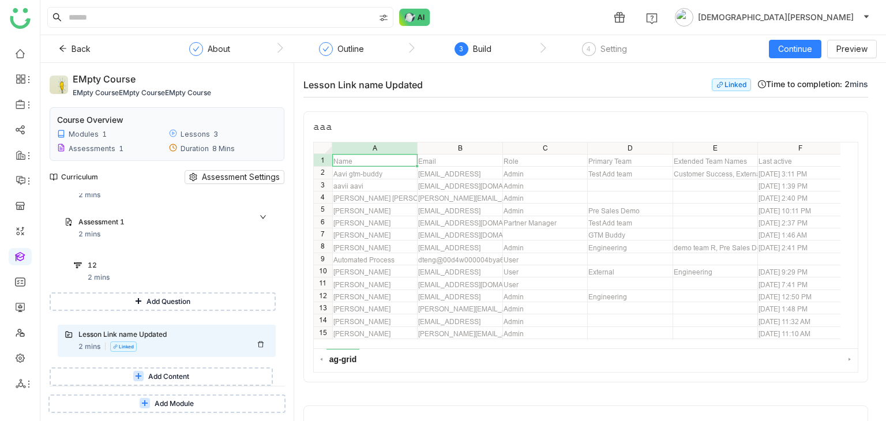
scroll to position [501, 0]
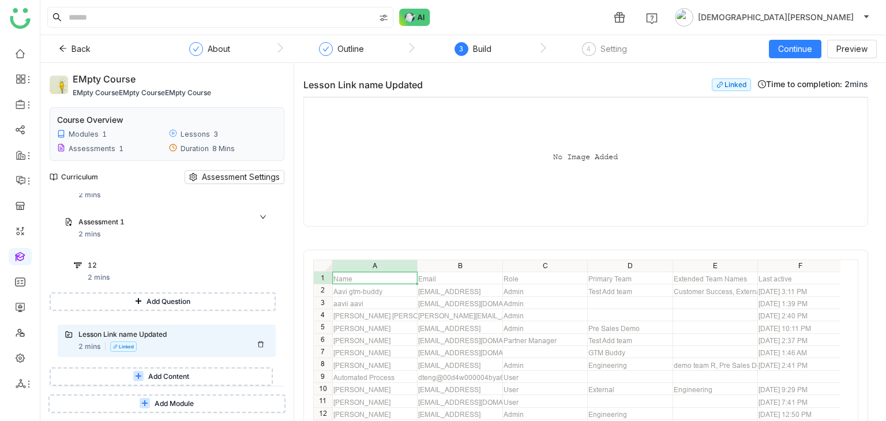
click at [261, 347] on icon at bounding box center [260, 344] width 7 height 7
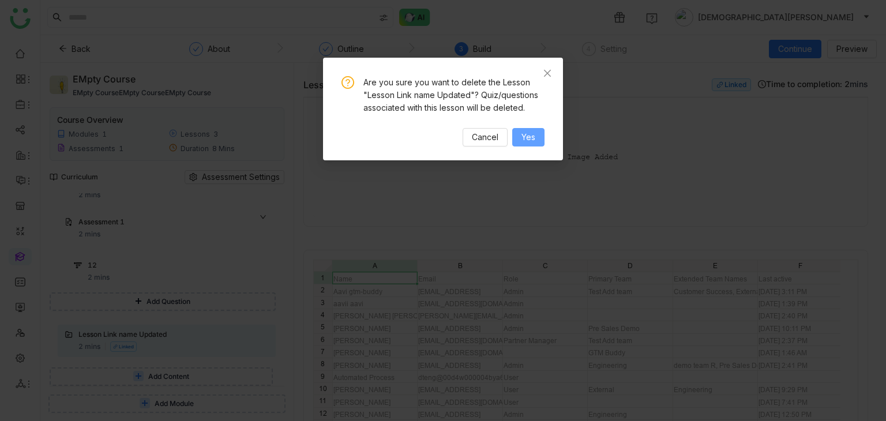
click at [524, 142] on span "Yes" at bounding box center [528, 137] width 14 height 13
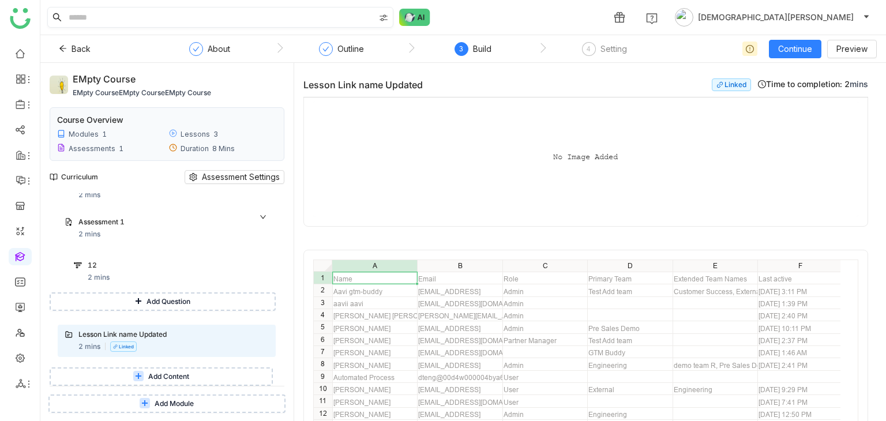
scroll to position [48, 0]
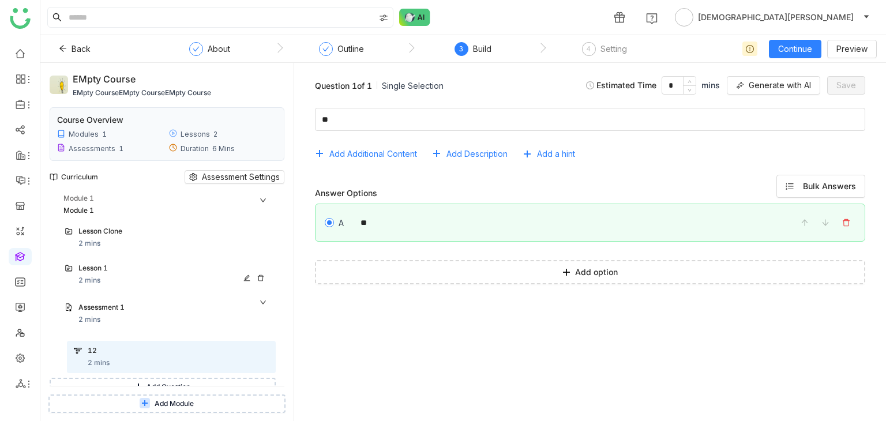
scroll to position [48, 0]
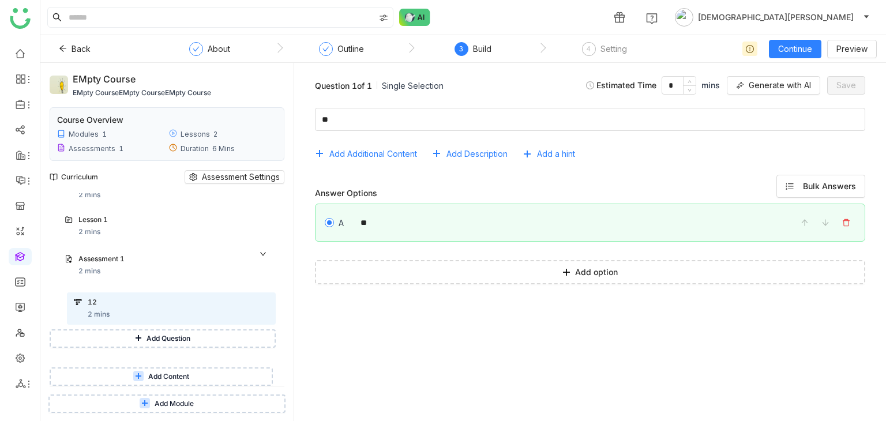
click at [157, 376] on span "Add Content" at bounding box center [168, 376] width 41 height 11
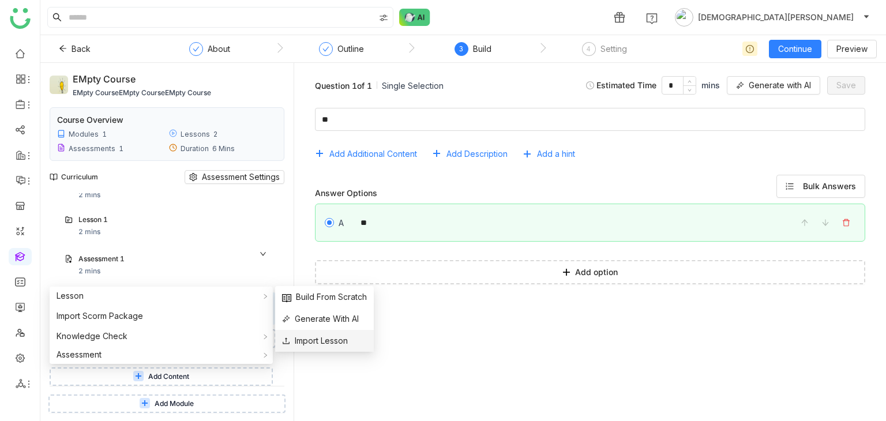
click at [299, 343] on span "Import Lesson" at bounding box center [315, 340] width 66 height 13
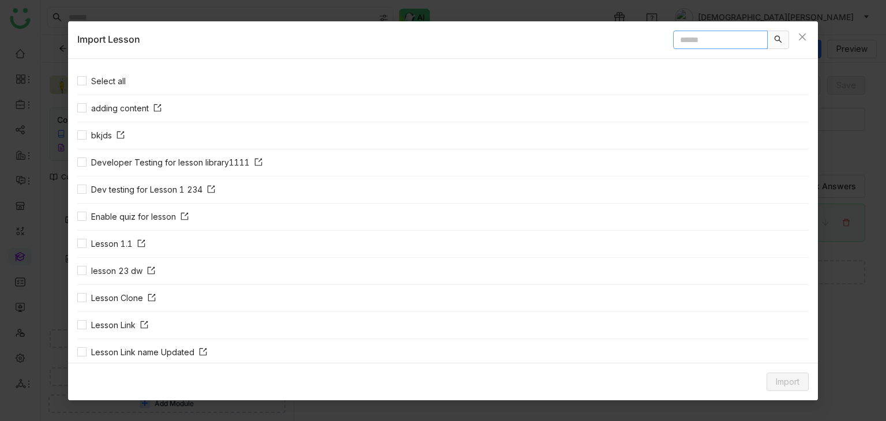
click at [692, 37] on input "text" at bounding box center [720, 40] width 95 height 18
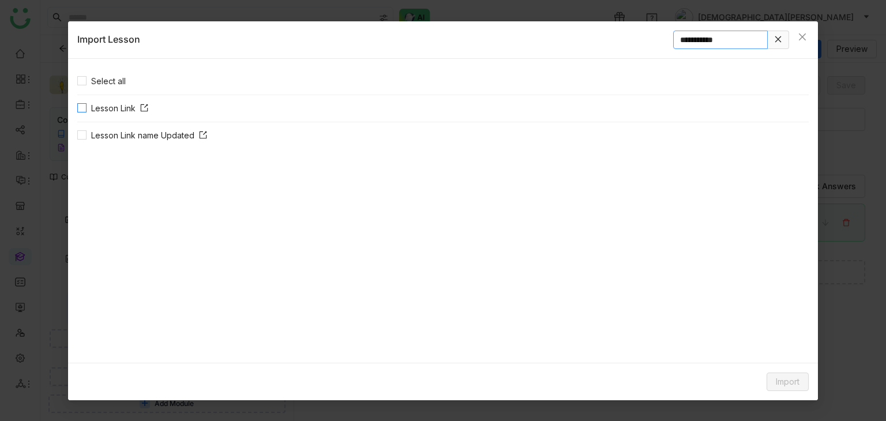
type input "**********"
click at [784, 381] on span "Import" at bounding box center [788, 381] width 24 height 13
click at [769, 359] on span "Link Content" at bounding box center [766, 357] width 57 height 13
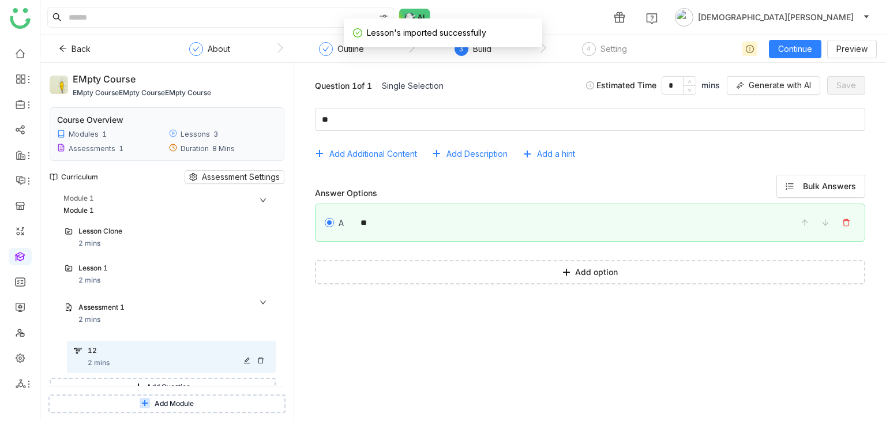
scroll to position [85, 0]
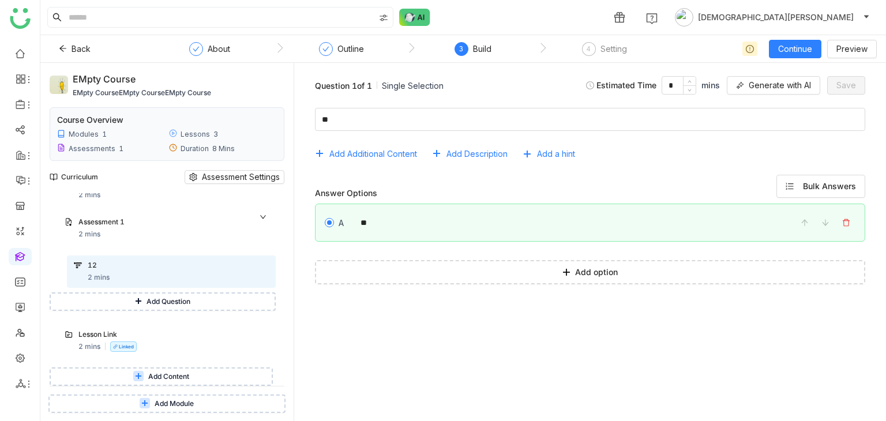
click at [166, 378] on span "Add Content" at bounding box center [168, 376] width 41 height 11
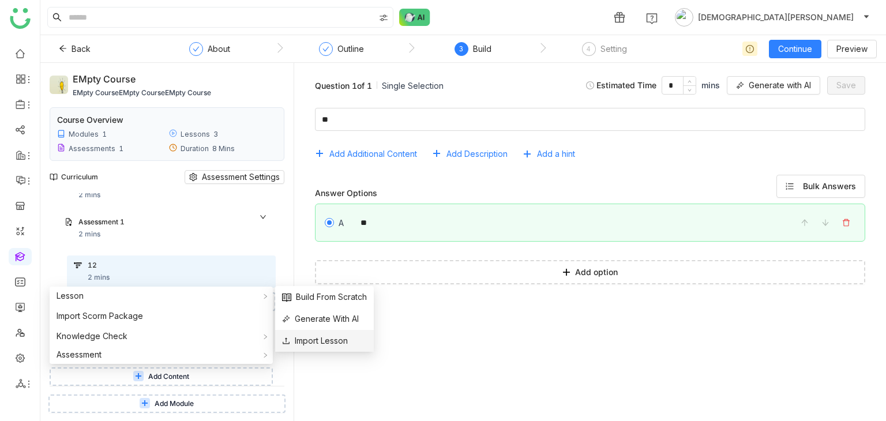
click at [302, 341] on span "Import Lesson" at bounding box center [315, 340] width 66 height 13
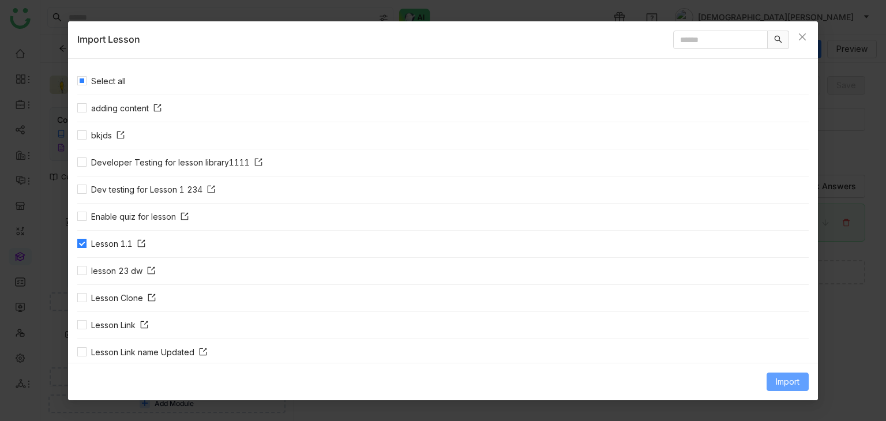
click at [791, 377] on span "Import" at bounding box center [788, 381] width 24 height 13
click at [782, 354] on span "Link Content" at bounding box center [766, 357] width 57 height 13
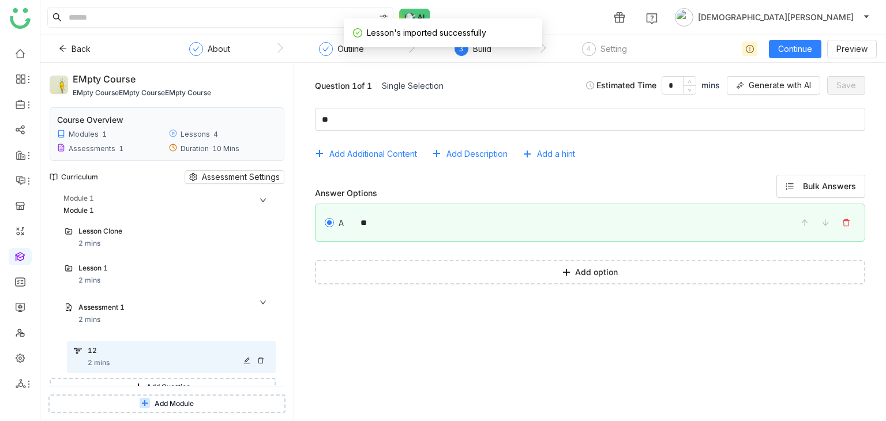
scroll to position [122, 0]
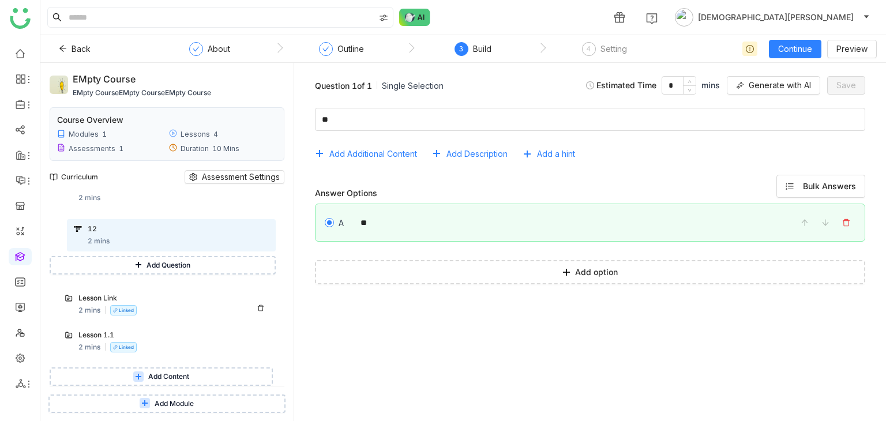
click at [145, 309] on div "Lesson Link 2 mins Linked" at bounding box center [173, 304] width 190 height 23
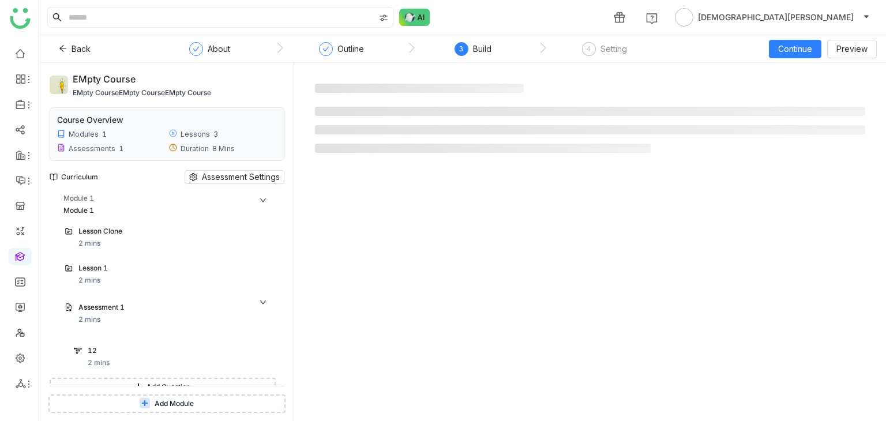
scroll to position [85, 0]
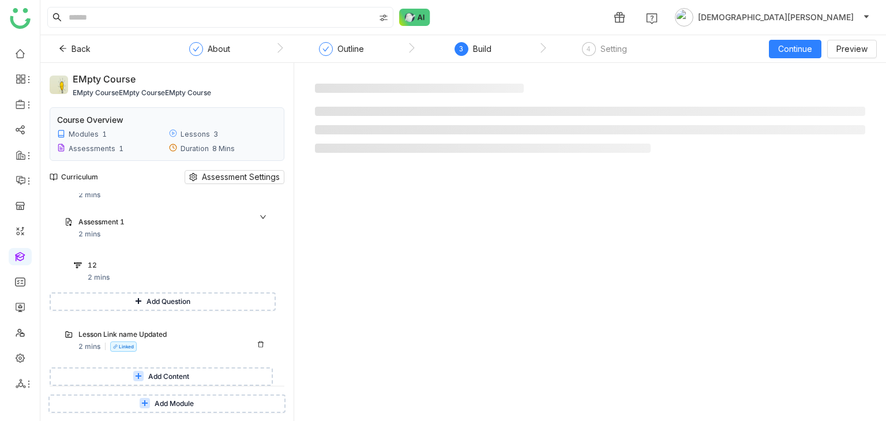
click at [166, 337] on div "Lesson Link name Updated" at bounding box center [161, 334] width 167 height 11
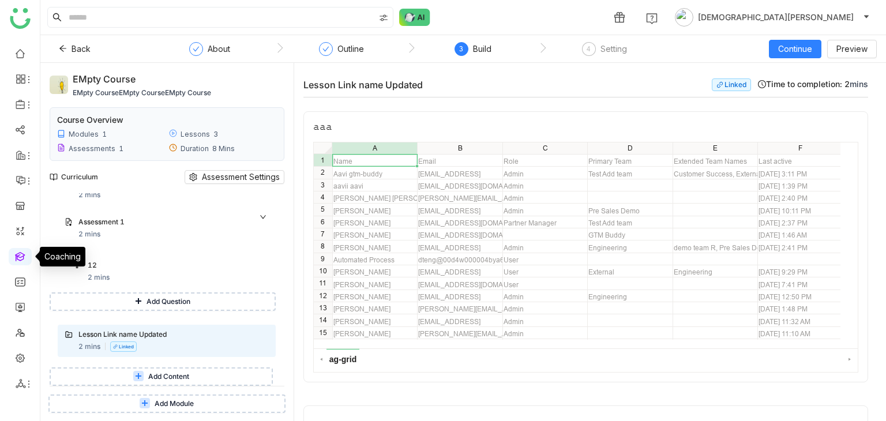
click at [21, 258] on link at bounding box center [20, 256] width 10 height 10
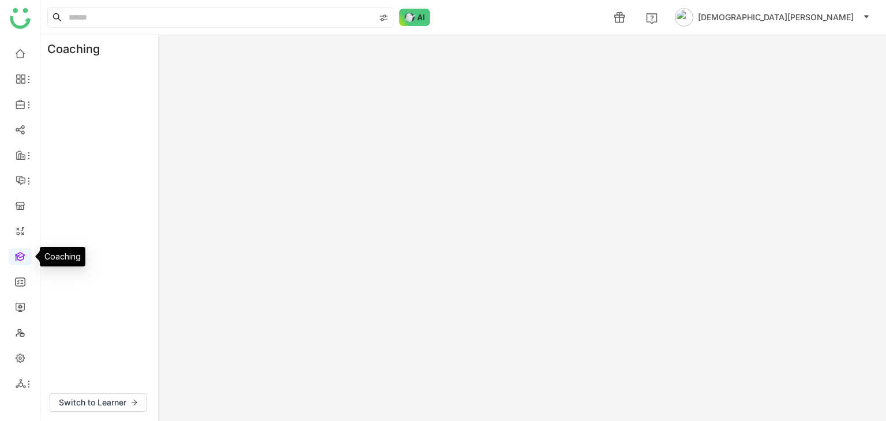
click at [21, 258] on link at bounding box center [20, 256] width 10 height 10
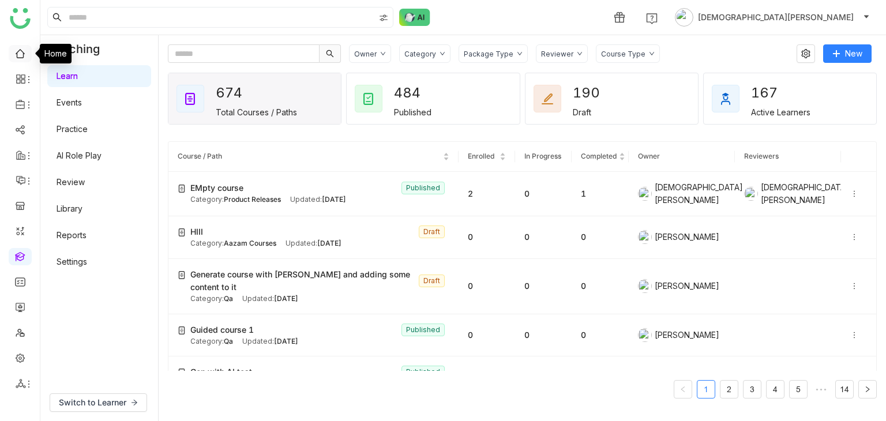
click at [21, 58] on link at bounding box center [20, 53] width 10 height 10
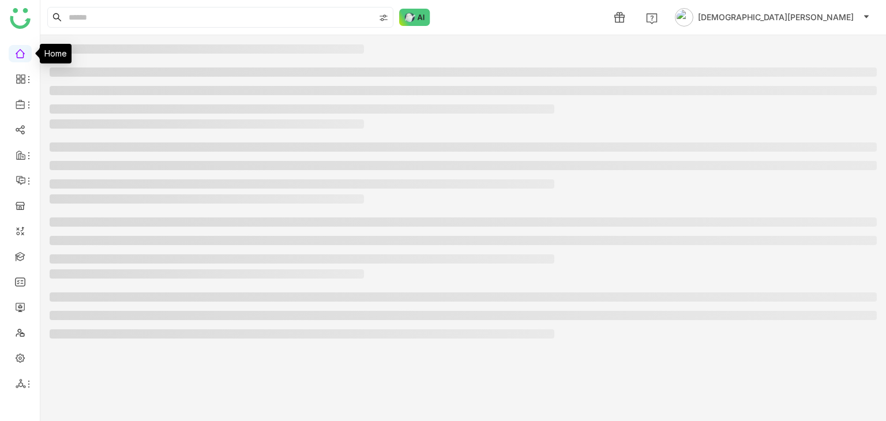
click at [21, 58] on link at bounding box center [20, 53] width 10 height 10
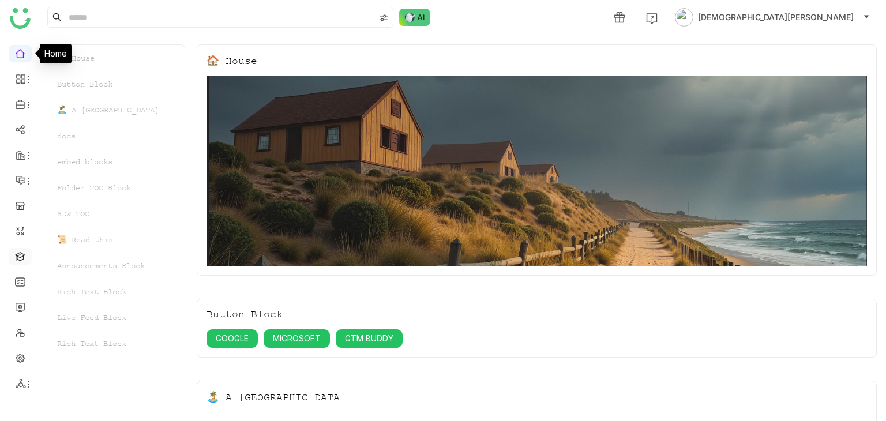
click at [20, 255] on link at bounding box center [20, 256] width 10 height 10
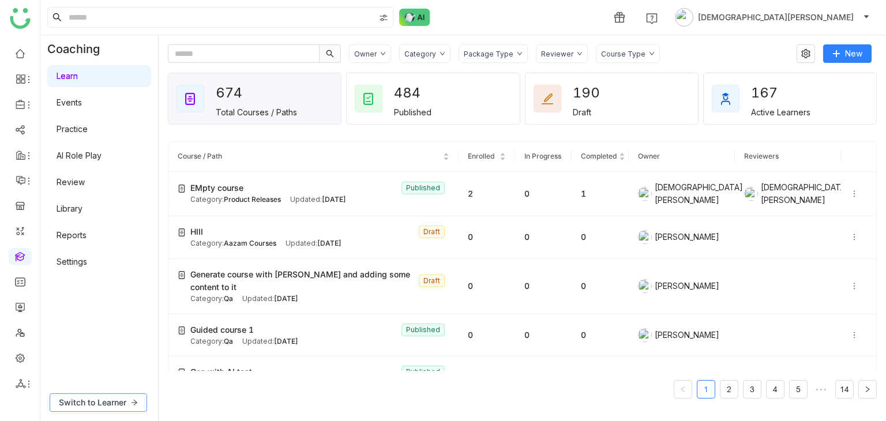
click at [118, 403] on span "Switch to Learner" at bounding box center [92, 402] width 67 height 13
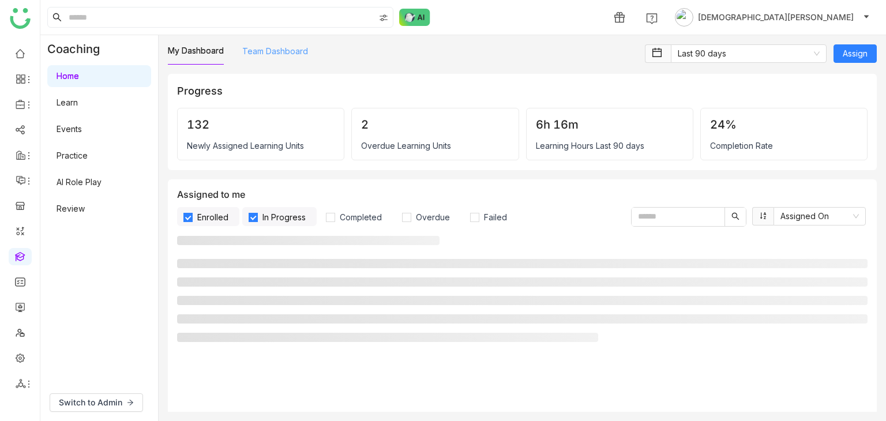
click at [280, 56] on link "Team Dashboard" at bounding box center [275, 51] width 66 height 10
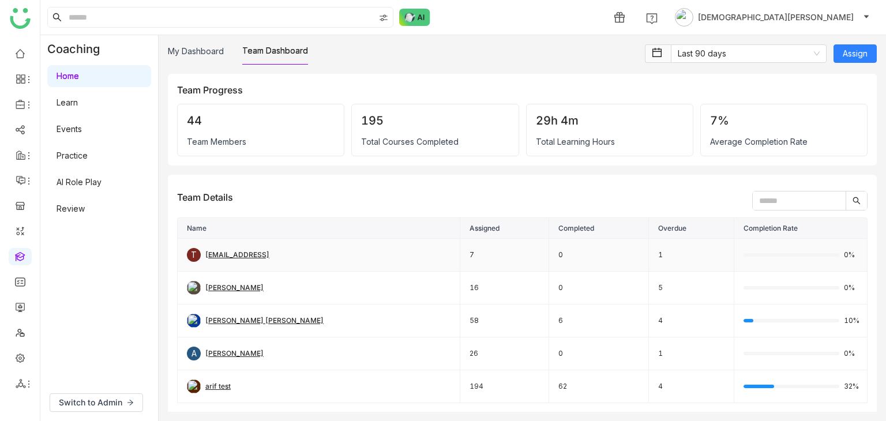
click at [262, 254] on div "[EMAIL_ADDRESS]" at bounding box center [237, 255] width 64 height 11
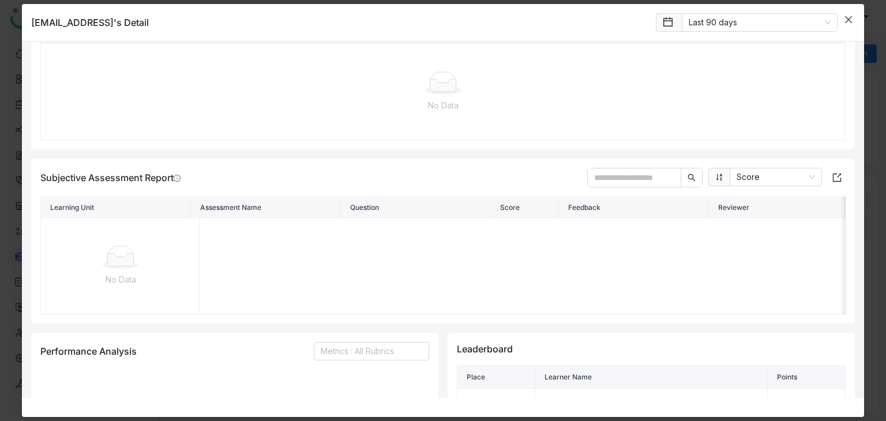
scroll to position [532, 0]
click at [849, 17] on icon "Close" at bounding box center [847, 19] width 7 height 7
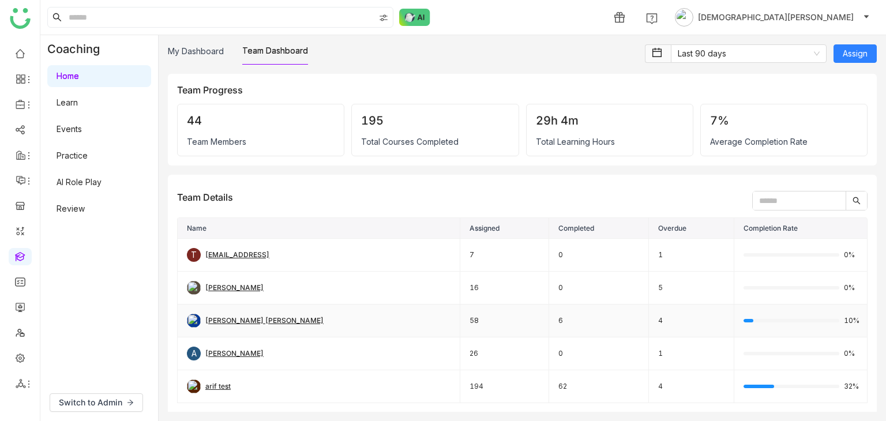
click at [220, 317] on div "[PERSON_NAME] [PERSON_NAME]" at bounding box center [264, 320] width 118 height 11
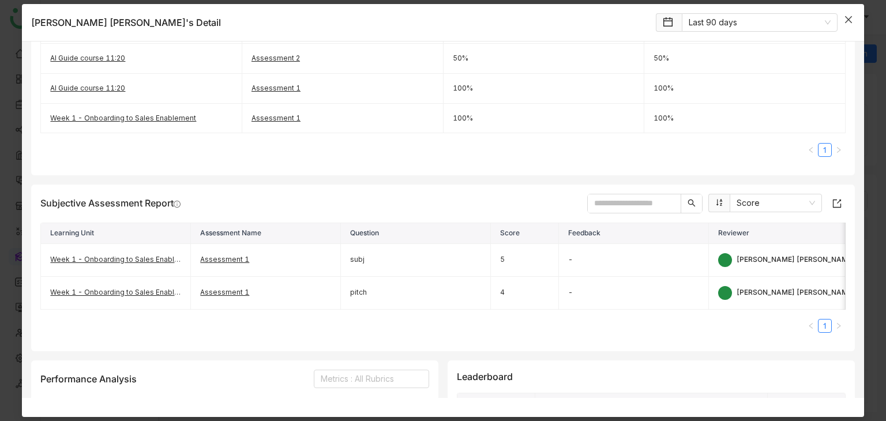
scroll to position [500, 0]
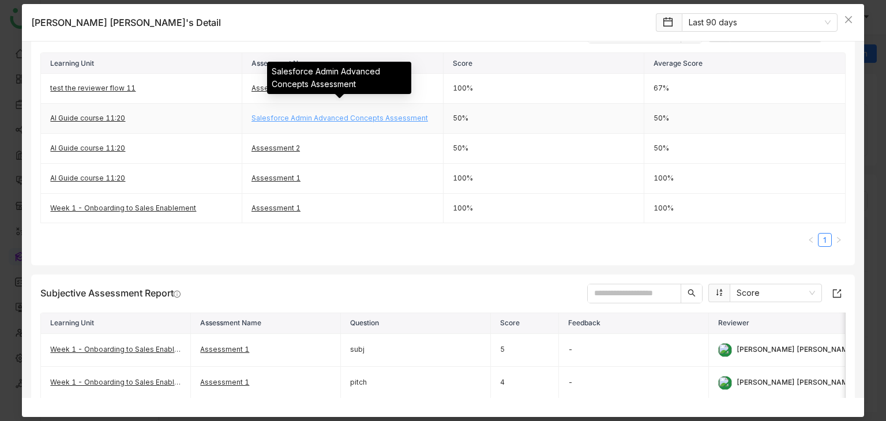
click at [298, 115] on link "Salesforce Admin Advanced Concepts Assessment" at bounding box center [339, 118] width 176 height 9
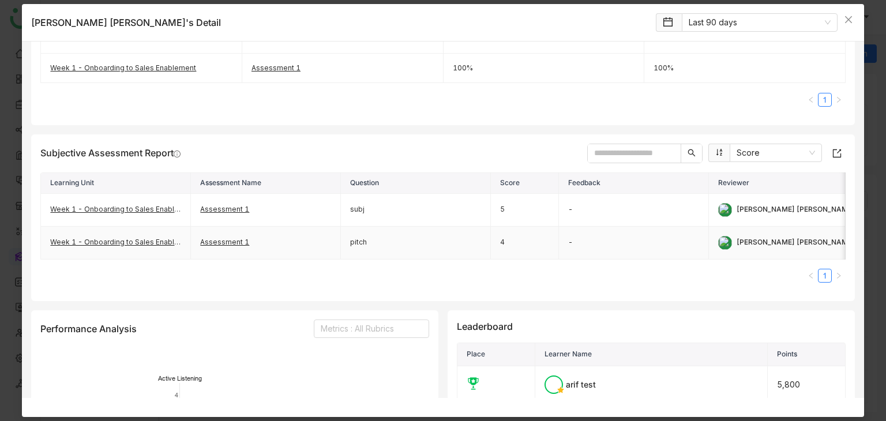
scroll to position [671, 0]
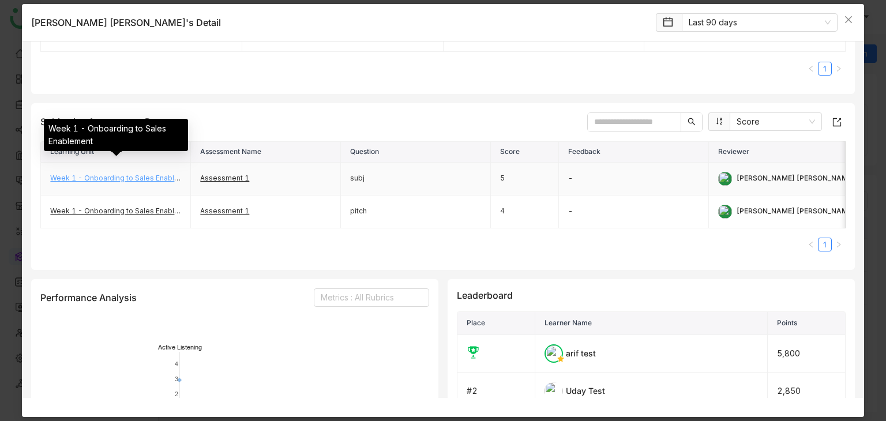
click at [141, 174] on link "Week 1 - Onboarding to Sales Enablement" at bounding box center [123, 178] width 146 height 9
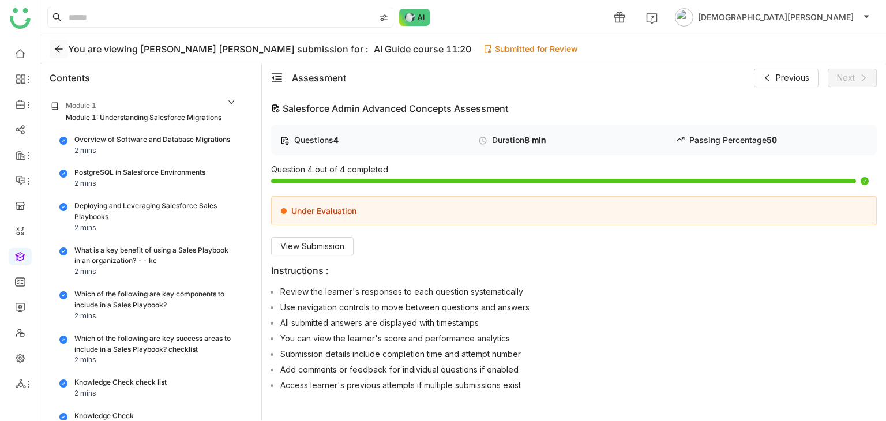
click at [60, 46] on icon at bounding box center [58, 48] width 9 height 9
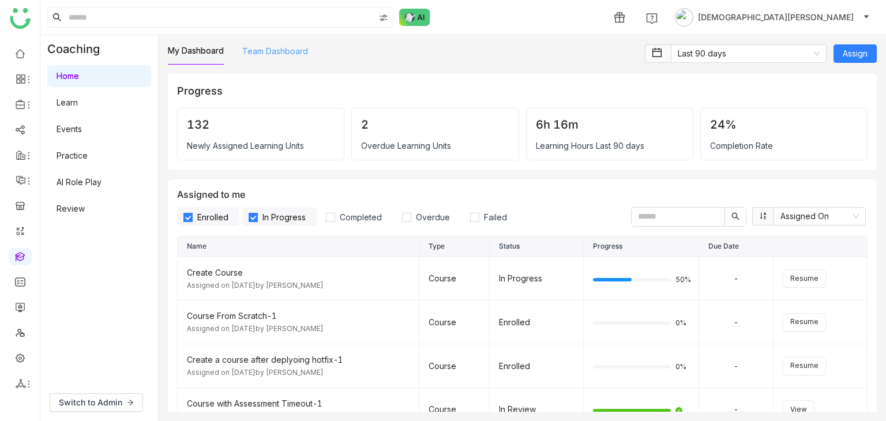
click at [284, 46] on link "Team Dashboard" at bounding box center [275, 51] width 66 height 10
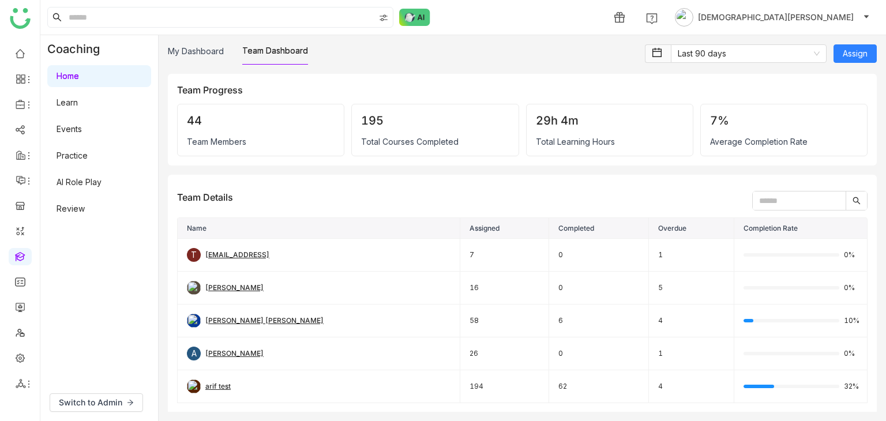
click at [232, 317] on div "[PERSON_NAME] [PERSON_NAME]" at bounding box center [264, 320] width 118 height 11
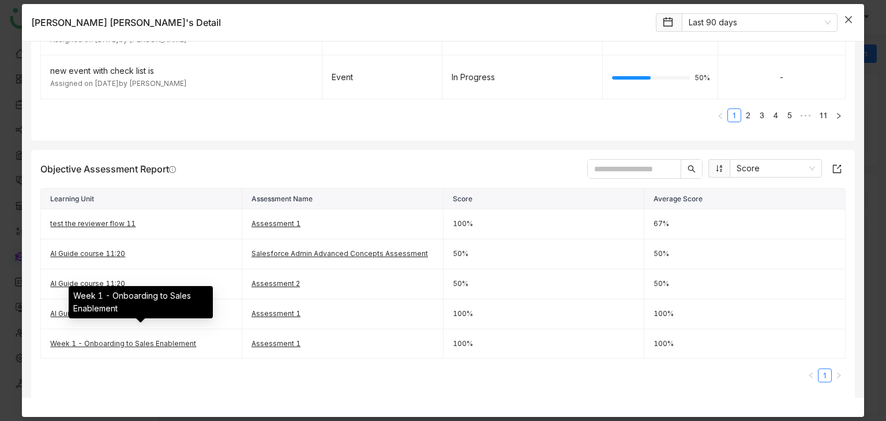
scroll to position [482, 0]
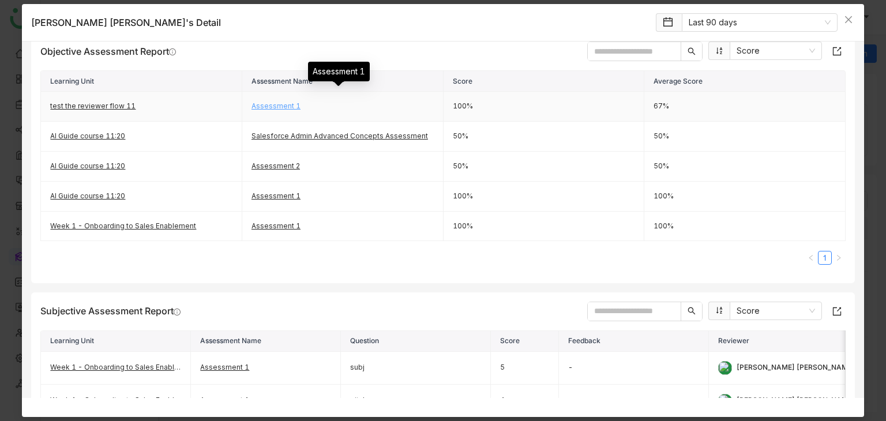
click at [288, 104] on link "Assessment 1" at bounding box center [275, 105] width 49 height 9
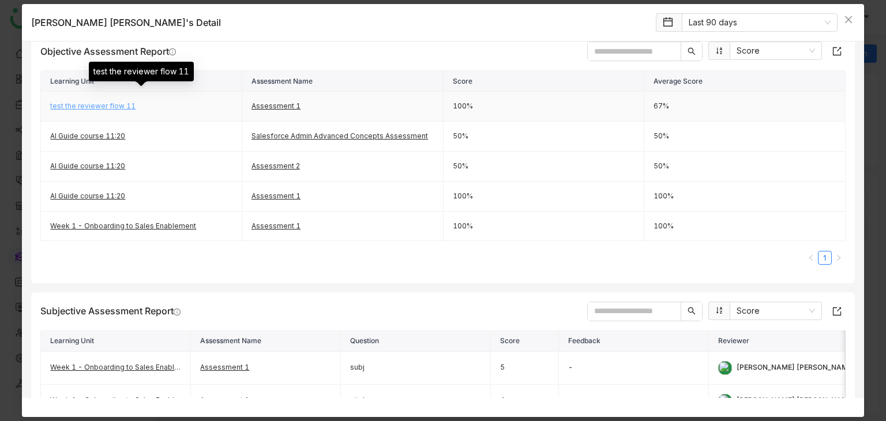
click at [108, 104] on link "test the reviewer flow 11" at bounding box center [92, 105] width 85 height 9
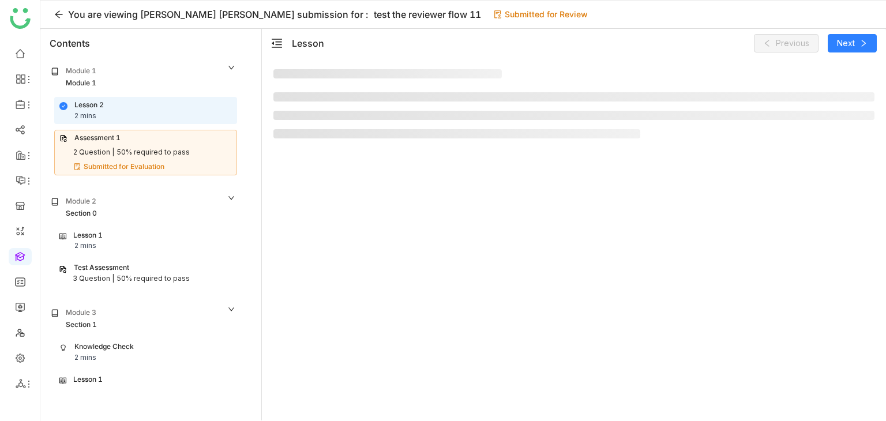
scroll to position [24, 0]
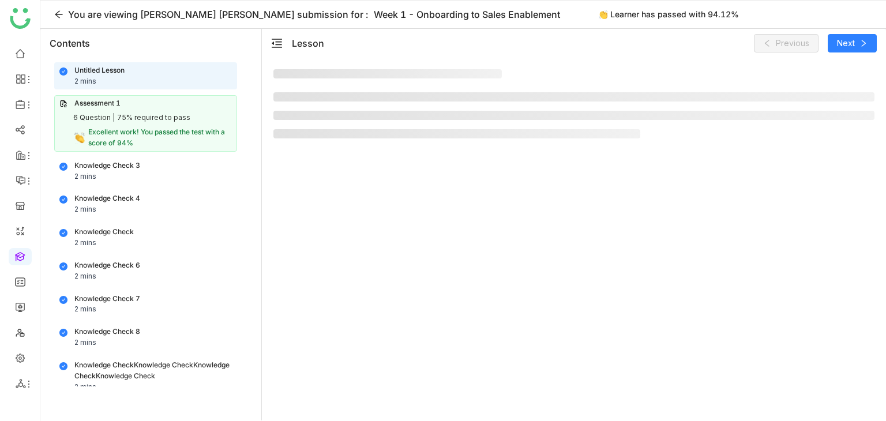
scroll to position [39, 0]
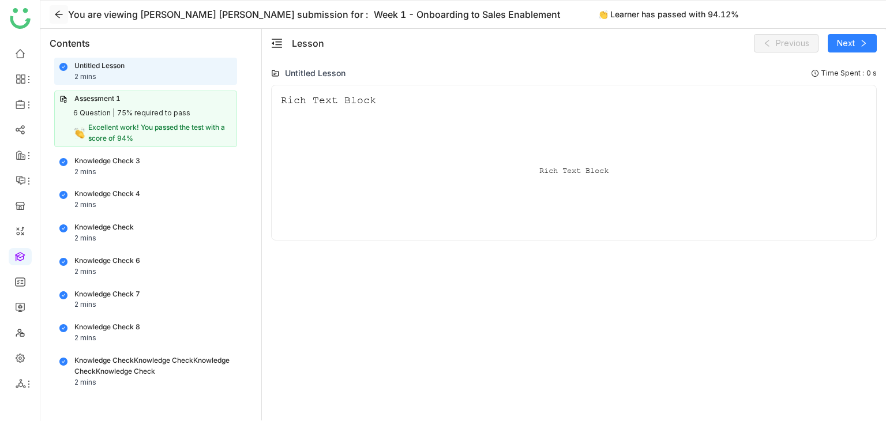
click at [60, 14] on icon at bounding box center [58, 14] width 7 height 7
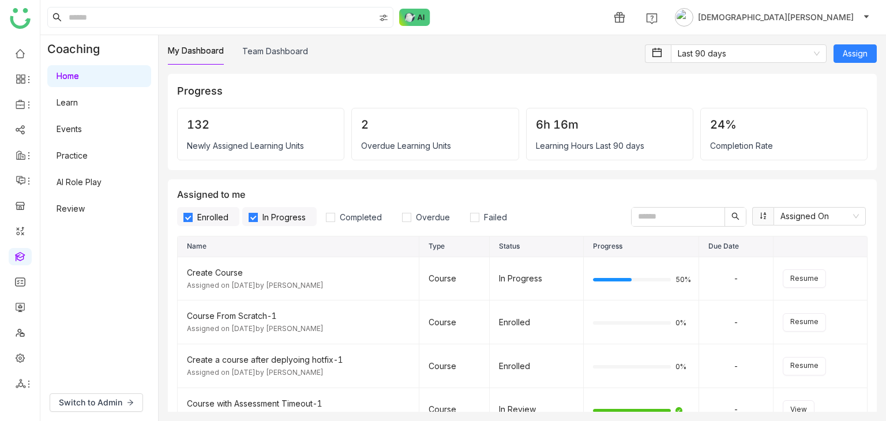
click at [78, 97] on link "Learn" at bounding box center [67, 102] width 21 height 10
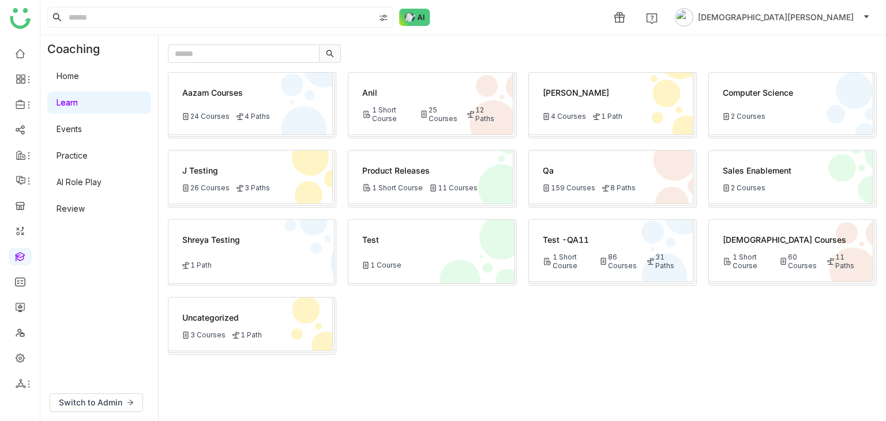
click at [79, 78] on link "Home" at bounding box center [68, 76] width 22 height 10
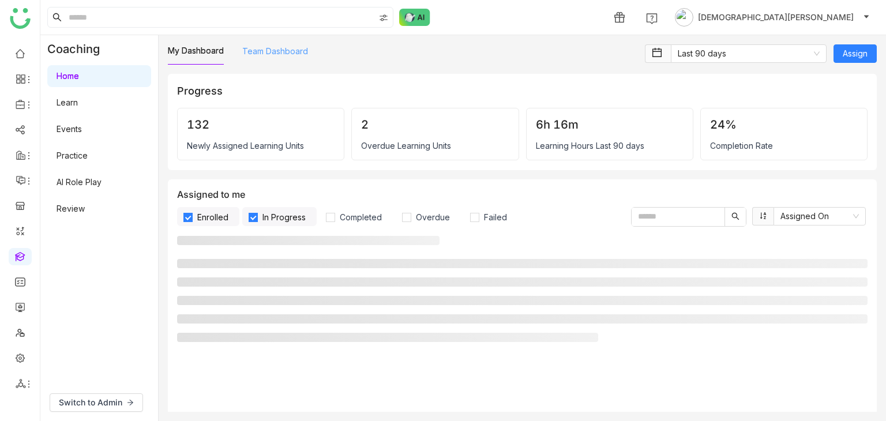
click at [289, 48] on link "Team Dashboard" at bounding box center [275, 51] width 66 height 10
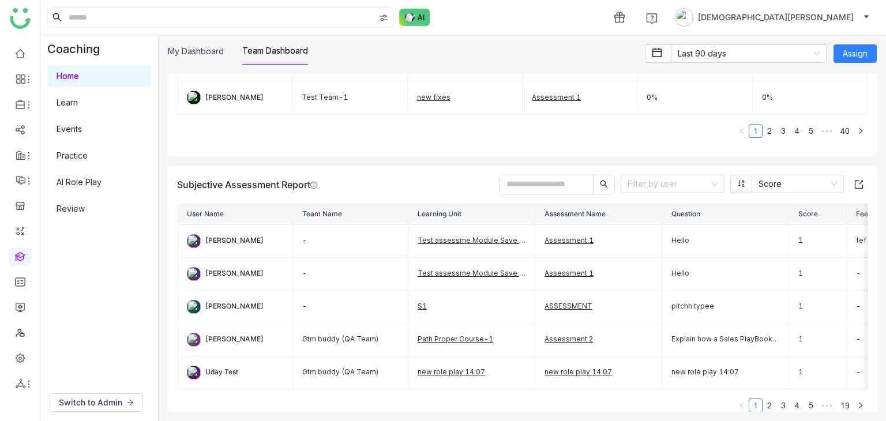
scroll to position [897, 0]
